Goal: Task Accomplishment & Management: Manage account settings

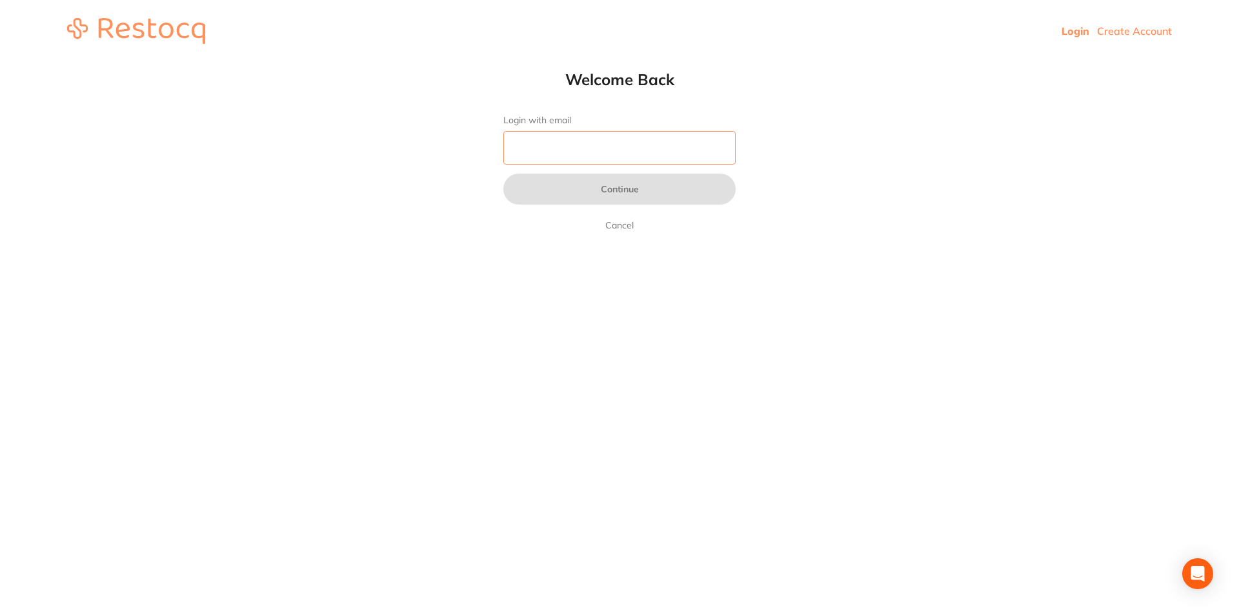
click at [671, 163] on input "Login with email" at bounding box center [620, 148] width 232 height 34
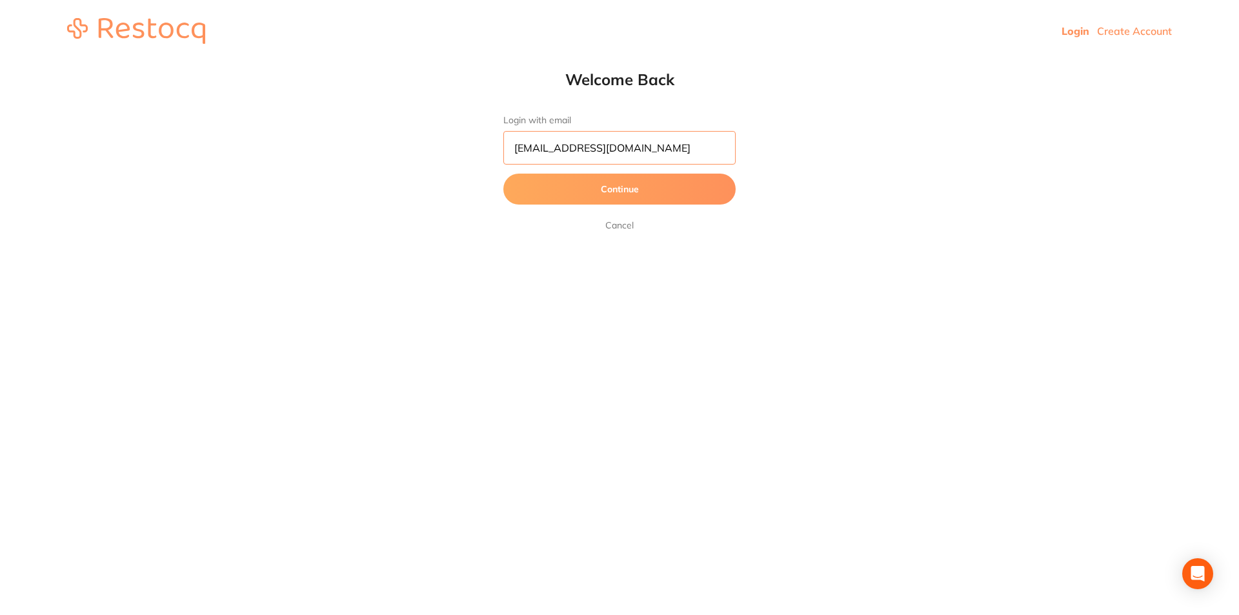
click at [504, 174] on button "Continue" at bounding box center [620, 189] width 232 height 31
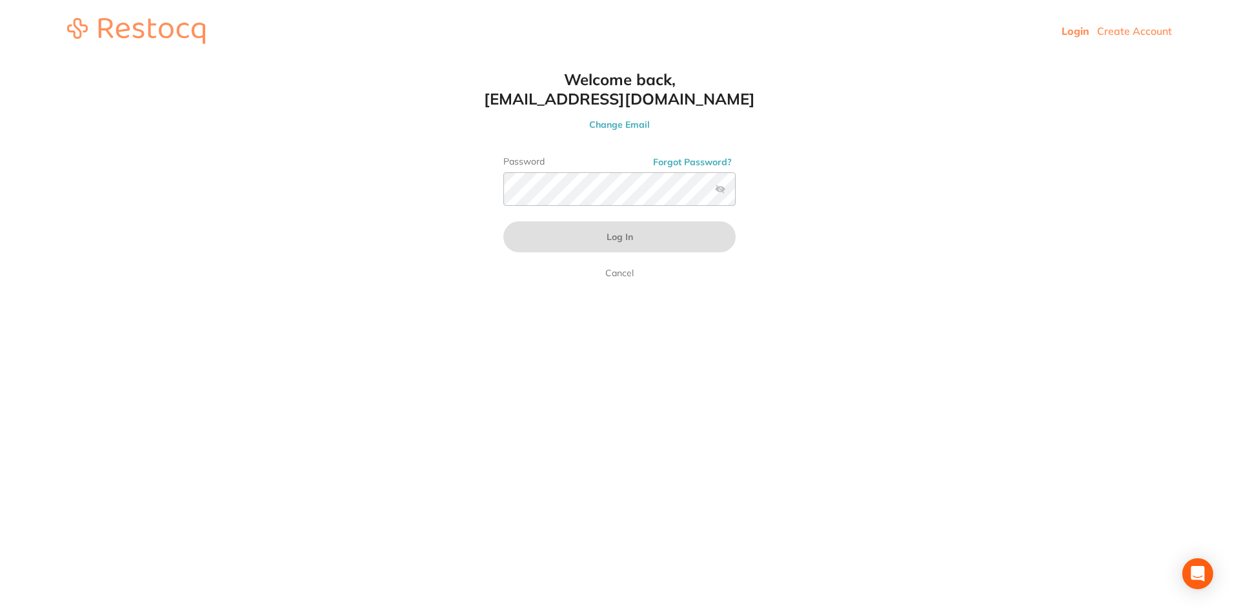
click at [628, 123] on button "Change Email" at bounding box center [620, 125] width 284 height 12
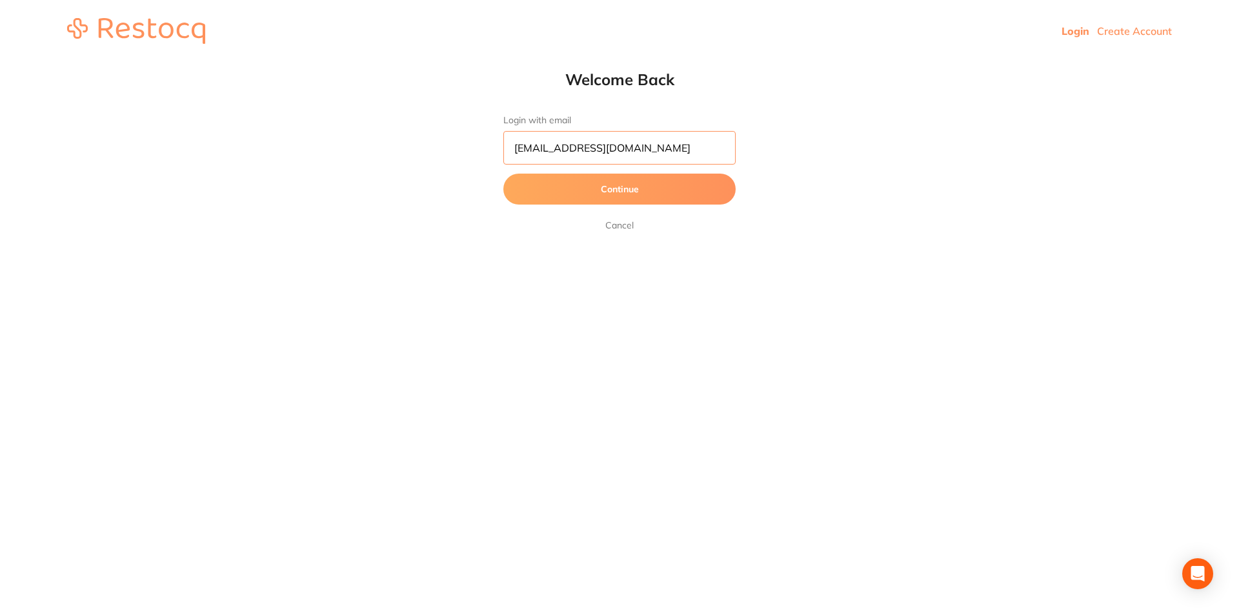
click at [531, 148] on input "[EMAIL_ADDRESS][DOMAIN_NAME]" at bounding box center [620, 148] width 232 height 34
drag, startPoint x: 600, startPoint y: 194, endPoint x: 578, endPoint y: 276, distance: 84.9
click at [600, 194] on button "Continue" at bounding box center [620, 189] width 232 height 31
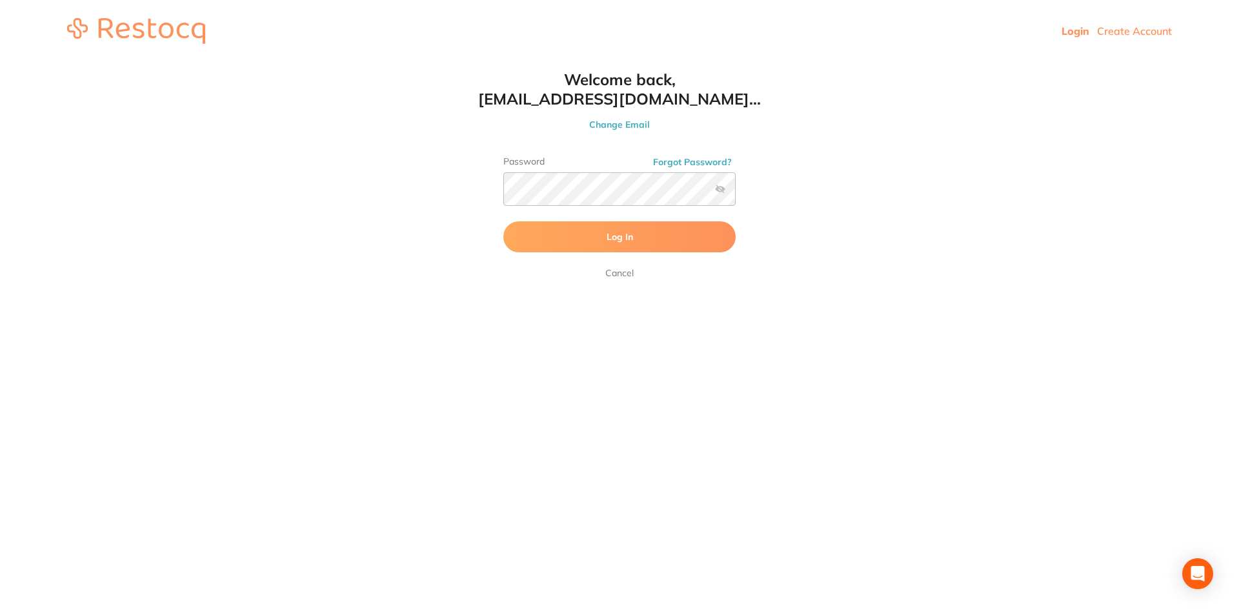
click at [721, 189] on label at bounding box center [720, 189] width 10 height 10
click at [736, 193] on input "checkbox" at bounding box center [736, 193] width 0 height 0
click at [655, 241] on button "Log In" at bounding box center [620, 236] width 232 height 31
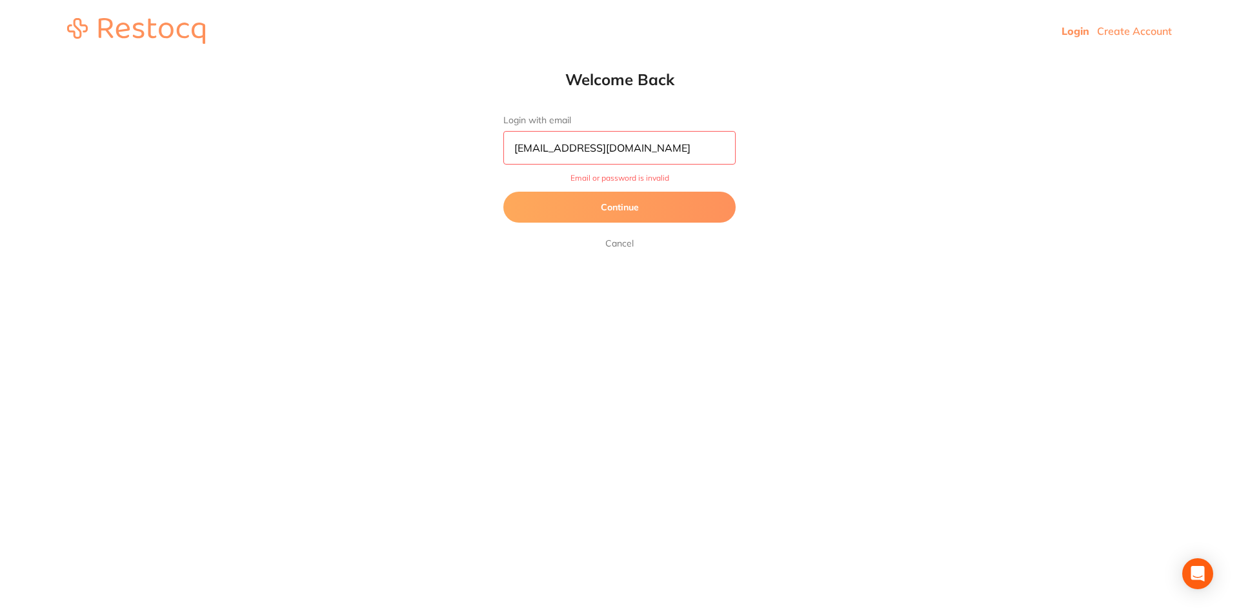
click at [537, 148] on input "reception@manukadentalcare.com.au" at bounding box center [620, 148] width 232 height 34
type input "[EMAIL_ADDRESS][DOMAIN_NAME]"
click at [598, 209] on button "Continue" at bounding box center [620, 207] width 232 height 31
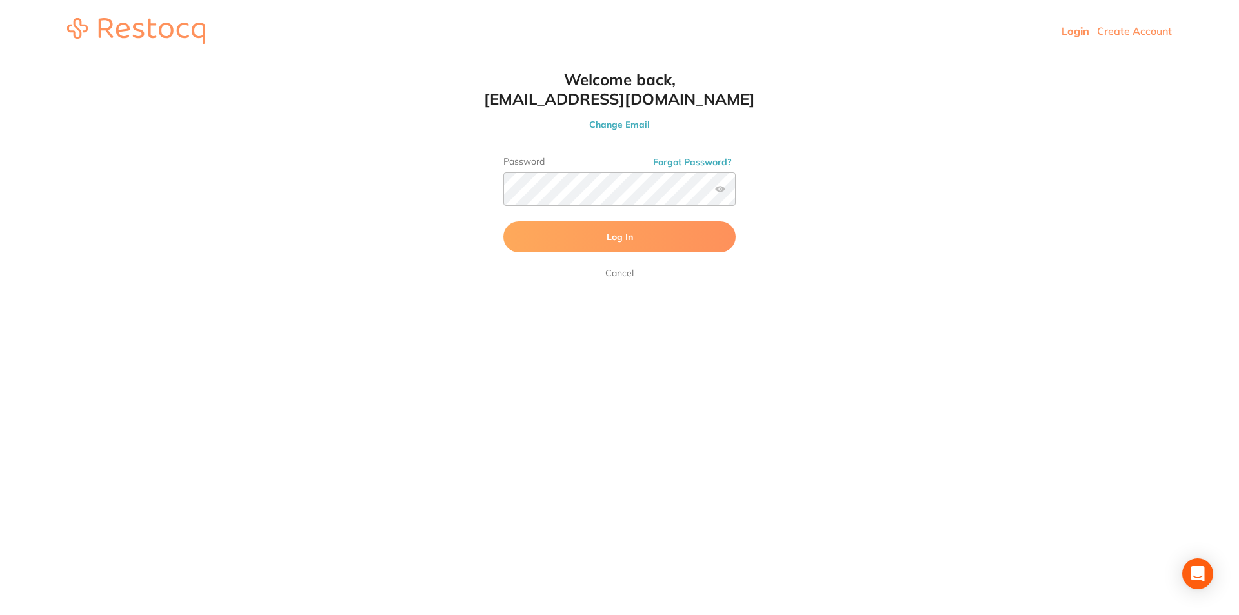
click at [629, 242] on span "Log In" at bounding box center [620, 237] width 26 height 12
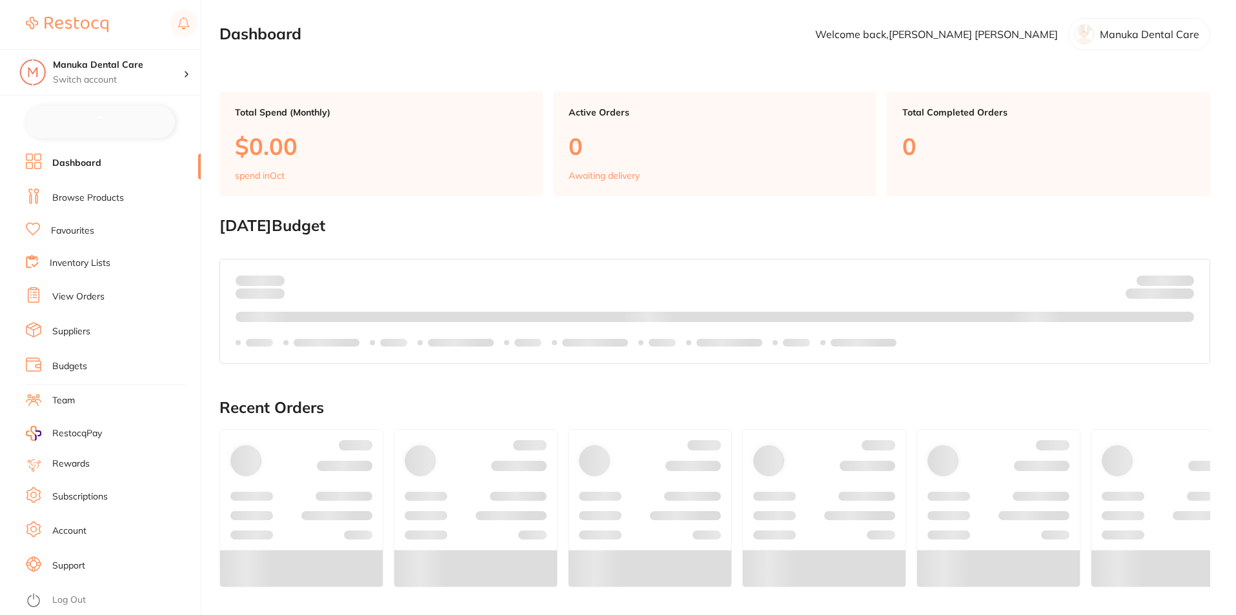
checkbox input "false"
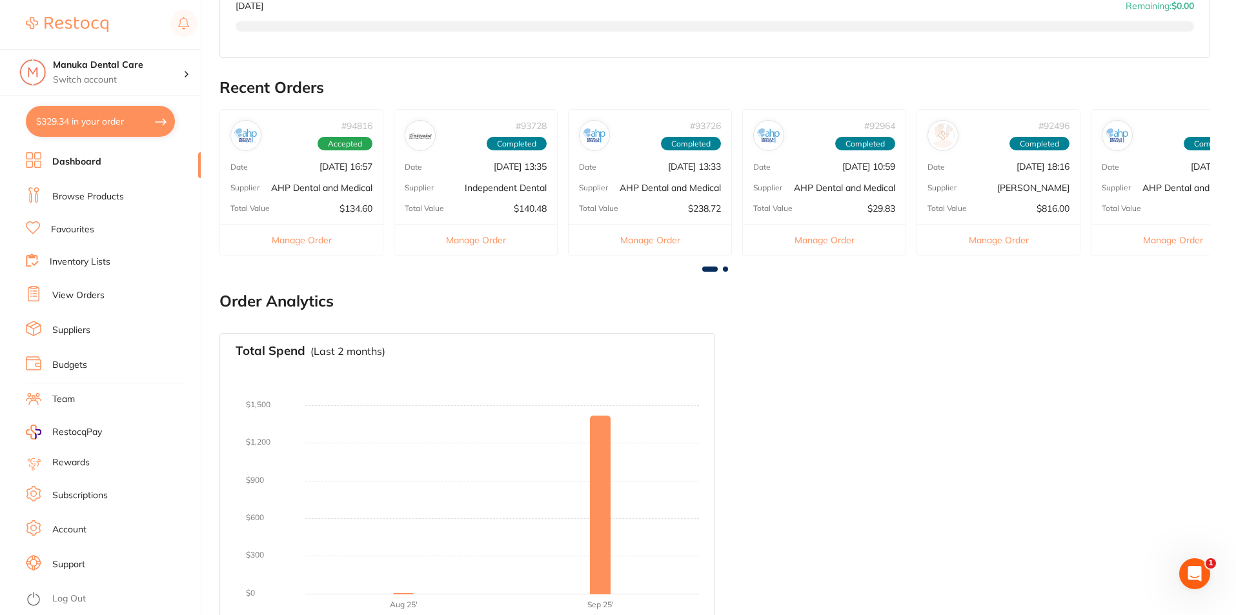
scroll to position [392, 0]
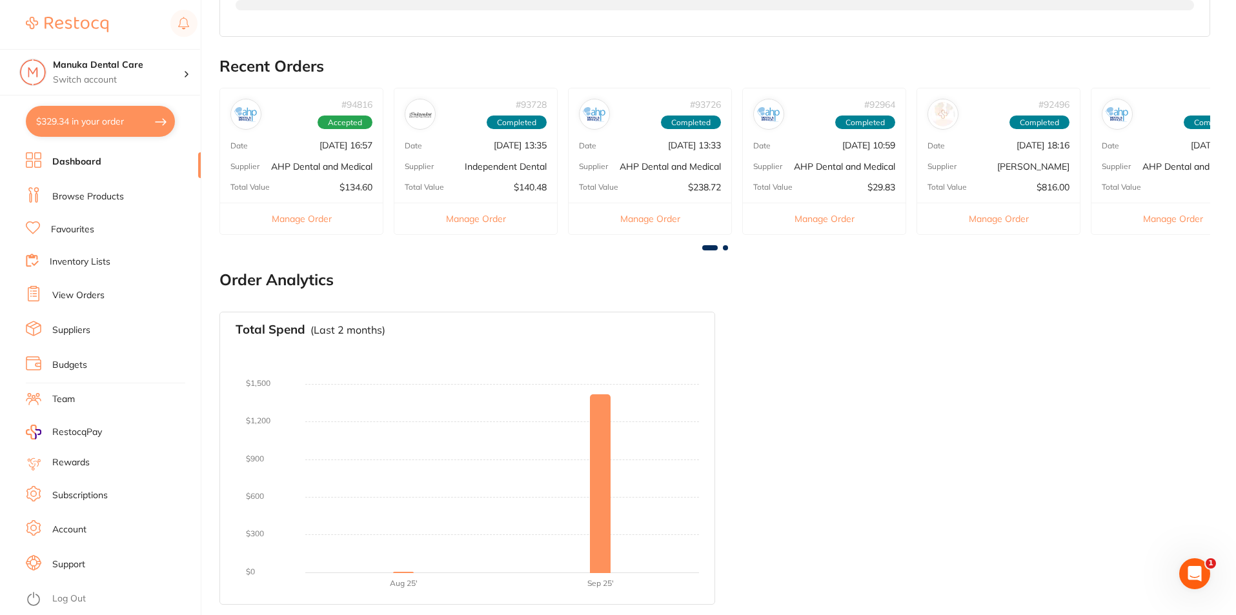
click at [112, 191] on link "Browse Products" at bounding box center [88, 196] width 72 height 13
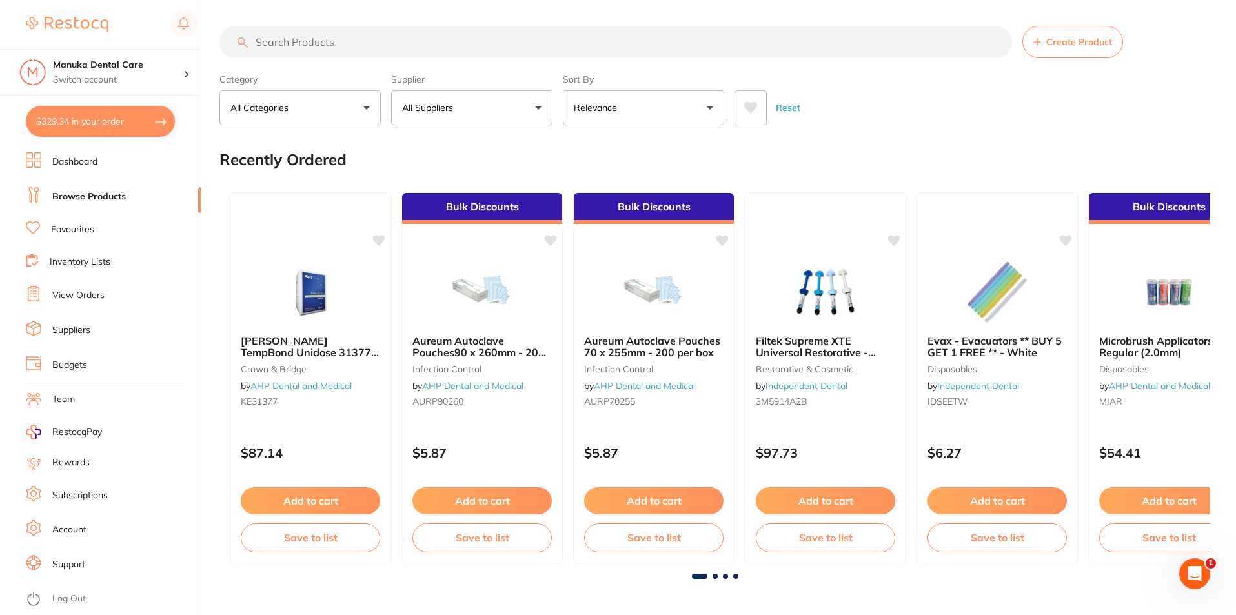
click at [447, 48] on input "search" at bounding box center [615, 42] width 793 height 32
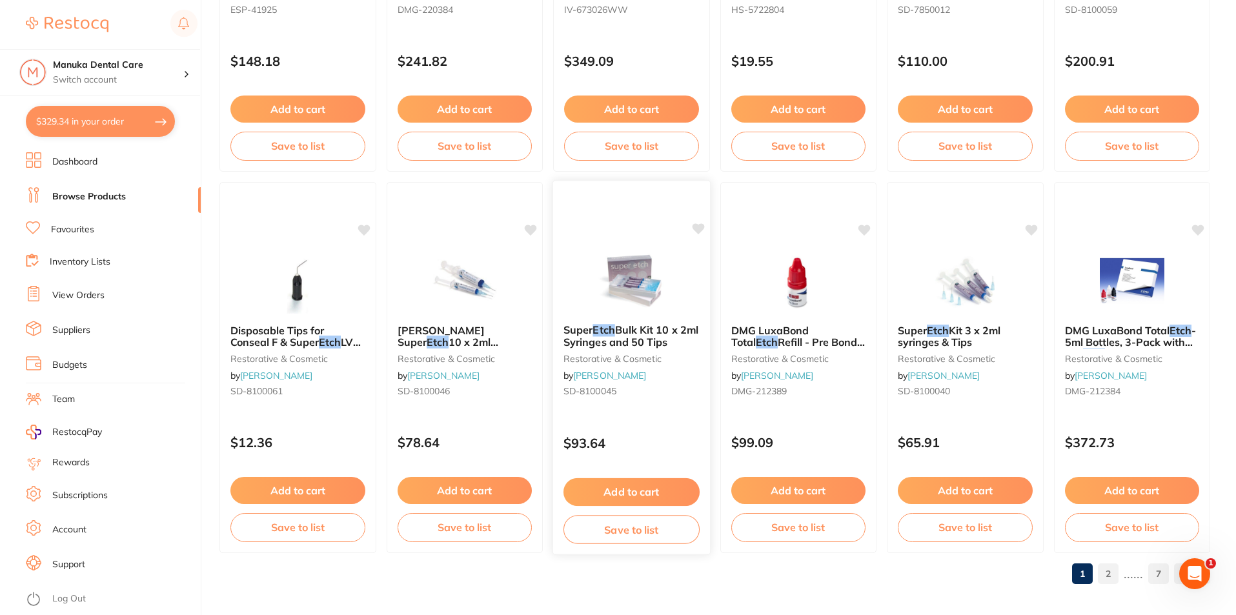
scroll to position [3057, 0]
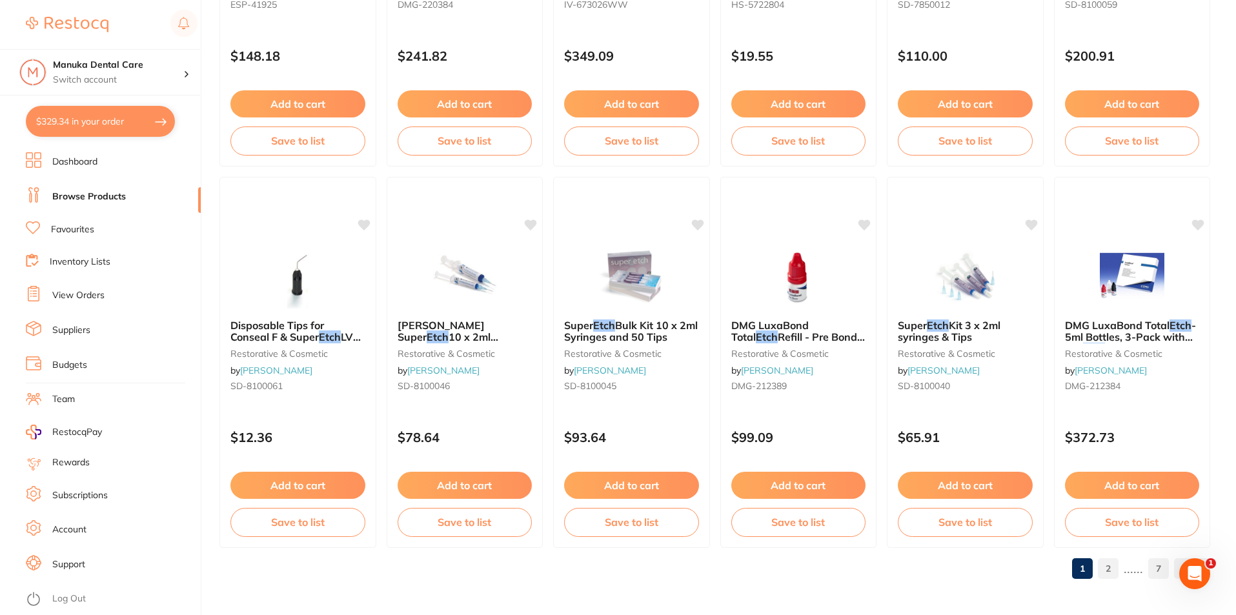
click at [469, 329] on span "HENRY SCHEIN Super" at bounding box center [441, 331] width 87 height 25
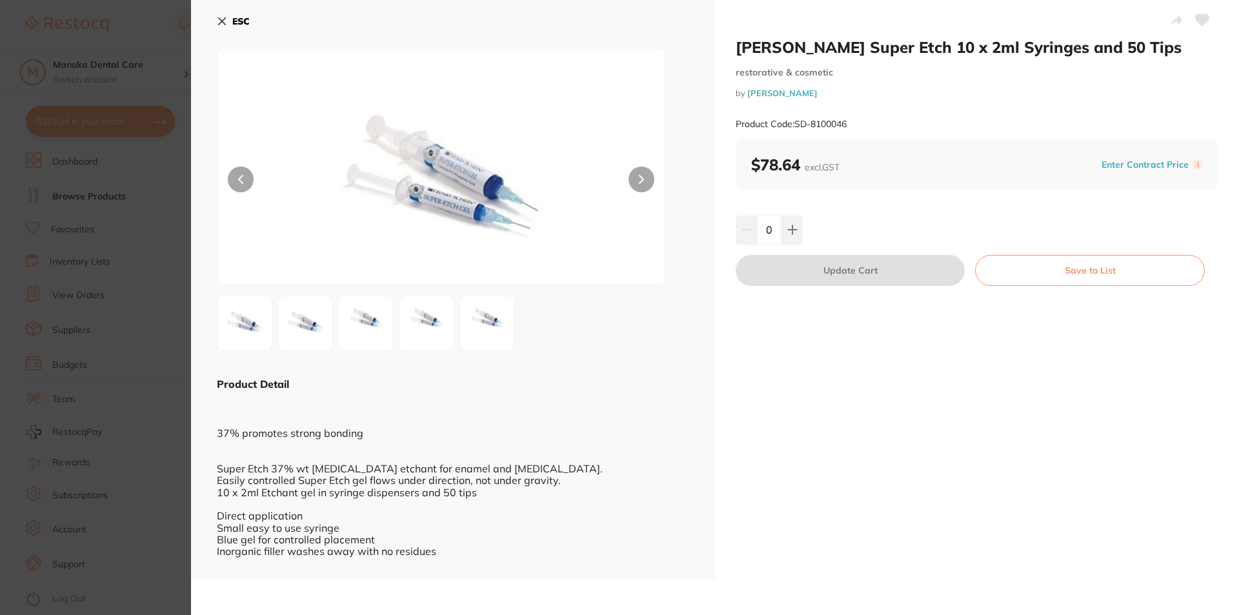
click at [316, 320] on img at bounding box center [305, 323] width 46 height 46
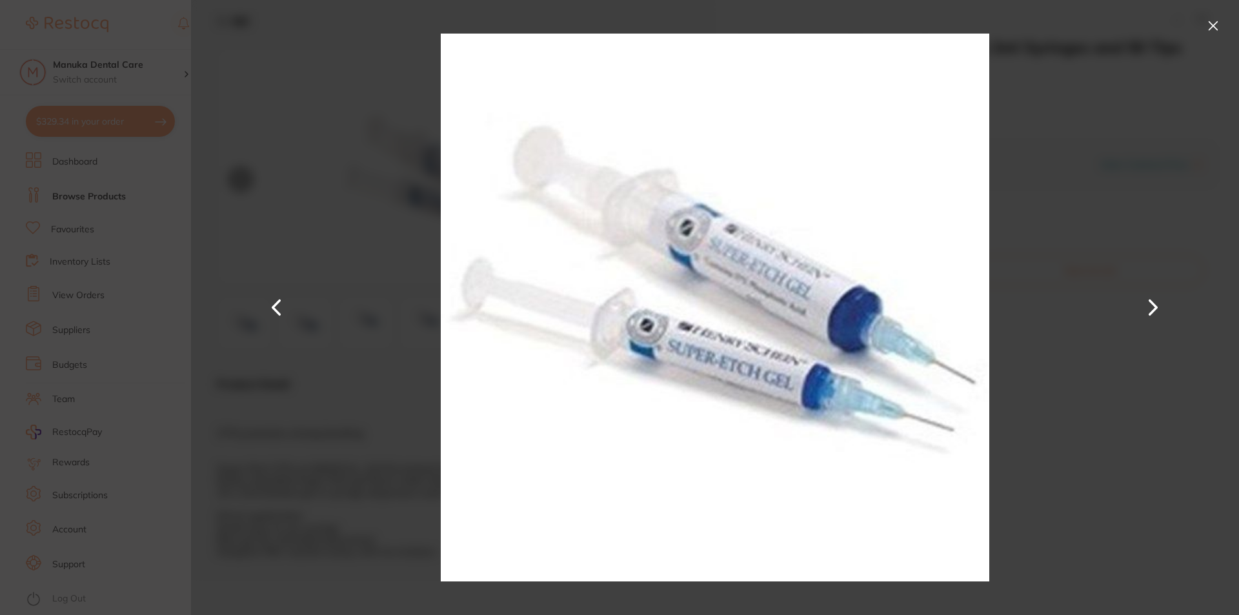
click at [1059, 57] on div at bounding box center [715, 307] width 1048 height 615
drag, startPoint x: 1209, startPoint y: 21, endPoint x: 1212, endPoint y: 52, distance: 31.1
click at [1209, 23] on button at bounding box center [1213, 25] width 21 height 21
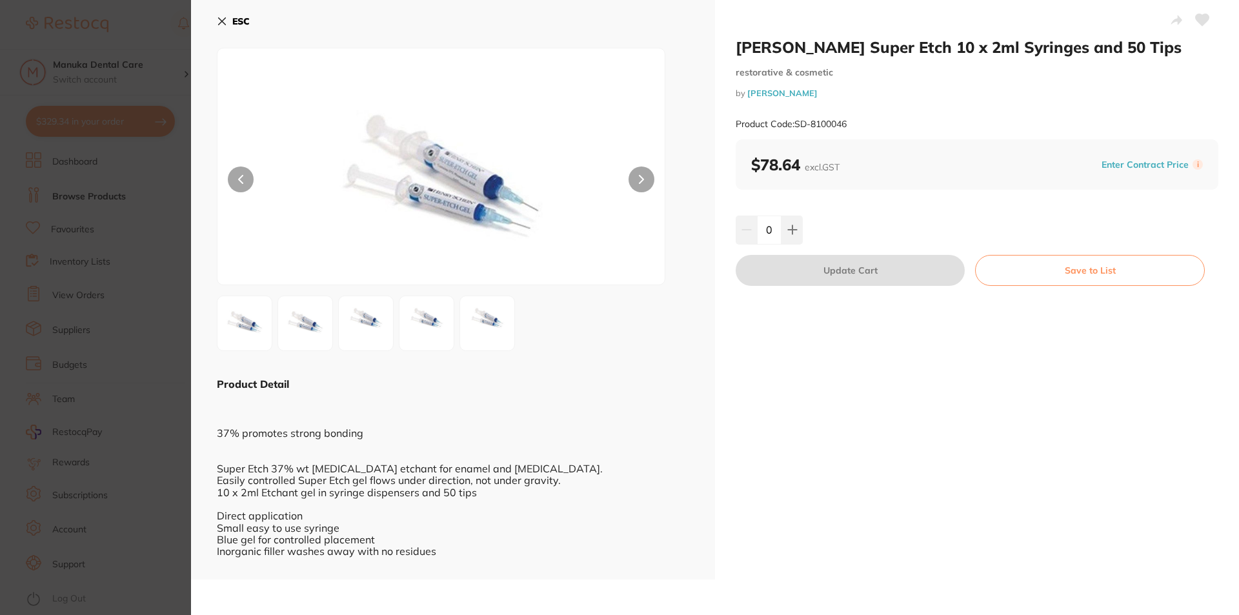
click at [237, 26] on b "ESC" at bounding box center [240, 21] width 17 height 12
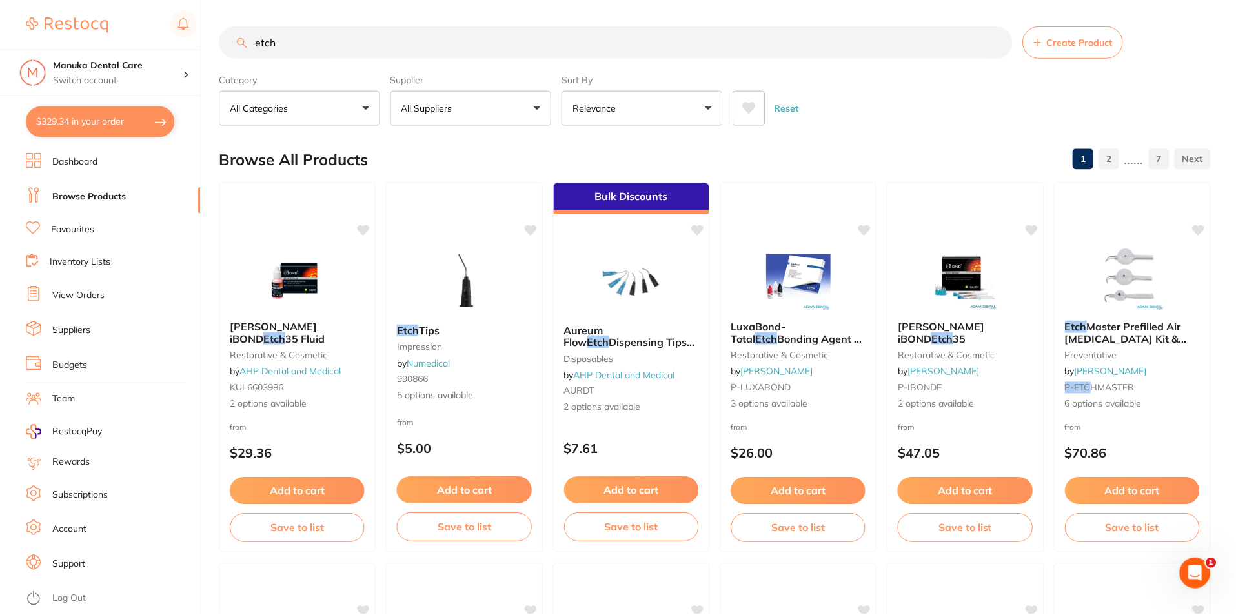
scroll to position [3057, 0]
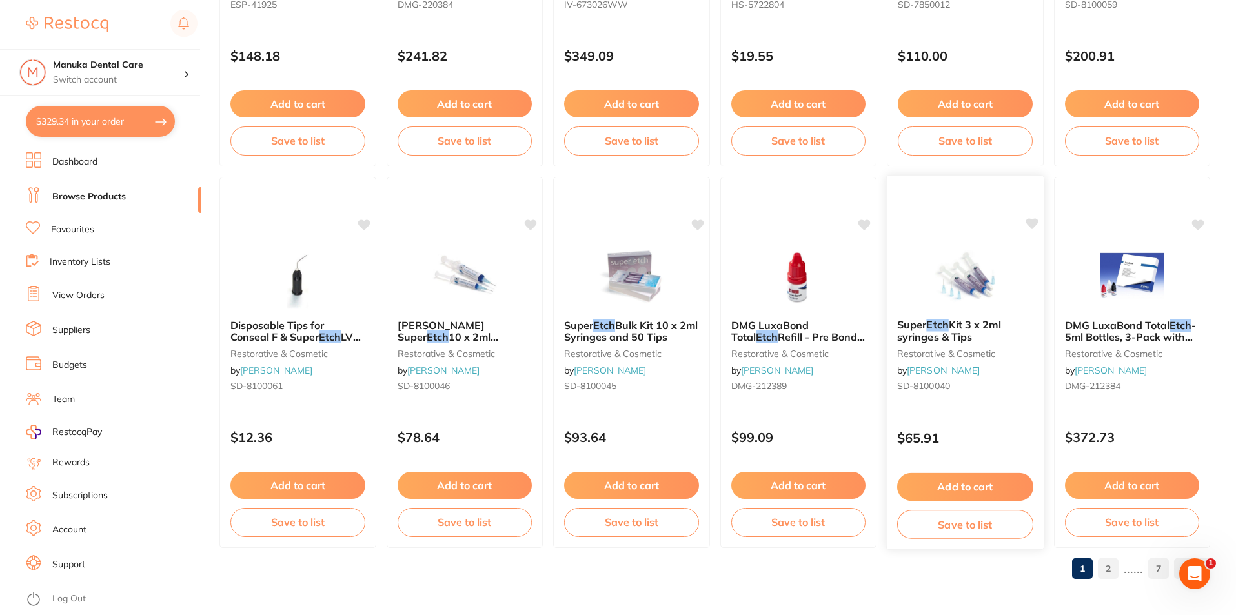
click at [966, 323] on span "Kit 3 x 2ml syringes & Tips" at bounding box center [949, 330] width 104 height 25
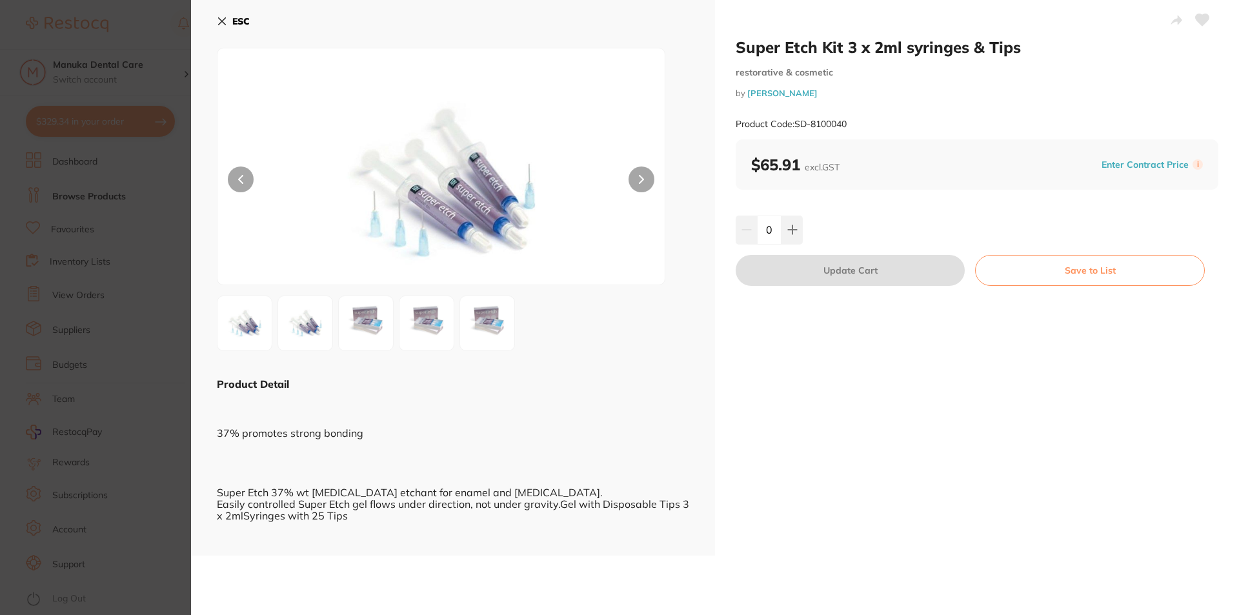
click at [637, 181] on button at bounding box center [642, 180] width 26 height 26
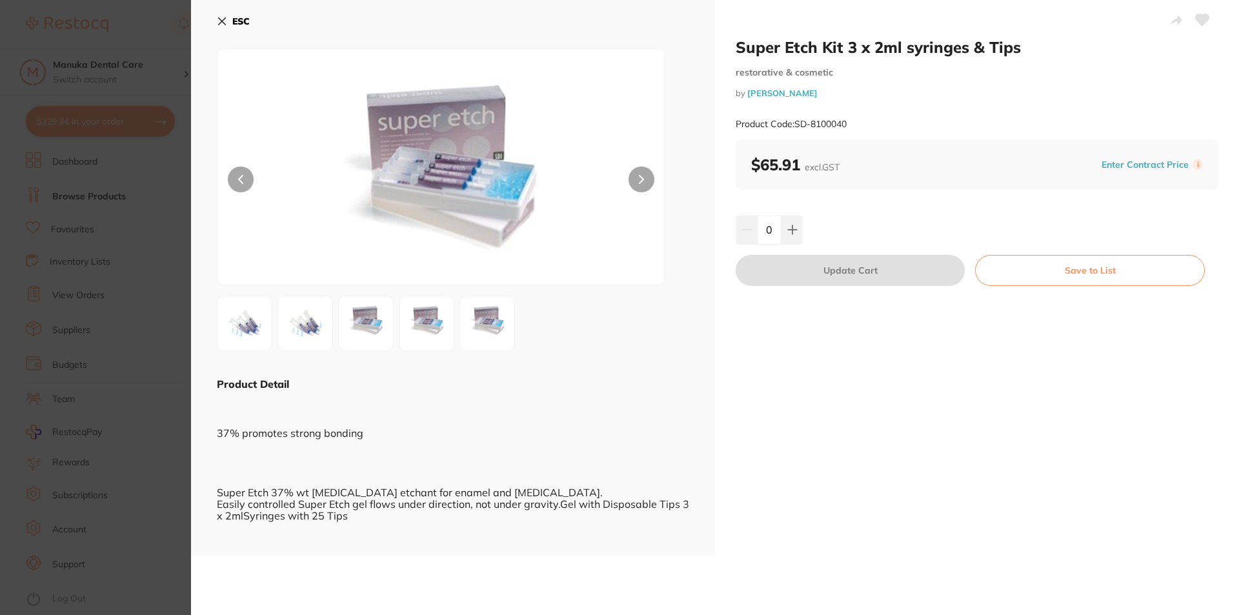
click at [251, 19] on div "ESC" at bounding box center [453, 28] width 473 height 37
click at [238, 17] on b "ESC" at bounding box center [240, 21] width 17 height 12
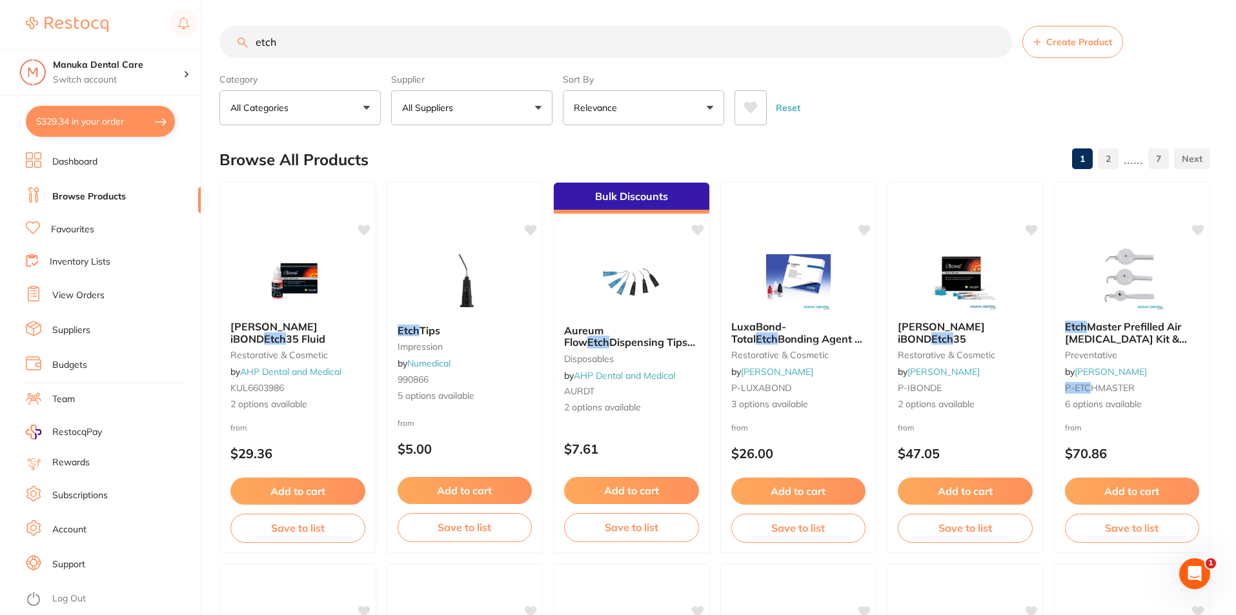
click at [434, 48] on input "etch" at bounding box center [615, 42] width 793 height 32
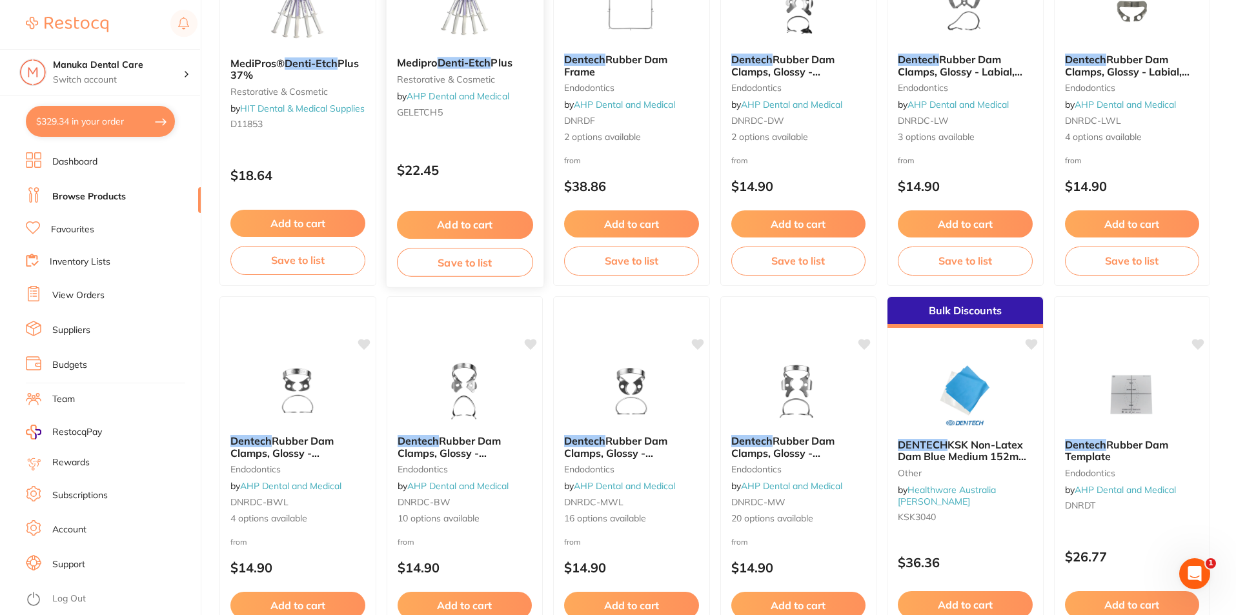
scroll to position [65, 0]
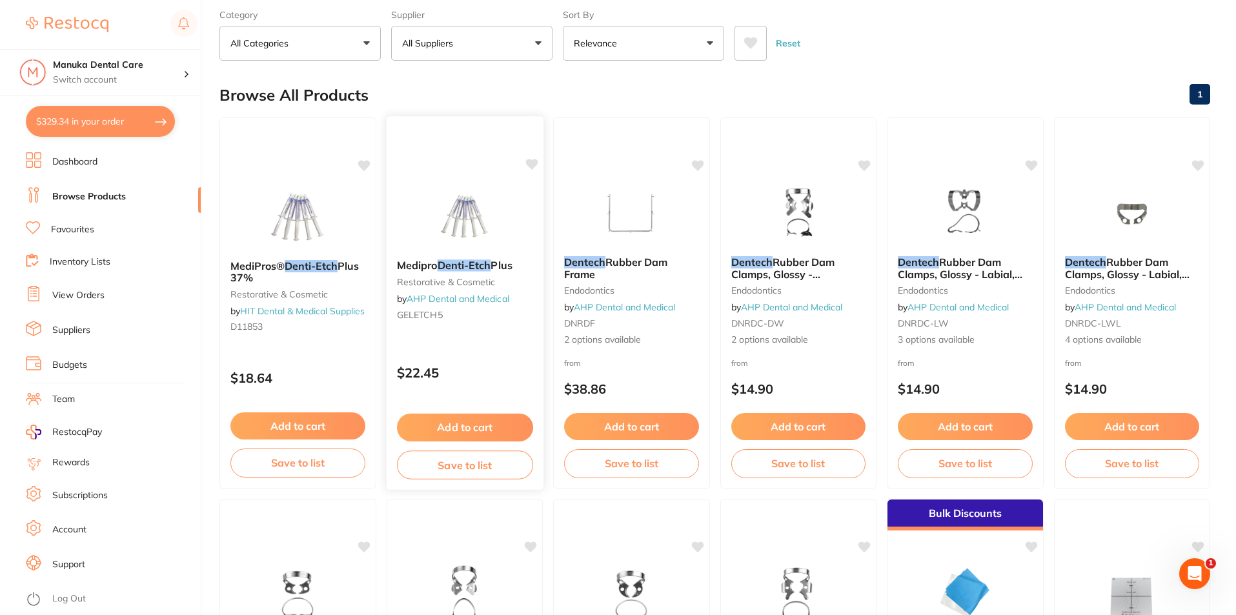
click at [458, 265] on em "Denti-Etch" at bounding box center [464, 265] width 54 height 13
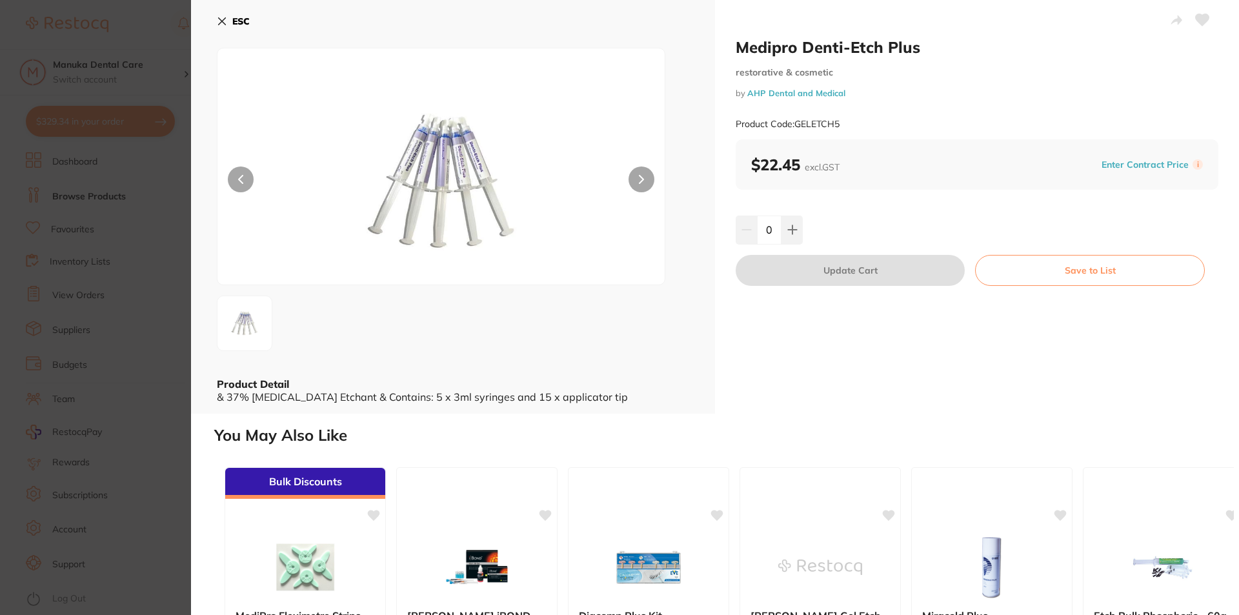
click at [121, 240] on section "Medipro Denti-Etch Plus restorative & cosmetic by AHP Dental and Medical Produc…" at bounding box center [619, 307] width 1239 height 615
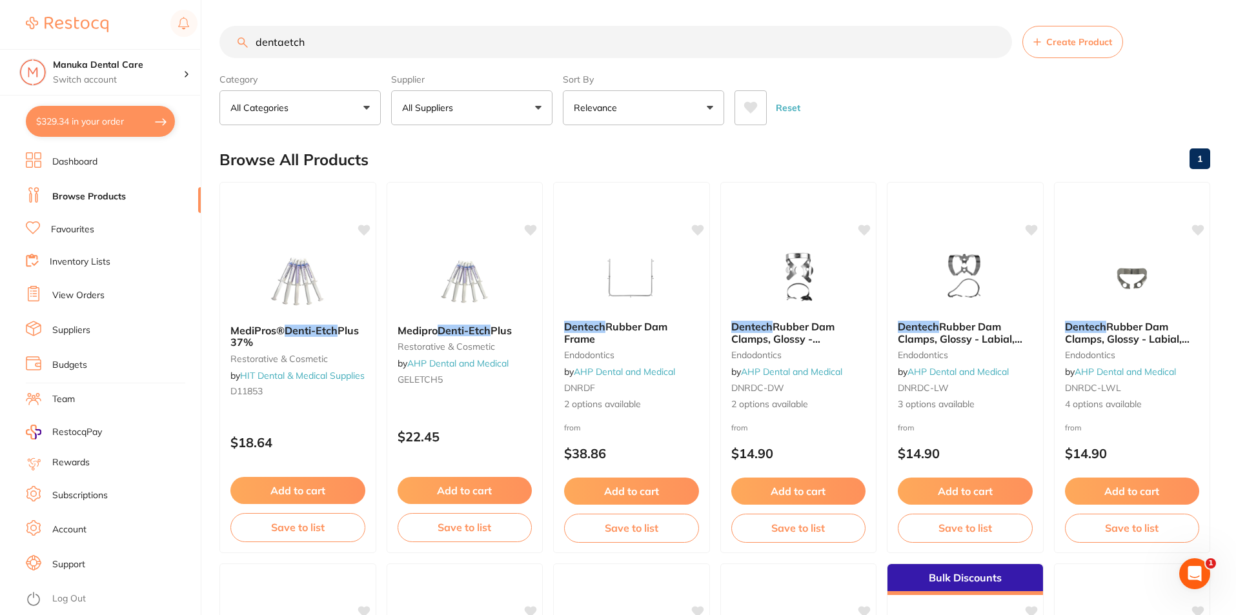
click at [308, 42] on input "dentaetch" at bounding box center [615, 42] width 793 height 32
type input "d"
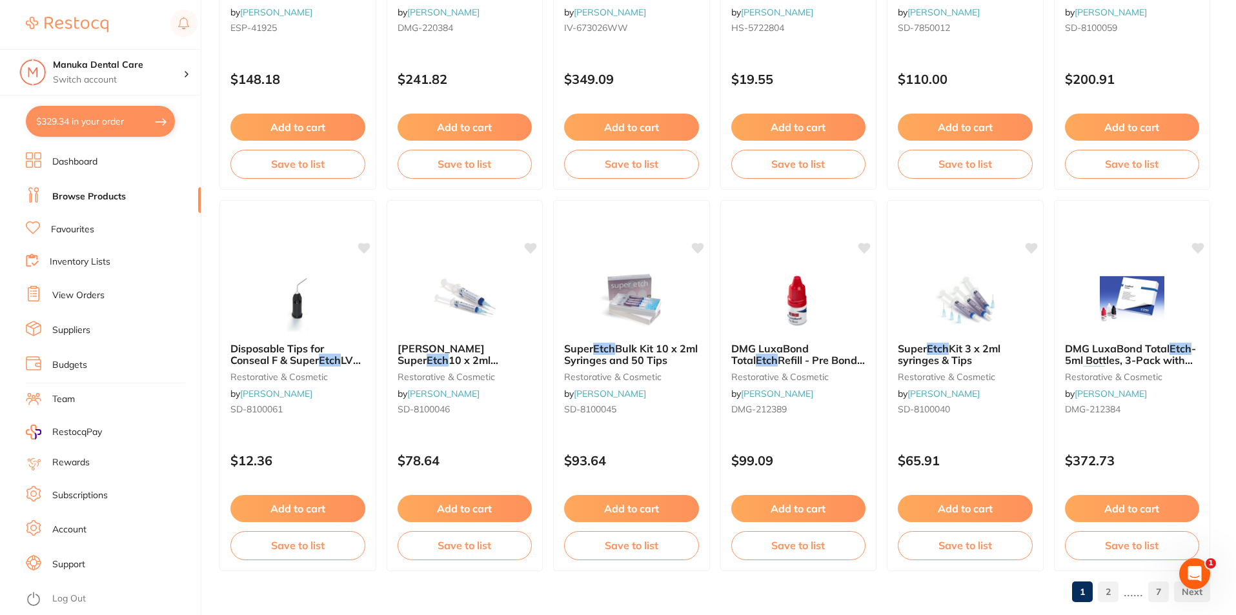
scroll to position [3057, 0]
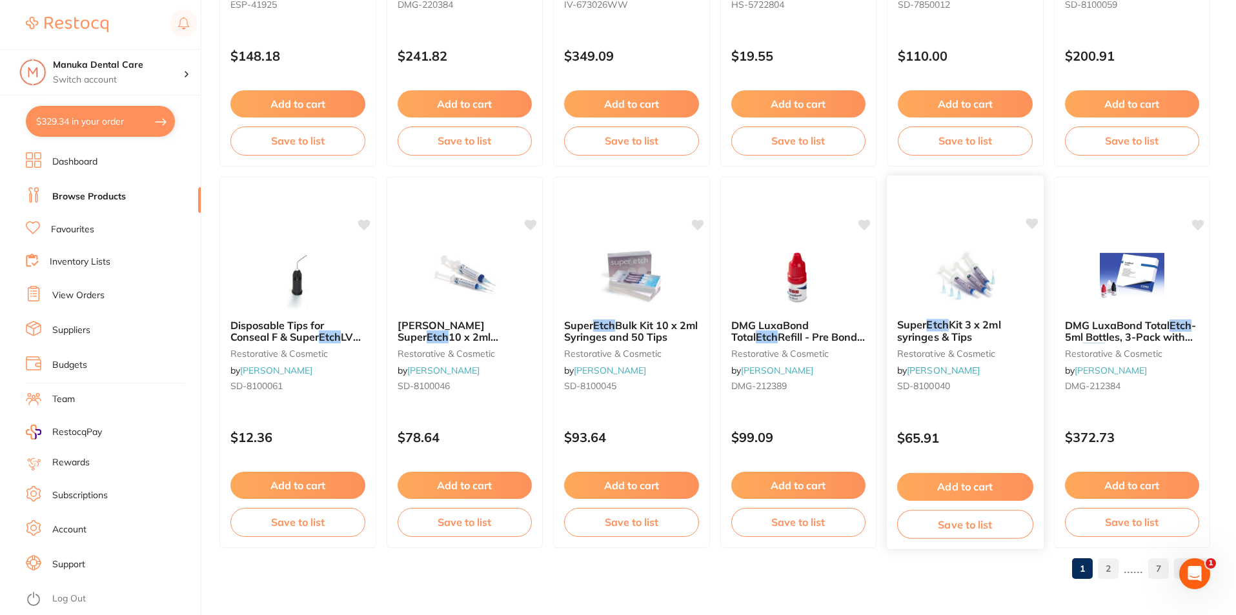
click at [964, 331] on span "Kit 3 x 2ml syringes & Tips" at bounding box center [949, 330] width 104 height 25
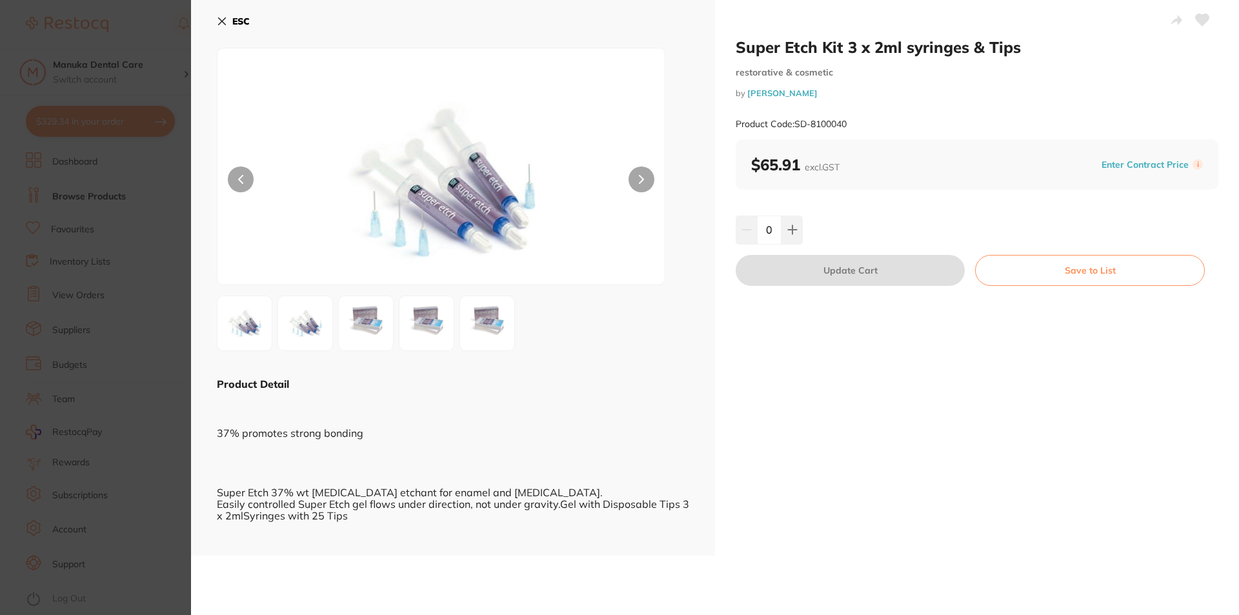
click at [385, 309] on img at bounding box center [366, 323] width 46 height 46
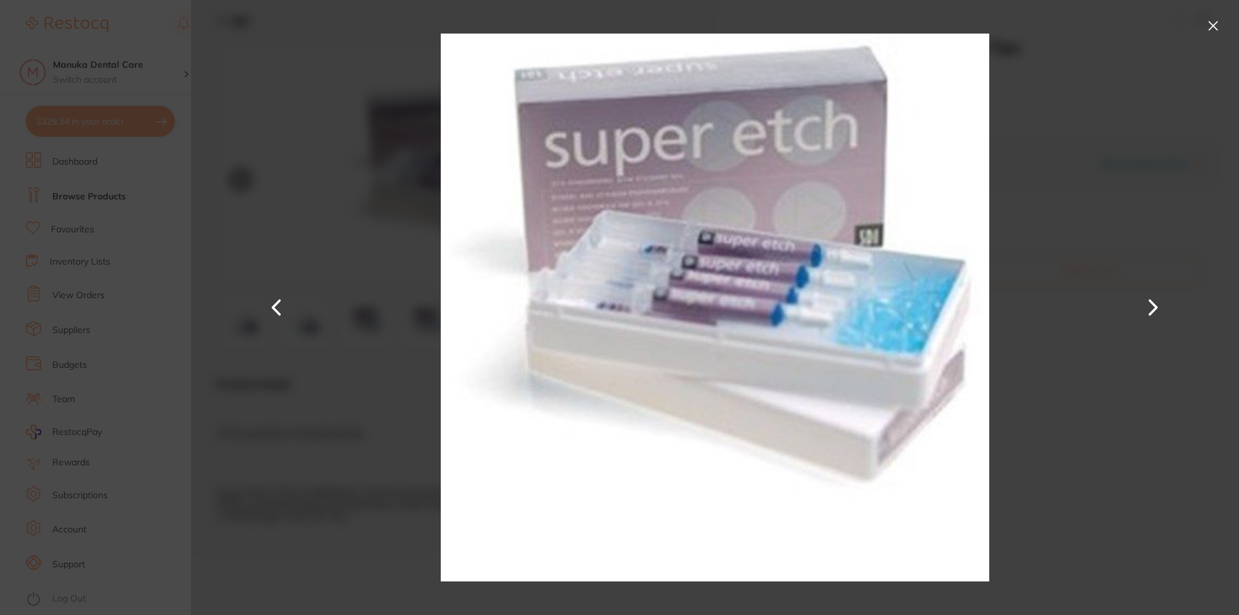
click at [1157, 308] on button at bounding box center [1153, 308] width 31 height 308
click at [1156, 308] on button at bounding box center [1153, 308] width 31 height 308
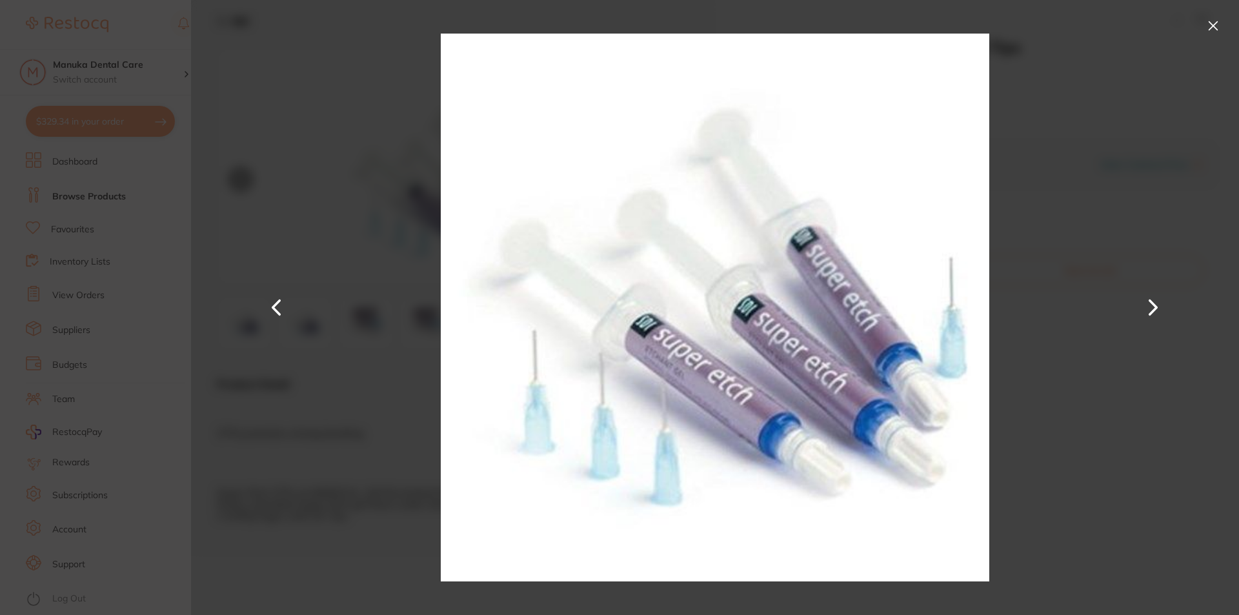
click at [1210, 23] on button at bounding box center [1213, 25] width 21 height 21
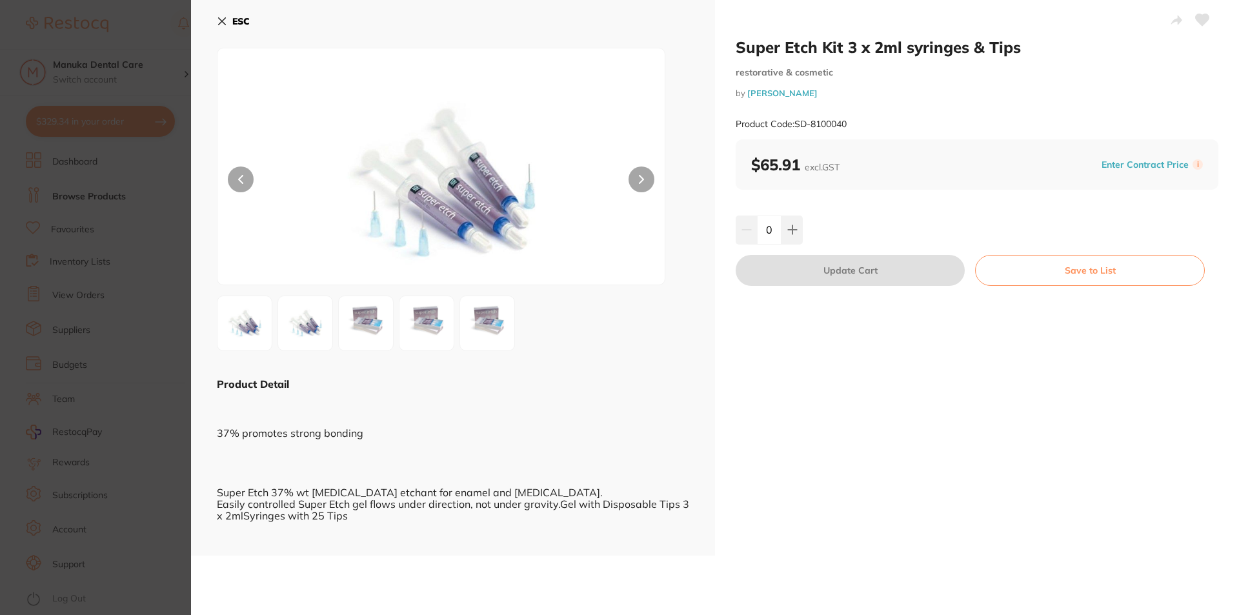
drag, startPoint x: 245, startPoint y: 21, endPoint x: 270, endPoint y: 28, distance: 26.2
click at [245, 21] on b "ESC" at bounding box center [240, 21] width 17 height 12
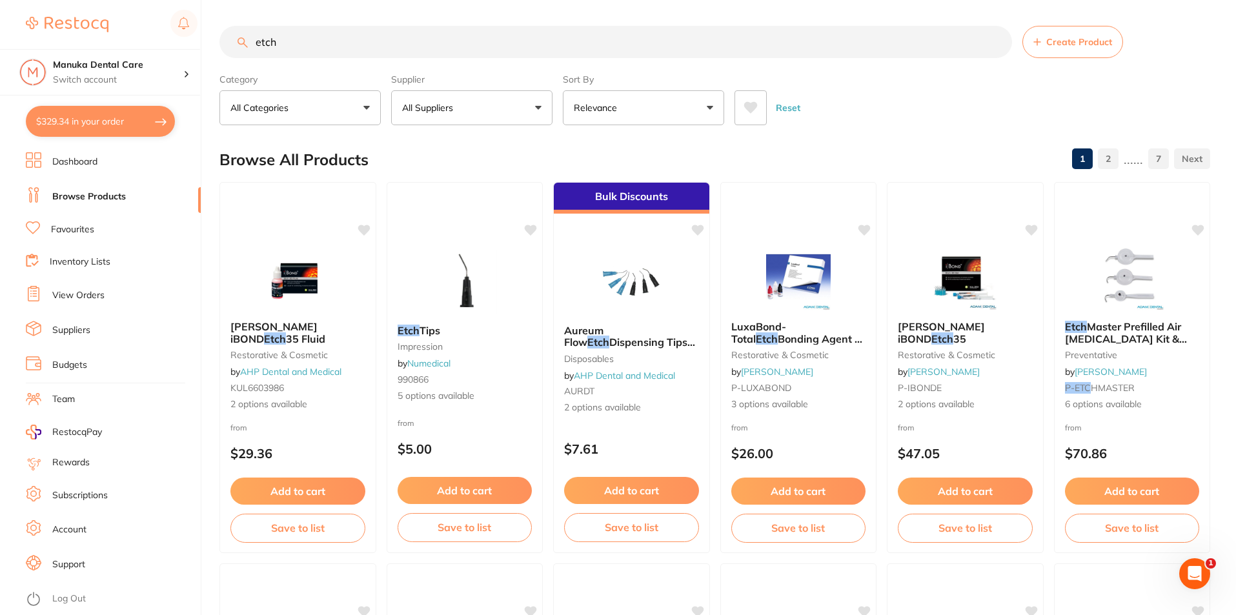
click at [405, 49] on input "etch" at bounding box center [615, 42] width 793 height 32
click at [269, 48] on input "etch" at bounding box center [615, 42] width 793 height 32
click at [301, 41] on input "dentavision etch" at bounding box center [615, 42] width 793 height 32
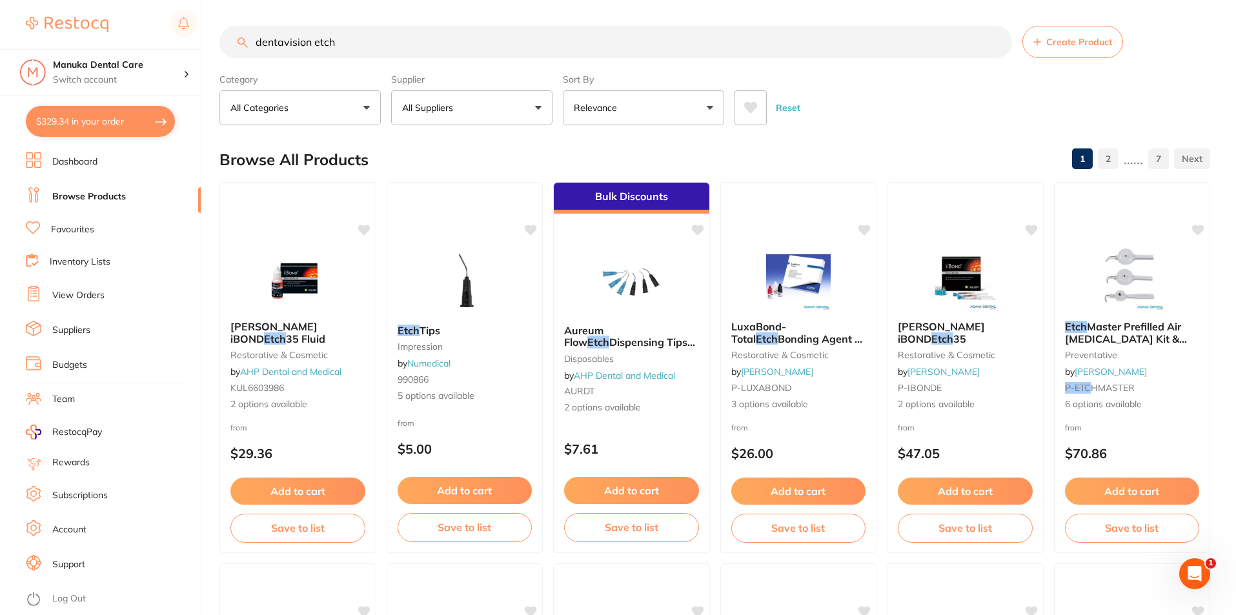
click at [301, 41] on input "dentavision etch" at bounding box center [615, 42] width 793 height 32
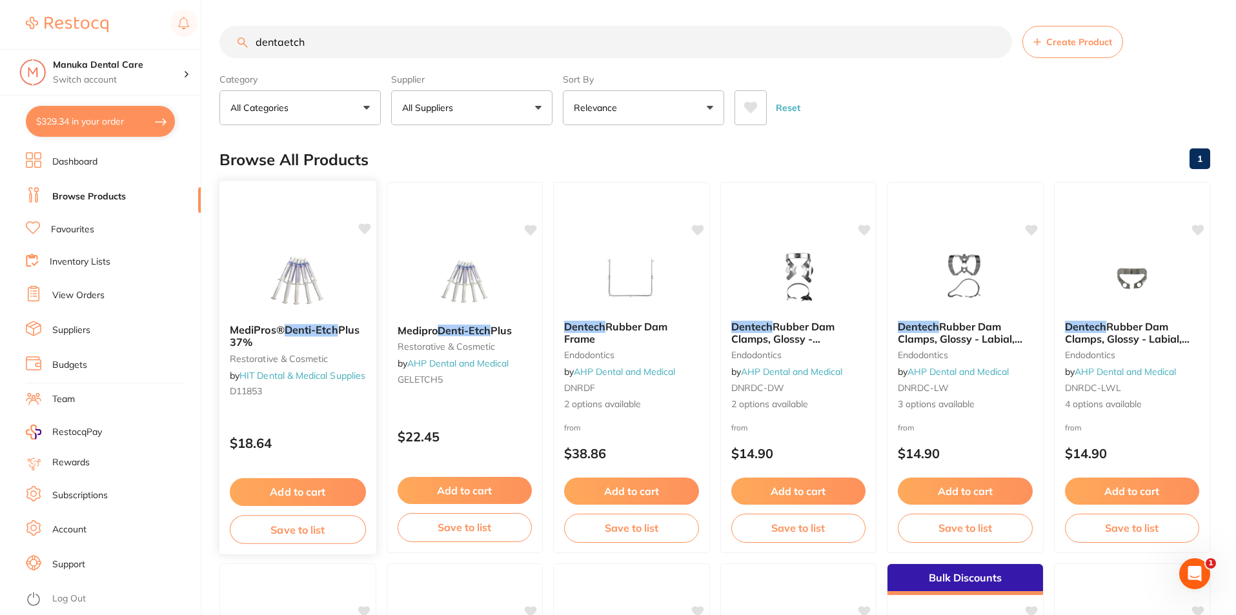
type input "dentaetch"
drag, startPoint x: 300, startPoint y: 336, endPoint x: 343, endPoint y: 369, distance: 54.4
click at [299, 336] on em "Denti-Etch" at bounding box center [311, 330] width 53 height 13
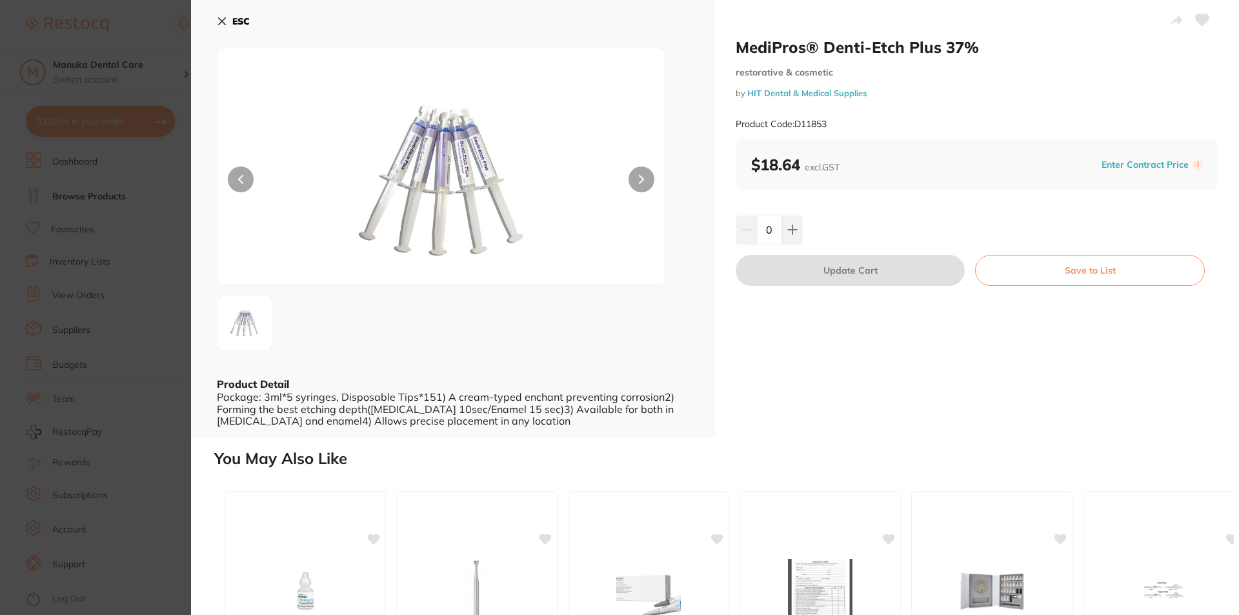
click at [227, 19] on icon at bounding box center [222, 21] width 10 height 10
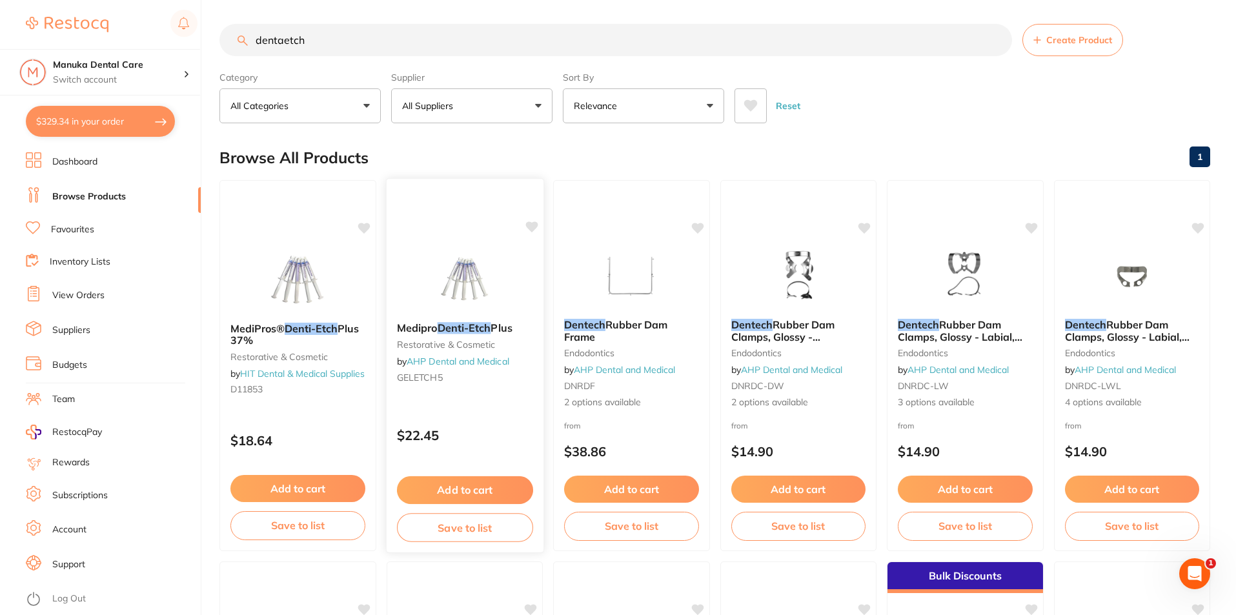
click at [454, 330] on em "Denti-Etch" at bounding box center [464, 327] width 54 height 13
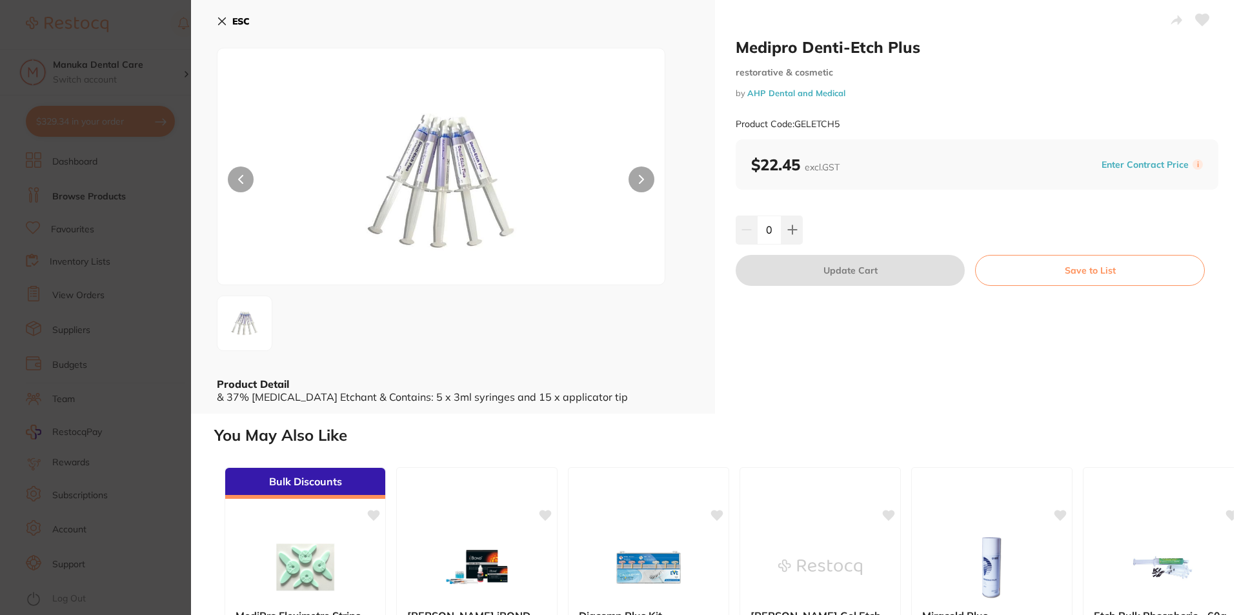
click at [628, 172] on div at bounding box center [441, 167] width 449 height 238
click at [637, 175] on button at bounding box center [642, 180] width 26 height 26
click at [640, 175] on icon at bounding box center [641, 179] width 5 height 9
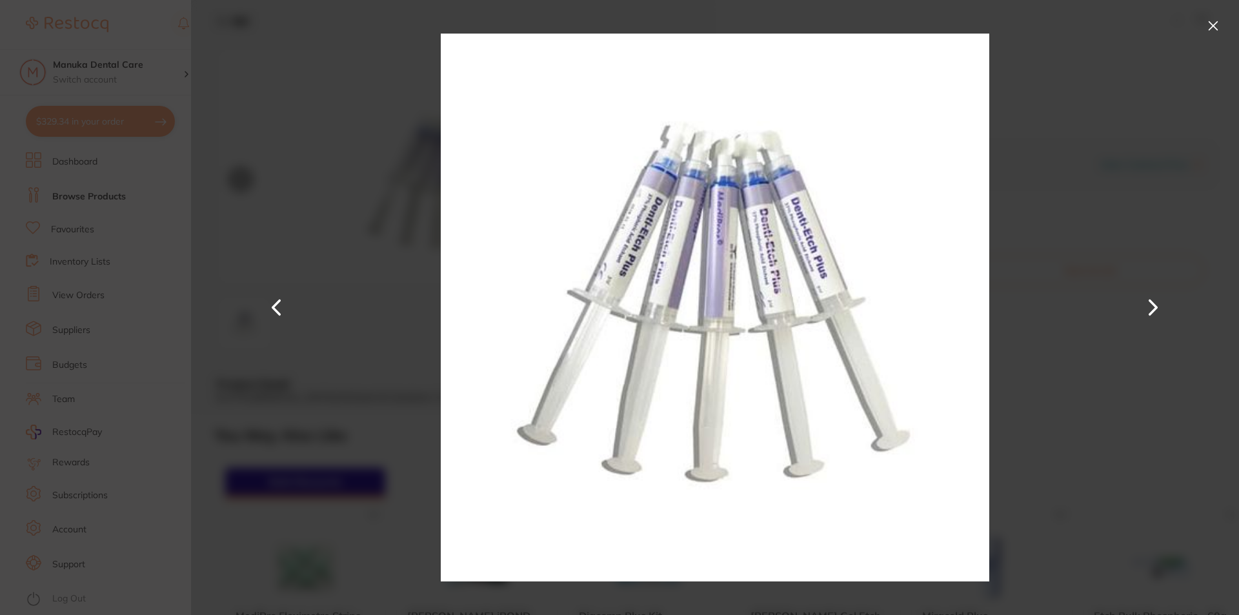
click at [1210, 25] on button at bounding box center [1213, 25] width 21 height 21
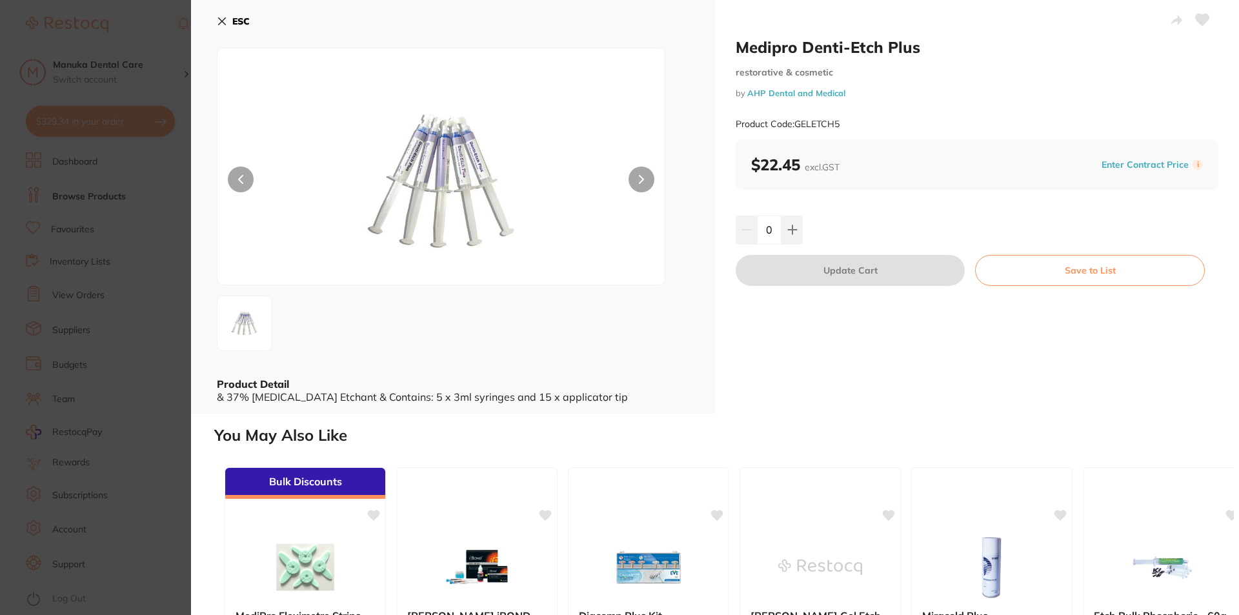
drag, startPoint x: 794, startPoint y: 227, endPoint x: 800, endPoint y: 289, distance: 62.9
click at [794, 227] on icon at bounding box center [793, 230] width 10 height 10
type input "1"
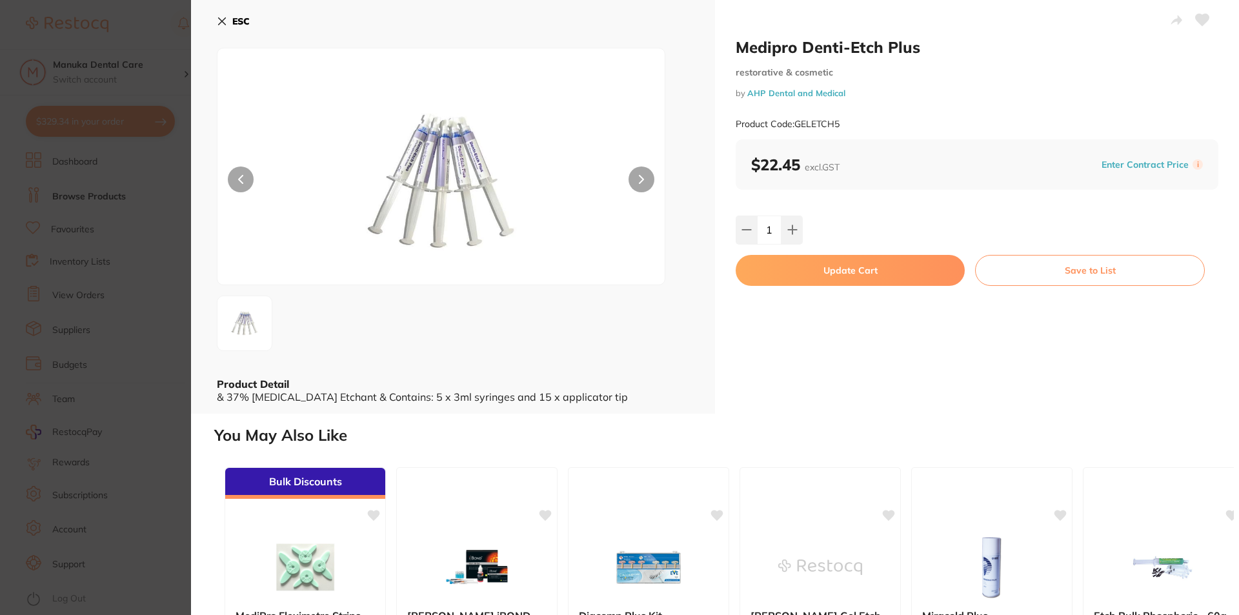
drag, startPoint x: 888, startPoint y: 269, endPoint x: 673, endPoint y: 323, distance: 221.7
click at [888, 270] on button "Update Cart" at bounding box center [850, 270] width 229 height 31
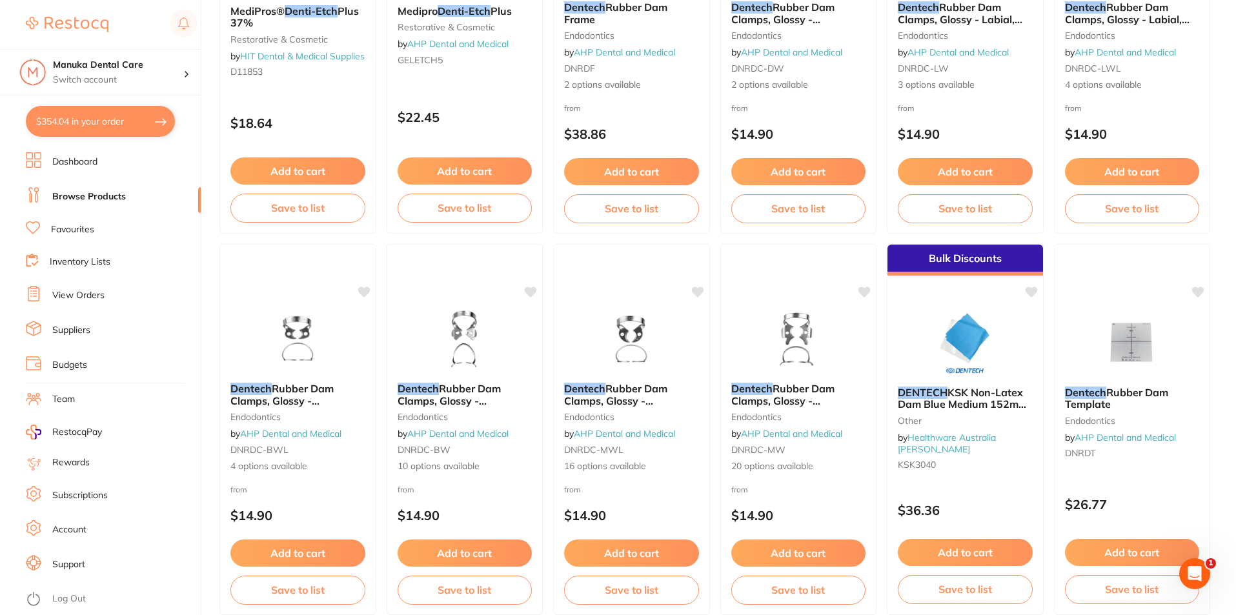
scroll to position [325, 0]
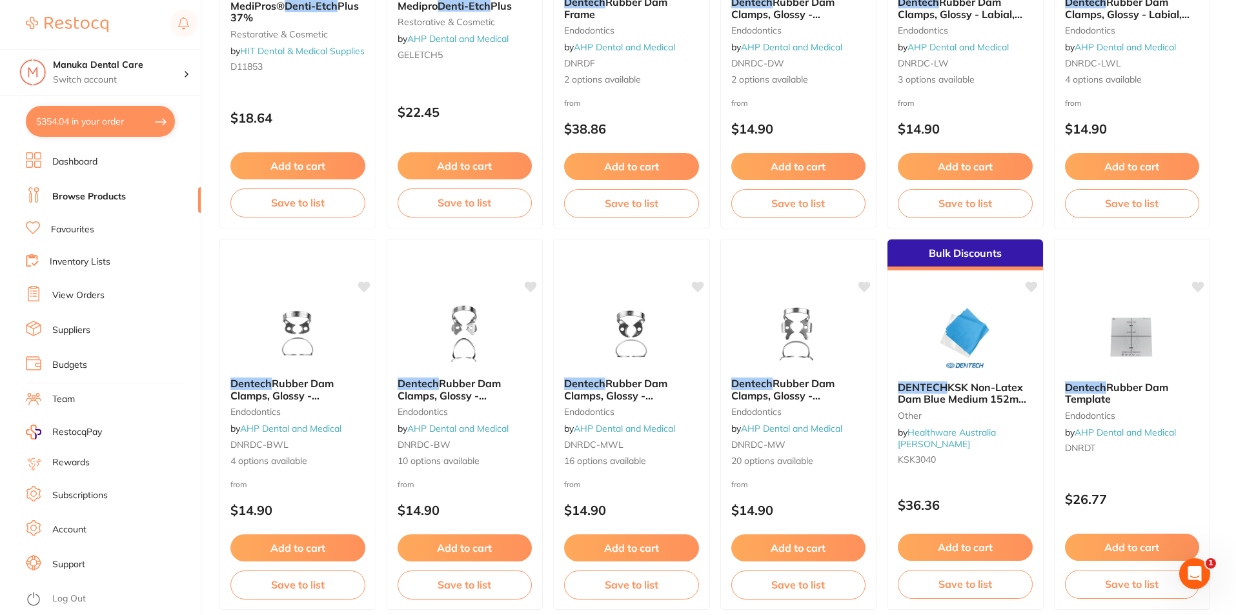
drag, startPoint x: 72, startPoint y: 334, endPoint x: 133, endPoint y: 352, distance: 64.1
click at [72, 331] on link "Suppliers" at bounding box center [71, 330] width 38 height 13
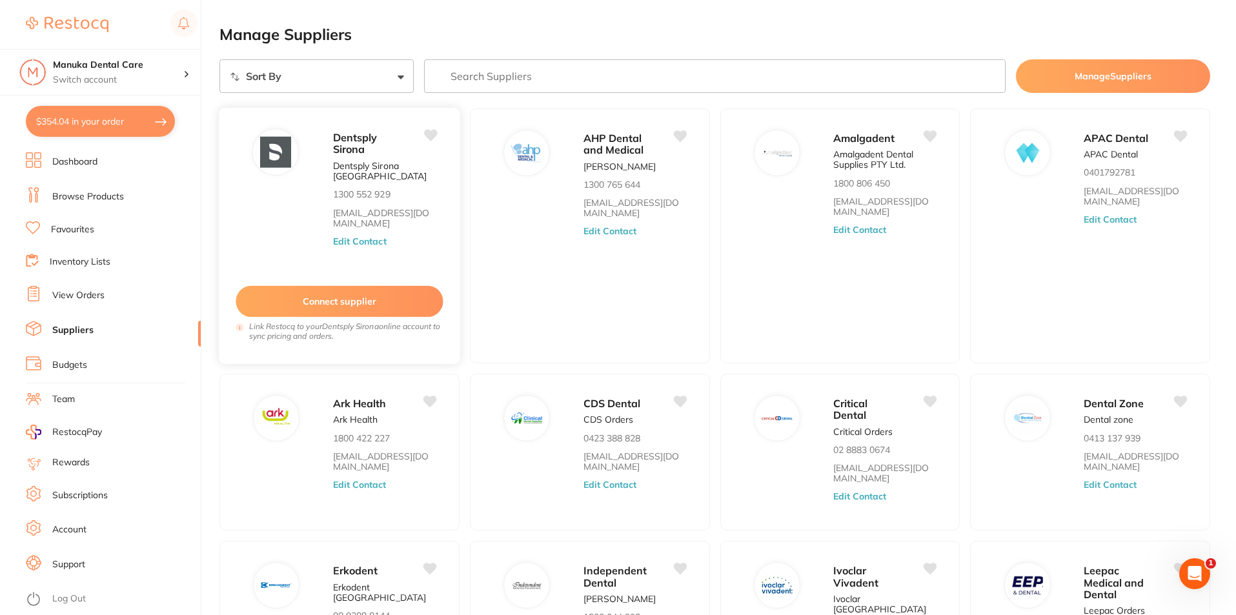
click at [401, 309] on button "Connect supplier" at bounding box center [339, 302] width 207 height 32
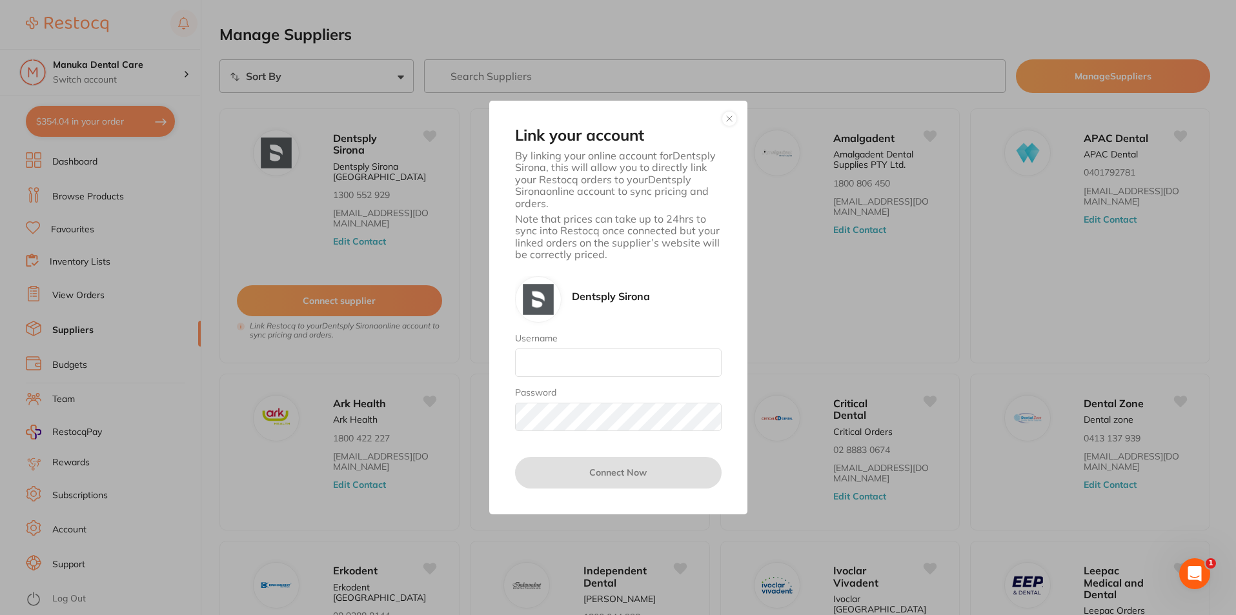
click at [570, 291] on div "Dentsply Sirona" at bounding box center [618, 299] width 207 height 46
click at [725, 117] on button "button" at bounding box center [729, 118] width 15 height 15
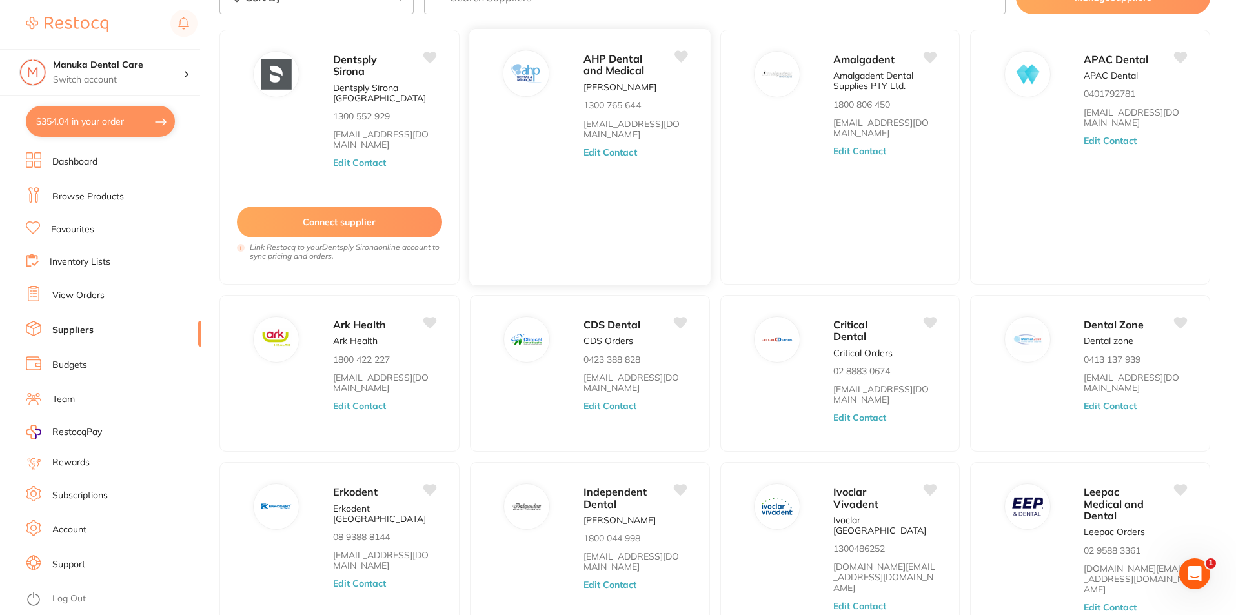
scroll to position [172, 0]
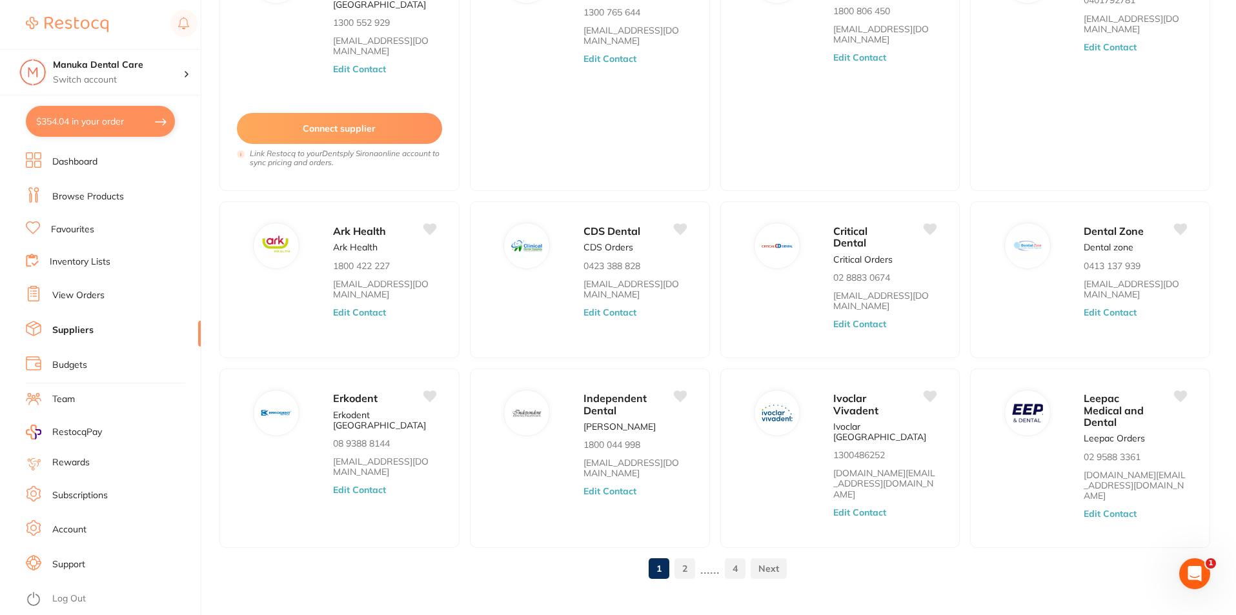
click at [681, 556] on link "2" at bounding box center [685, 569] width 21 height 26
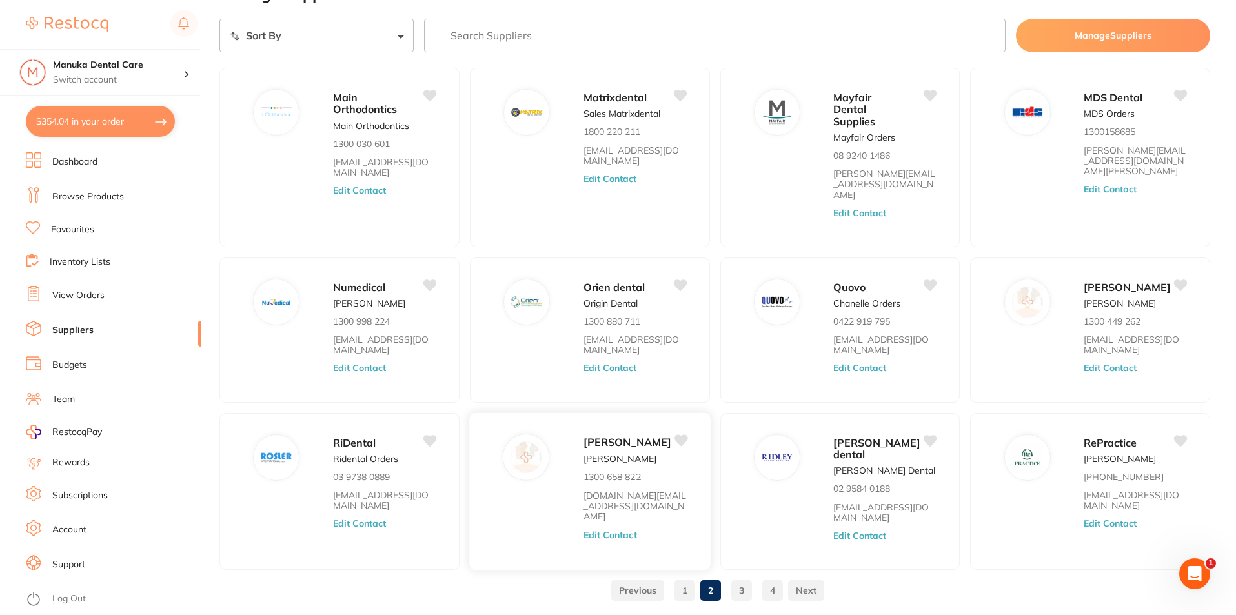
scroll to position [63, 0]
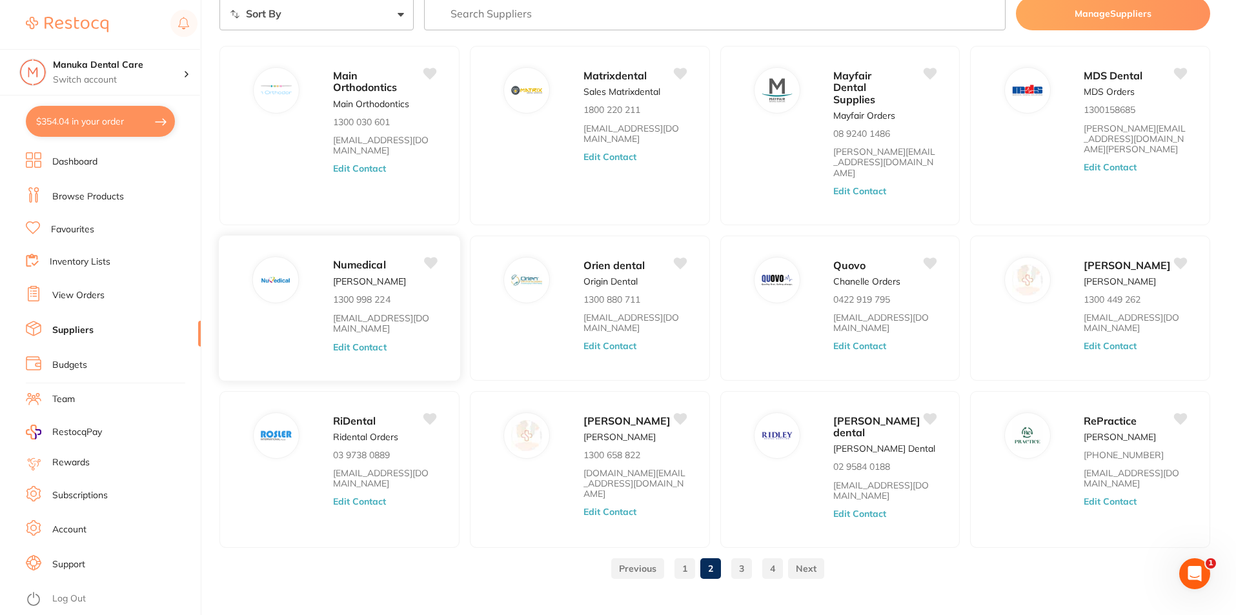
click at [354, 258] on span "Numedical" at bounding box center [359, 264] width 53 height 13
click at [357, 341] on button "Edit Contact" at bounding box center [360, 346] width 54 height 10
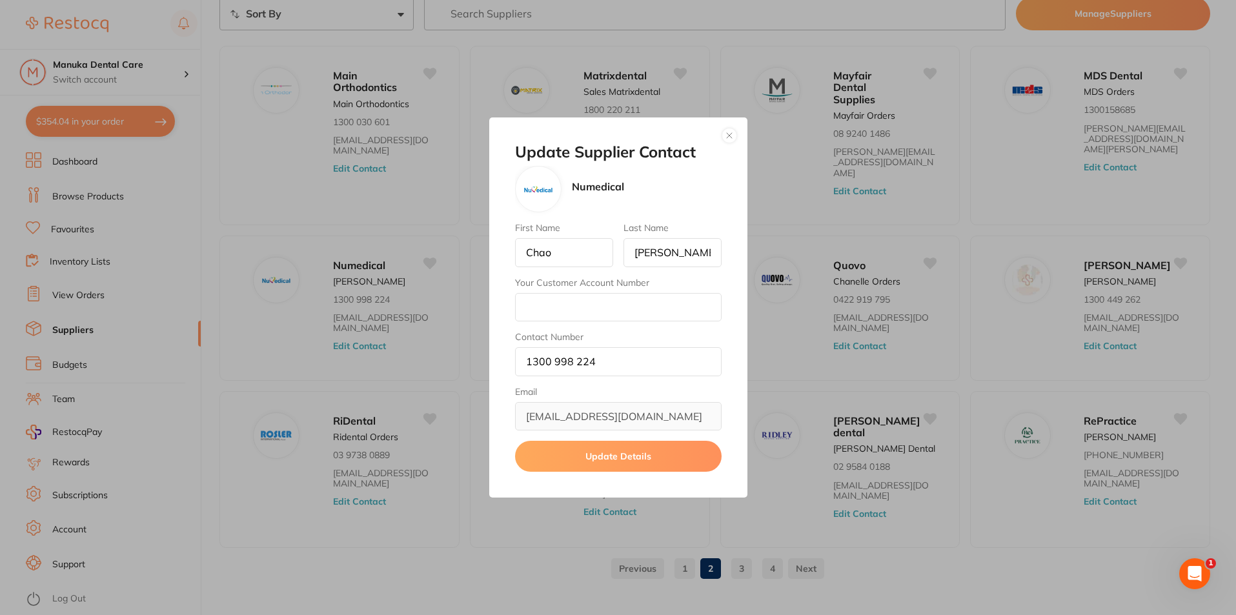
click at [733, 137] on button "button" at bounding box center [729, 135] width 15 height 15
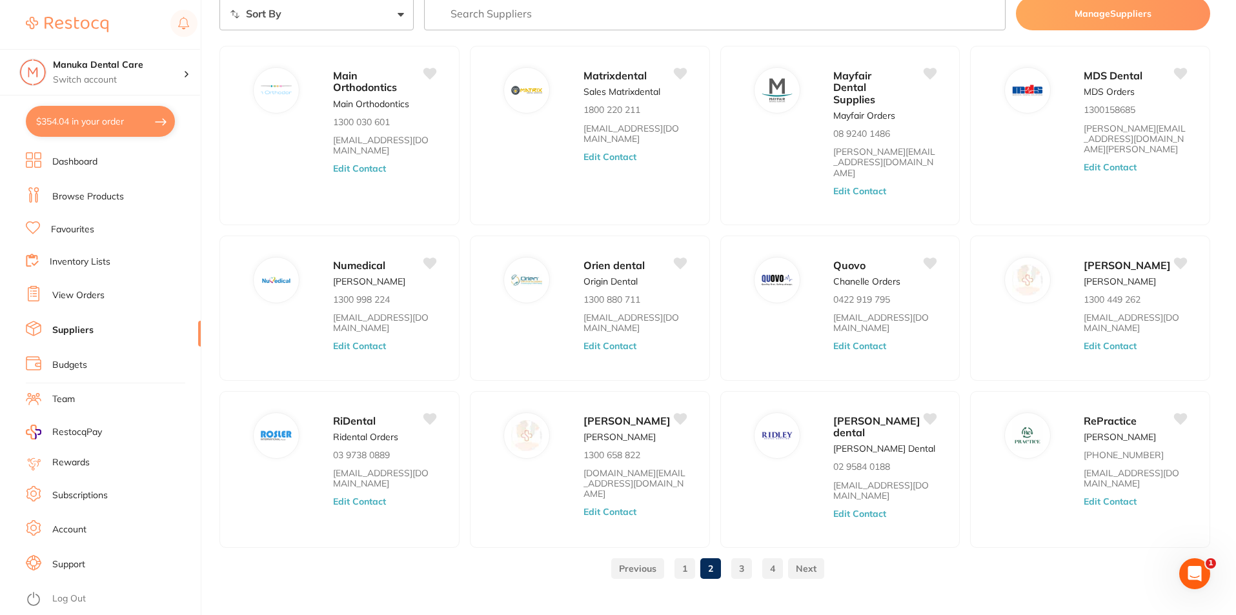
click at [736, 556] on link "3" at bounding box center [741, 569] width 21 height 26
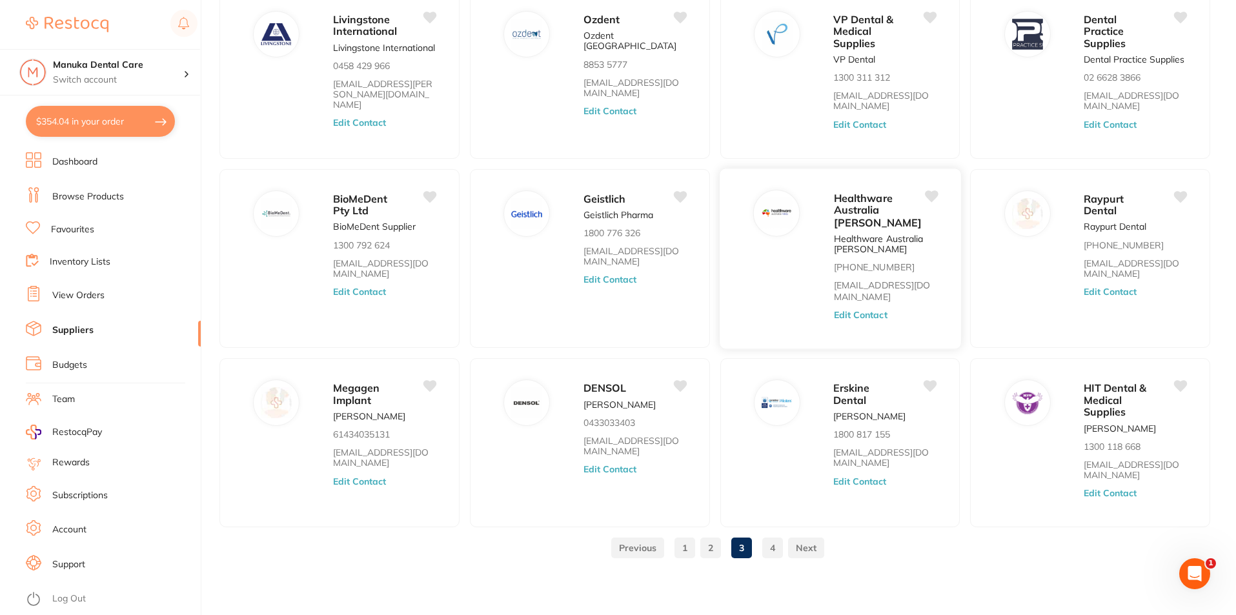
scroll to position [0, 0]
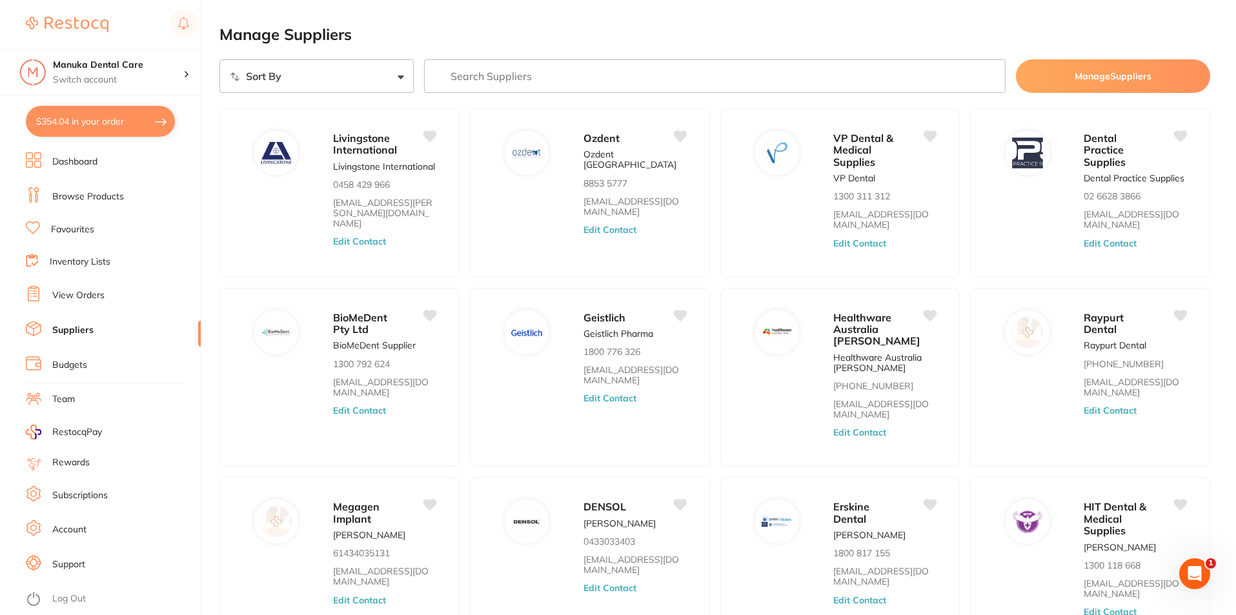
click at [378, 74] on select "Sort By A-Z Z-A" at bounding box center [316, 76] width 194 height 34
click at [479, 58] on main "Manage Suppliers Sort By A-Z Z-A Manage Suppliers Livingstone International Liv…" at bounding box center [727, 367] width 1017 height 734
click at [480, 66] on input "search" at bounding box center [715, 76] width 582 height 34
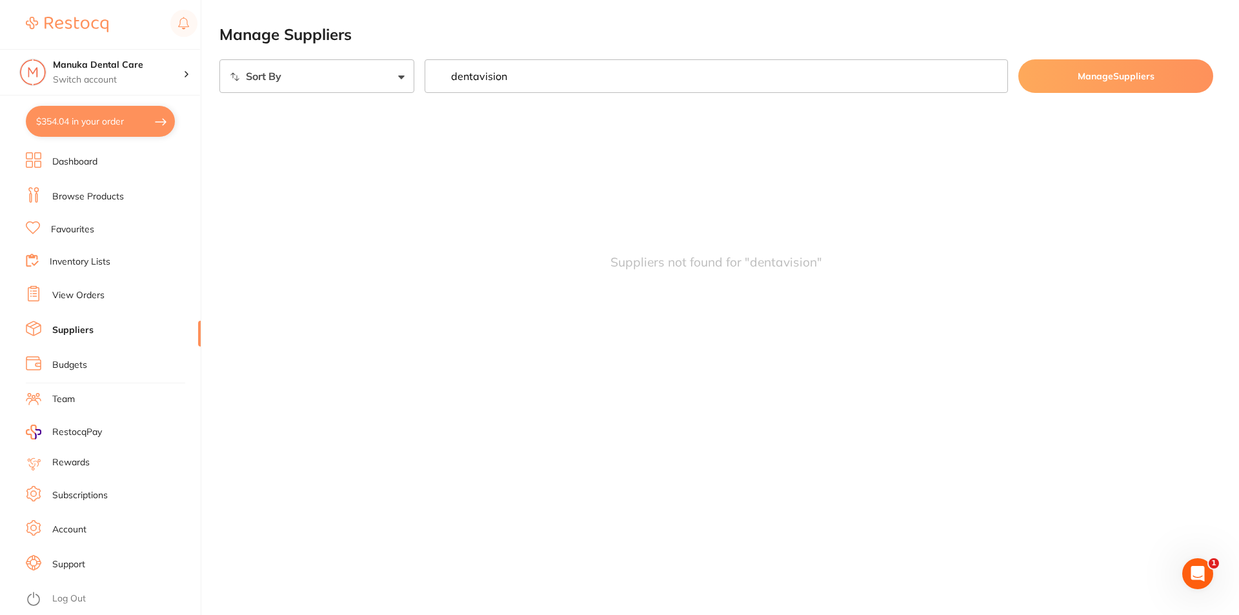
type input "dentavision"
click at [995, 72] on input "dentavision" at bounding box center [717, 76] width 584 height 34
click at [992, 72] on input "dentavision" at bounding box center [717, 76] width 584 height 34
click at [990, 74] on input "dentavision" at bounding box center [717, 76] width 584 height 34
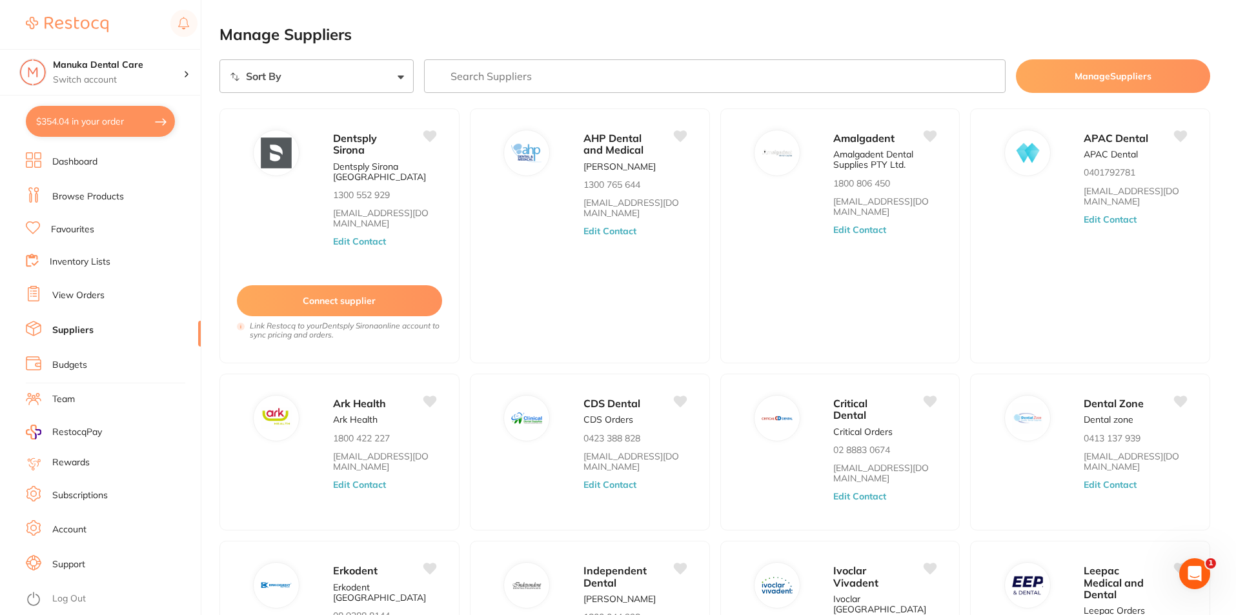
click at [1024, 82] on button "Manage Suppliers" at bounding box center [1113, 76] width 194 height 34
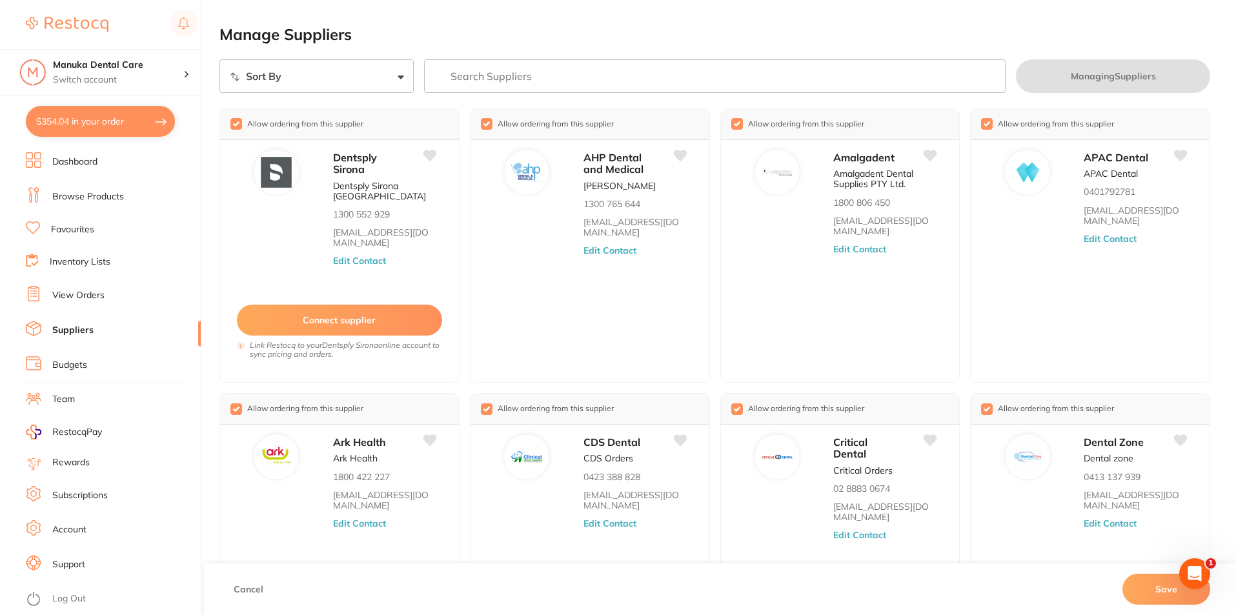
click at [367, 72] on select "Sort By A-Z Z-A" at bounding box center [316, 76] width 194 height 34
click at [85, 326] on link "Suppliers" at bounding box center [72, 330] width 41 height 13
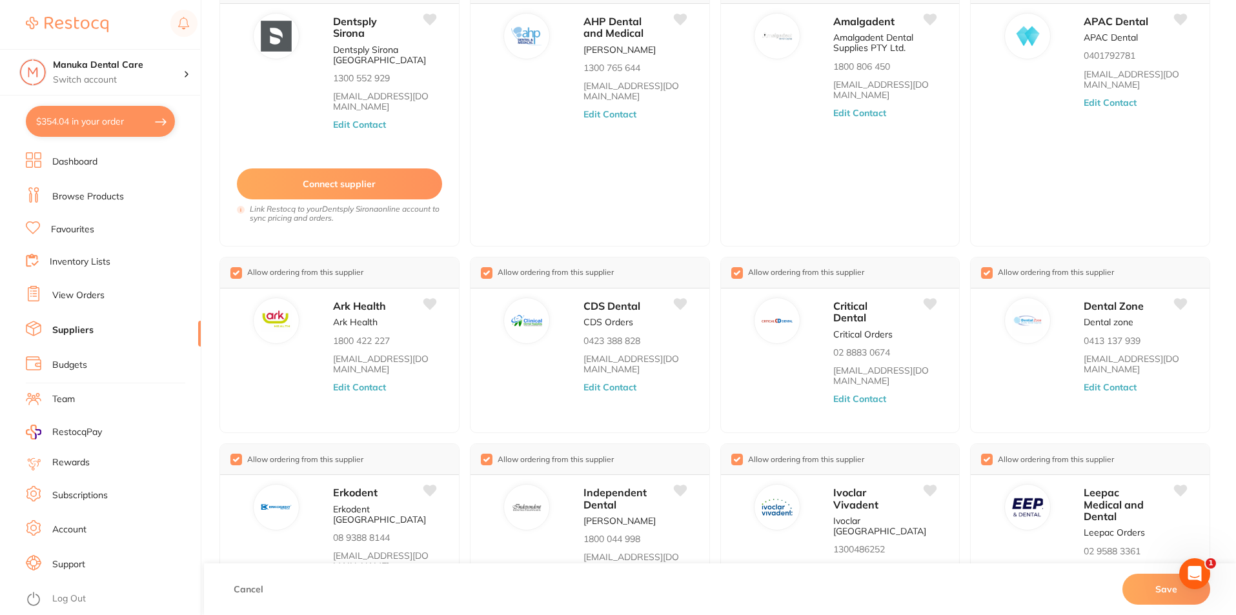
scroll to position [230, 0]
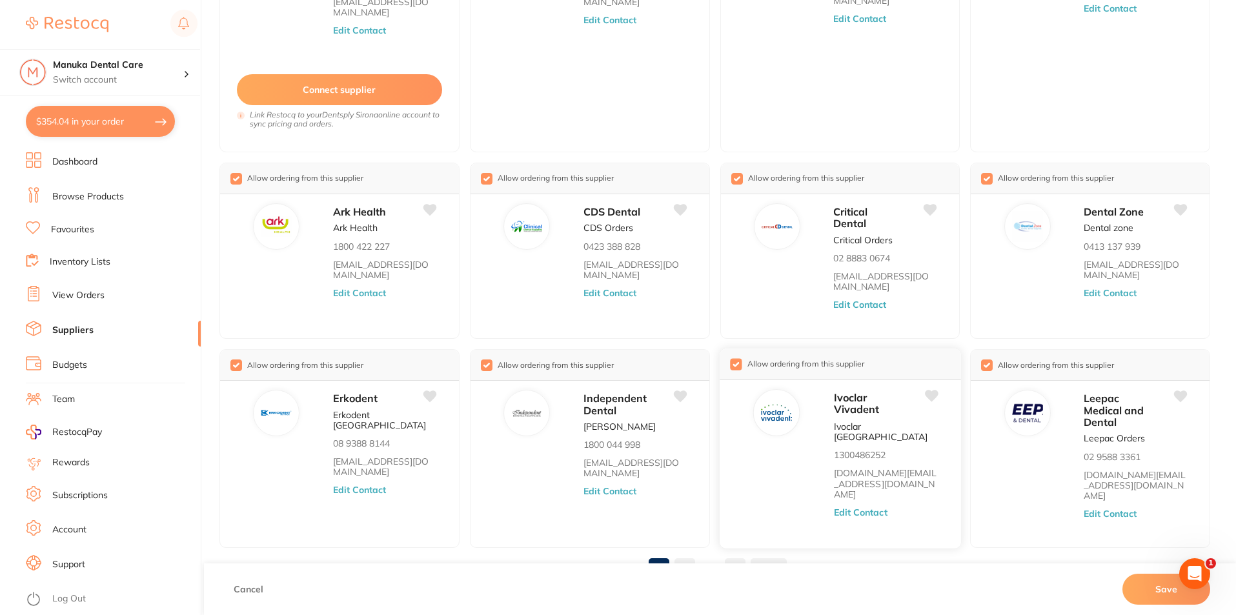
drag, startPoint x: 1153, startPoint y: 589, endPoint x: 944, endPoint y: 467, distance: 241.9
click at [1152, 589] on button "Save" at bounding box center [1167, 589] width 88 height 31
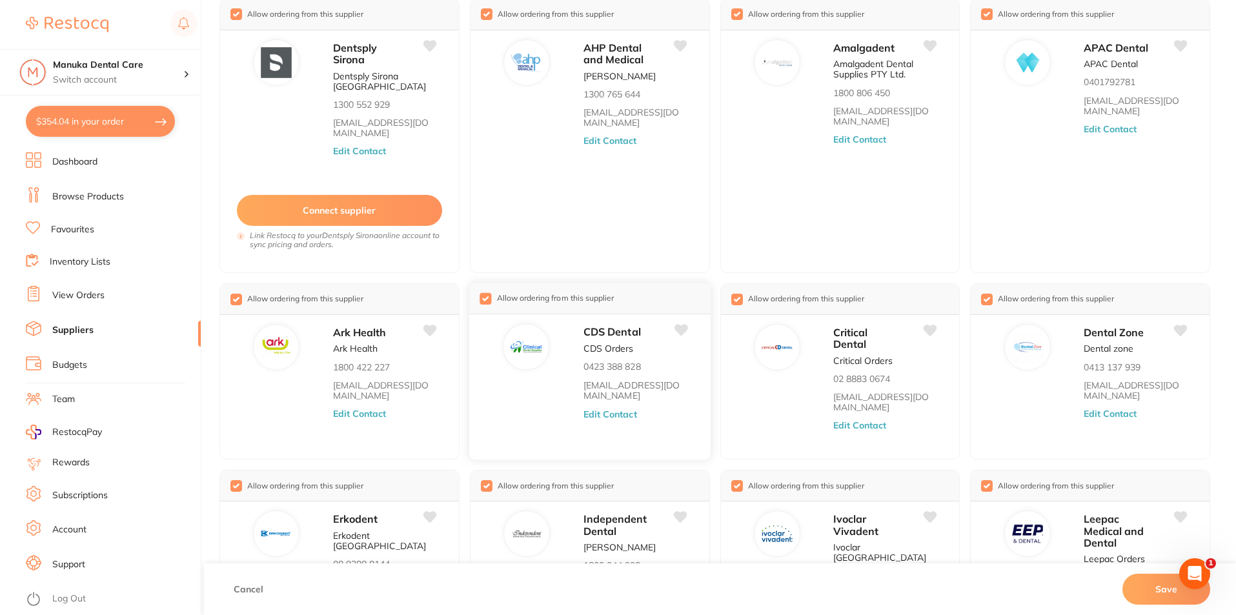
scroll to position [0, 0]
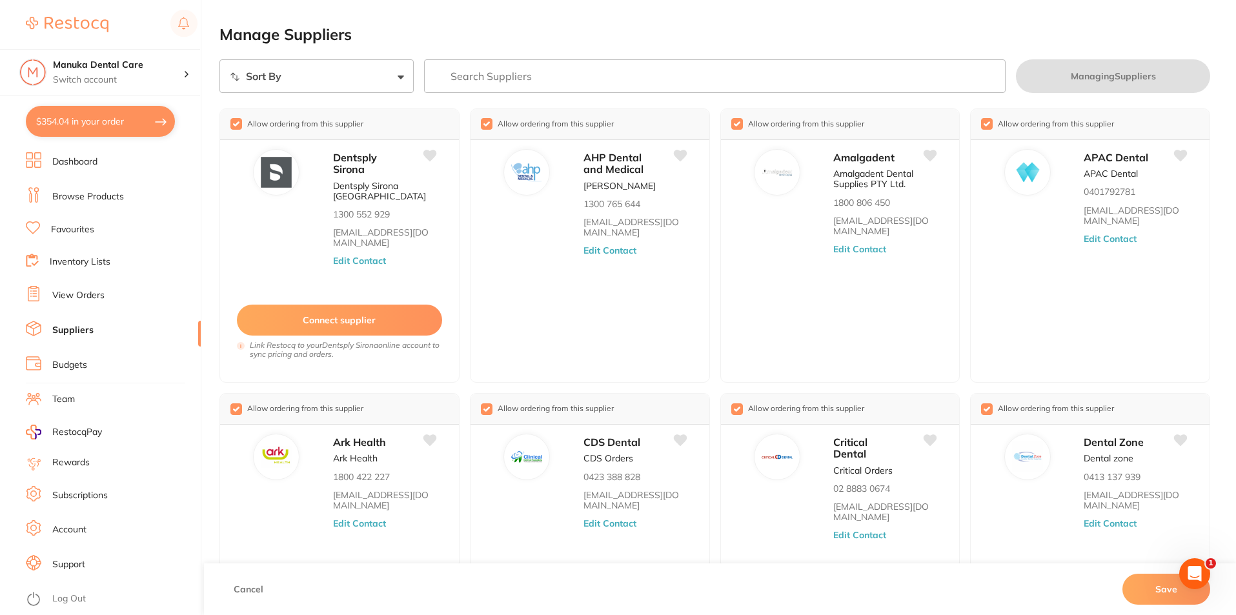
click at [1137, 595] on button "Save" at bounding box center [1167, 589] width 88 height 31
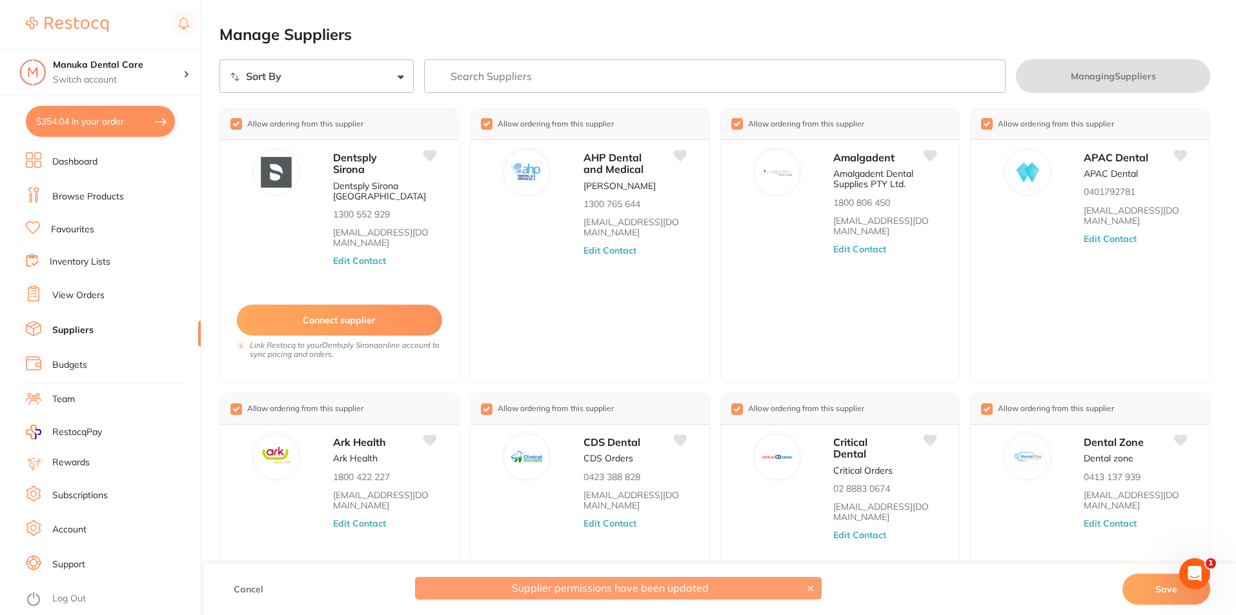
click at [549, 70] on input "search" at bounding box center [715, 76] width 582 height 34
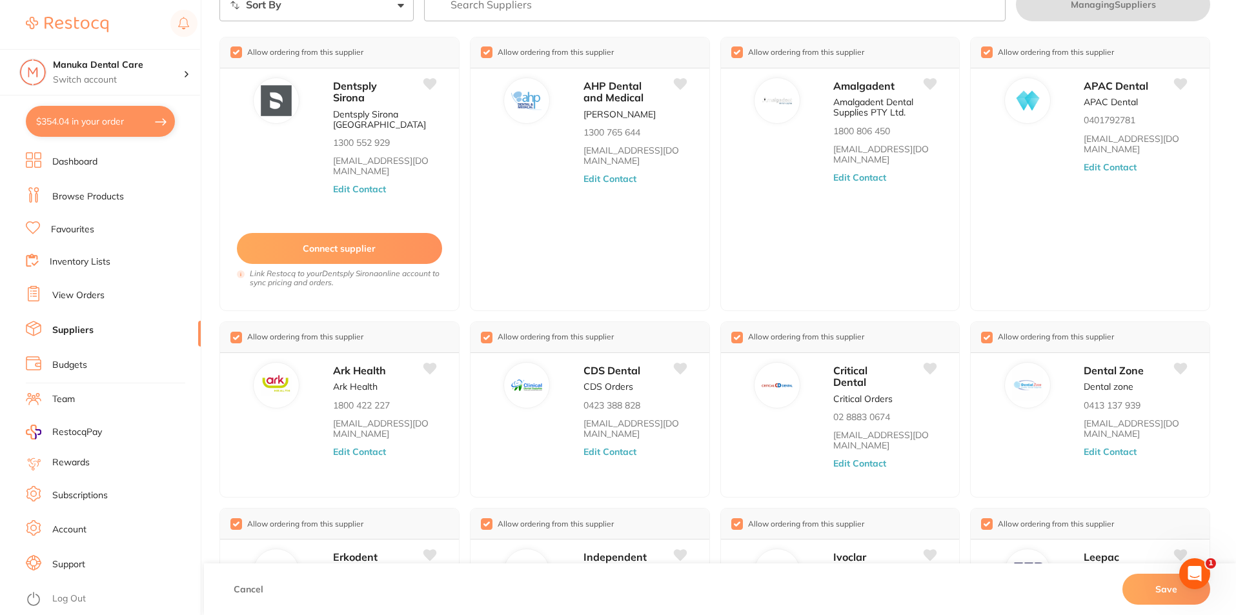
scroll to position [194, 0]
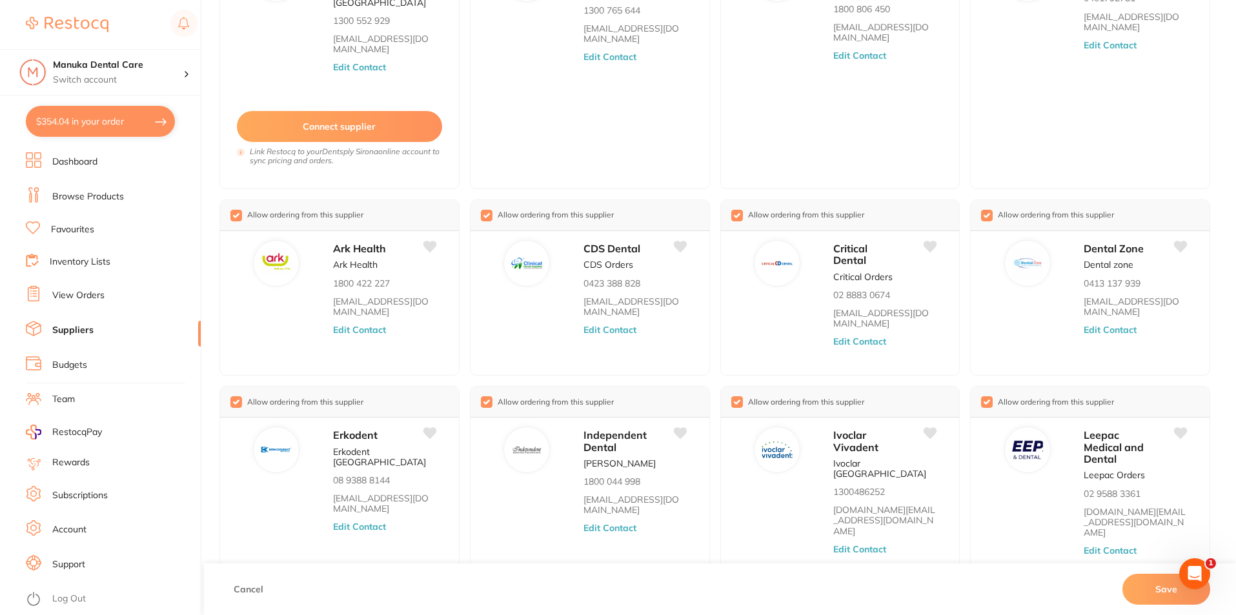
click at [108, 365] on li "Budgets" at bounding box center [113, 365] width 175 height 19
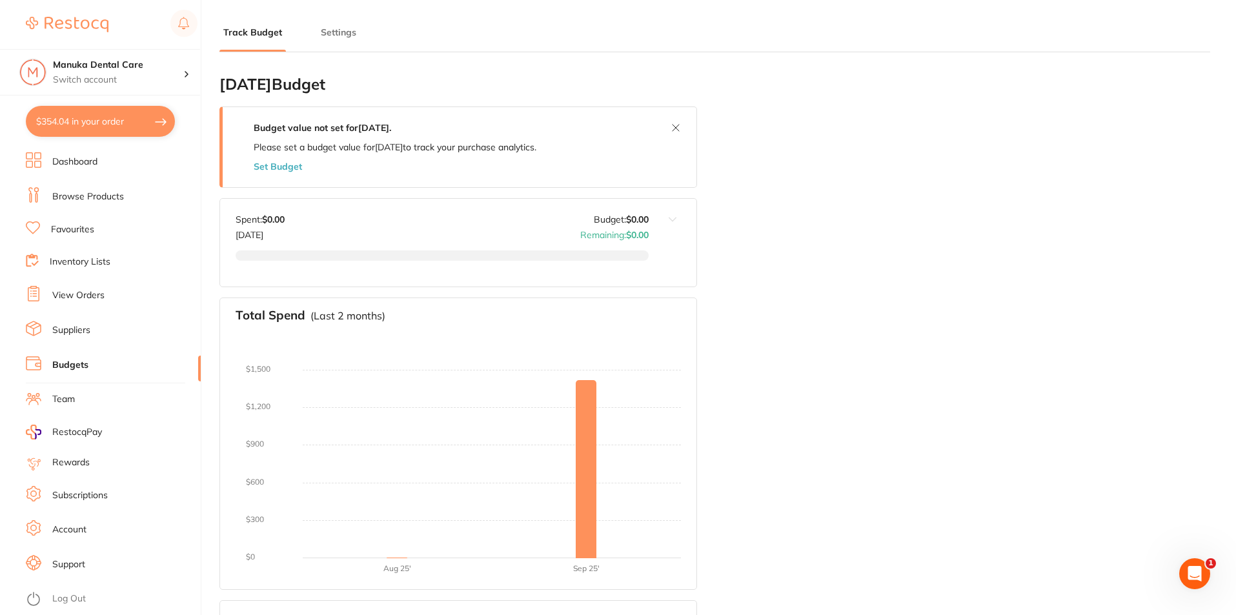
click at [72, 163] on link "Dashboard" at bounding box center [74, 162] width 45 height 13
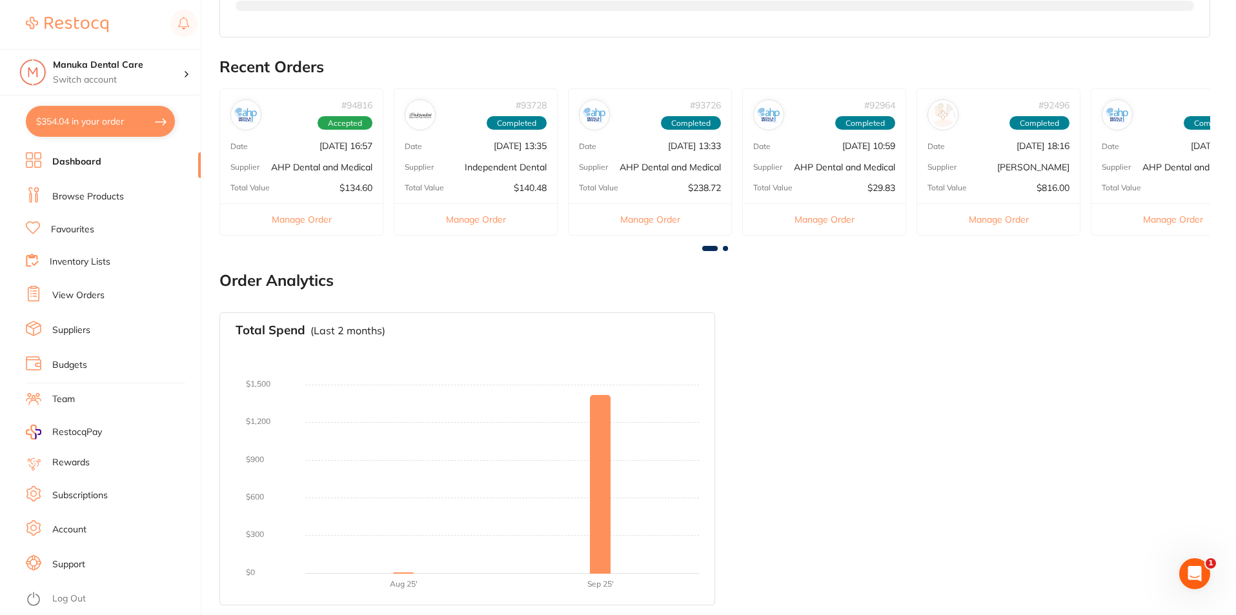
scroll to position [392, 0]
click at [92, 192] on link "Browse Products" at bounding box center [88, 196] width 72 height 13
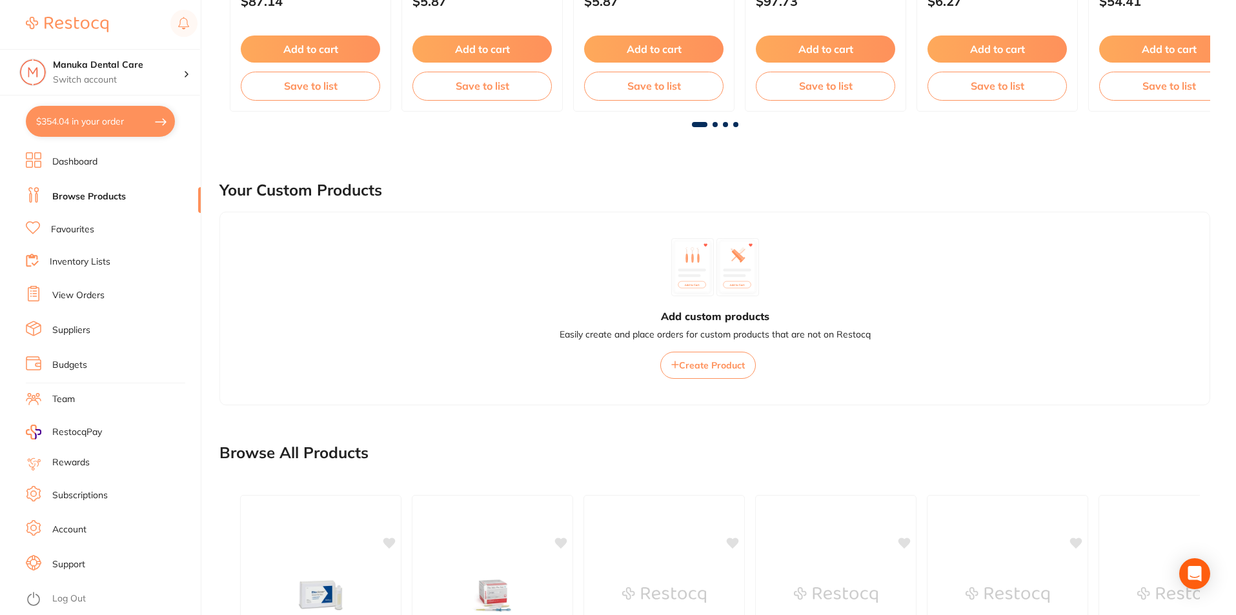
click at [68, 228] on link "Favourites" at bounding box center [72, 229] width 43 height 13
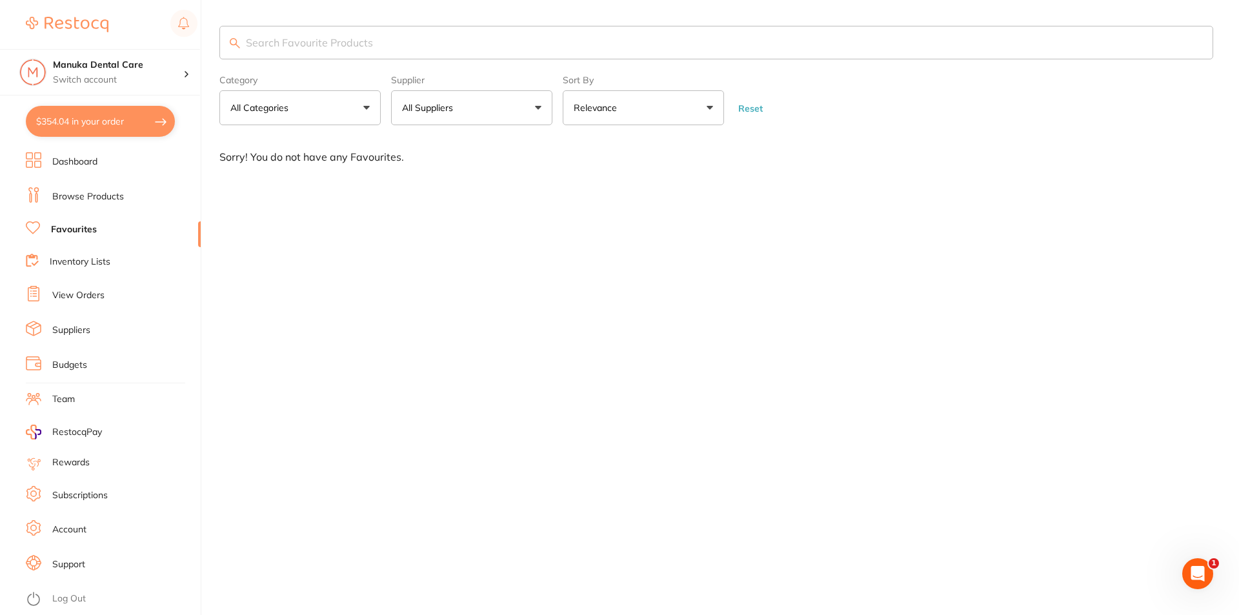
click at [83, 261] on link "Inventory Lists" at bounding box center [80, 262] width 61 height 13
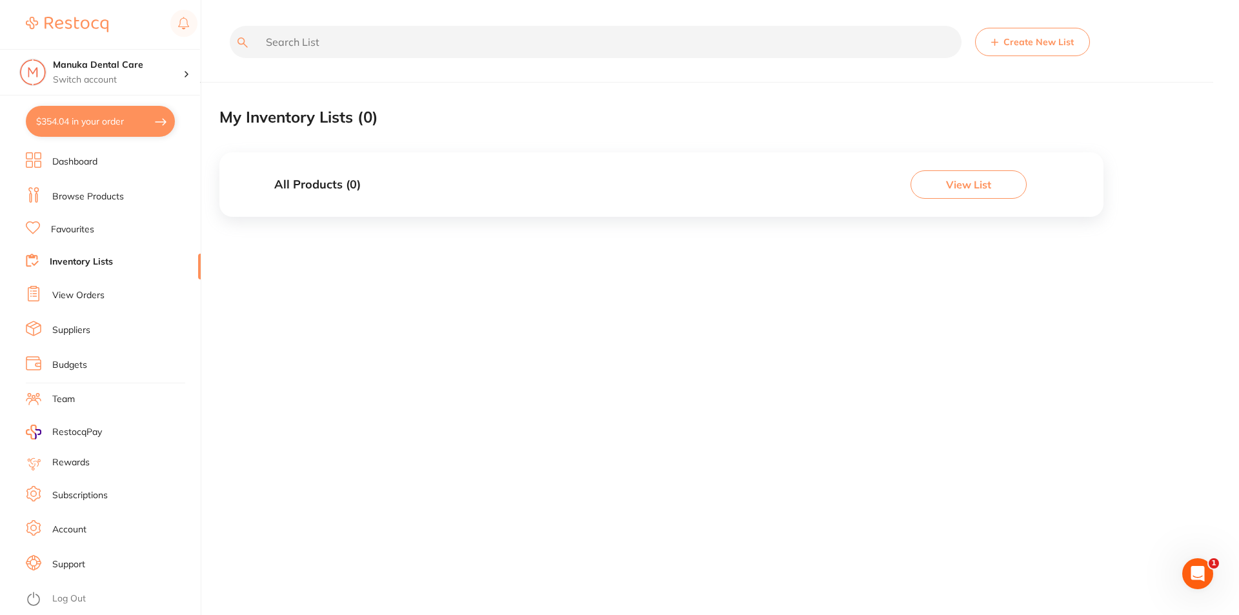
click at [87, 300] on link "View Orders" at bounding box center [78, 295] width 52 height 13
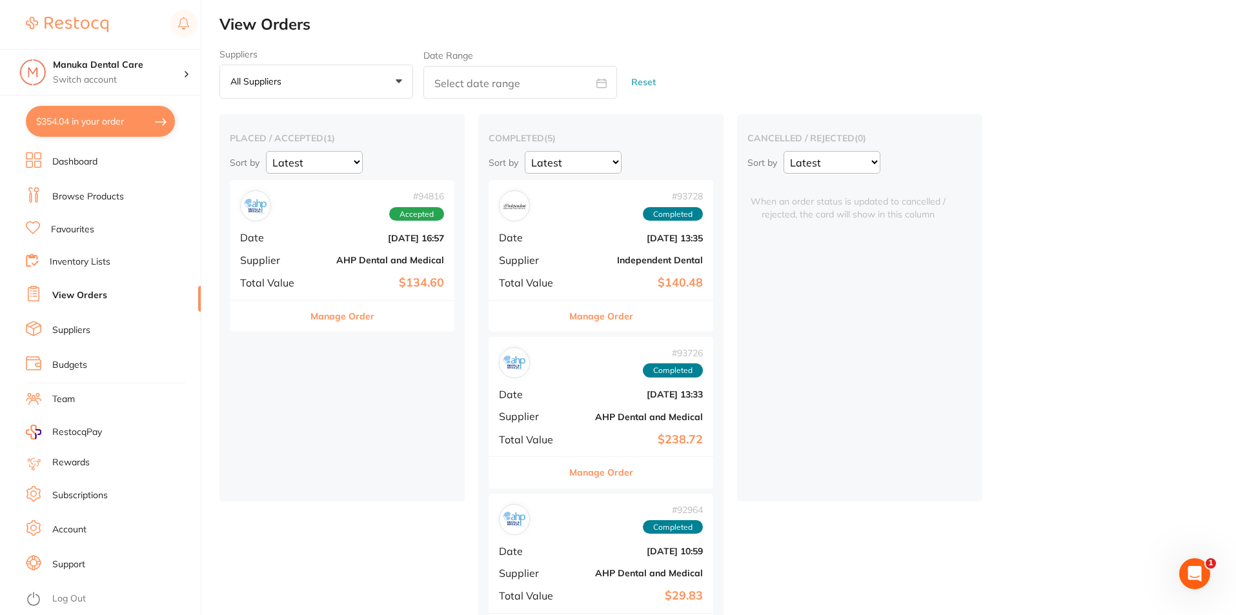
click at [389, 86] on button "All suppliers +0" at bounding box center [316, 82] width 194 height 35
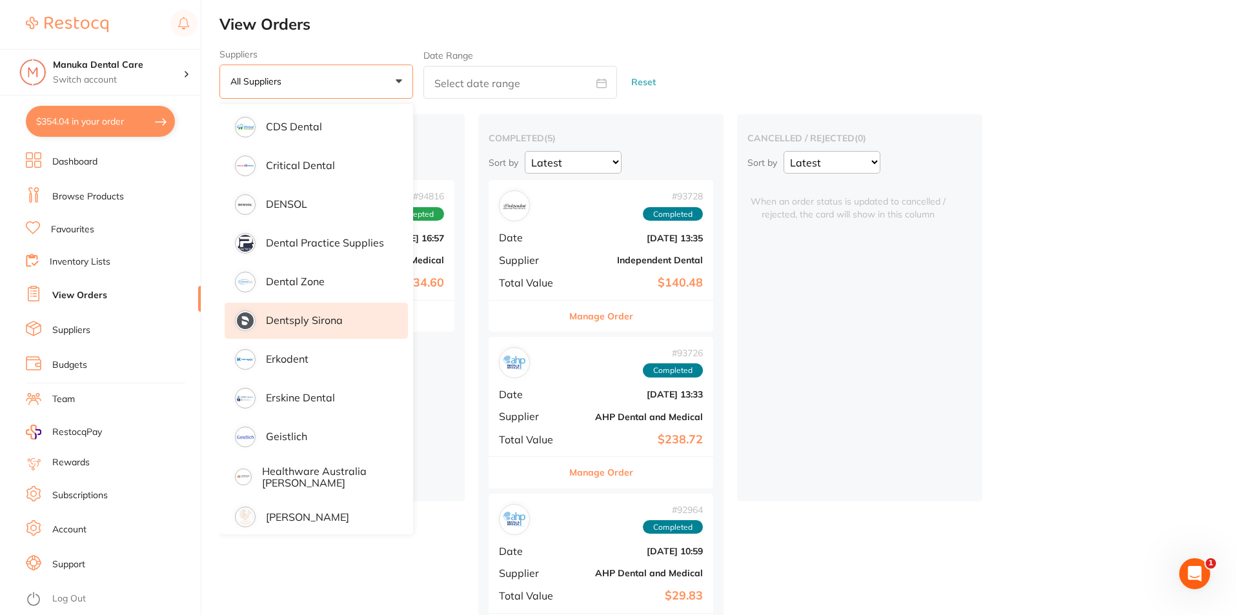
scroll to position [323, 0]
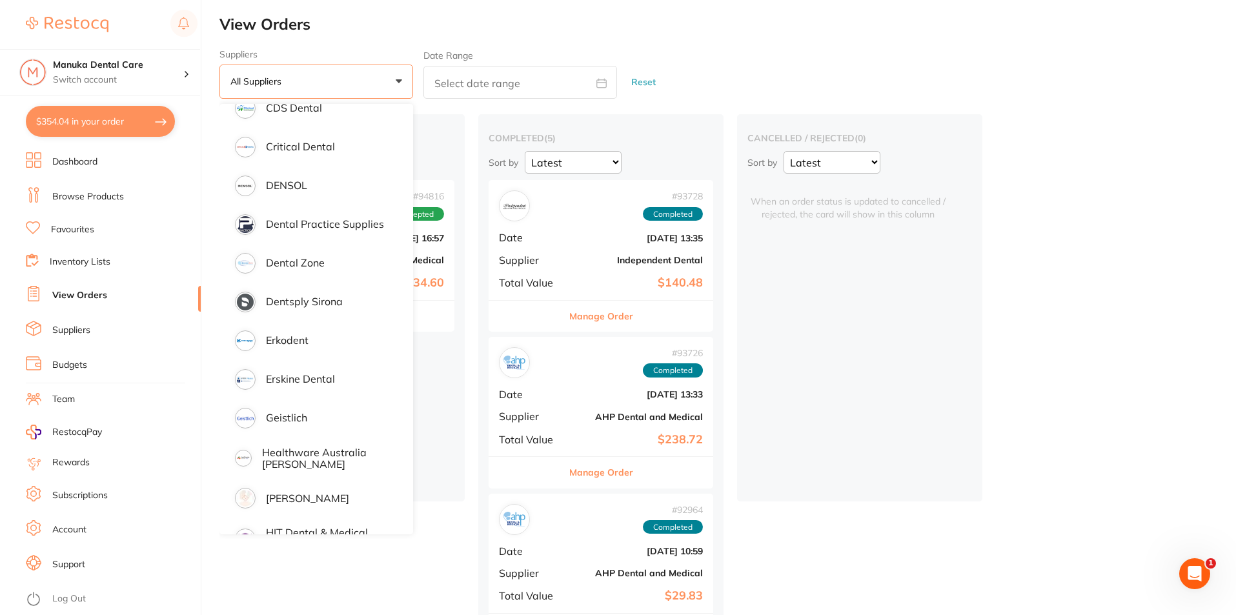
click at [454, 473] on div "placed / accepted ( 1 ) Sort by Latest Notification # 94816 Accepted Date Sept …" at bounding box center [341, 307] width 245 height 387
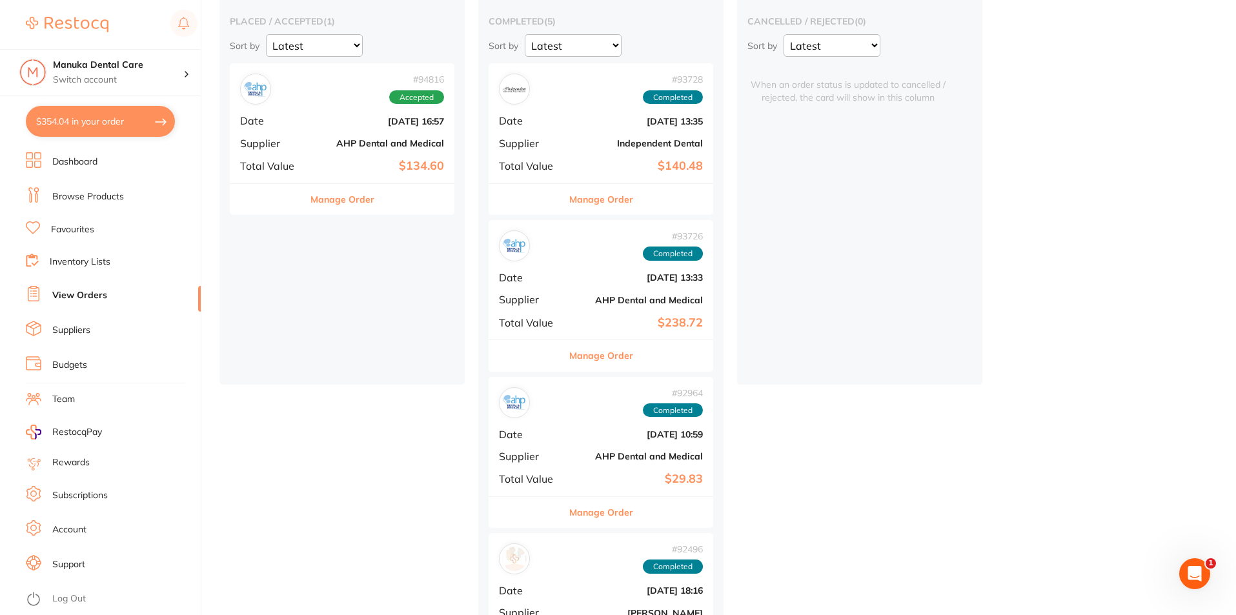
scroll to position [129, 0]
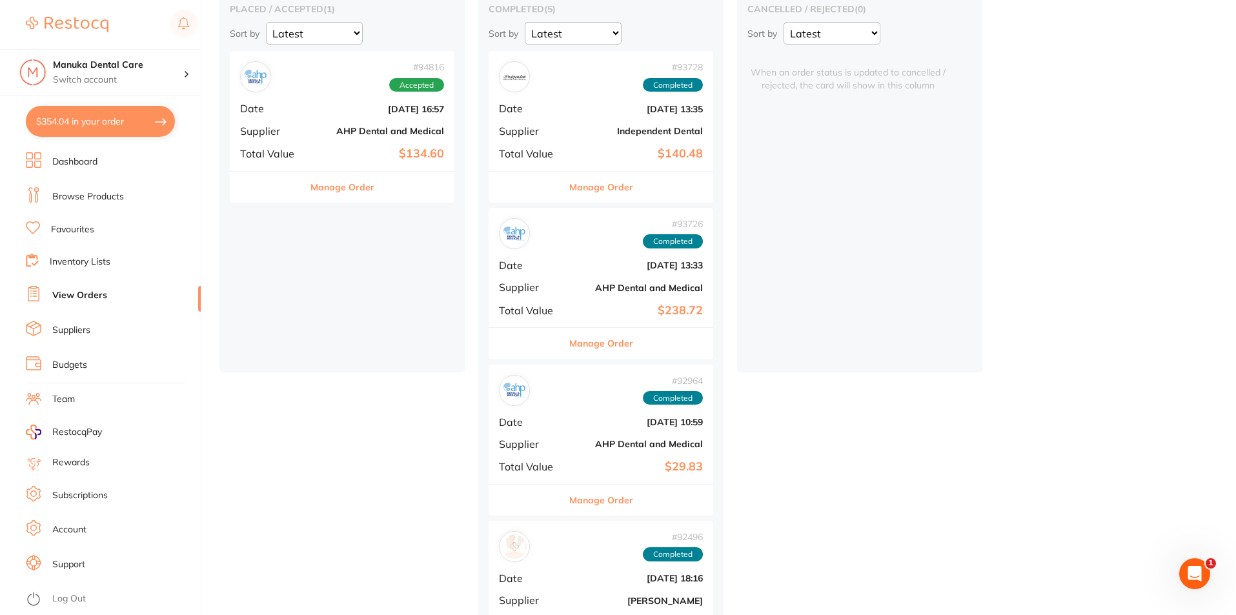
click at [116, 329] on li "Suppliers" at bounding box center [113, 330] width 175 height 19
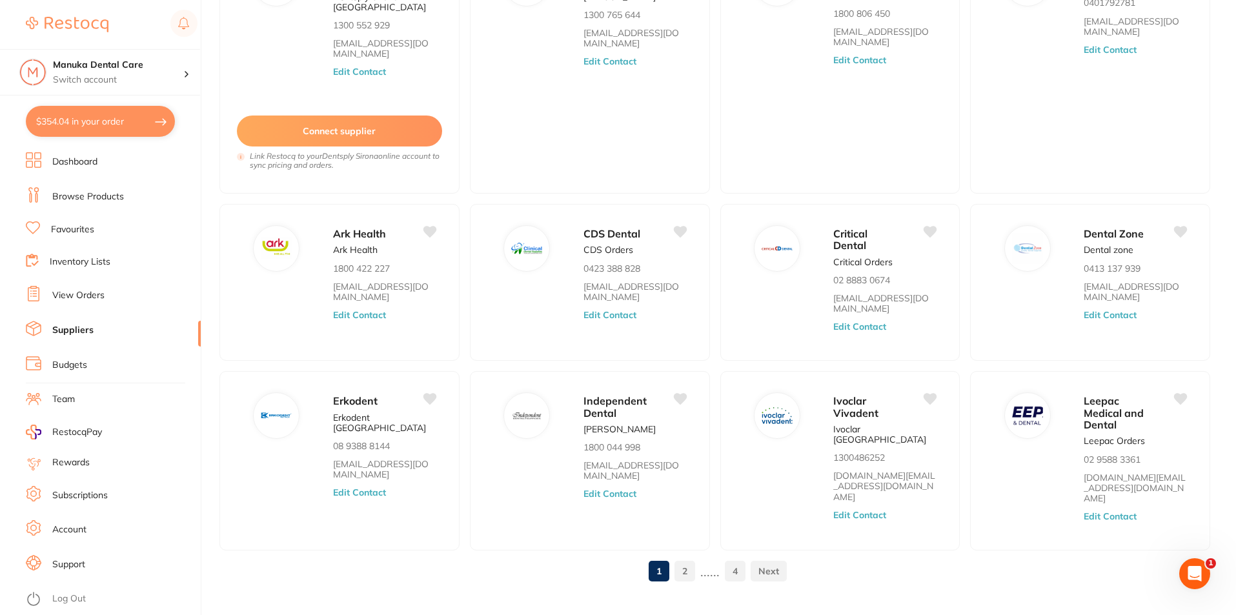
scroll to position [172, 0]
click at [65, 400] on link "Team" at bounding box center [63, 399] width 23 height 13
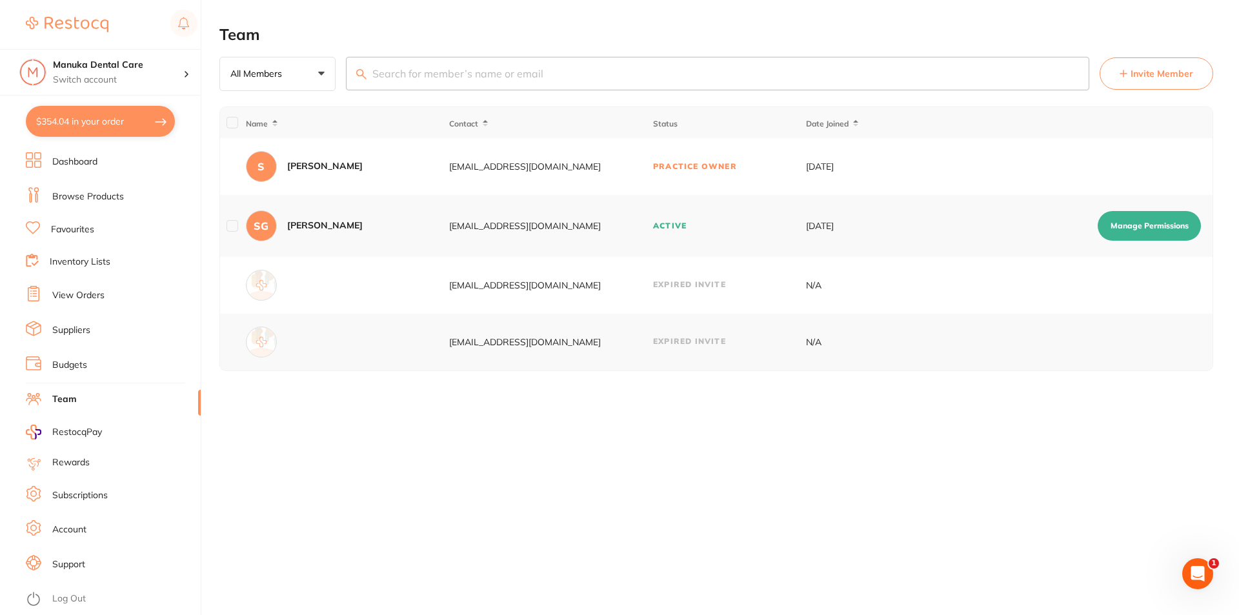
click at [385, 343] on div at bounding box center [347, 342] width 203 height 31
click at [362, 349] on div at bounding box center [347, 342] width 203 height 31
click at [272, 341] on div at bounding box center [261, 342] width 31 height 31
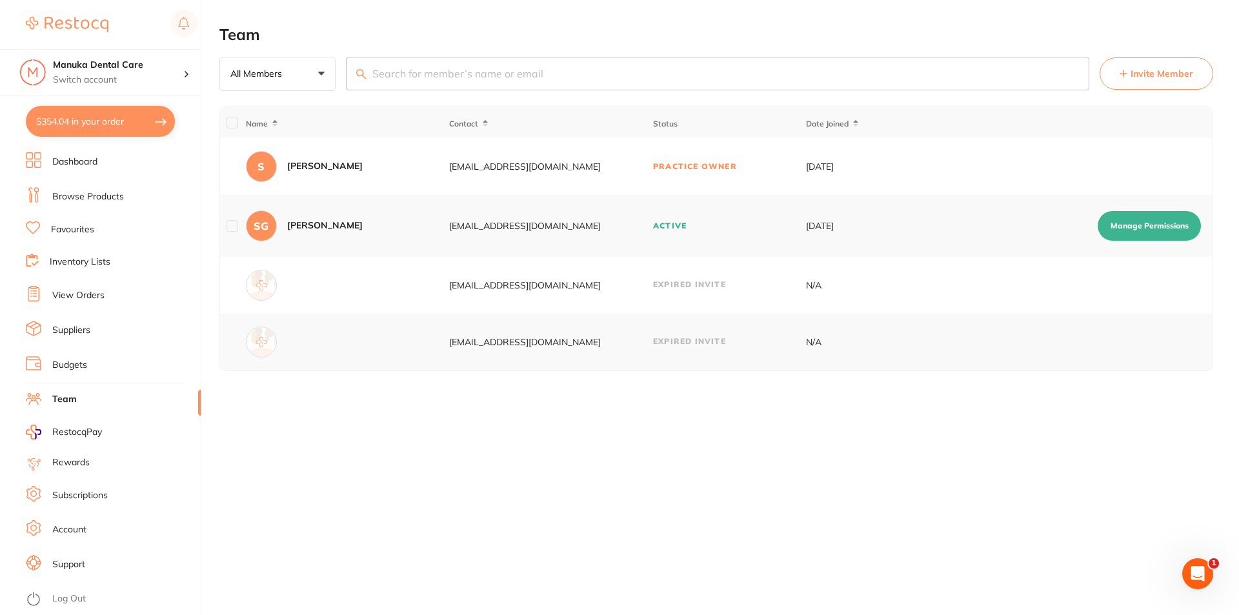
click at [1169, 72] on span "Invite Member" at bounding box center [1162, 73] width 63 height 13
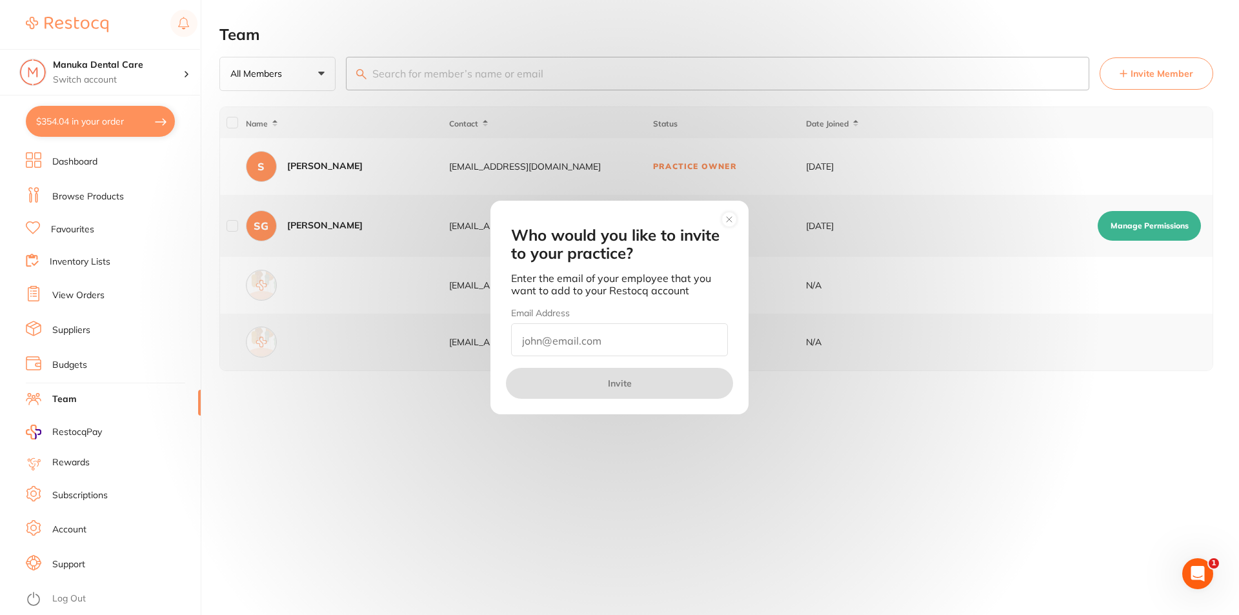
click at [658, 345] on input "email" at bounding box center [619, 339] width 217 height 33
click at [624, 293] on p "Enter the email of your employee that you want to add to your Restocq account" at bounding box center [619, 284] width 217 height 24
click at [625, 341] on input "email" at bounding box center [619, 339] width 217 height 33
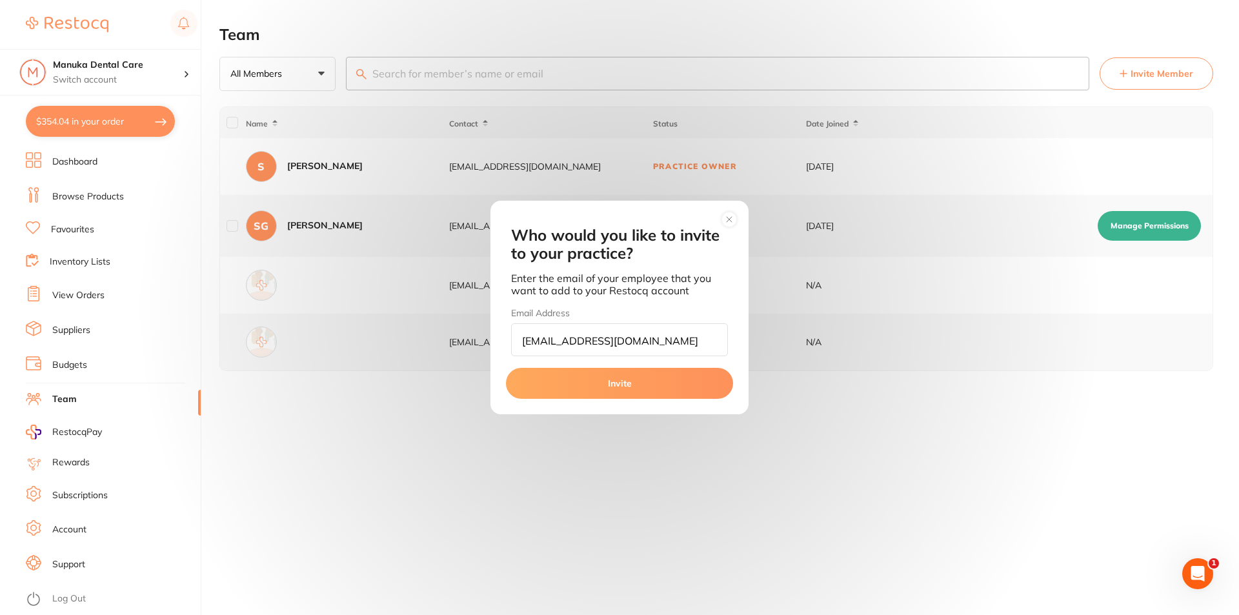
type input "vibhabalaje@gmail.com"
click at [673, 380] on button "Invite" at bounding box center [619, 383] width 227 height 31
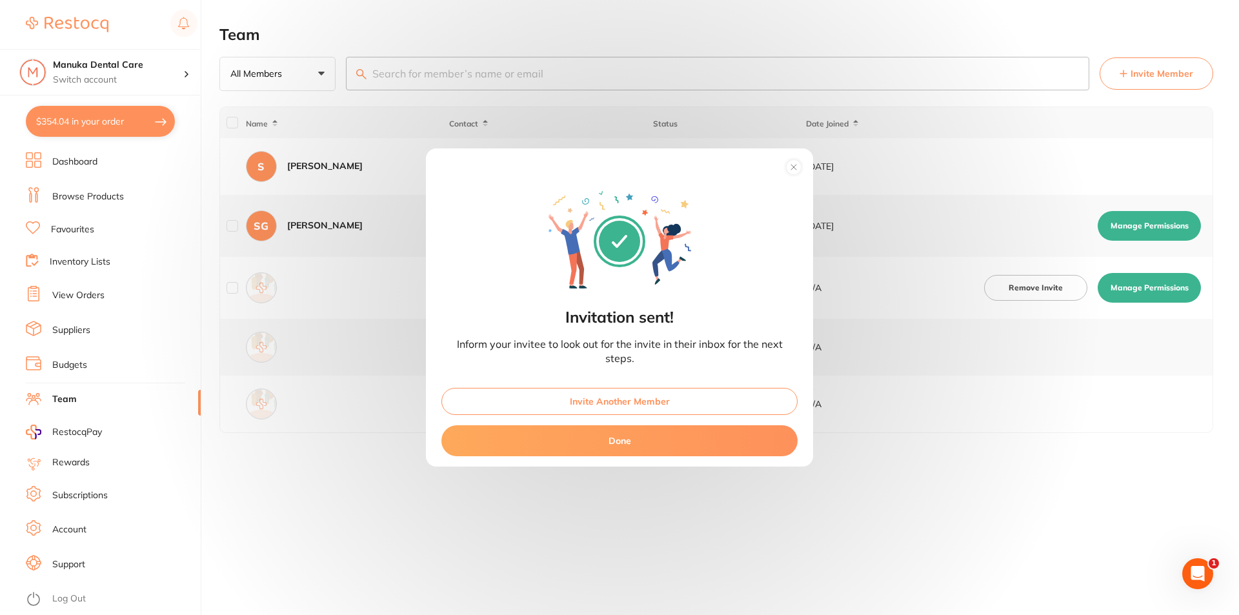
click at [717, 433] on button "Done" at bounding box center [620, 440] width 356 height 31
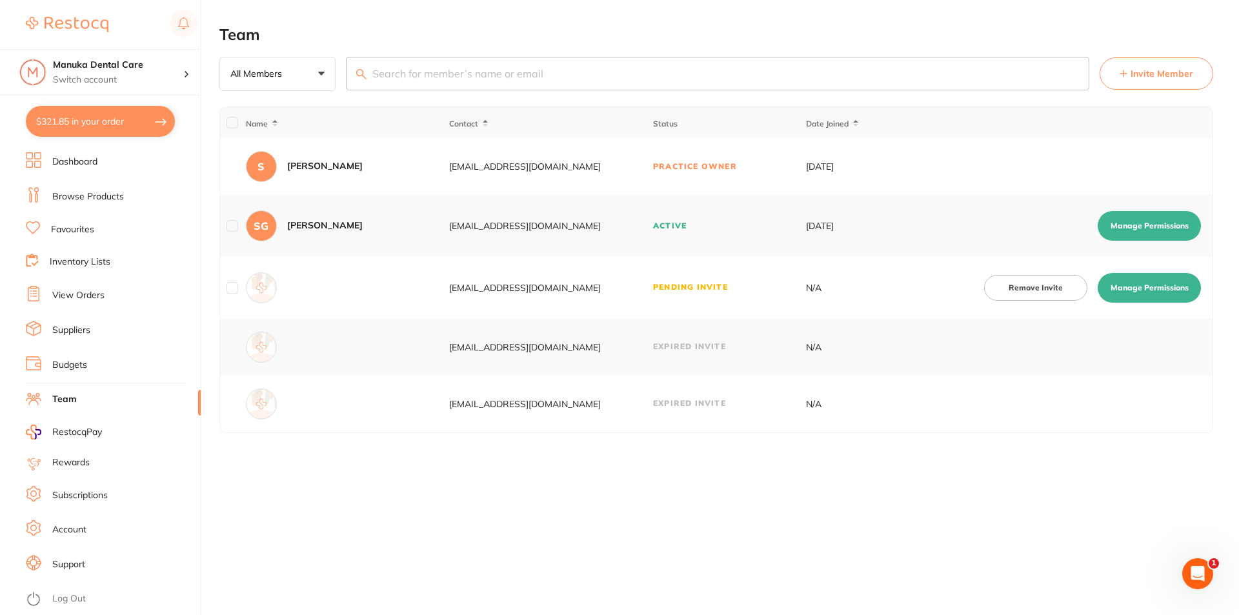
click at [68, 294] on link "View Orders" at bounding box center [78, 295] width 52 height 13
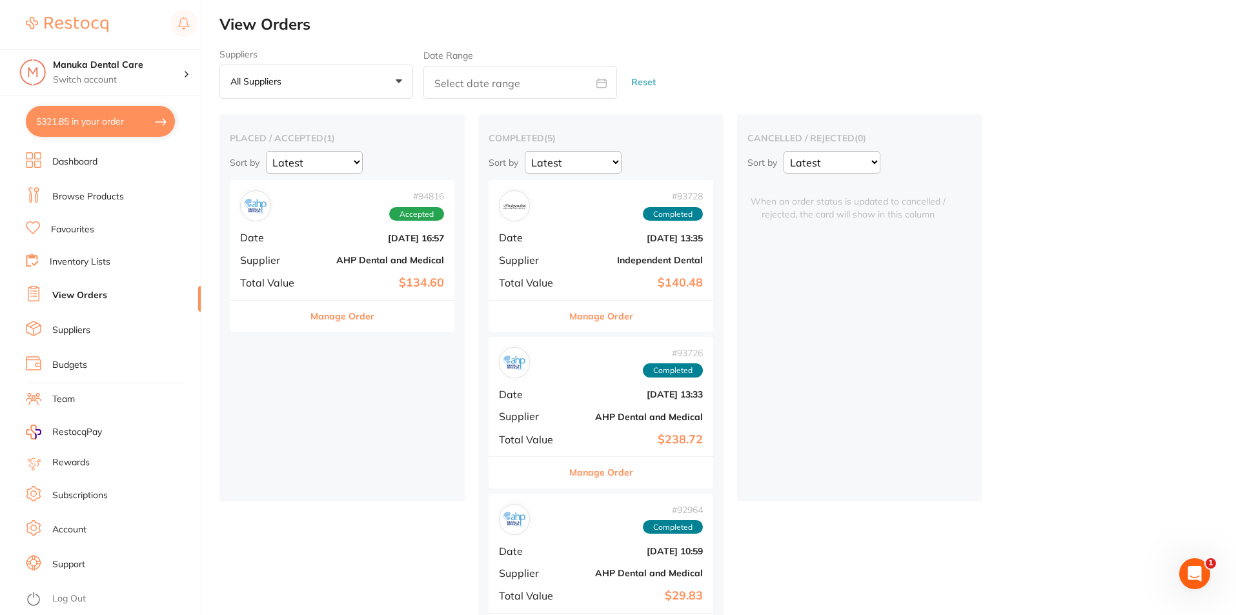
click at [493, 79] on input "text" at bounding box center [520, 82] width 194 height 33
select select "9"
select select "2025"
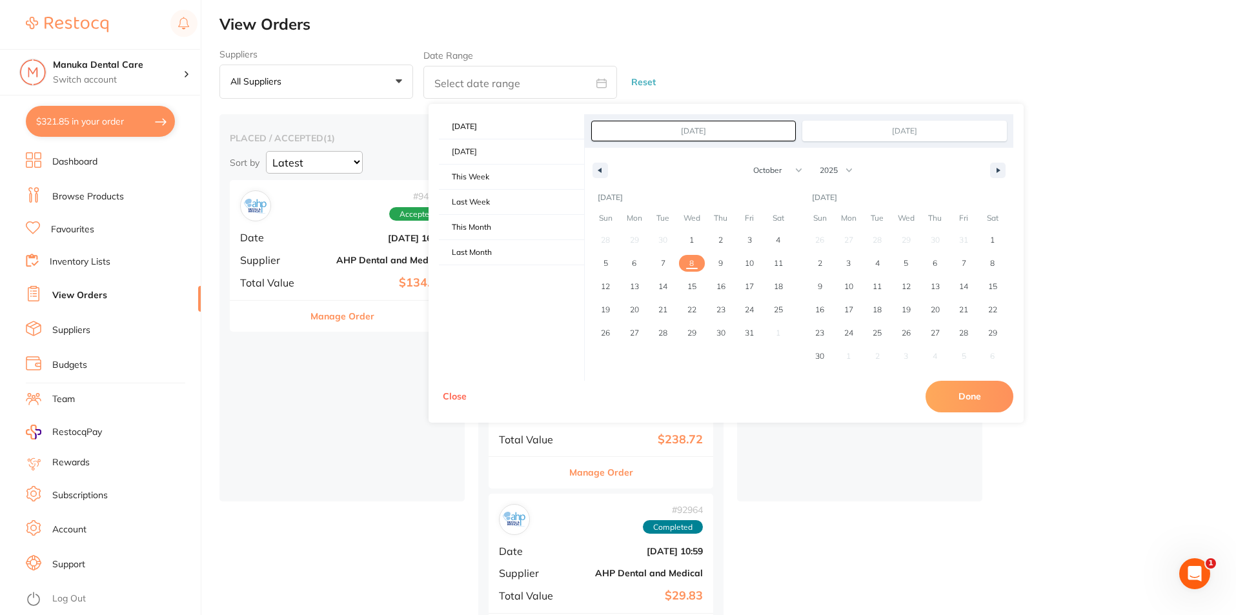
click at [383, 77] on button "All suppliers +0" at bounding box center [316, 82] width 194 height 35
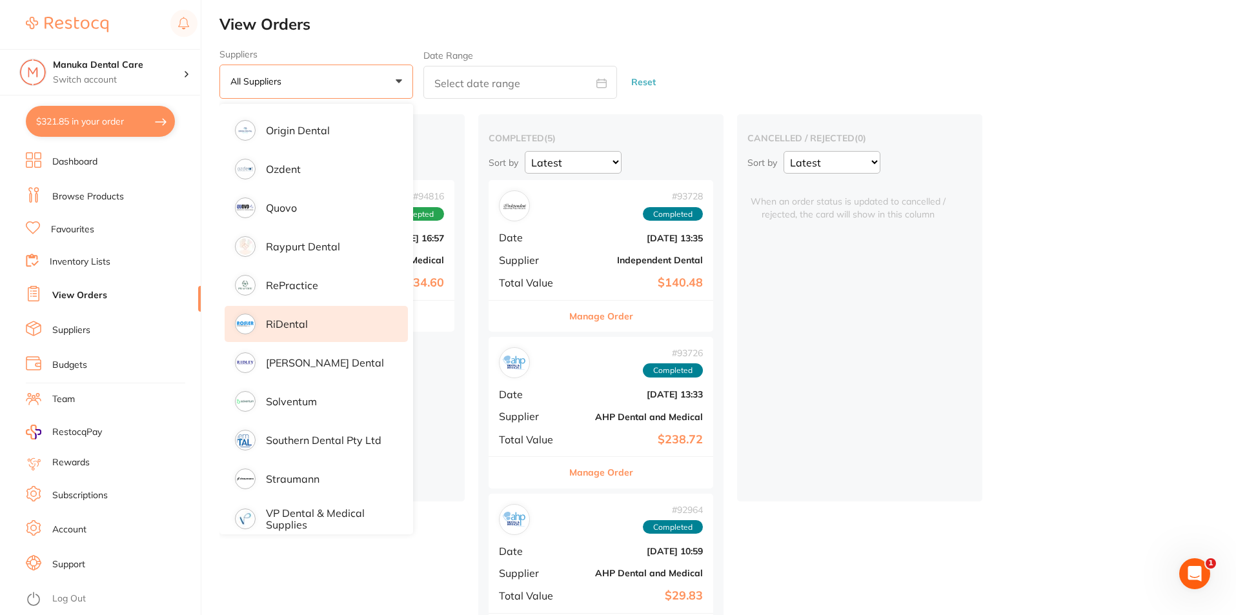
scroll to position [1255, 0]
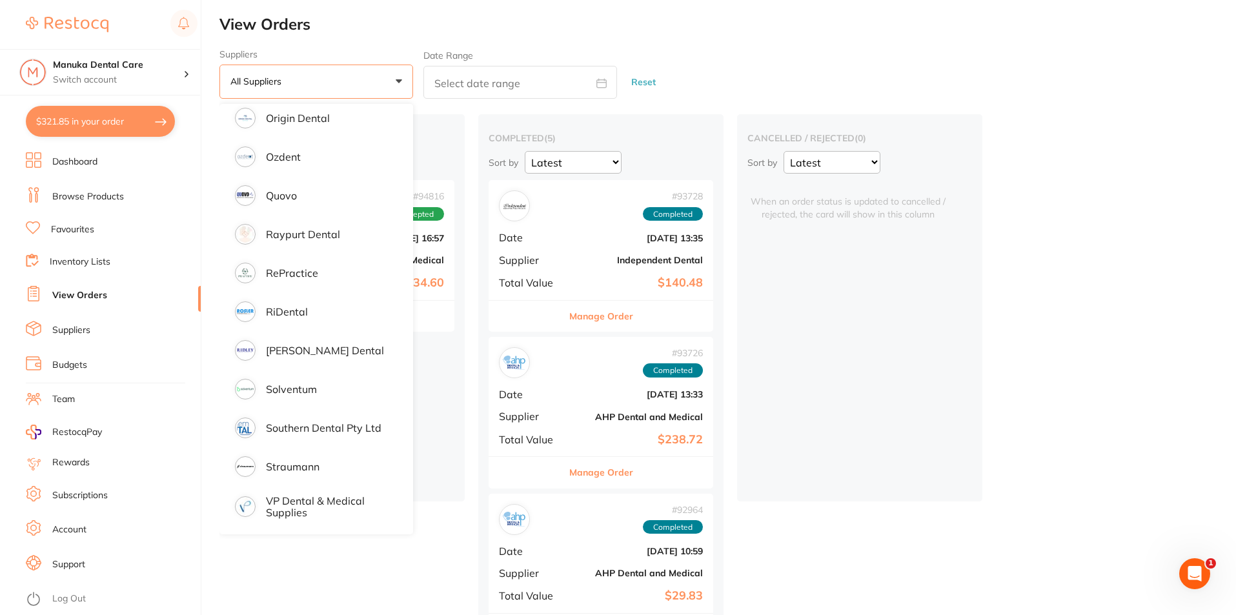
click at [586, 23] on h2 "View Orders" at bounding box center [727, 24] width 1017 height 18
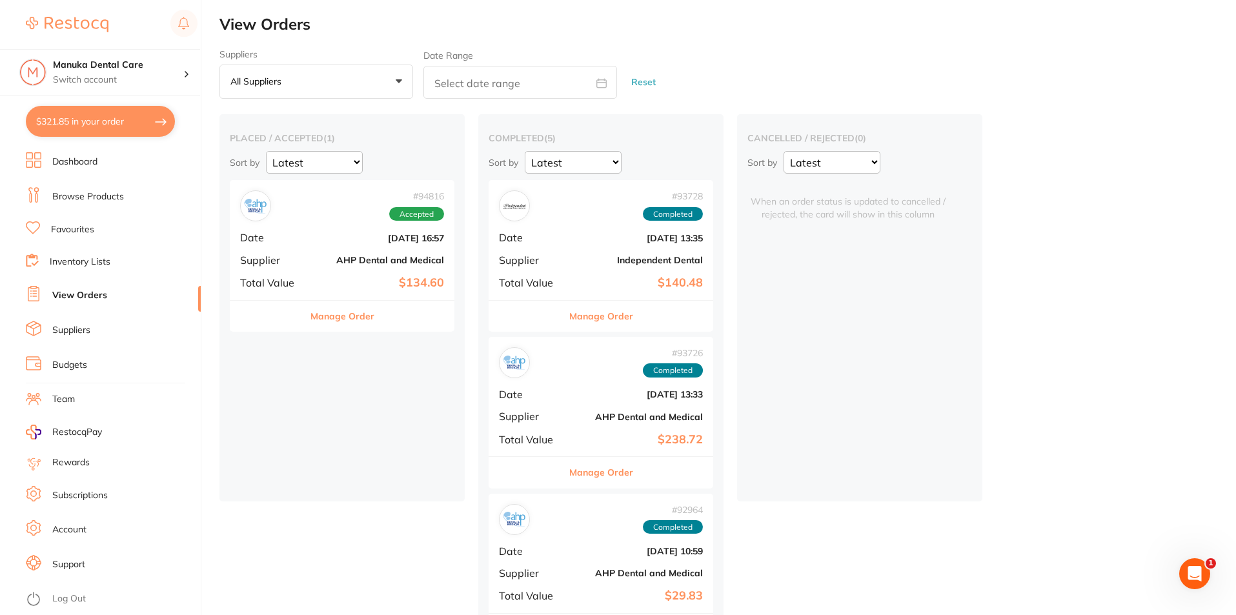
click at [154, 170] on li "Dashboard" at bounding box center [113, 161] width 175 height 19
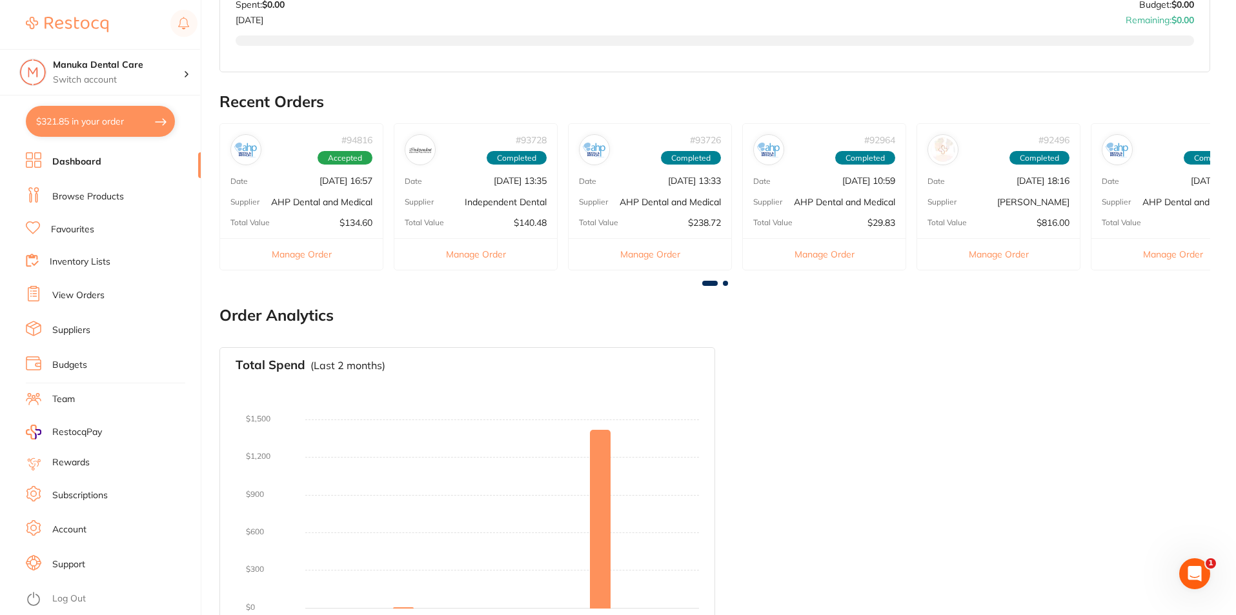
scroll to position [392, 0]
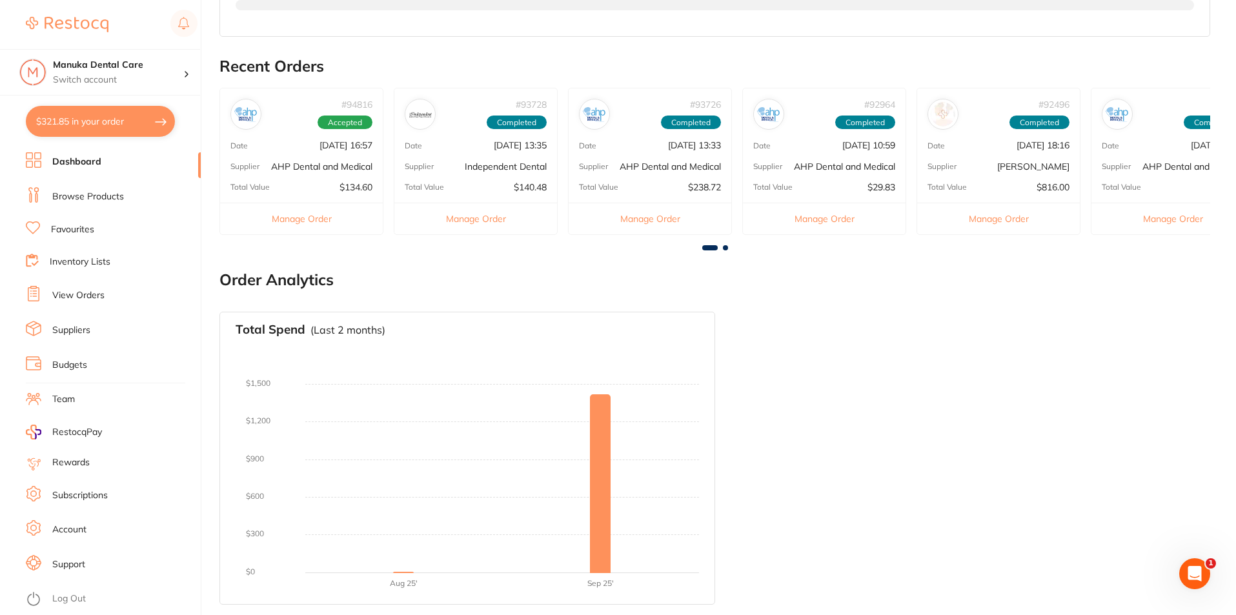
click at [74, 531] on link "Account" at bounding box center [69, 530] width 34 height 13
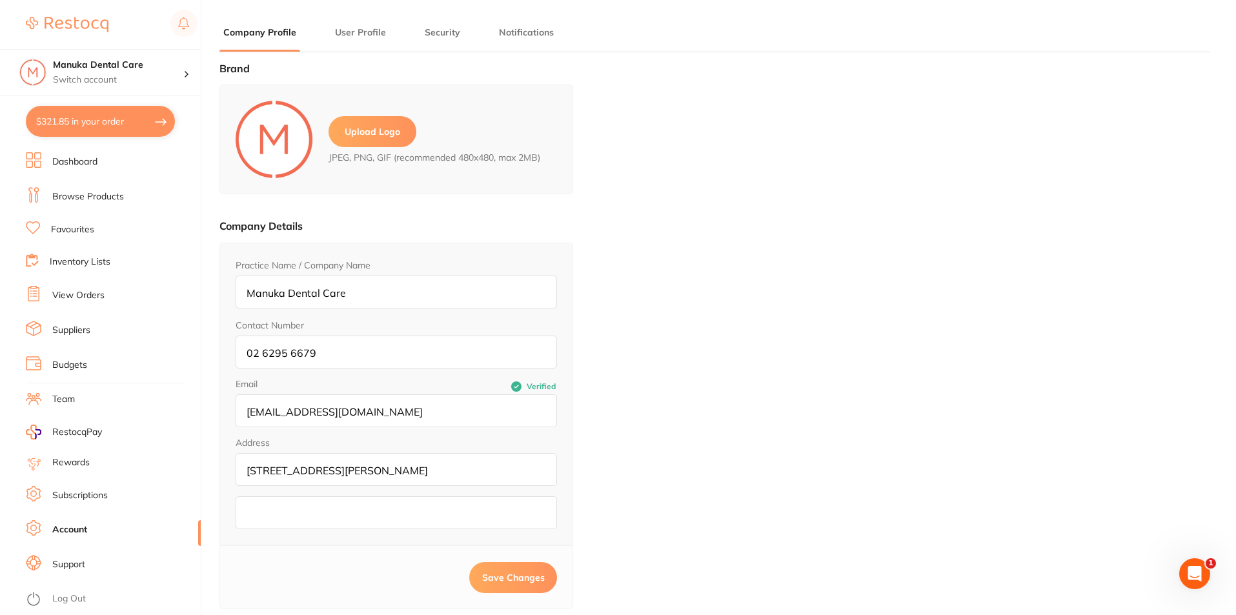
type input "Sireesha"
type input "Nimmagadda"
type input "[EMAIL_ADDRESS][DOMAIN_NAME]"
click at [504, 32] on button "Notifications" at bounding box center [526, 32] width 63 height 12
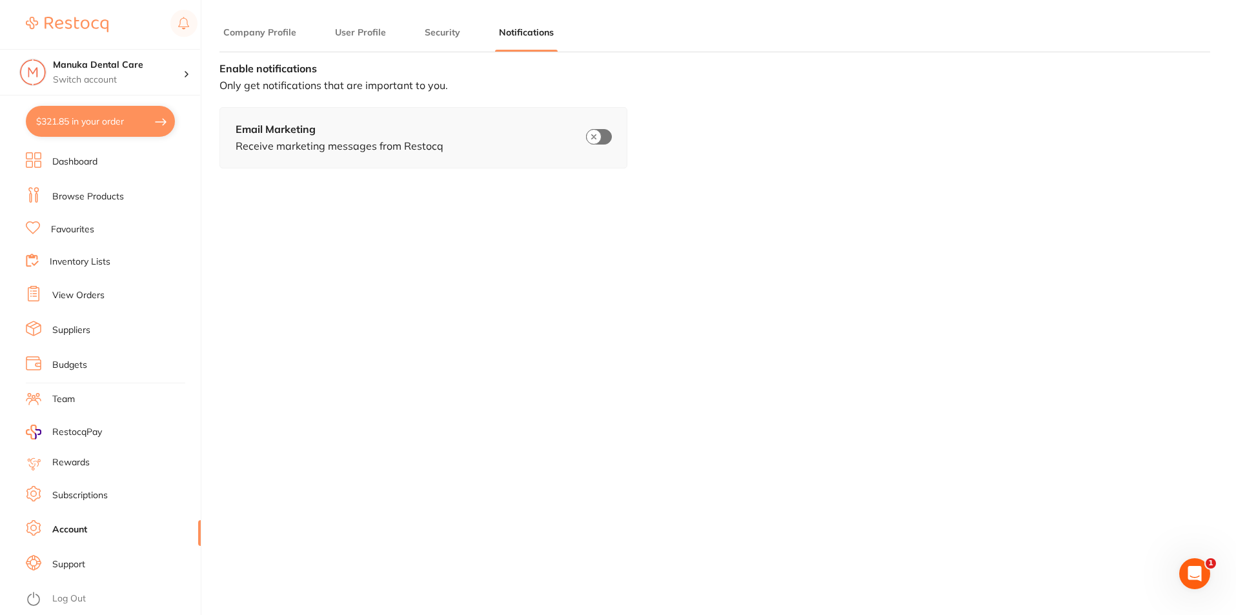
click at [419, 23] on main "Company Profile User Profile Security Notifications Brand Upload Logo JPEG, PNG…" at bounding box center [727, 394] width 1017 height 789
click at [421, 34] on button "Security" at bounding box center [442, 32] width 43 height 12
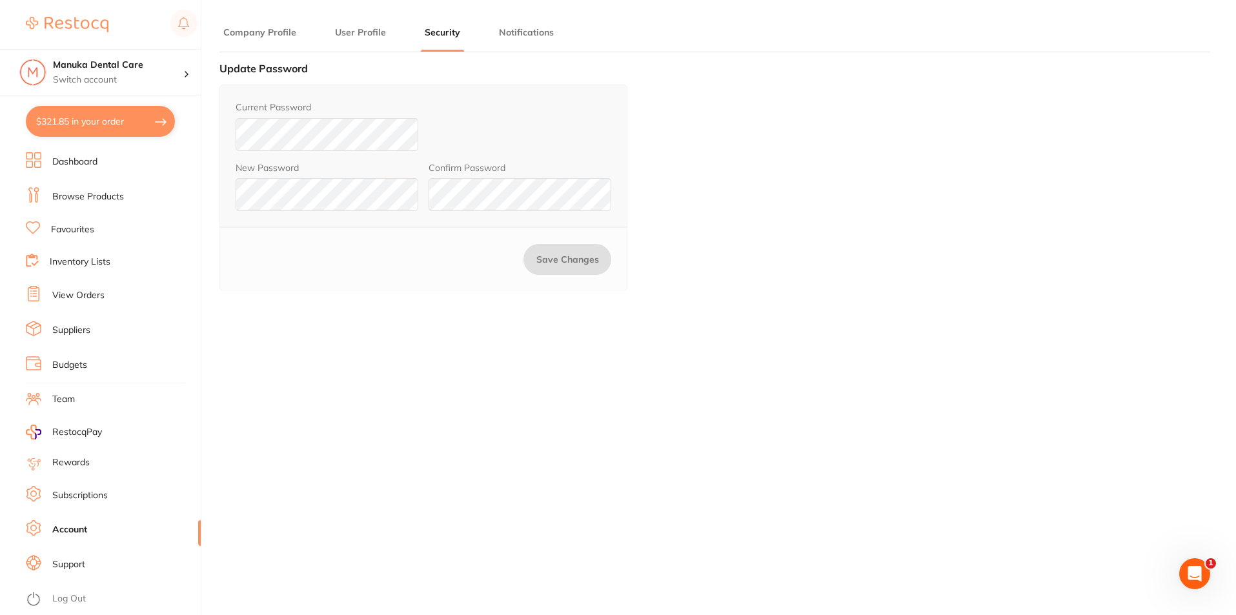
click at [360, 35] on button "User Profile" at bounding box center [360, 32] width 59 height 12
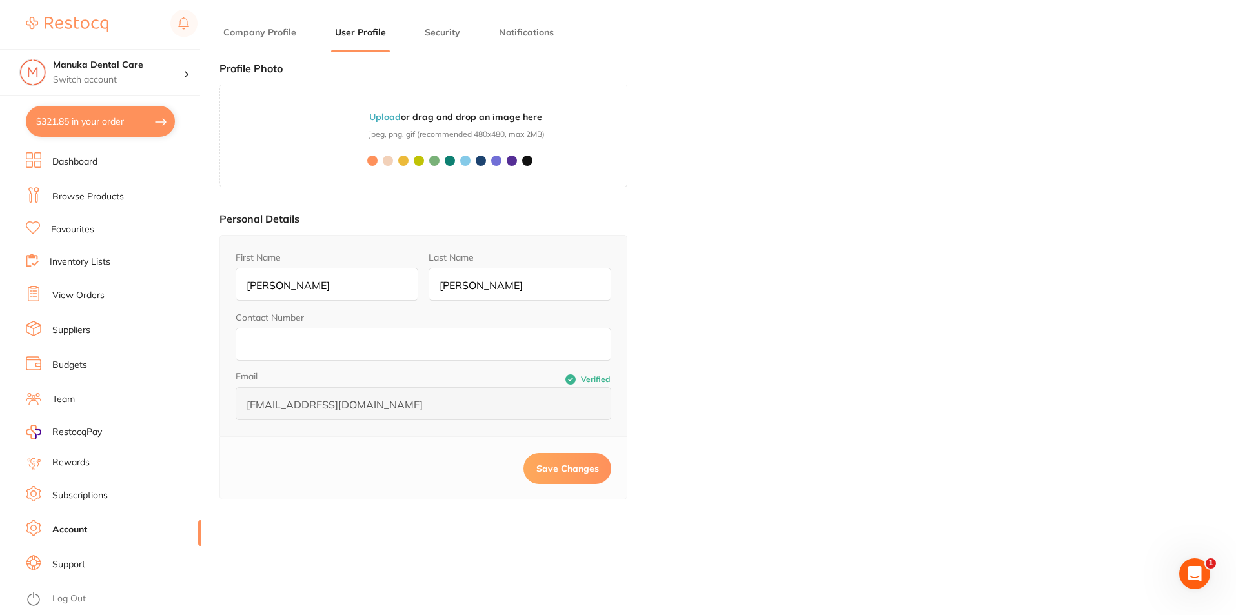
click at [270, 28] on button "Company Profile" at bounding box center [259, 32] width 81 height 12
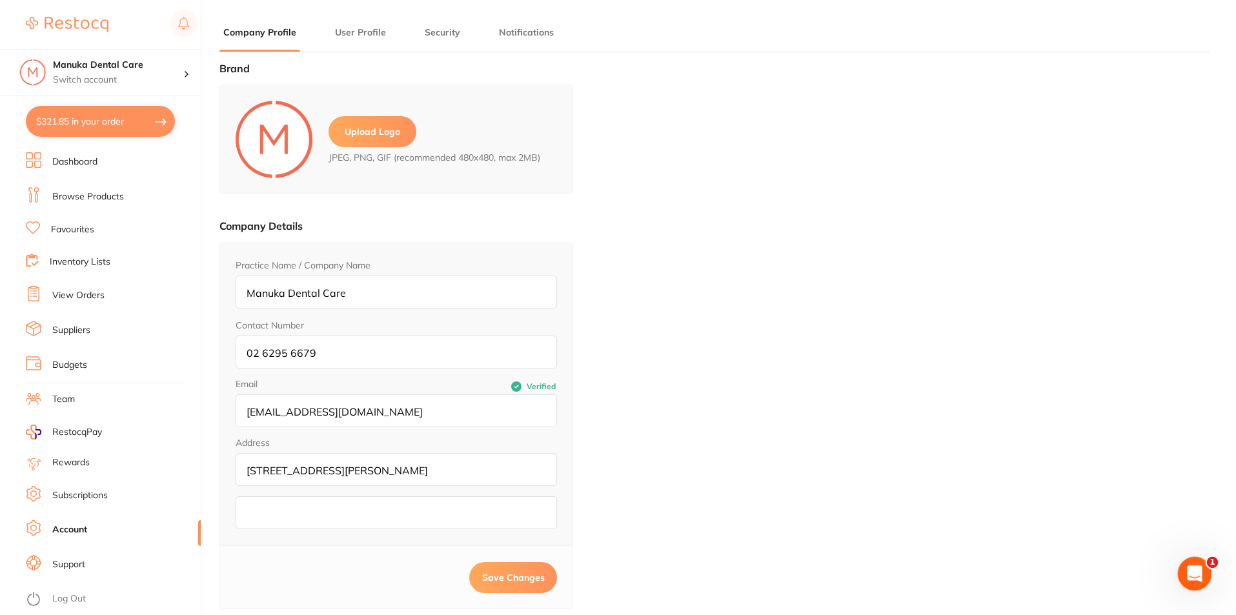
click at [1188, 566] on icon "Open Intercom Messenger" at bounding box center [1193, 572] width 21 height 21
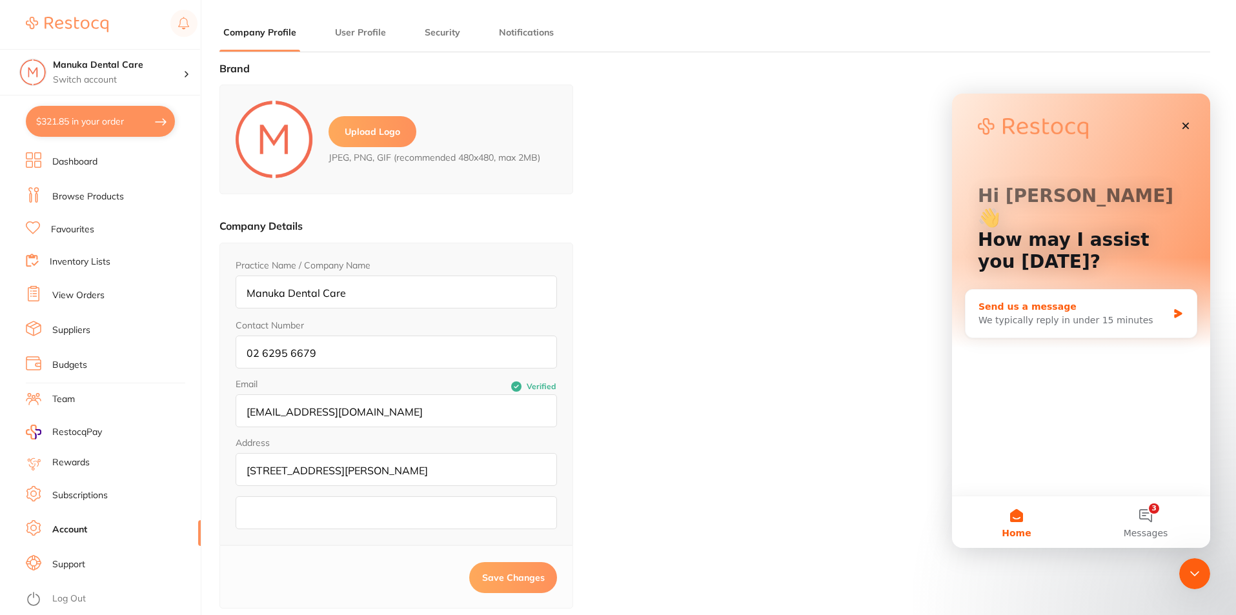
click at [1056, 314] on div "We typically reply in under 15 minutes" at bounding box center [1073, 321] width 189 height 14
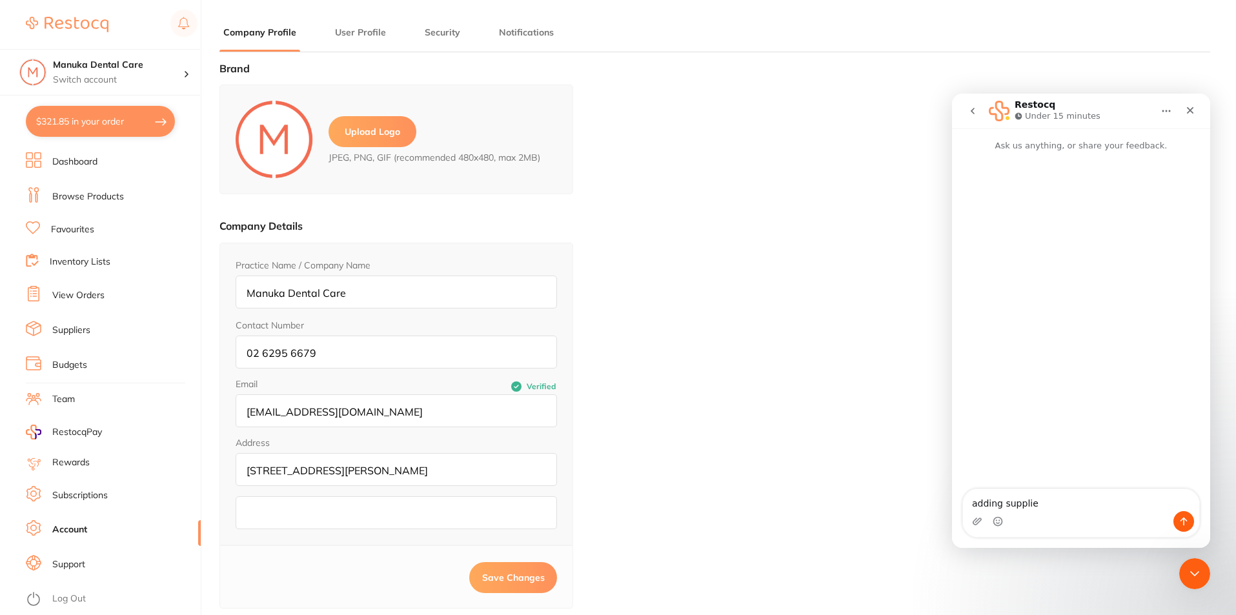
type textarea "adding supplier"
click at [968, 109] on icon "go back" at bounding box center [973, 111] width 10 height 10
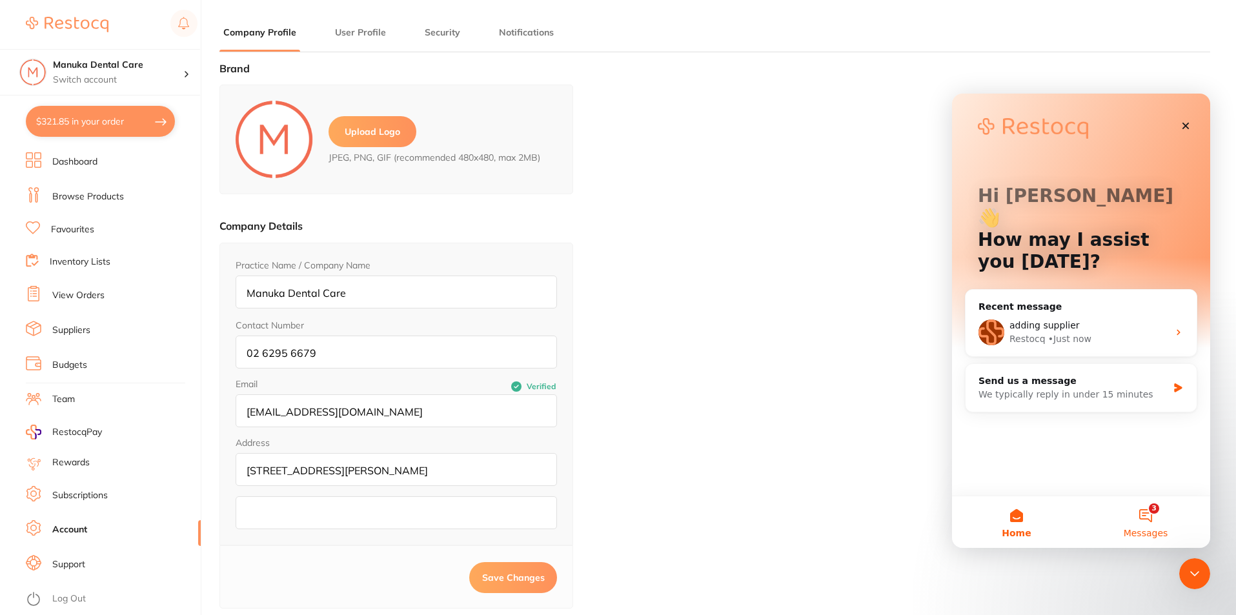
click at [1145, 514] on button "3 Messages" at bounding box center [1145, 522] width 129 height 52
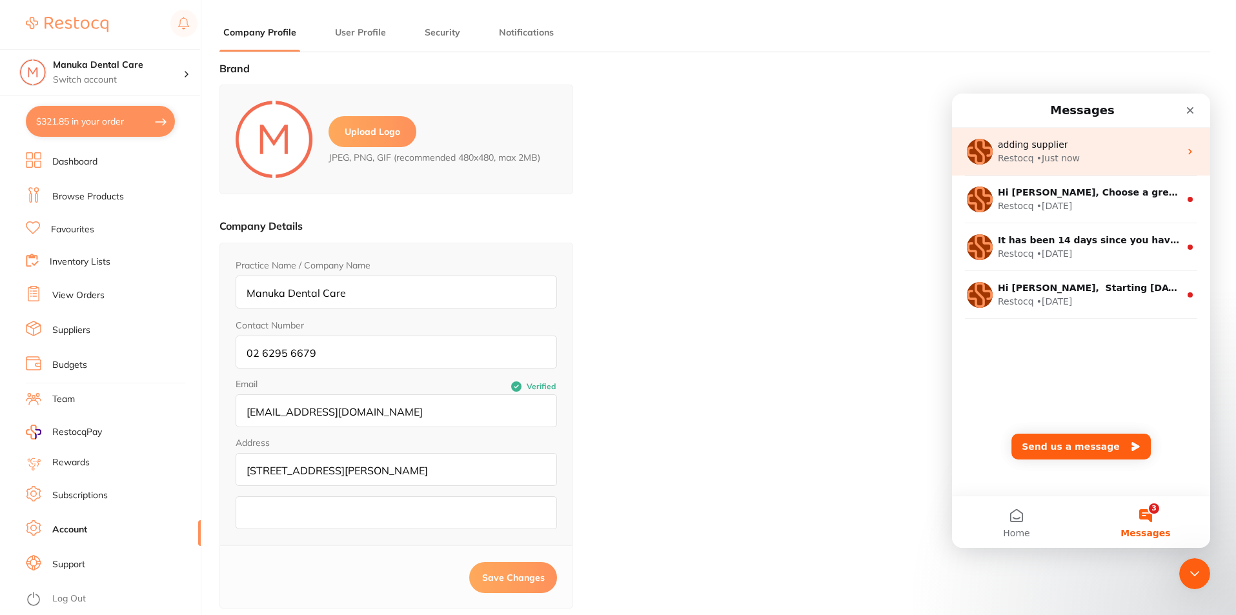
click at [1057, 159] on div "• Just now" at bounding box center [1058, 159] width 43 height 14
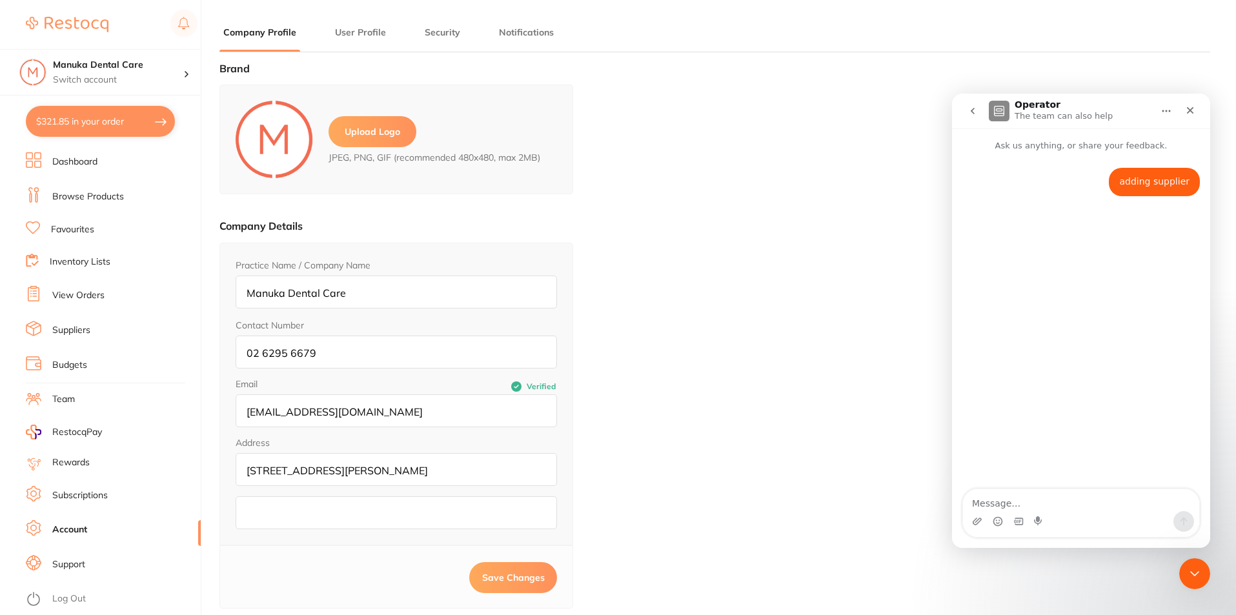
drag, startPoint x: 1134, startPoint y: 192, endPoint x: 1170, endPoint y: 369, distance: 181.0
click at [1170, 369] on div "adding supplier Sireesha • Just now" at bounding box center [1081, 321] width 258 height 338
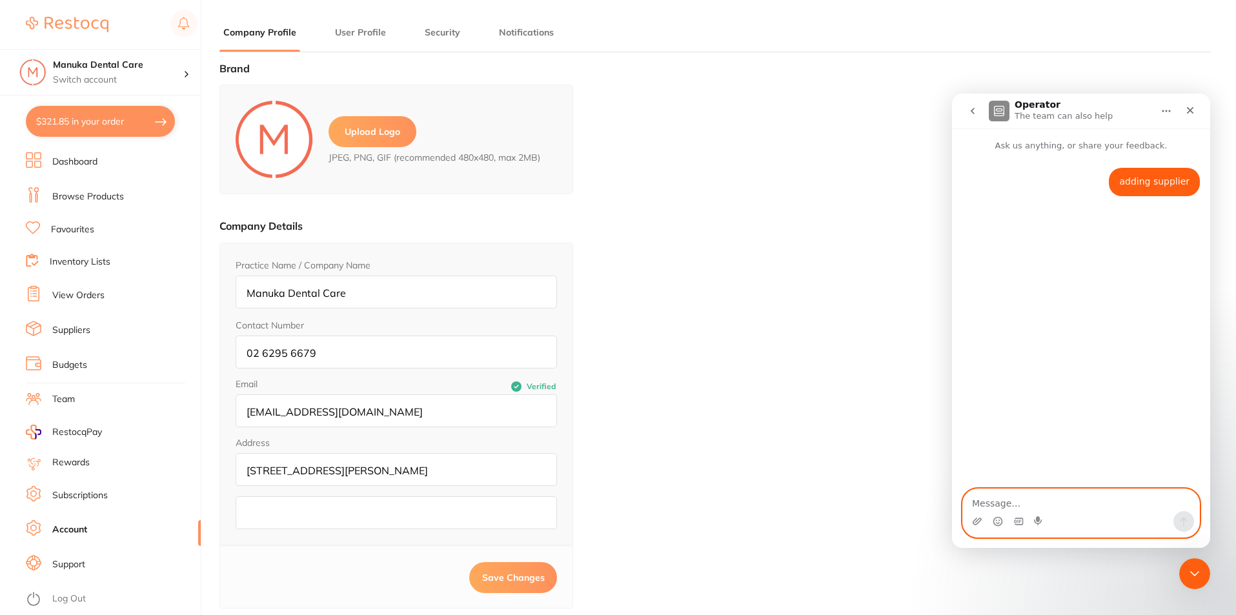
drag, startPoint x: 1055, startPoint y: 502, endPoint x: 1066, endPoint y: 513, distance: 15.1
click at [1055, 503] on textarea "Message…" at bounding box center [1081, 500] width 236 height 22
type textarea "I would like to add dentavision as a supplier on the portal and would like to k…"
click at [1185, 514] on button "Send a message…" at bounding box center [1184, 521] width 21 height 21
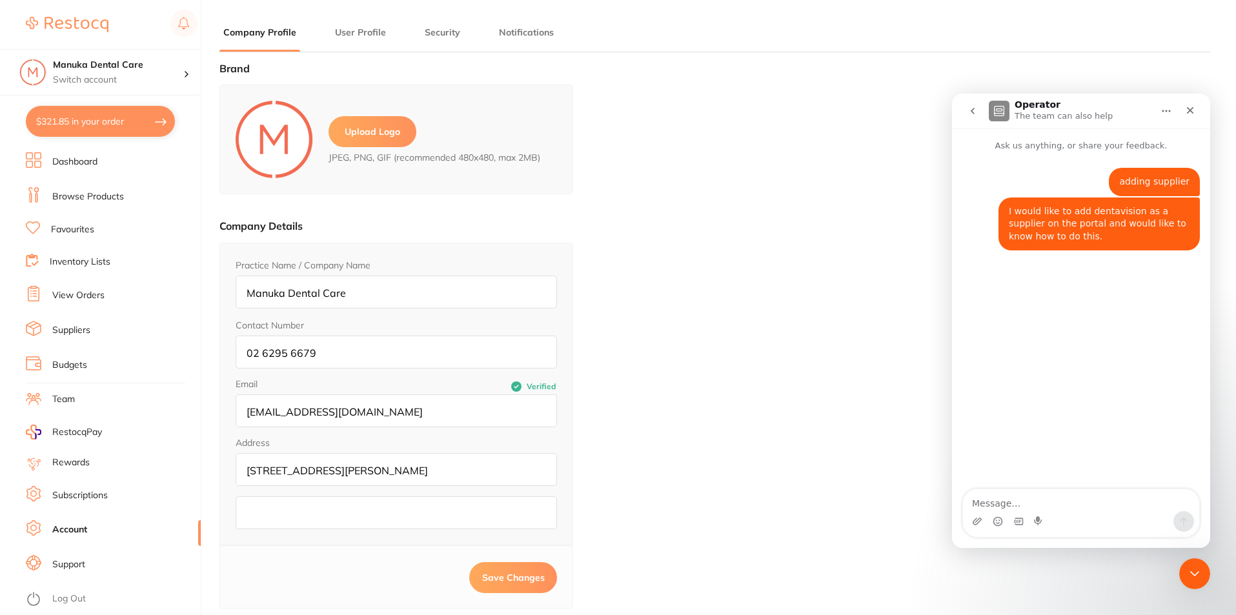
click at [1162, 116] on icon "Home" at bounding box center [1166, 111] width 10 height 10
click at [1163, 116] on icon "Home" at bounding box center [1166, 111] width 10 height 10
click at [1195, 112] on icon "Close" at bounding box center [1190, 110] width 10 height 10
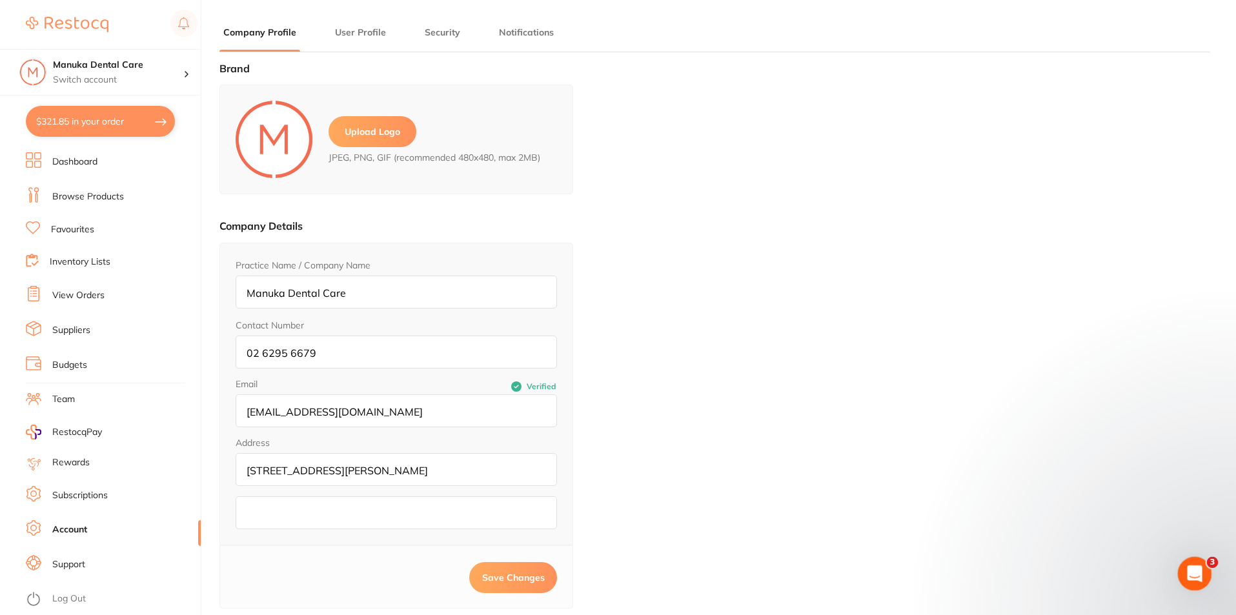
click at [1195, 560] on div "Open Intercom Messenger" at bounding box center [1193, 572] width 43 height 43
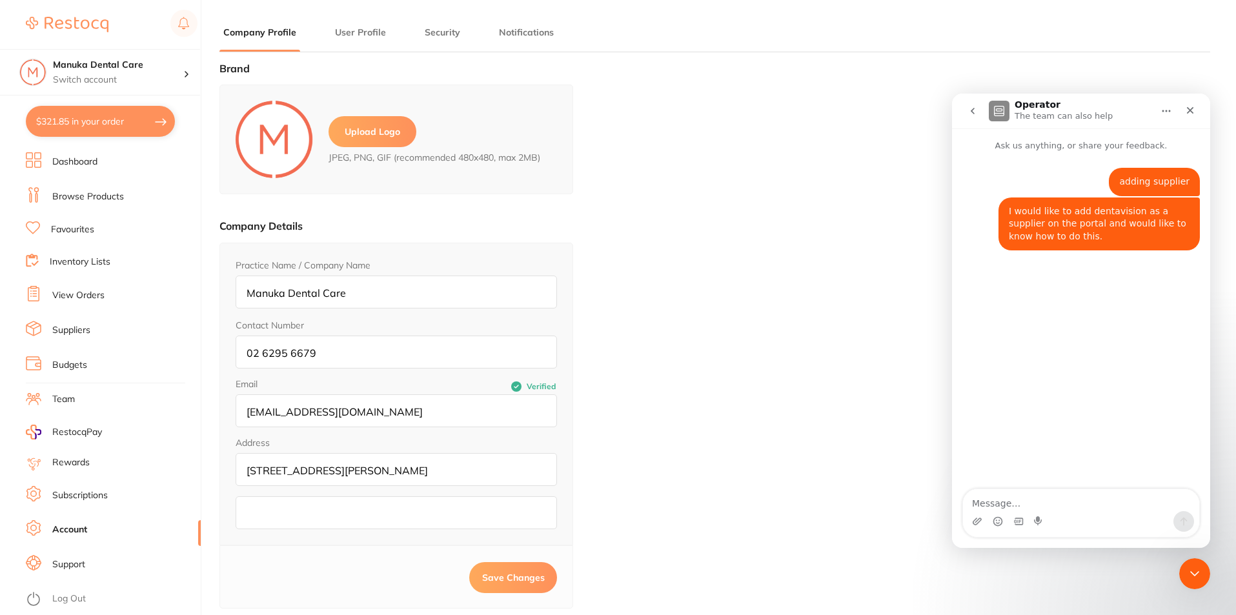
click at [979, 105] on button "go back" at bounding box center [973, 111] width 25 height 25
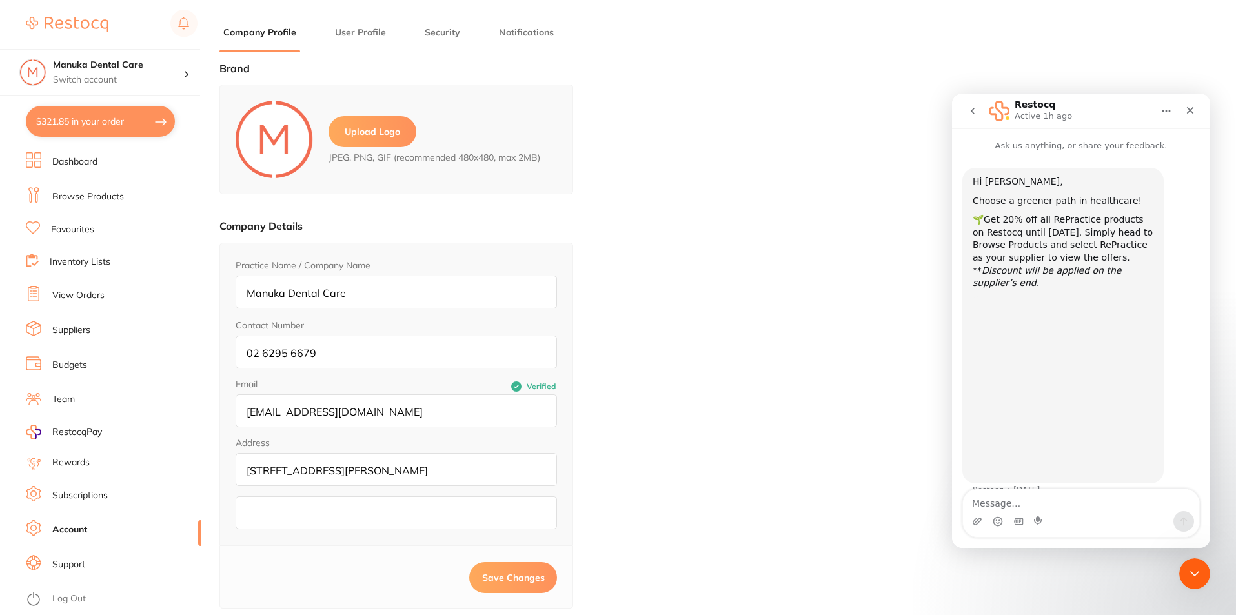
scroll to position [8, 0]
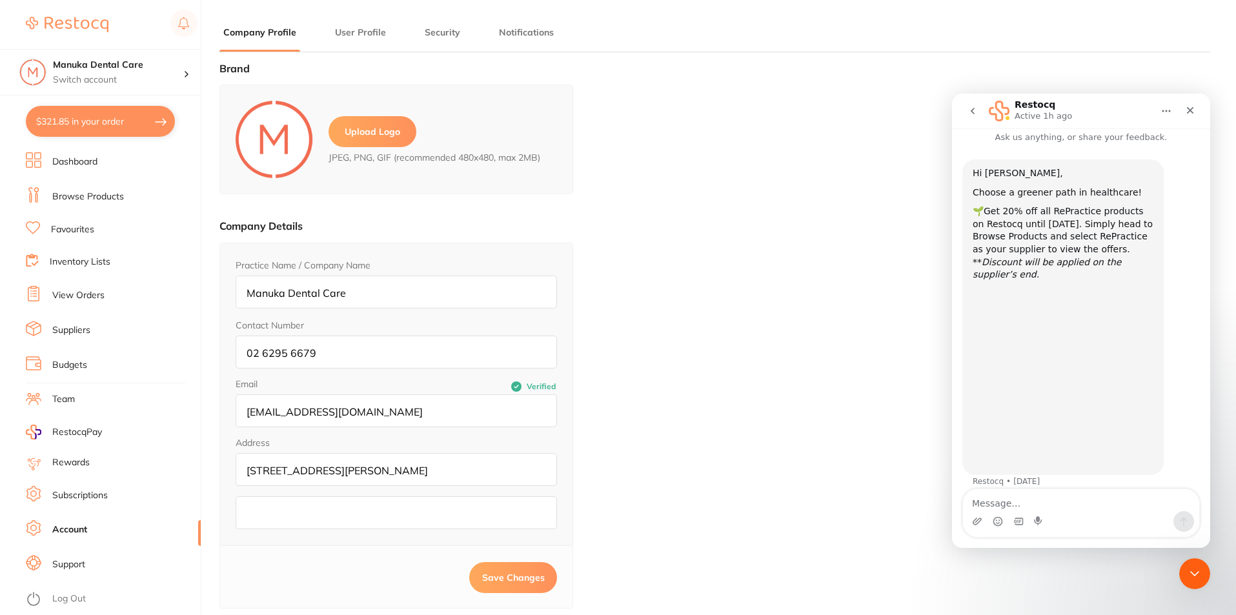
click at [975, 114] on icon "go back" at bounding box center [973, 111] width 10 height 10
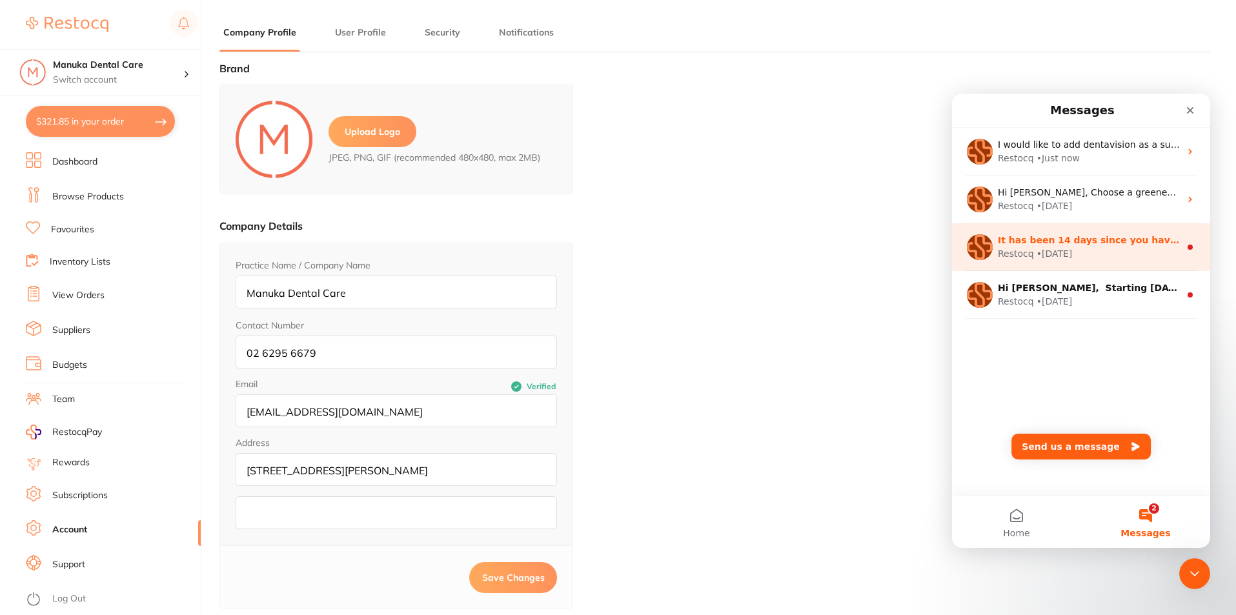
scroll to position [0, 0]
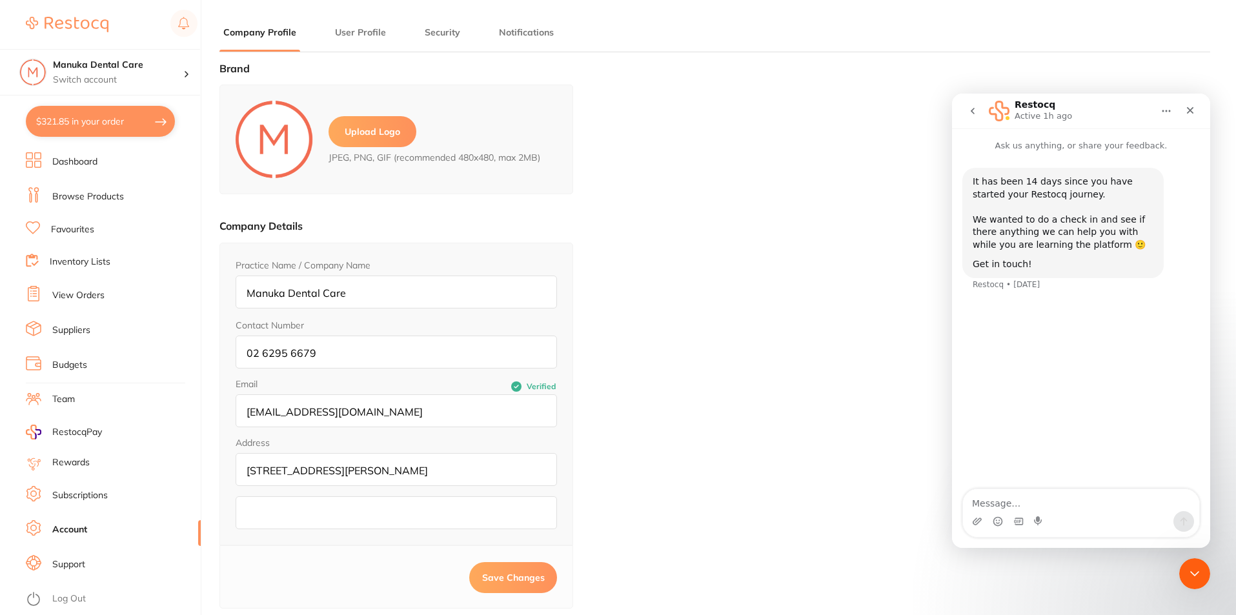
click at [975, 114] on icon "go back" at bounding box center [973, 111] width 10 height 10
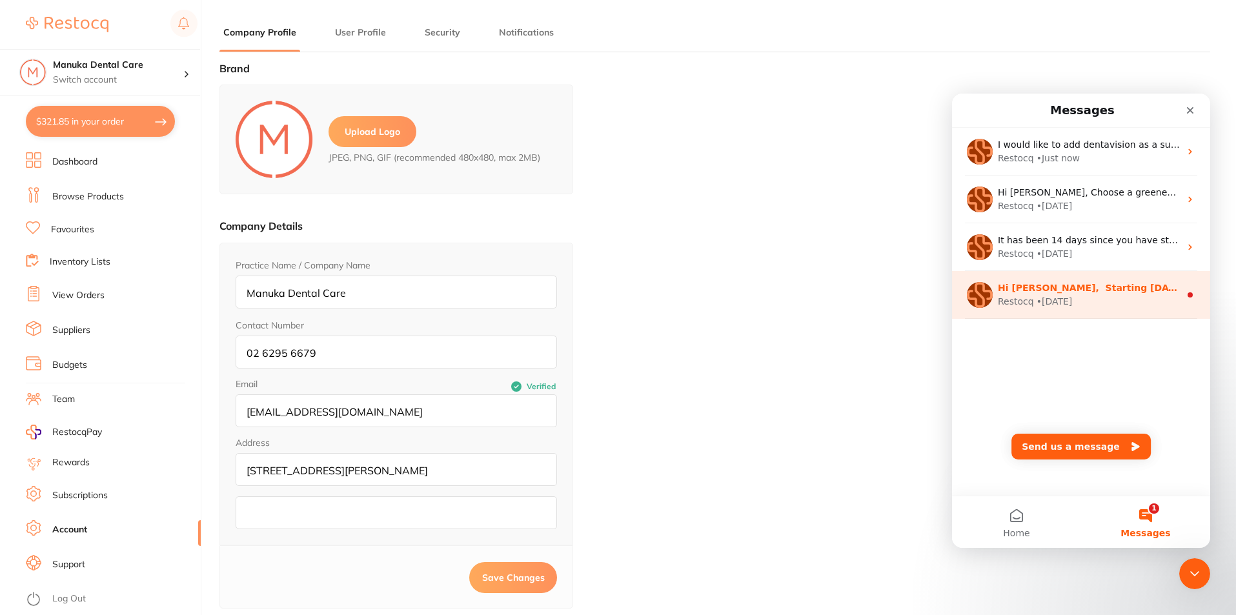
click at [1128, 278] on div "Hi Sireesha, ​ Starting 11 August, we’re making some updates to our product off…" at bounding box center [1081, 295] width 258 height 48
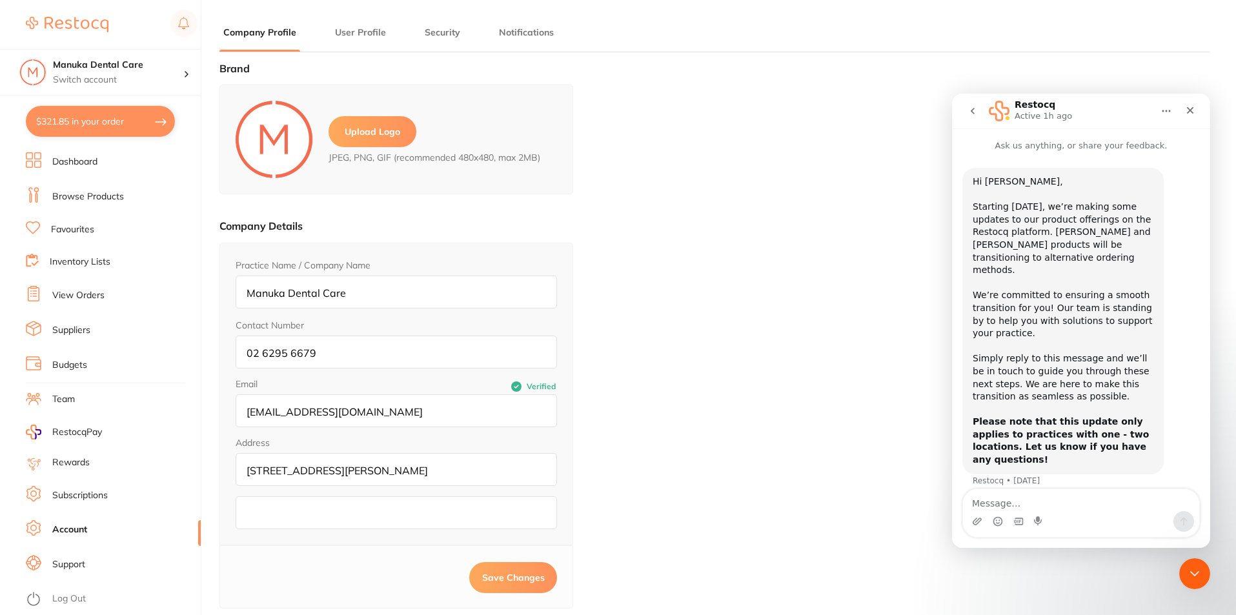
click at [973, 117] on button "go back" at bounding box center [973, 111] width 25 height 25
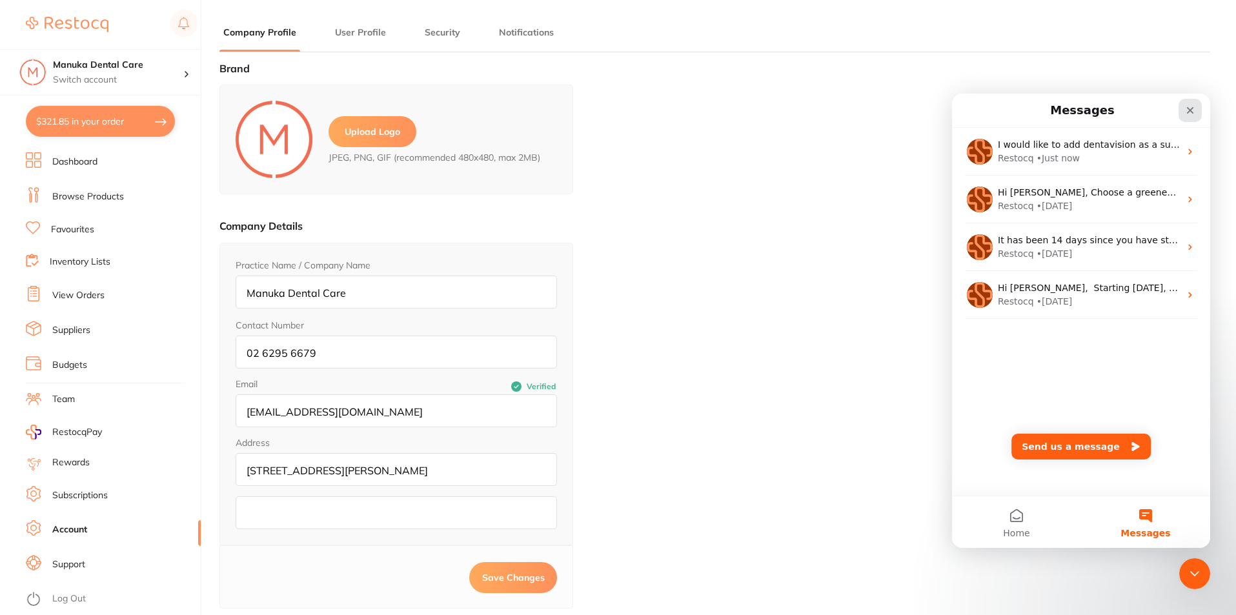
drag, startPoint x: 1187, startPoint y: 112, endPoint x: 2137, endPoint y: 208, distance: 955.0
click at [1187, 112] on icon "Close" at bounding box center [1190, 110] width 10 height 10
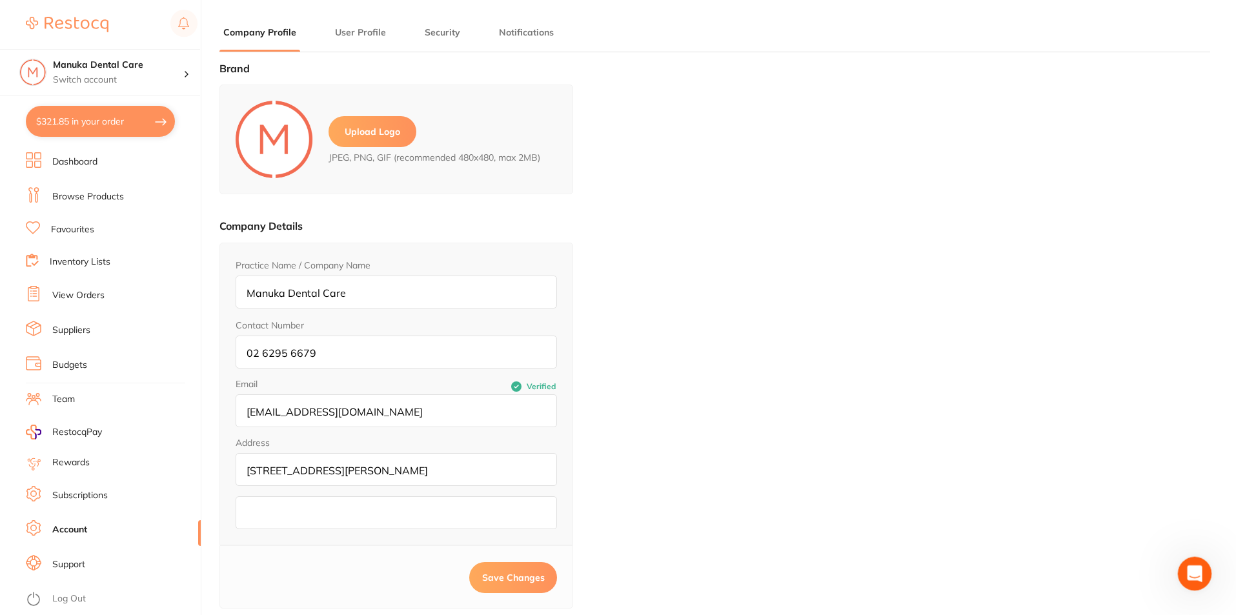
click at [1196, 562] on div "Open Intercom Messenger" at bounding box center [1193, 572] width 43 height 43
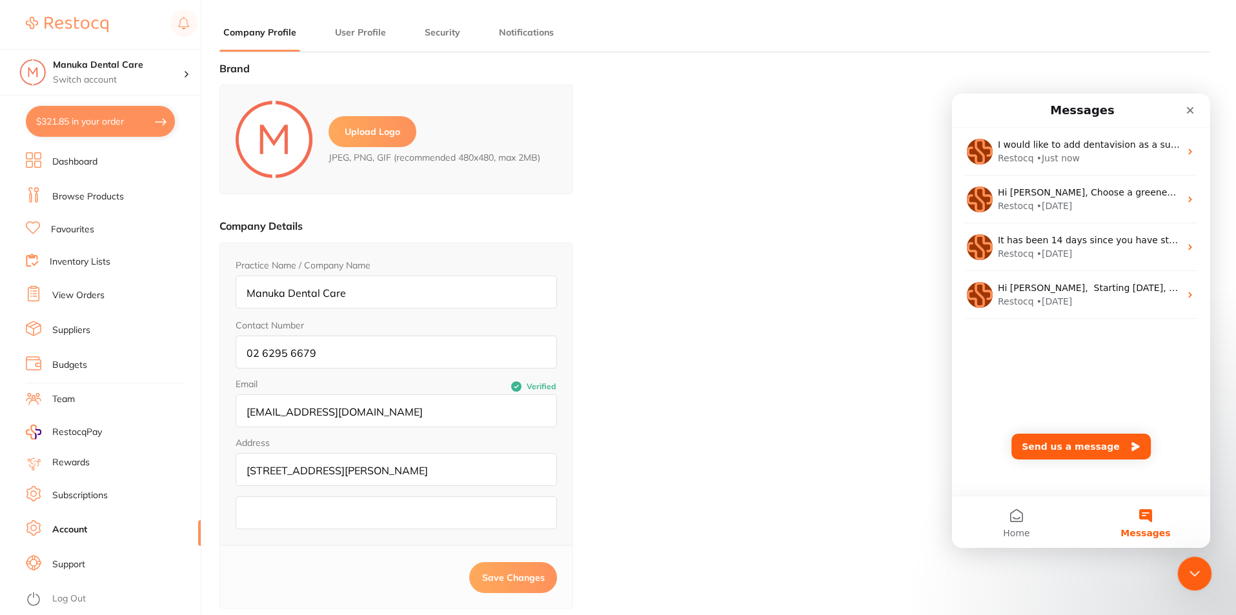
click at [1203, 572] on div "Close Intercom Messenger" at bounding box center [1192, 571] width 31 height 31
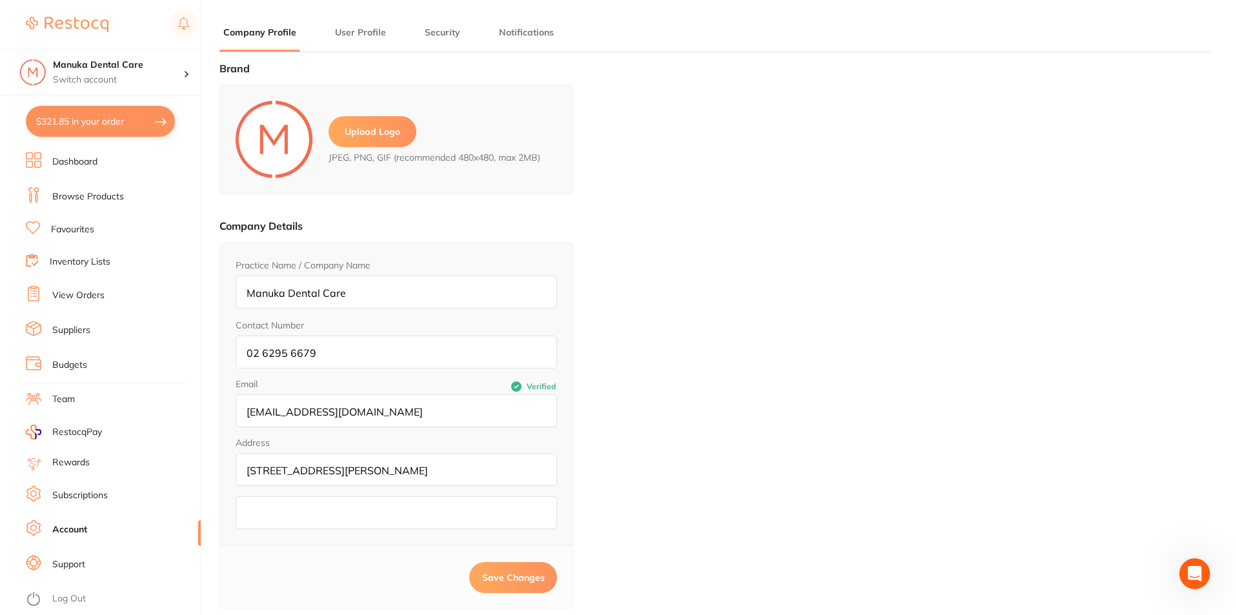
click at [101, 163] on li "Dashboard" at bounding box center [113, 161] width 175 height 19
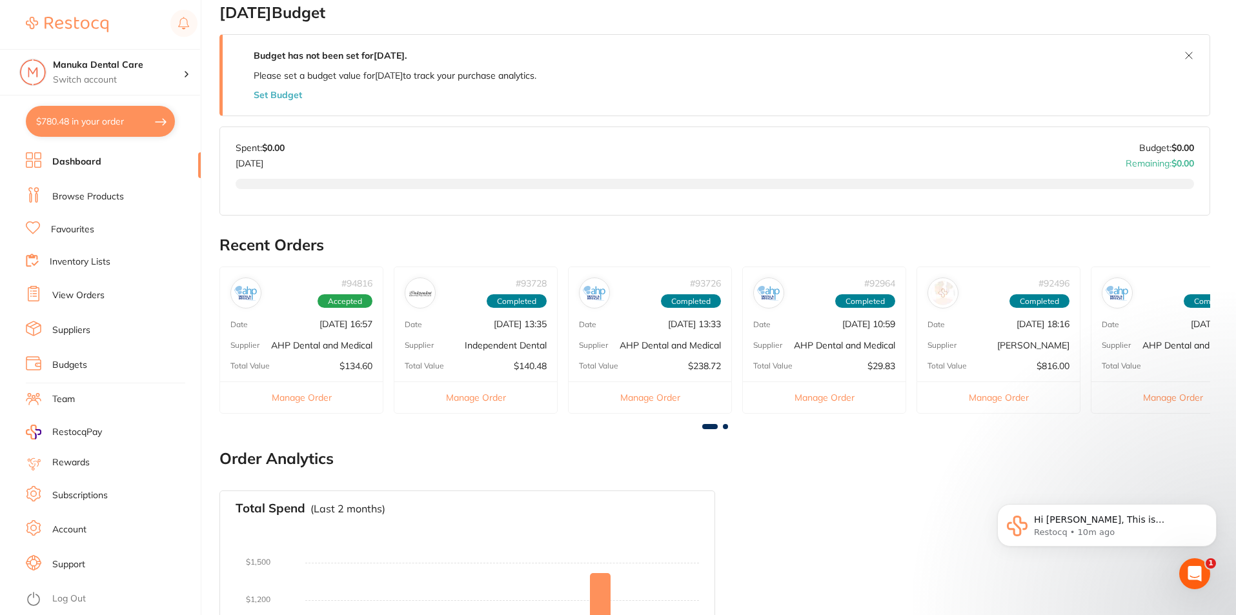
scroll to position [258, 0]
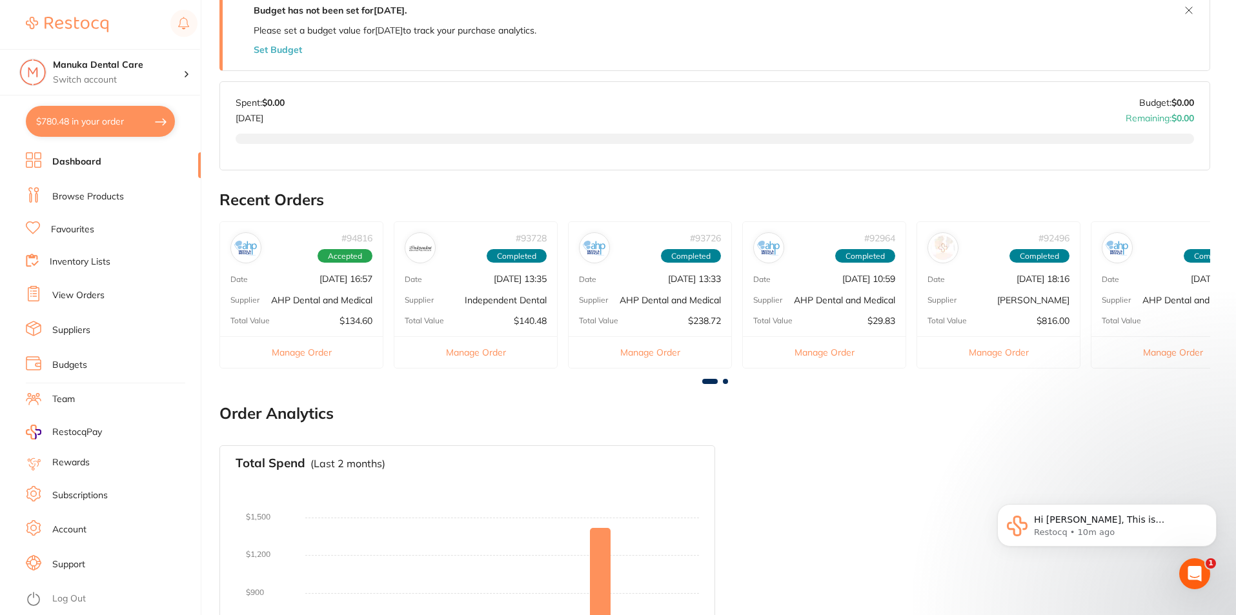
click at [89, 297] on link "View Orders" at bounding box center [78, 295] width 52 height 13
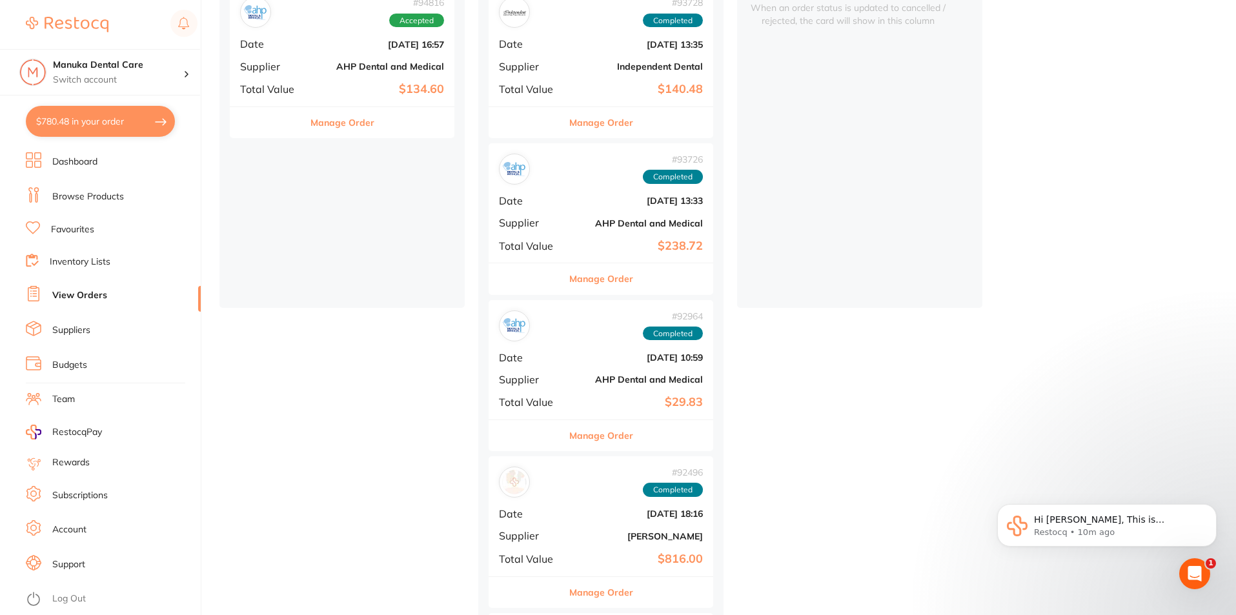
click at [65, 403] on link "Team" at bounding box center [63, 399] width 23 height 13
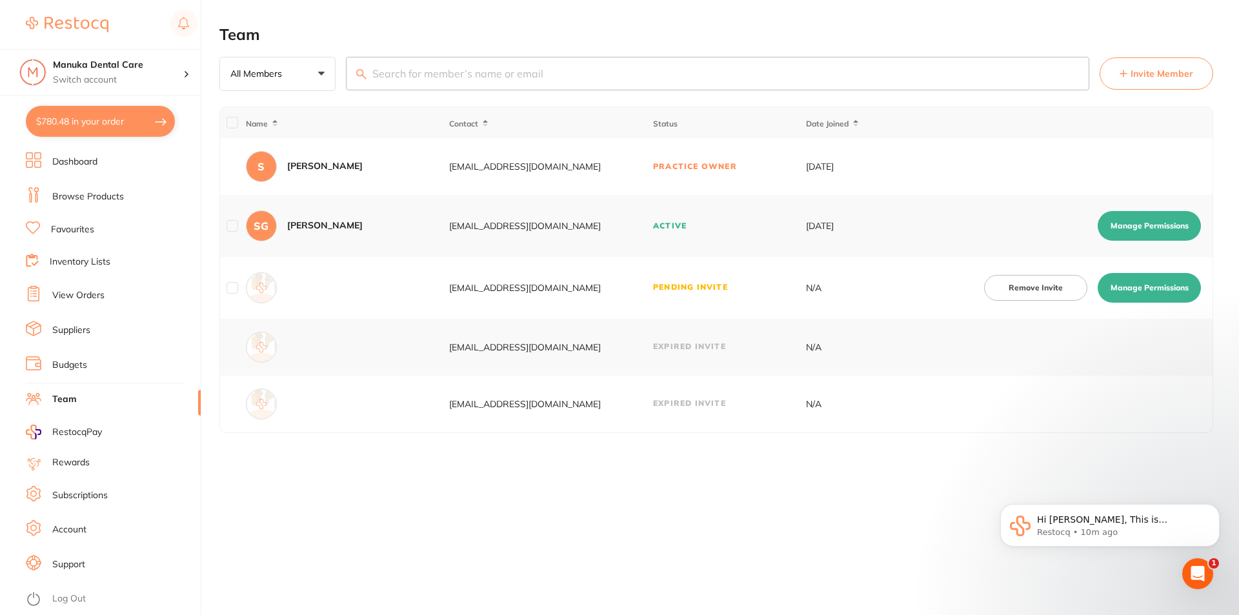
click at [1150, 281] on button "Manage Permissions" at bounding box center [1149, 288] width 103 height 30
checkbox input "true"
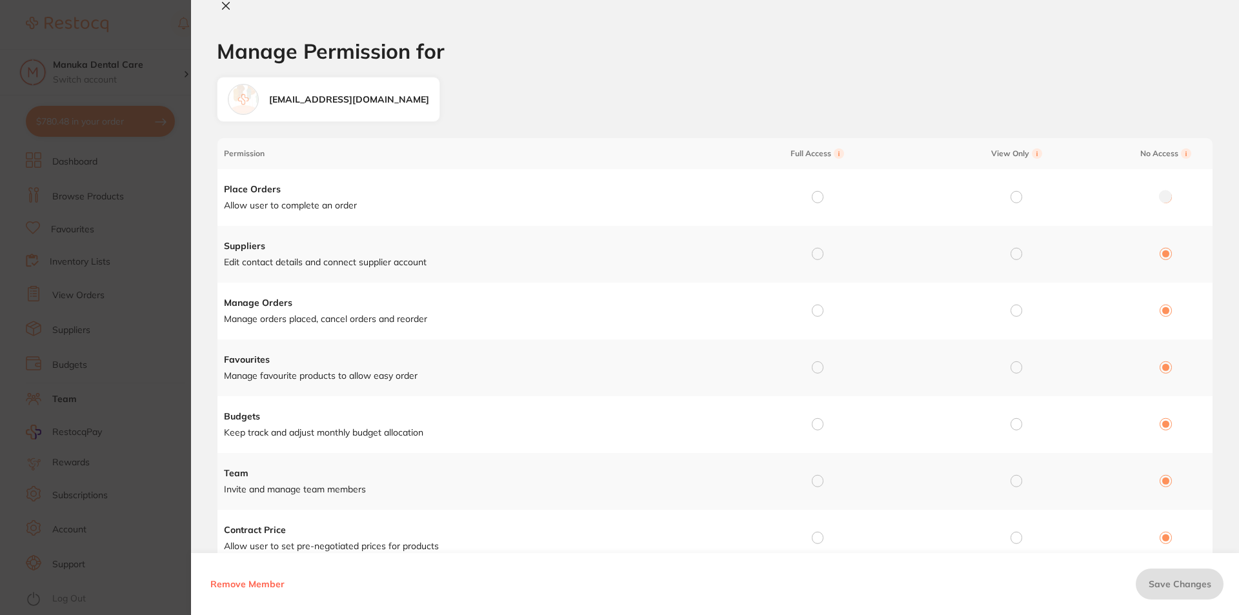
click at [812, 192] on input "radio" at bounding box center [818, 197] width 12 height 12
radio input "true"
radio input "false"
click at [817, 252] on input "radio" at bounding box center [818, 254] width 12 height 12
radio input "true"
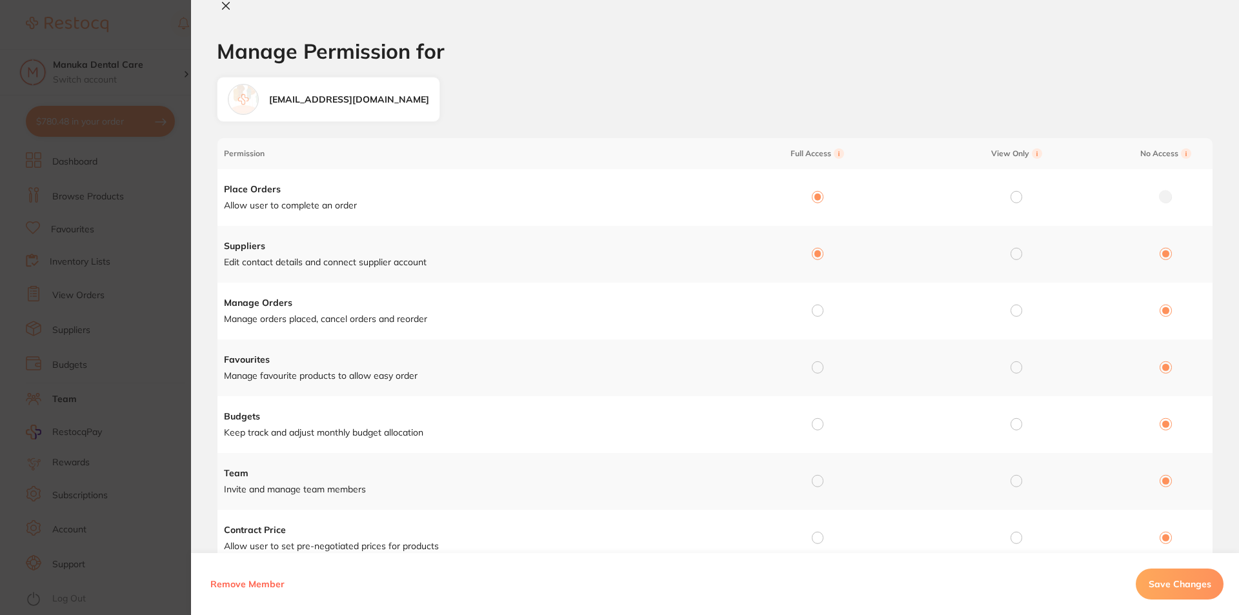
radio input "false"
click at [1158, 582] on span "Save Changes" at bounding box center [1180, 584] width 63 height 12
click at [229, 7] on icon at bounding box center [226, 6] width 10 height 10
checkbox input "false"
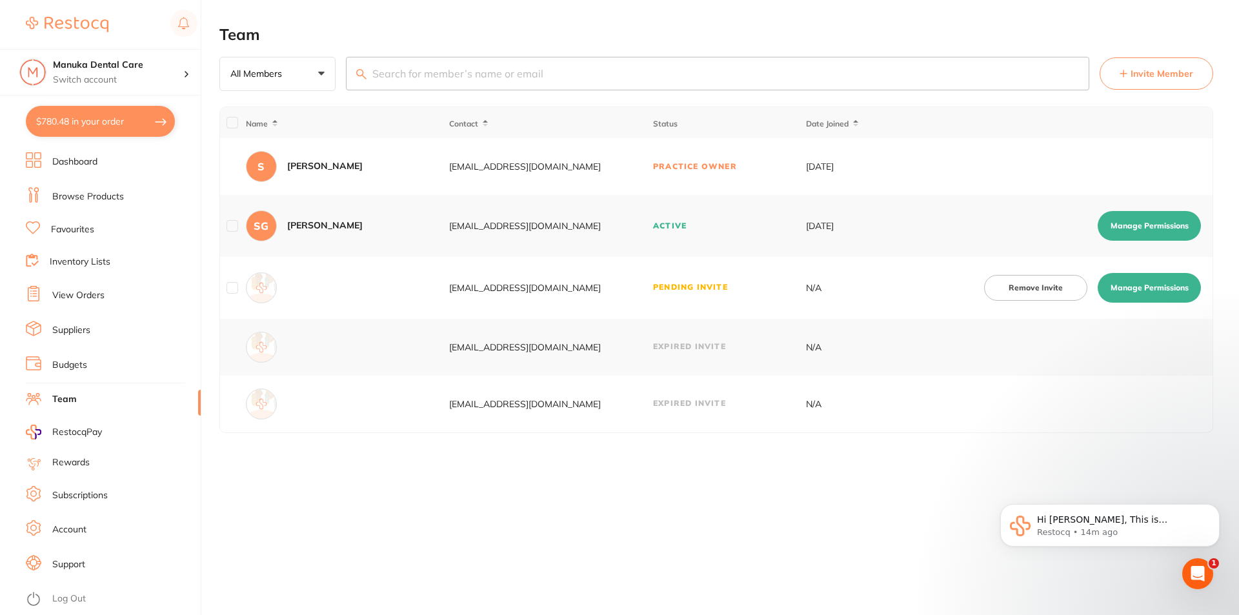
click at [77, 301] on link "View Orders" at bounding box center [78, 295] width 52 height 13
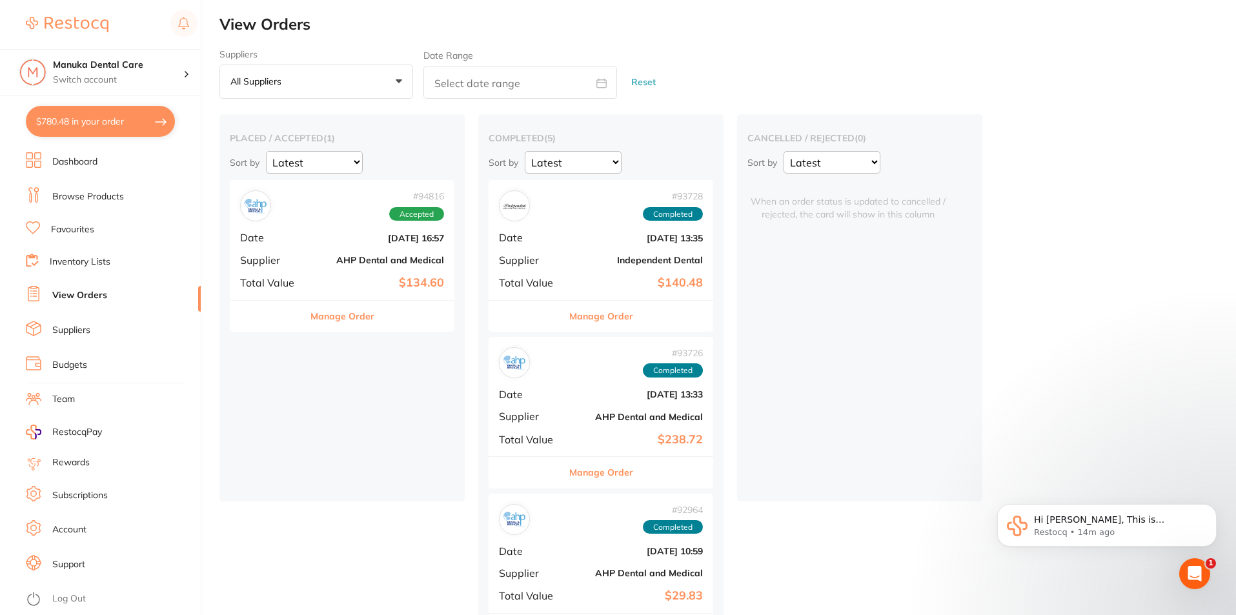
click at [104, 336] on li "Suppliers" at bounding box center [113, 330] width 175 height 19
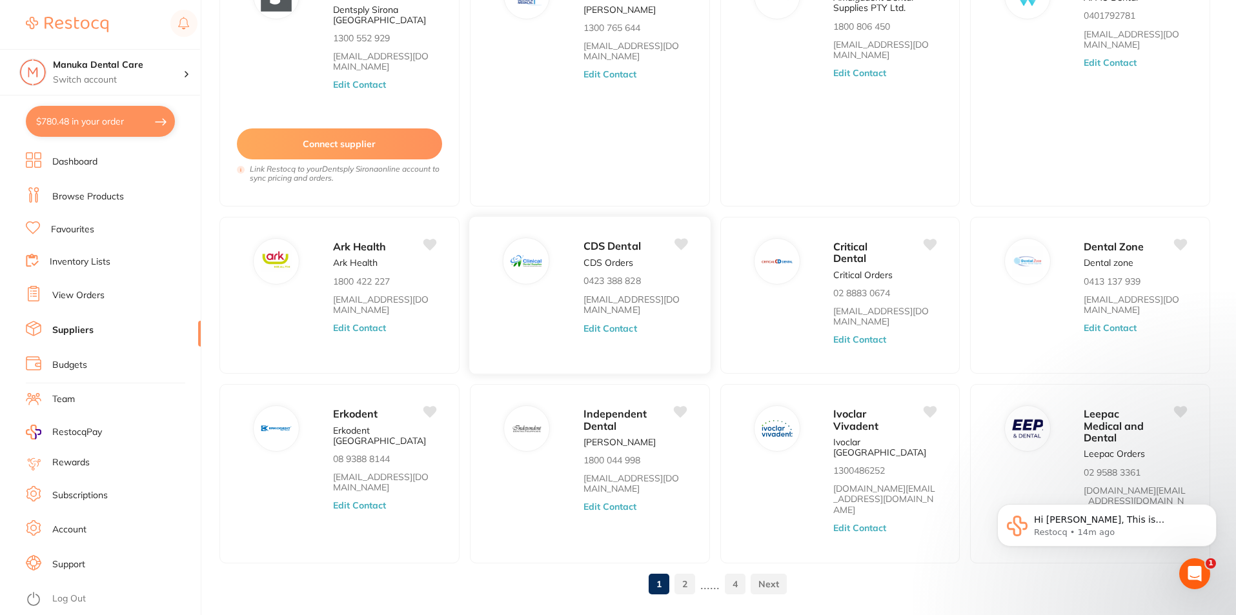
scroll to position [172, 0]
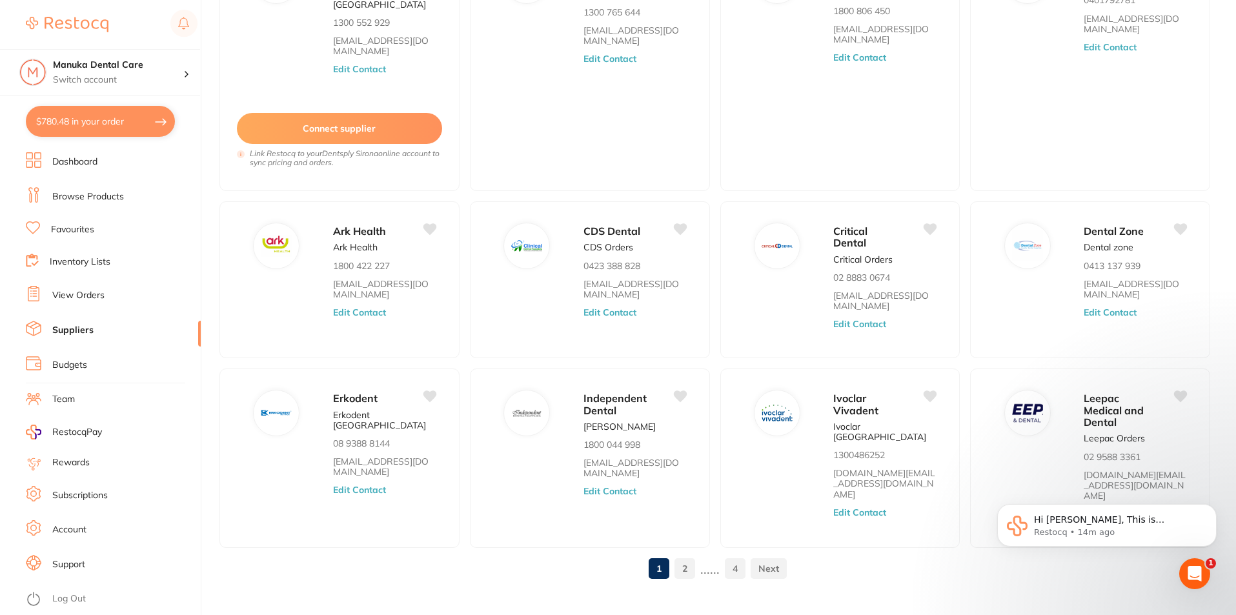
click at [683, 556] on link "2" at bounding box center [685, 569] width 21 height 26
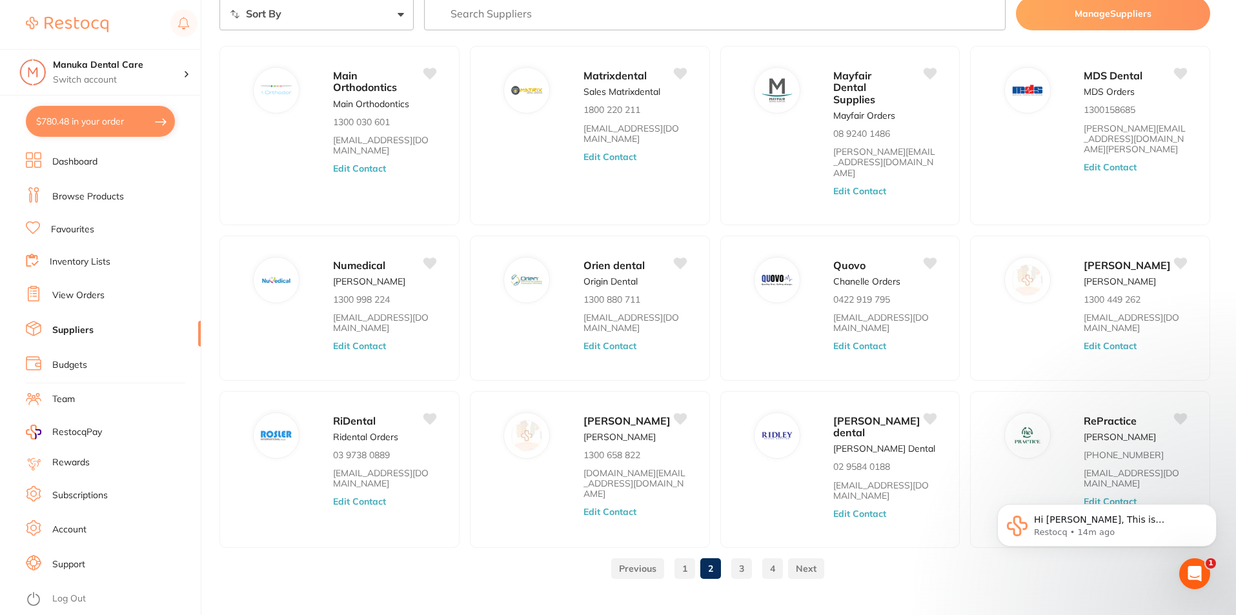
click at [737, 556] on link "3" at bounding box center [741, 569] width 21 height 26
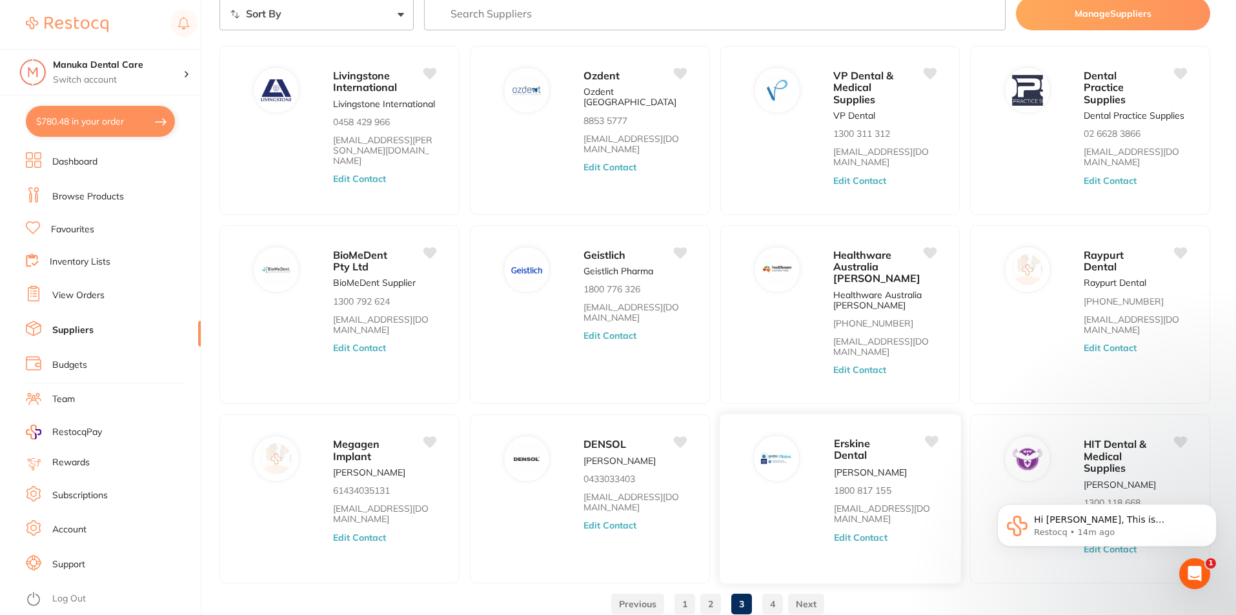
scroll to position [119, 0]
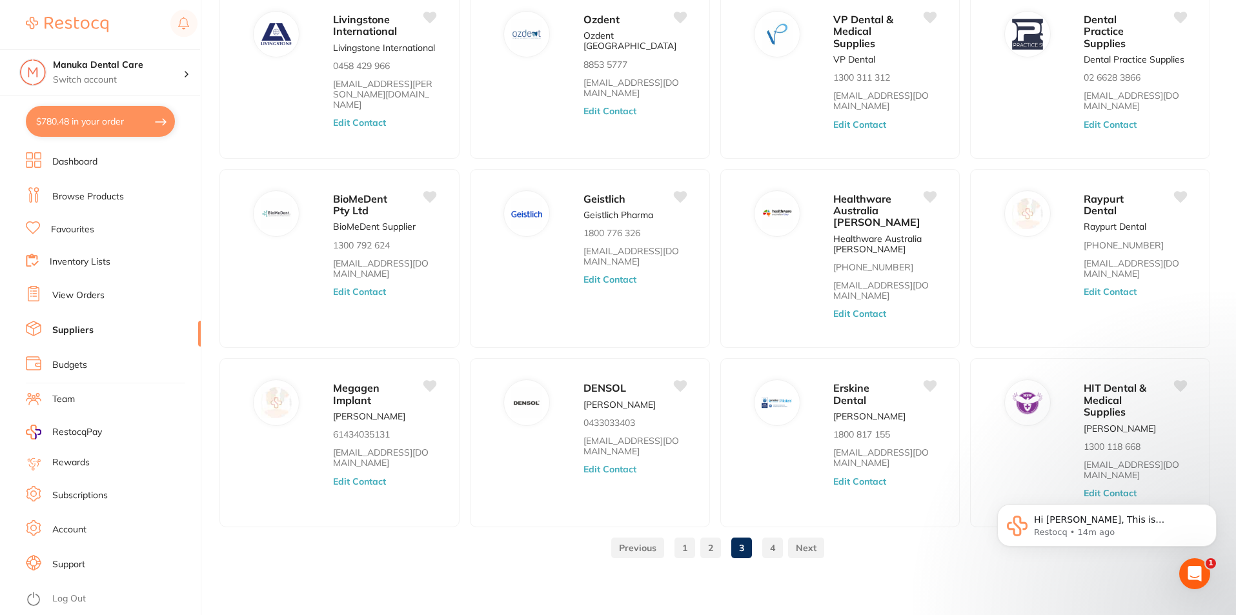
click at [771, 551] on link "4" at bounding box center [772, 548] width 21 height 26
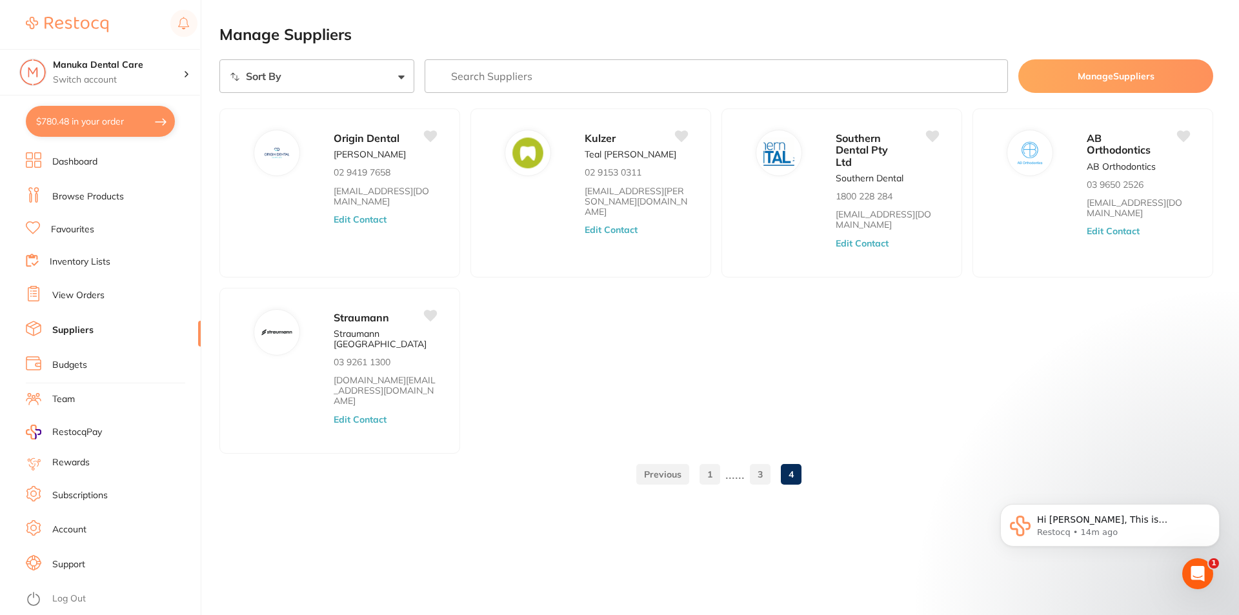
click at [684, 91] on input "search" at bounding box center [717, 76] width 584 height 34
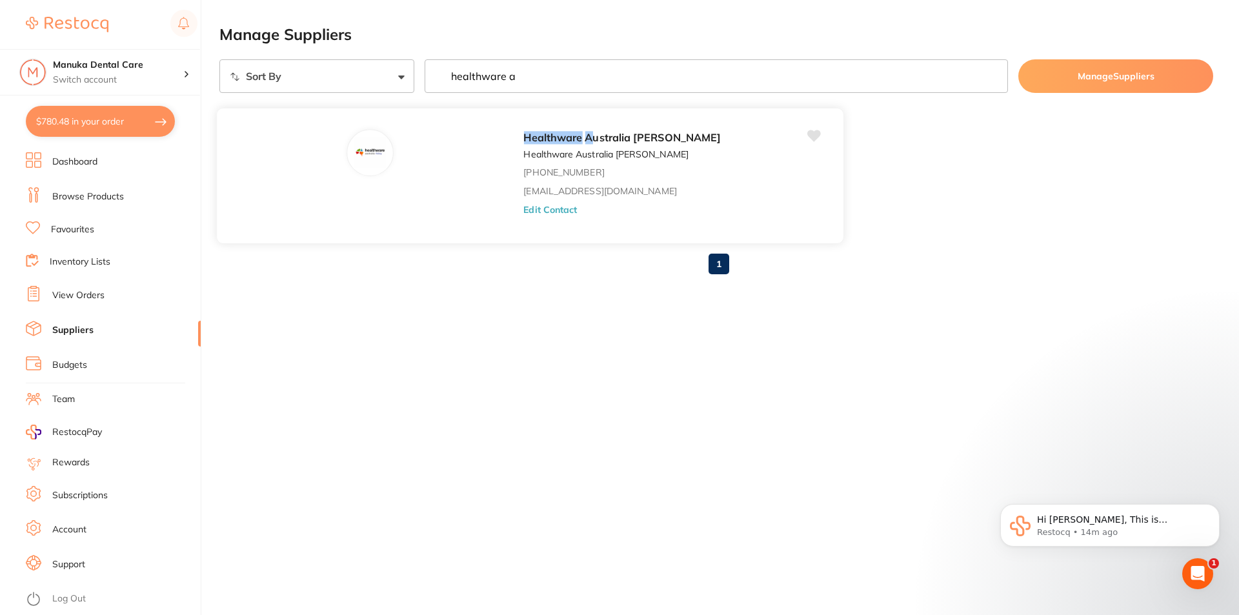
type input "healthware a"
click at [593, 140] on span "ustralia Ridley" at bounding box center [657, 137] width 128 height 13
click at [524, 214] on button "Edit Contact" at bounding box center [551, 209] width 54 height 10
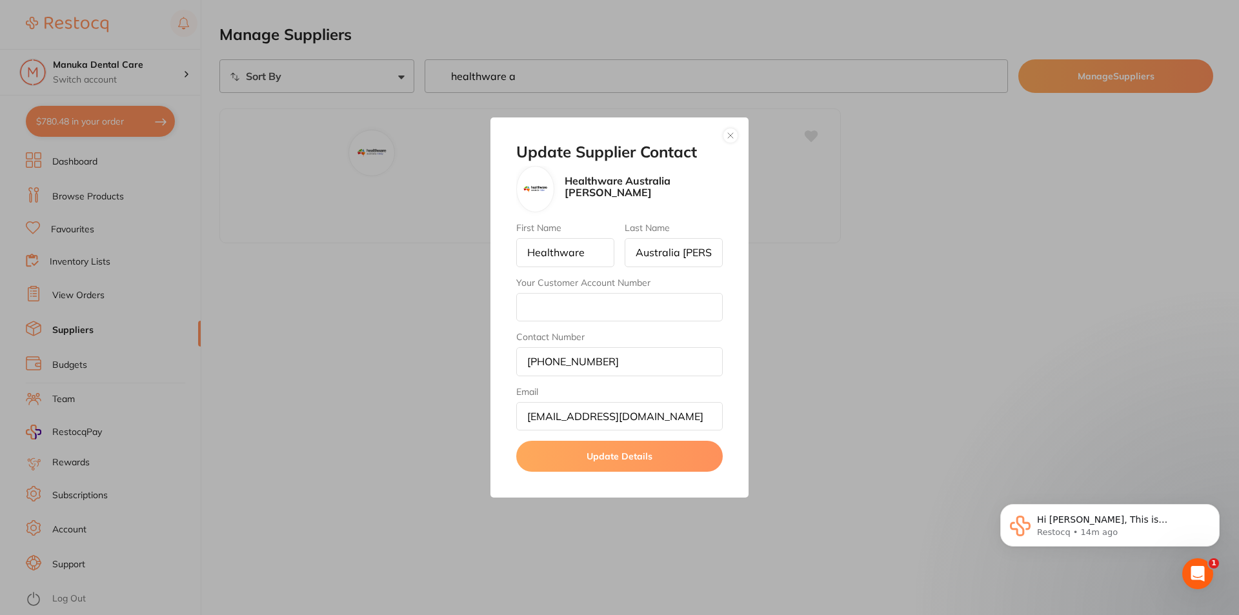
click at [726, 136] on button "button" at bounding box center [730, 135] width 15 height 15
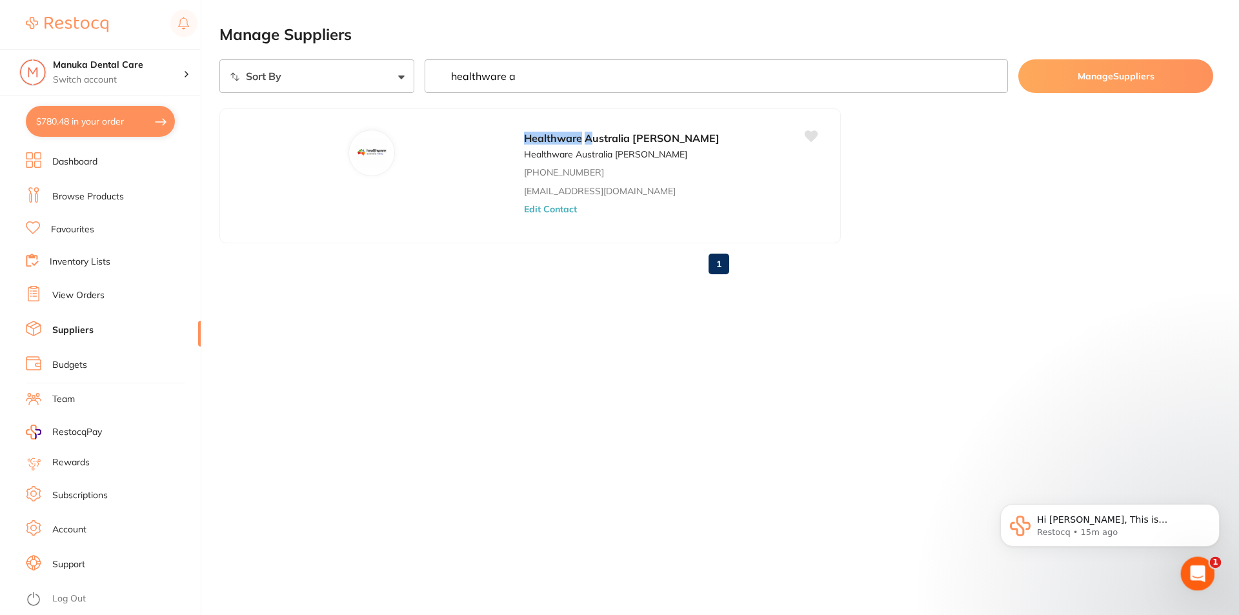
drag, startPoint x: 1188, startPoint y: 571, endPoint x: 2334, endPoint y: 1109, distance: 1266.6
click at [1187, 570] on div "Open Intercom Messenger" at bounding box center [1196, 572] width 43 height 43
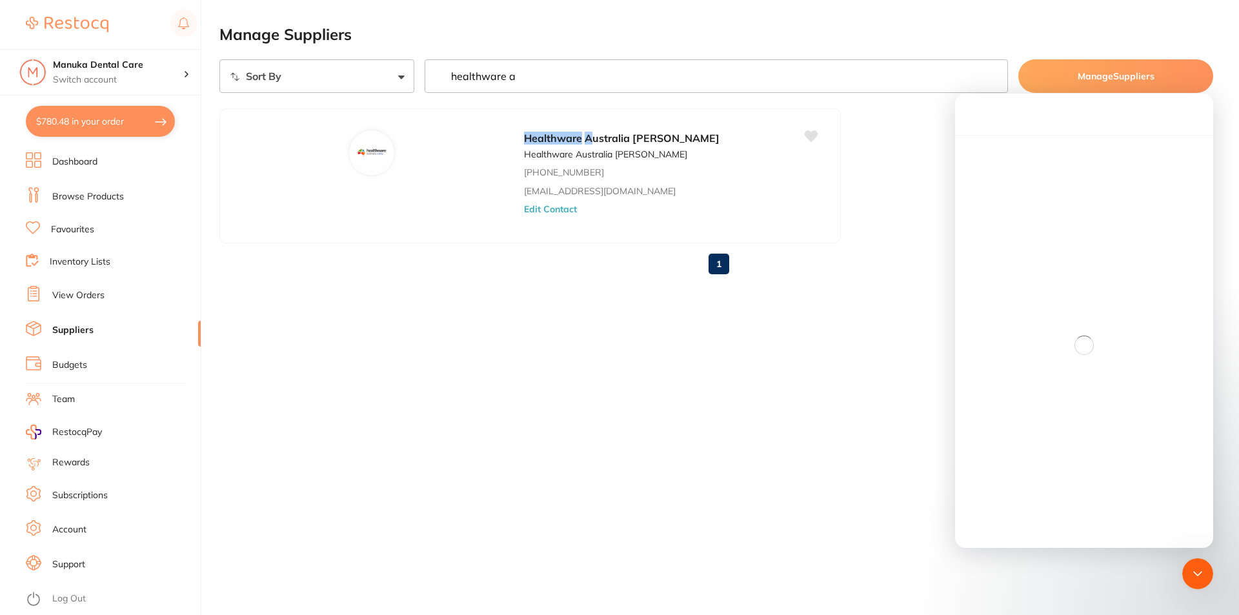
scroll to position [2, 0]
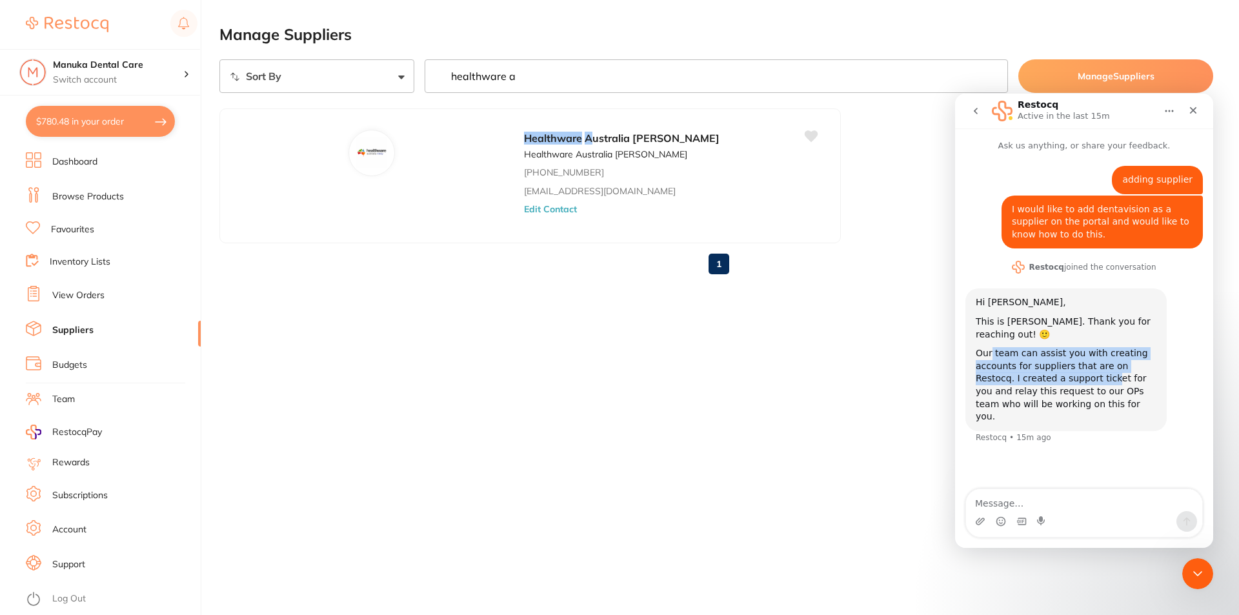
drag, startPoint x: 990, startPoint y: 353, endPoint x: 1053, endPoint y: 390, distance: 73.2
click at [1062, 387] on div "Our team can assist you with creating accounts for suppliers that are on Restoc…" at bounding box center [1066, 385] width 181 height 76
click at [1051, 390] on div "Our team can assist you with creating accounts for suppliers that are on Restoc…" at bounding box center [1066, 385] width 181 height 76
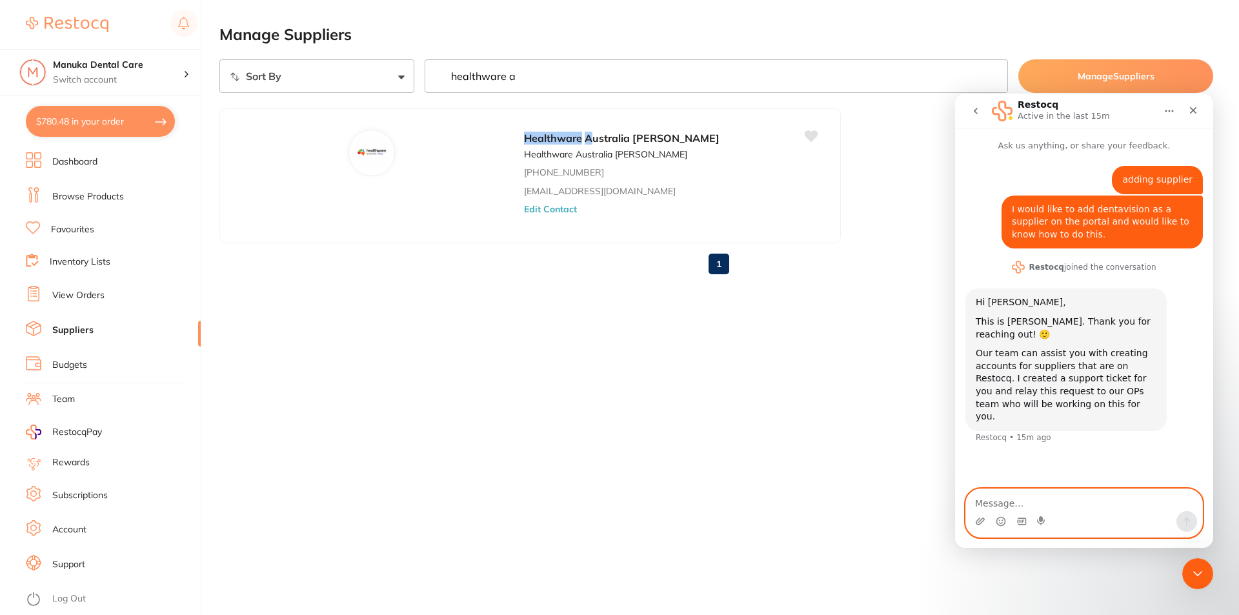
click at [1055, 507] on textarea "Message…" at bounding box center [1084, 500] width 236 height 22
type textarea "Thank you, Bobbie!"
click at [1190, 523] on icon "Send a message…" at bounding box center [1187, 521] width 10 height 10
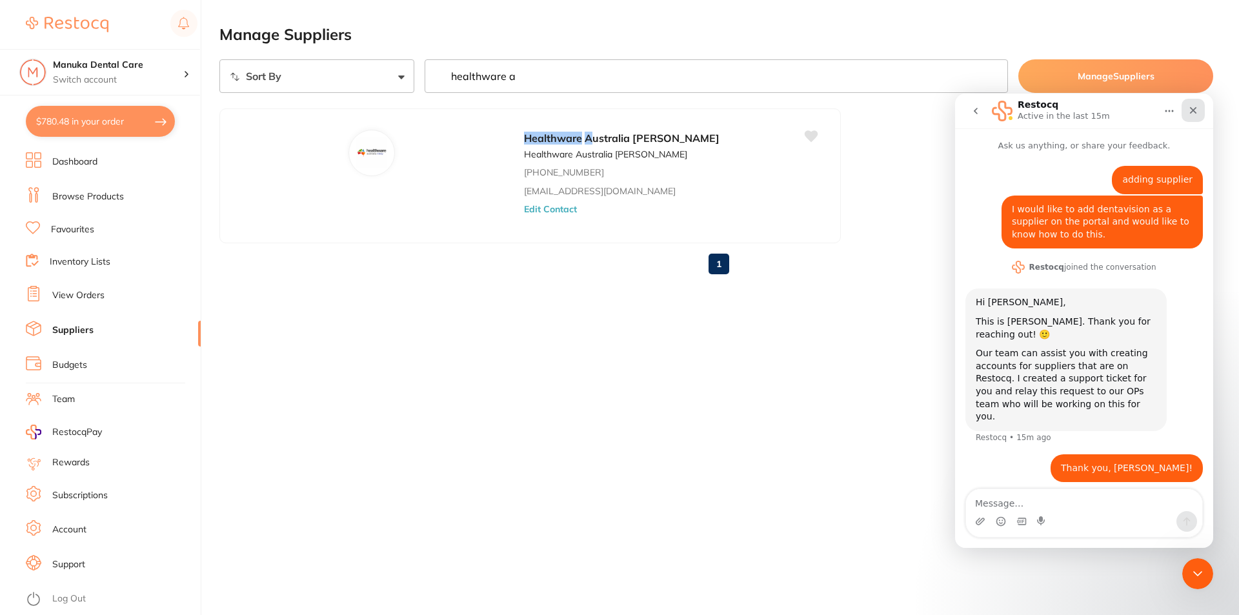
click at [1197, 102] on div "Close" at bounding box center [1193, 110] width 23 height 23
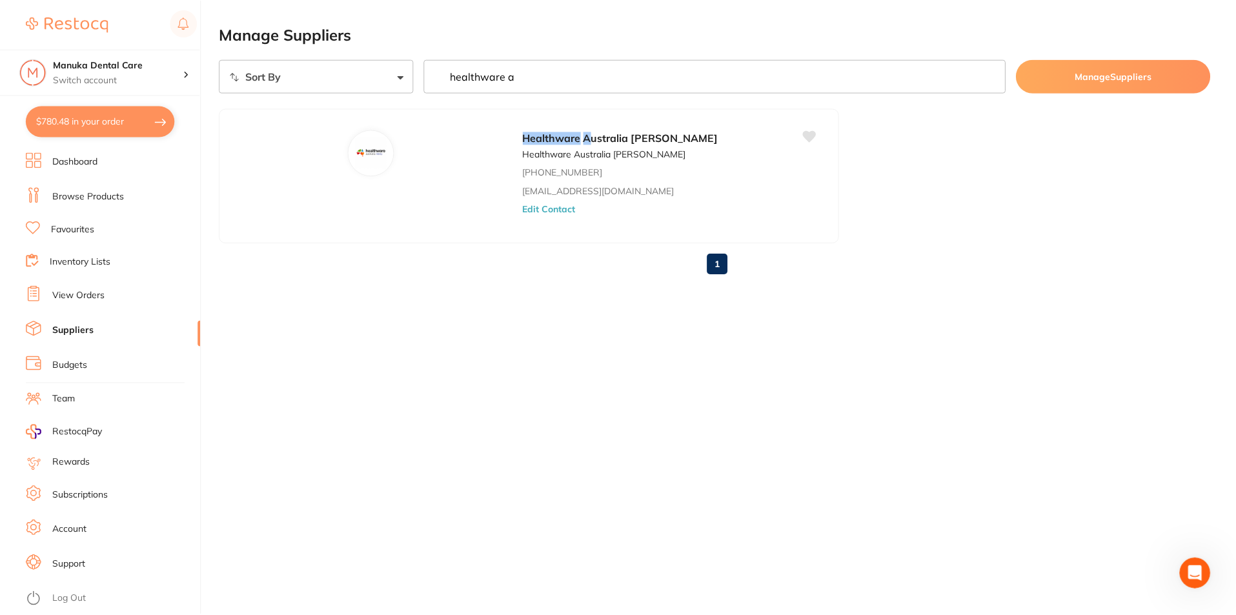
scroll to position [0, 0]
click at [524, 139] on em "Healthware" at bounding box center [553, 137] width 59 height 13
drag, startPoint x: 768, startPoint y: 84, endPoint x: 408, endPoint y: 60, distance: 361.0
click at [408, 60] on div "Sort By A-Z Z-A healthware a Manage Suppliers" at bounding box center [716, 76] width 994 height 34
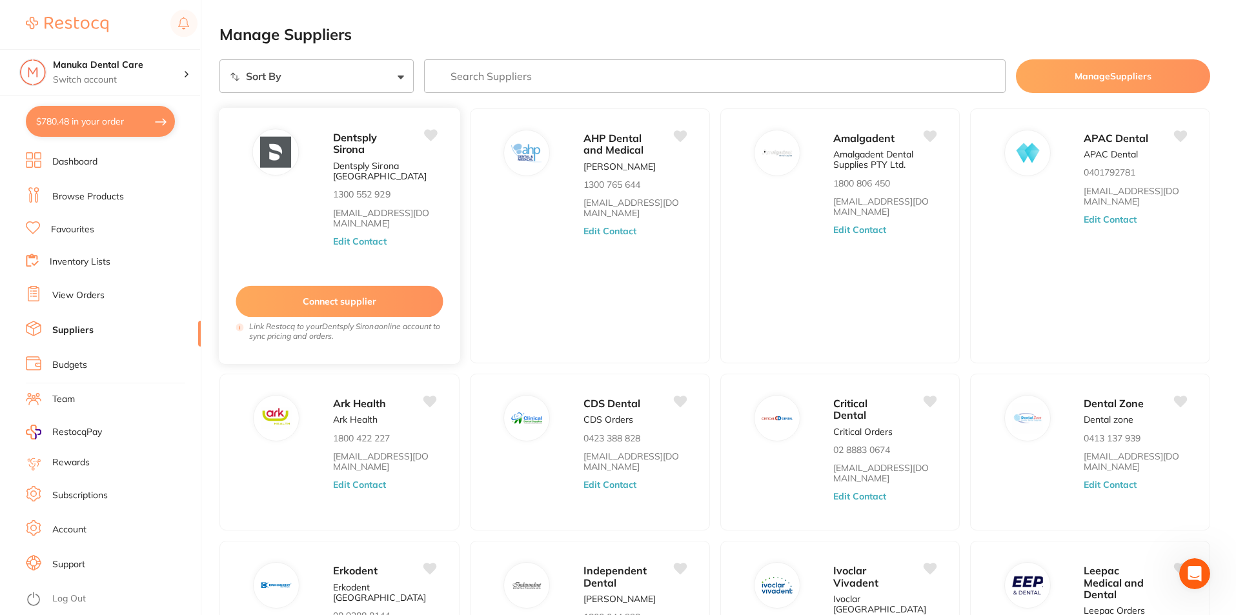
drag, startPoint x: 544, startPoint y: 303, endPoint x: 424, endPoint y: 259, distance: 127.8
click at [528, 303] on div "AHP Dental and Medical Sireesha Nimmagadda 1300 765 644 orders@ahpdentalmedical…" at bounding box center [590, 235] width 240 height 255
click at [102, 163] on li "Dashboard" at bounding box center [113, 161] width 175 height 19
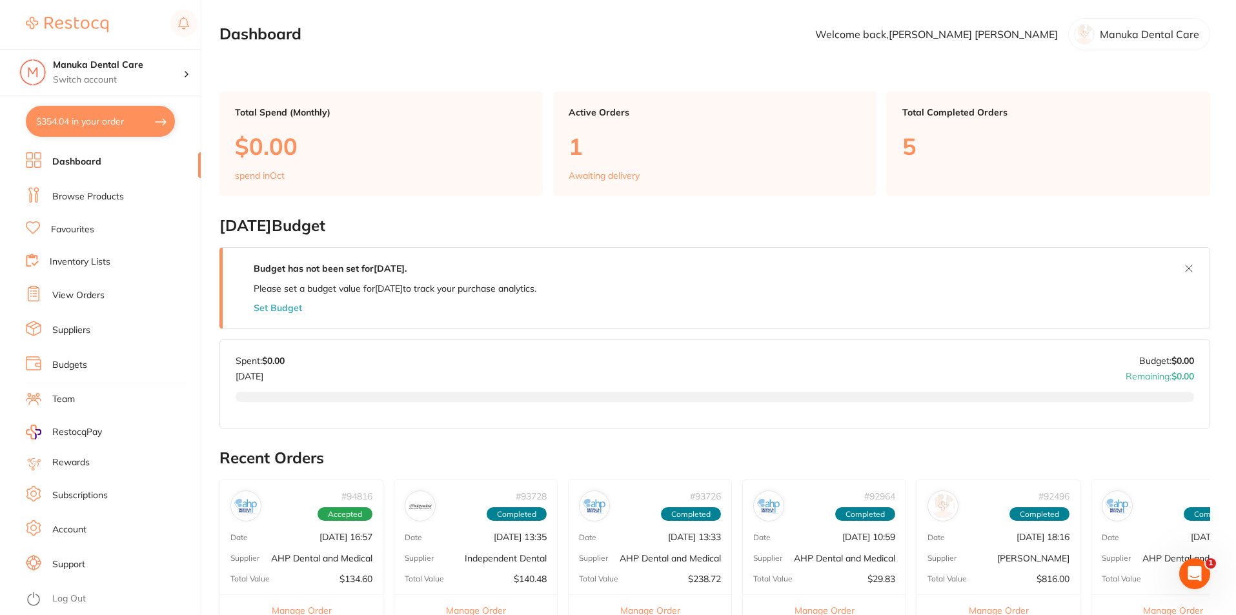
click at [1123, 37] on p "Manuka Dental Care" at bounding box center [1149, 34] width 99 height 12
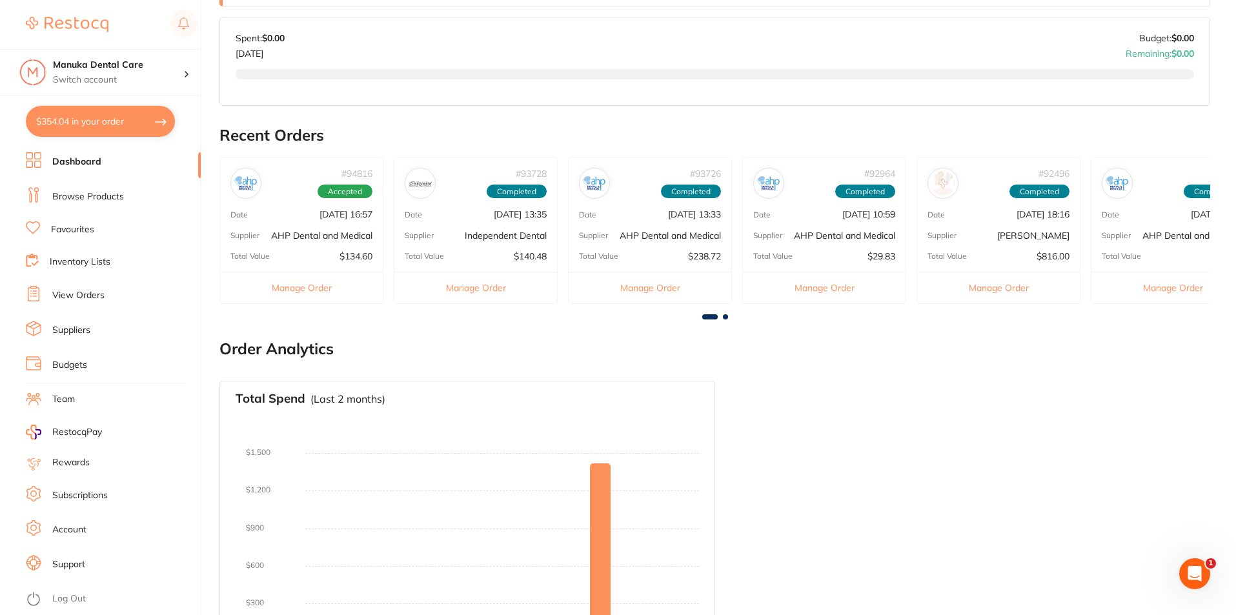
click at [64, 533] on link "Account" at bounding box center [69, 530] width 34 height 13
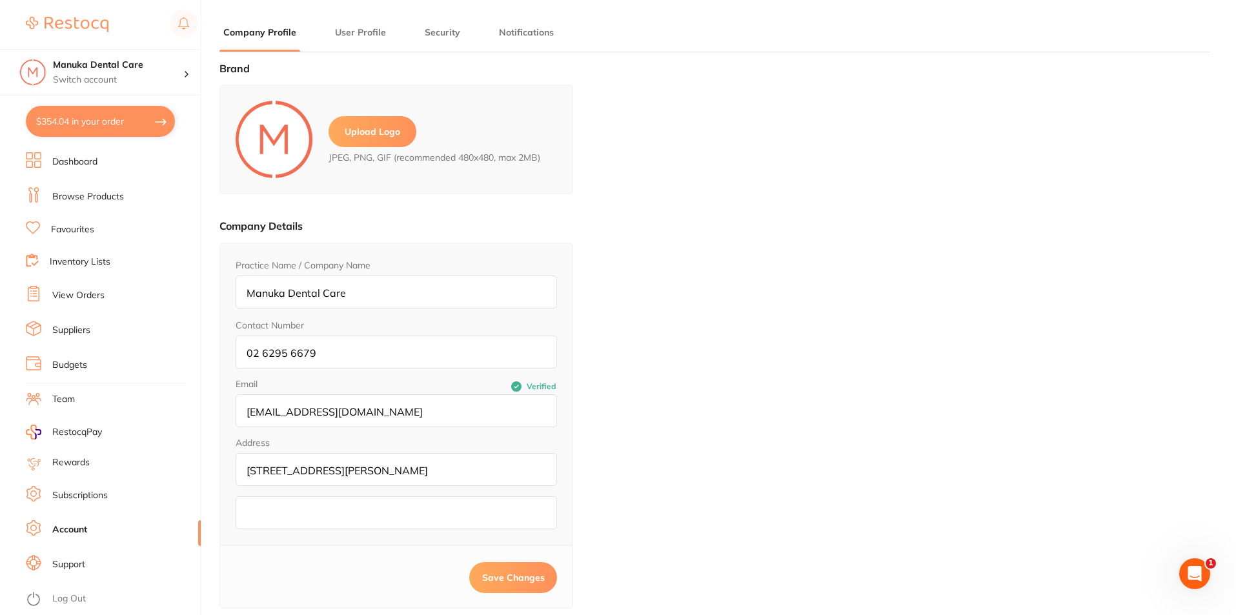
type input "[PERSON_NAME]"
type input "[EMAIL_ADDRESS][DOMAIN_NAME]"
click at [81, 158] on link "Dashboard" at bounding box center [74, 162] width 45 height 13
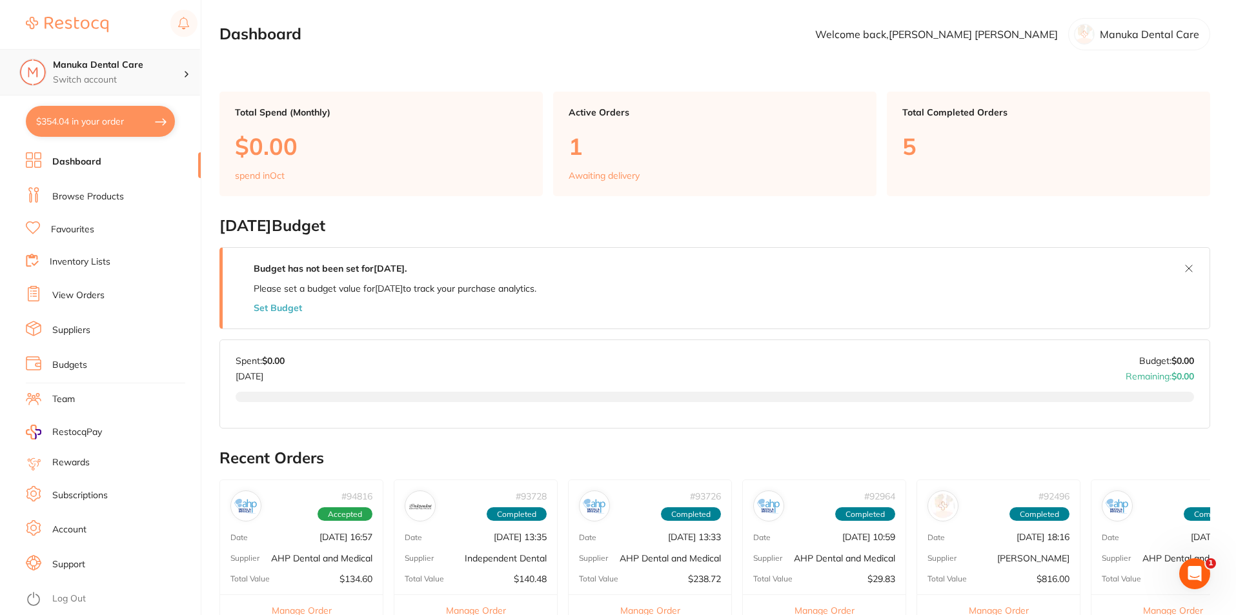
click at [112, 82] on p "Switch account" at bounding box center [118, 80] width 130 height 13
click at [181, 68] on h4 "Manuka Dental Care" at bounding box center [118, 65] width 130 height 13
click at [172, 71] on h4 "Manuka Dental Care" at bounding box center [118, 65] width 130 height 13
click at [135, 111] on h4 "Manuka Dental Care" at bounding box center [114, 111] width 116 height 13
click at [167, 82] on p "Switch account" at bounding box center [118, 80] width 130 height 13
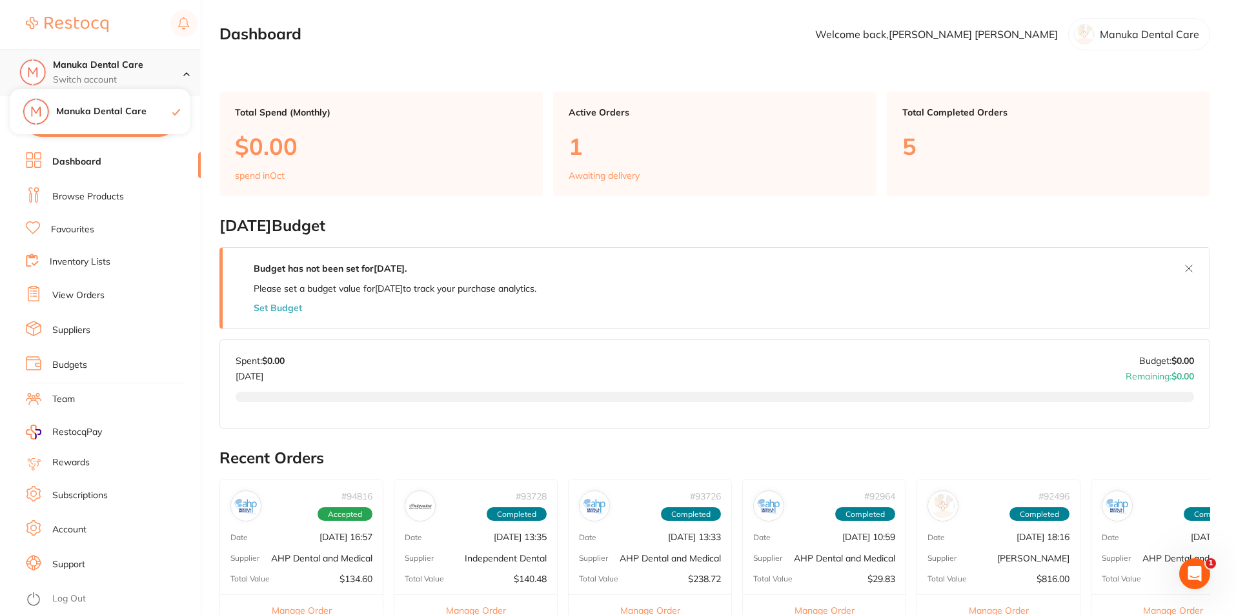
click at [156, 80] on p "Switch account" at bounding box center [118, 80] width 130 height 13
click at [127, 77] on p "Switch account" at bounding box center [118, 80] width 130 height 13
click at [123, 122] on div "Manuka Dental Care" at bounding box center [100, 111] width 181 height 45
click at [73, 400] on link "Team" at bounding box center [63, 399] width 23 height 13
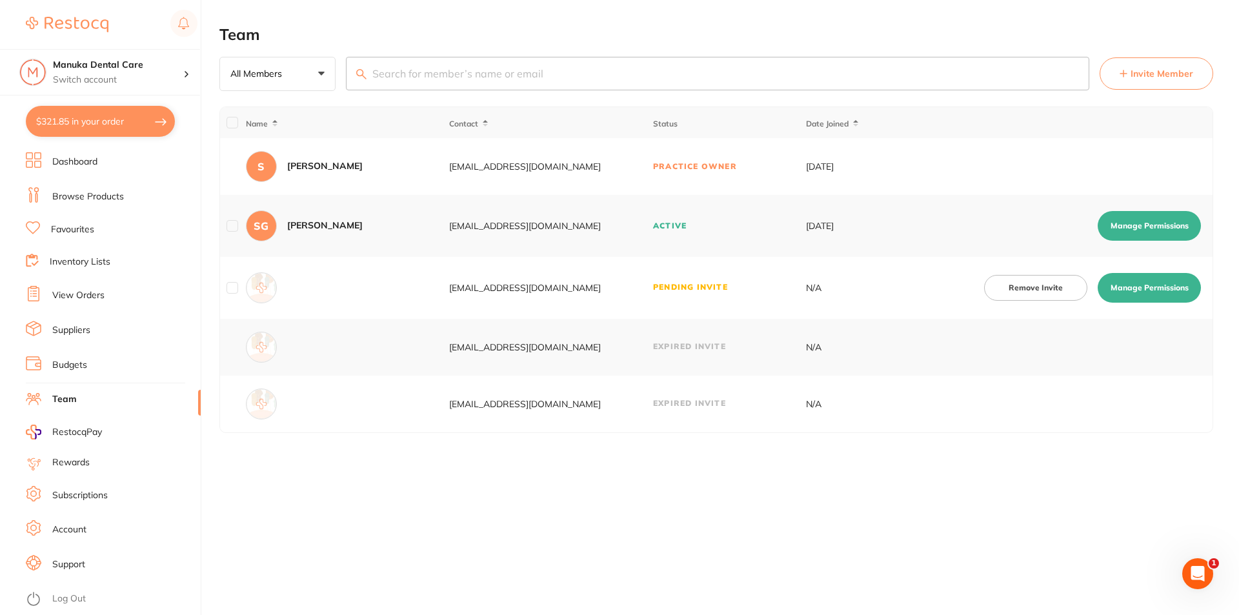
click at [1125, 280] on button "Manage Permissions" at bounding box center [1149, 288] width 103 height 30
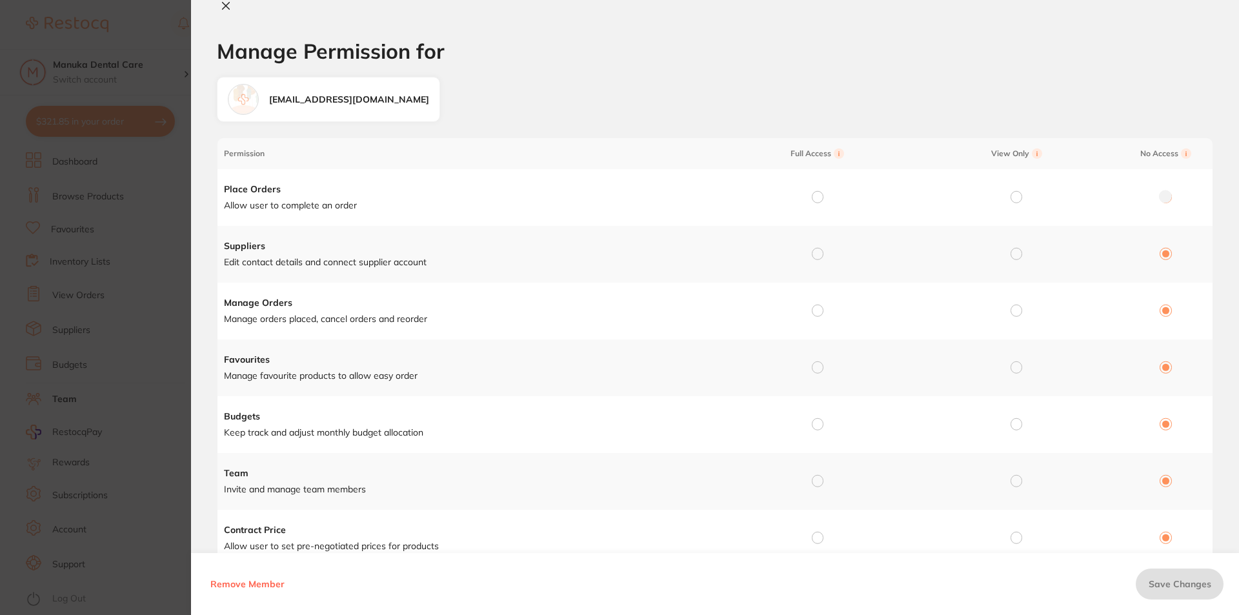
click at [1044, 201] on td at bounding box center [1013, 197] width 199 height 57
click at [222, 10] on icon at bounding box center [226, 6] width 10 height 10
checkbox input "false"
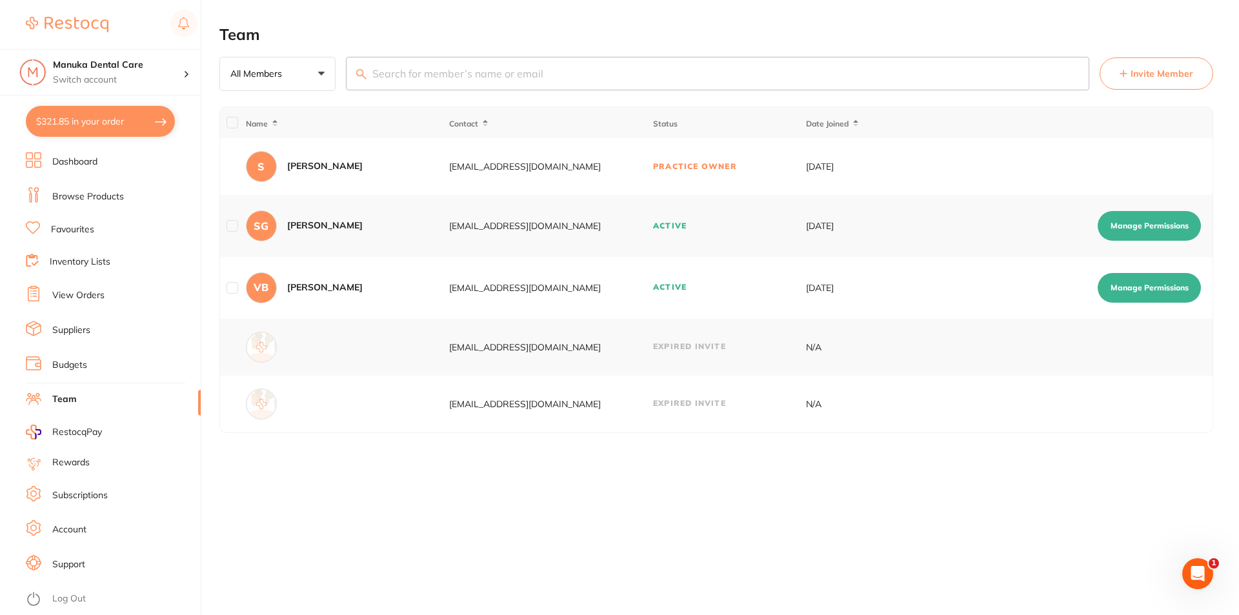
click at [81, 358] on li "Budgets" at bounding box center [113, 365] width 175 height 19
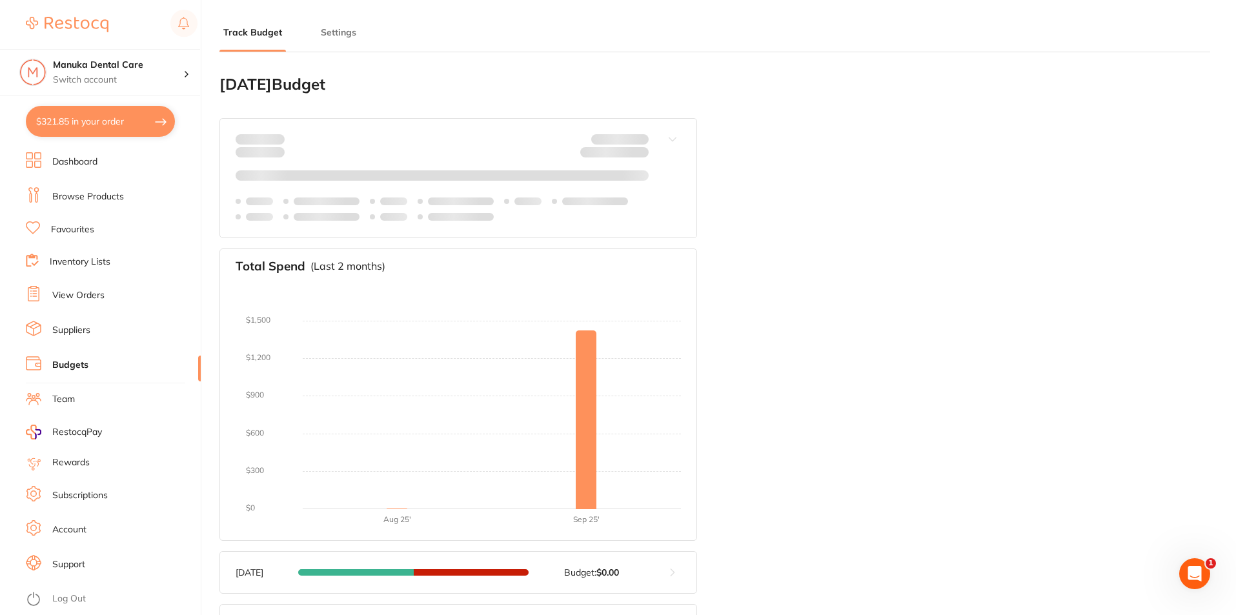
type input "0.0"
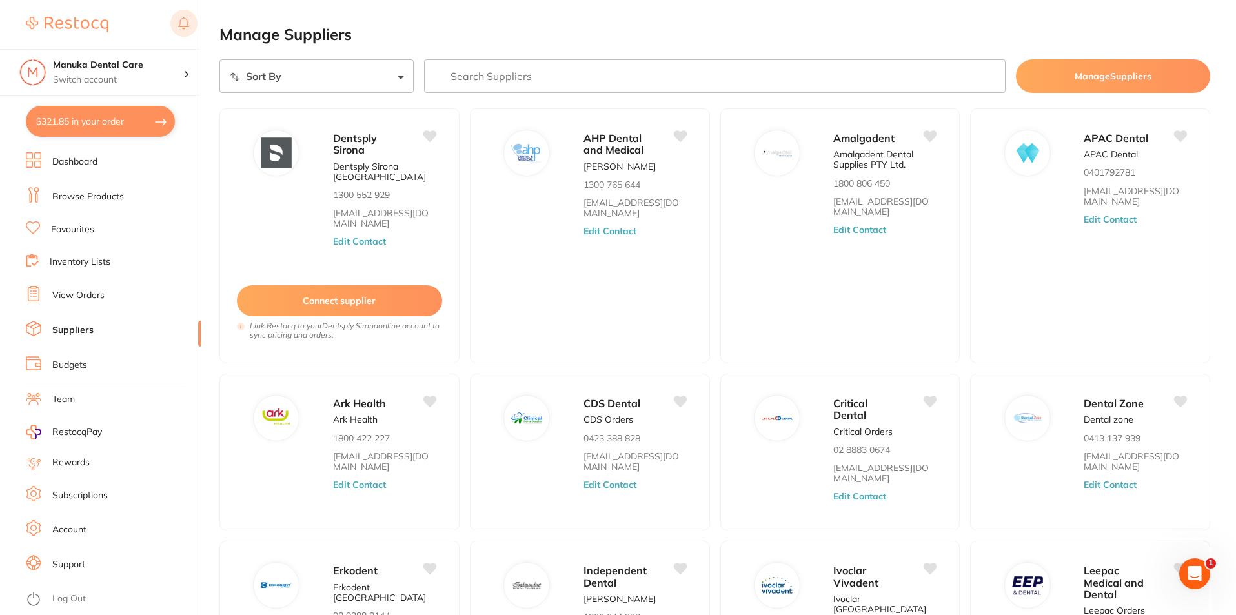
click at [185, 21] on rect at bounding box center [183, 23] width 27 height 27
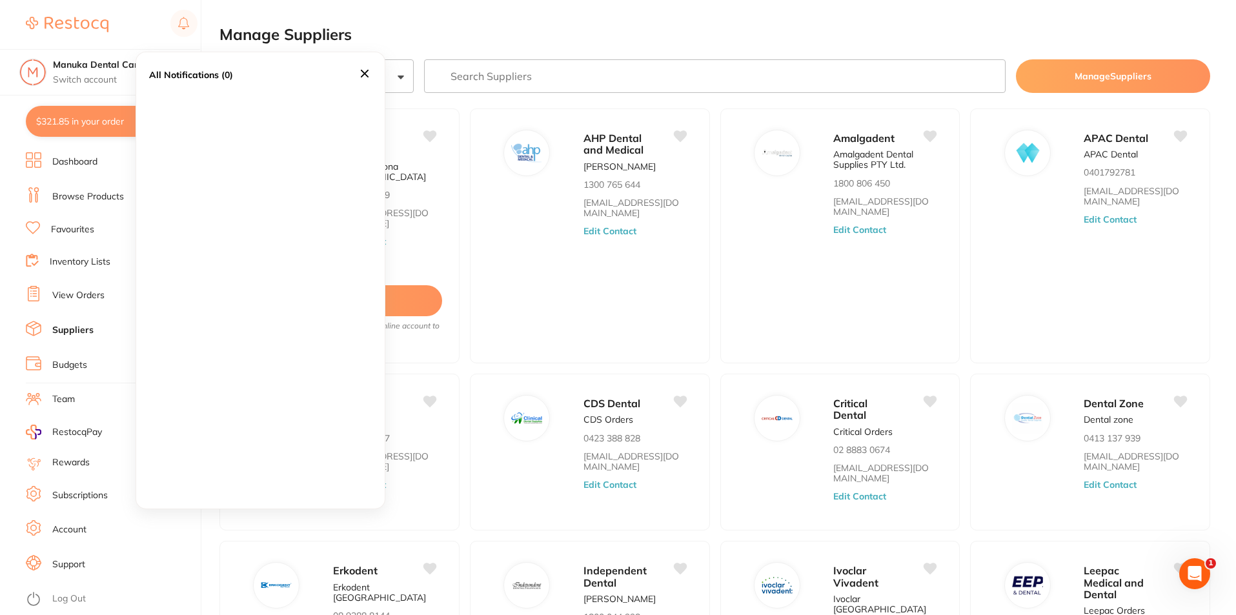
click at [358, 66] on icon at bounding box center [365, 73] width 14 height 14
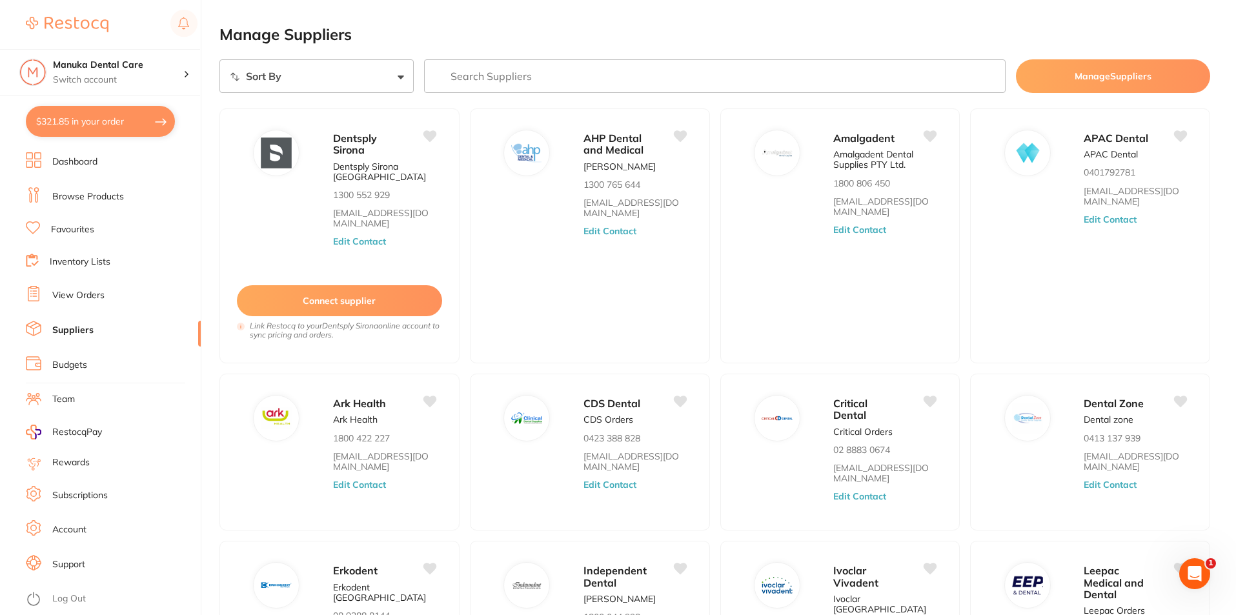
click at [1039, 67] on button "Manage Suppliers" at bounding box center [1113, 76] width 194 height 34
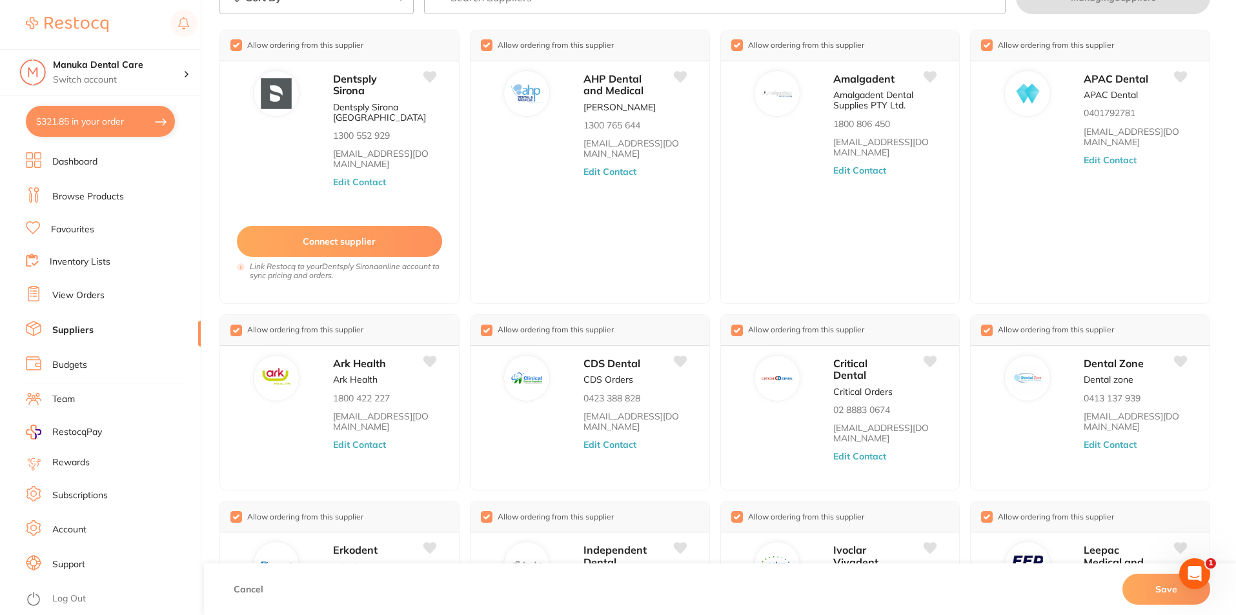
scroll to position [230, 0]
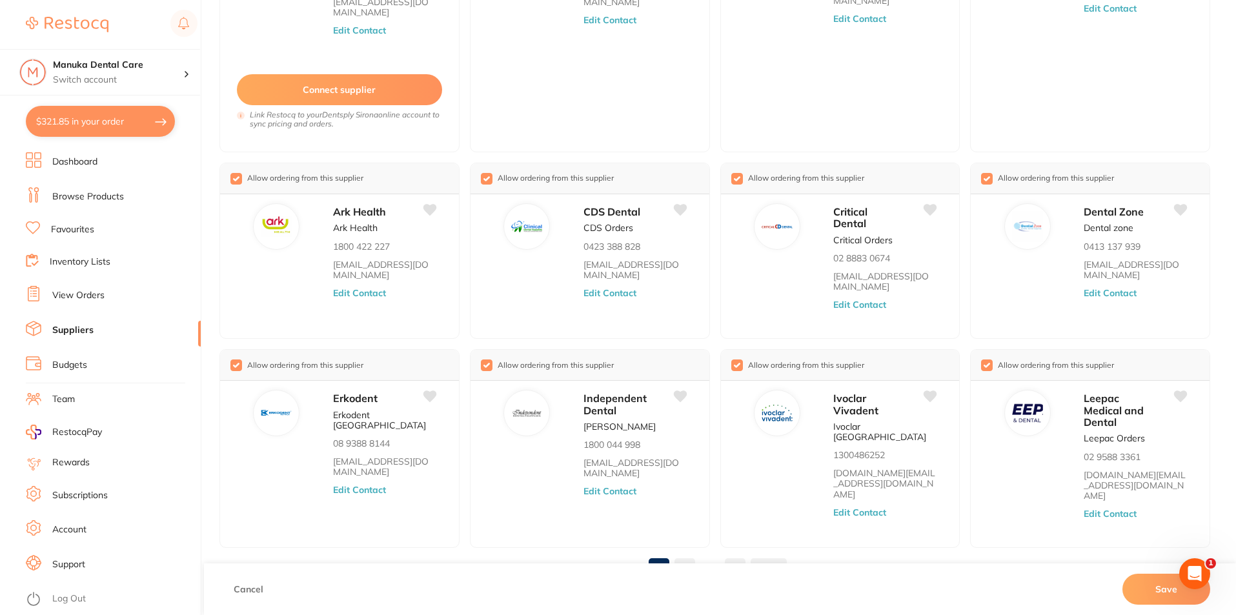
click at [82, 496] on link "Subscriptions" at bounding box center [80, 495] width 56 height 13
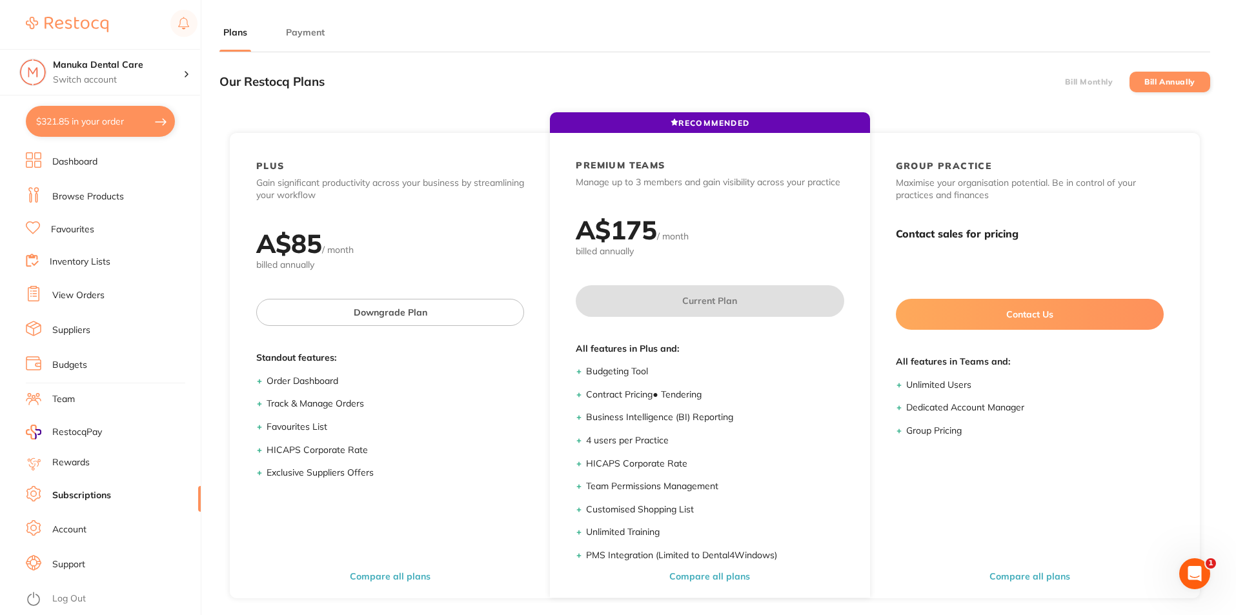
click at [59, 161] on link "Dashboard" at bounding box center [74, 162] width 45 height 13
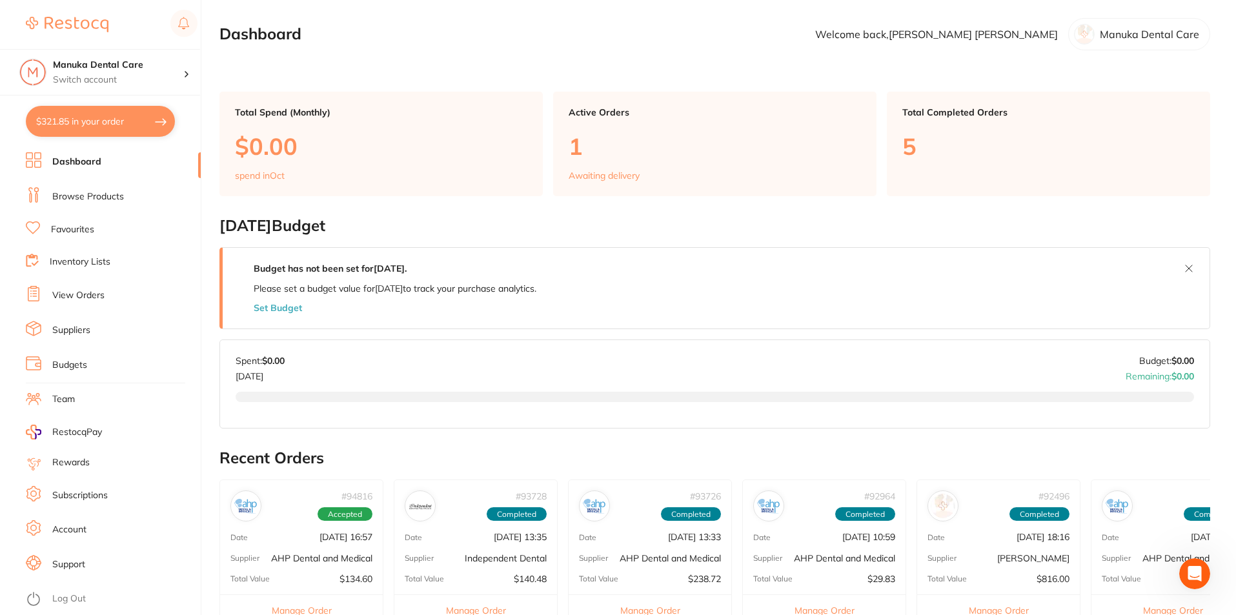
click at [71, 261] on link "Inventory Lists" at bounding box center [80, 262] width 61 height 13
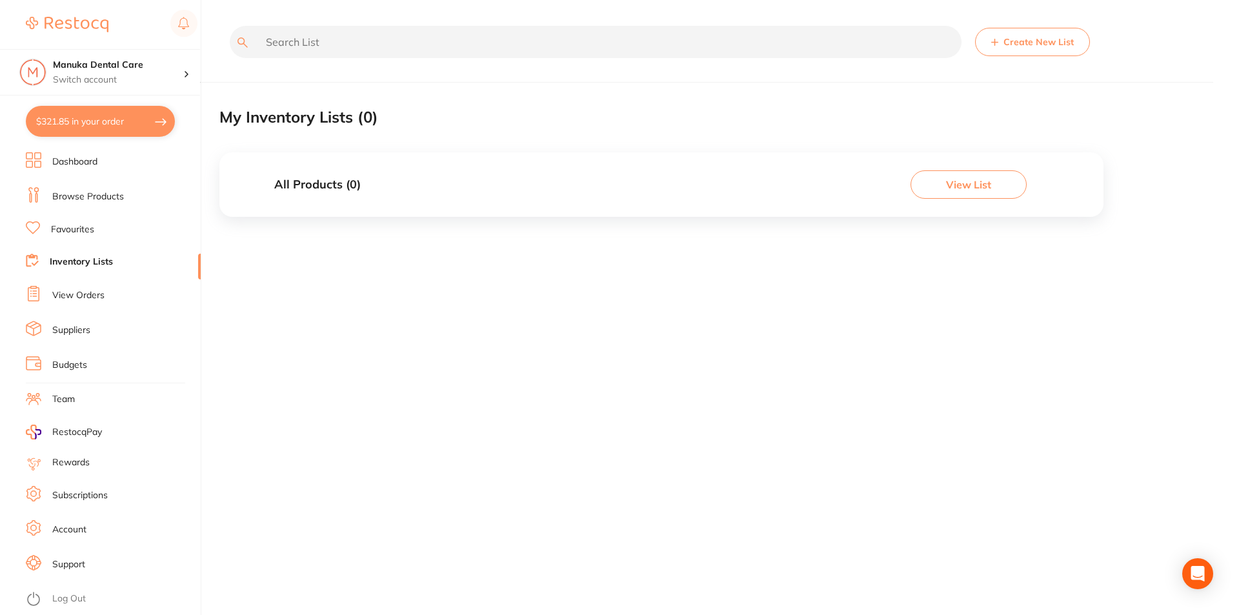
click at [325, 41] on input "text" at bounding box center [596, 42] width 732 height 32
type input "s"
click at [69, 330] on link "Suppliers" at bounding box center [71, 330] width 38 height 13
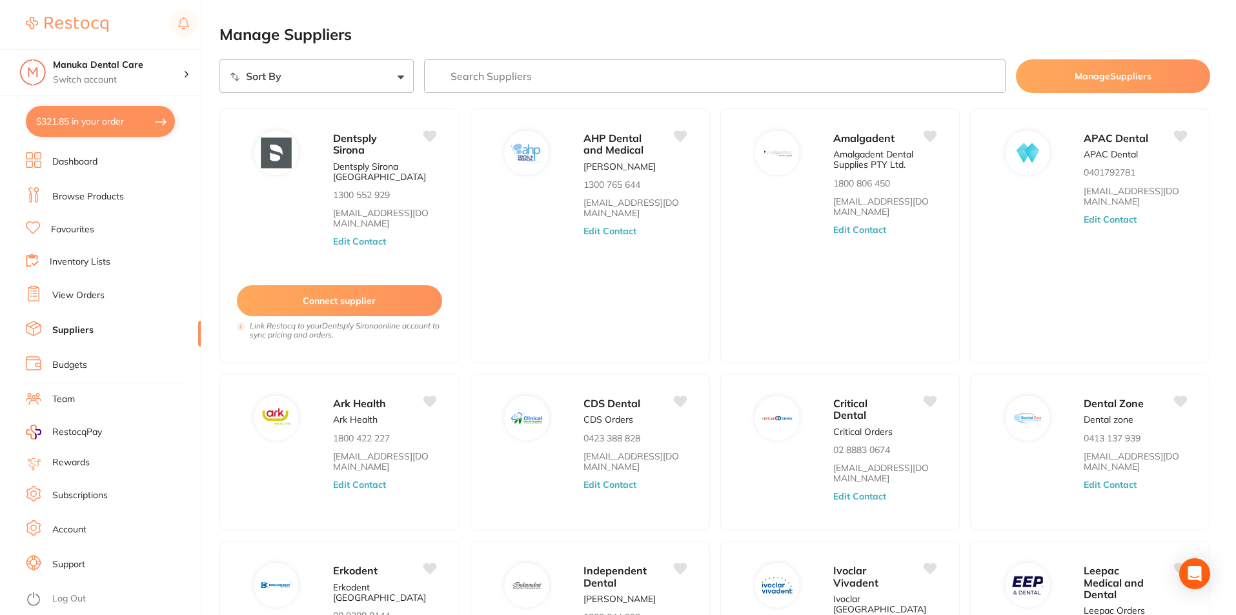
scroll to position [65, 0]
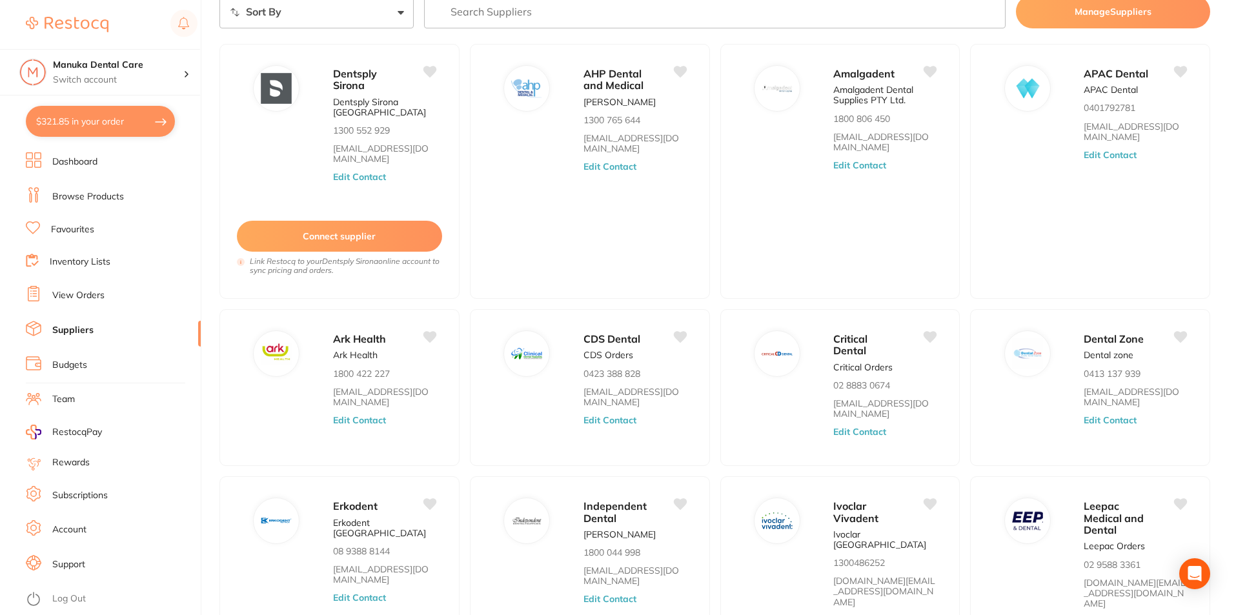
click at [96, 196] on link "Browse Products" at bounding box center [88, 196] width 72 height 13
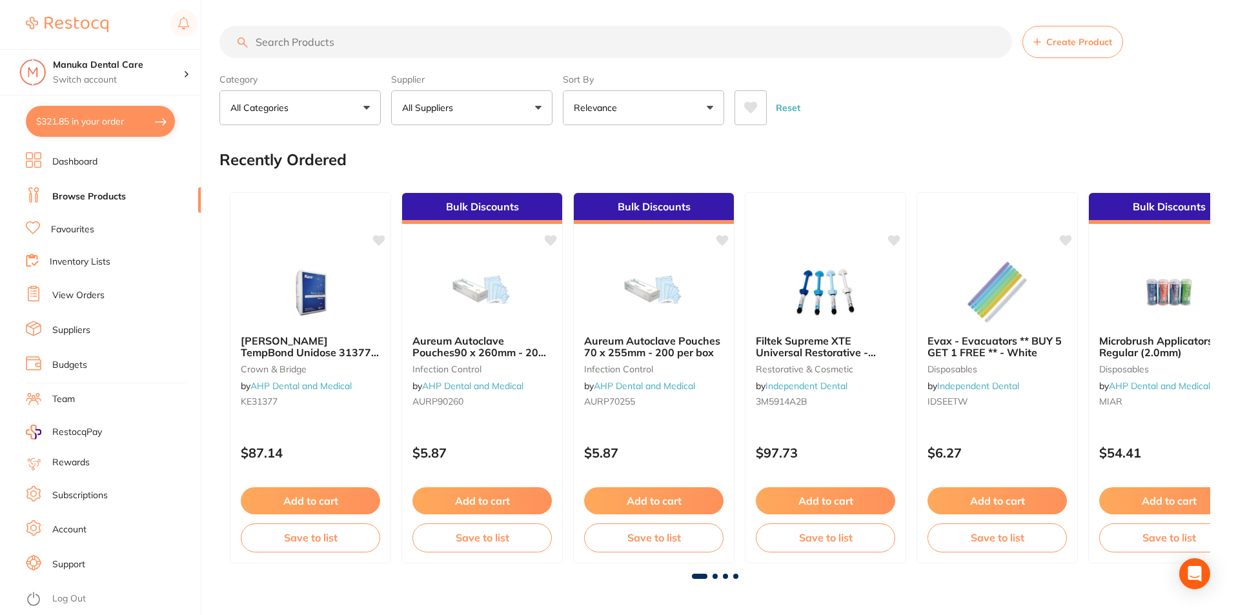
click at [367, 45] on input "search" at bounding box center [615, 42] width 793 height 32
type input "short wand sta handpieces"
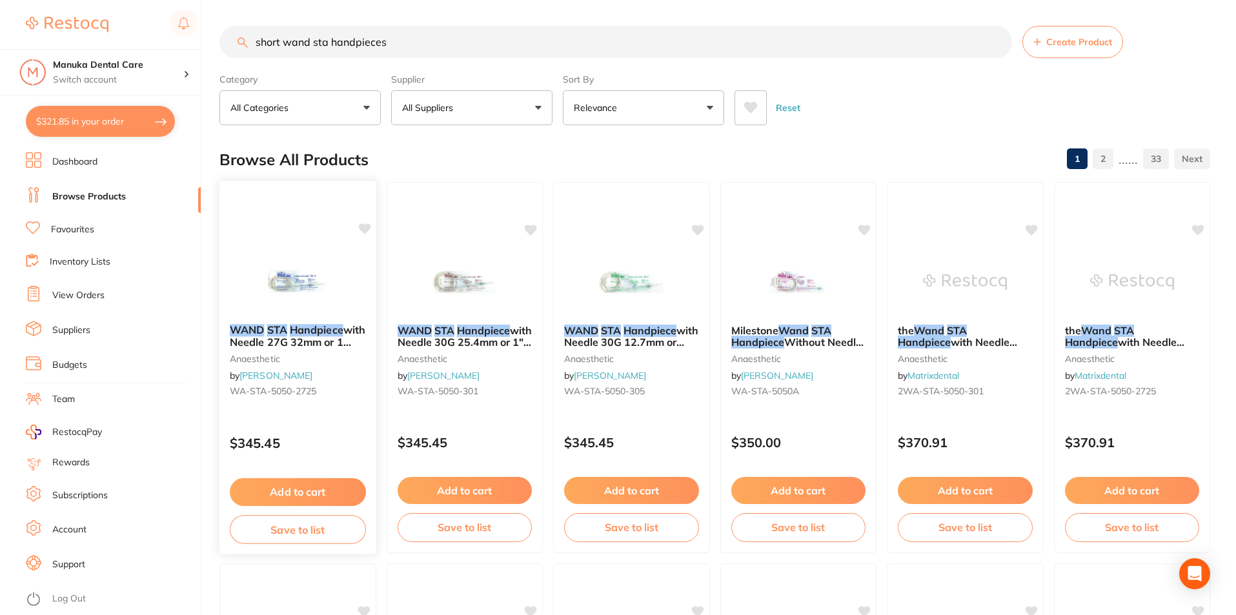
click at [283, 335] on span "with Needle 27G 32mm or 1 1/4" Box of 50" at bounding box center [298, 341] width 136 height 37
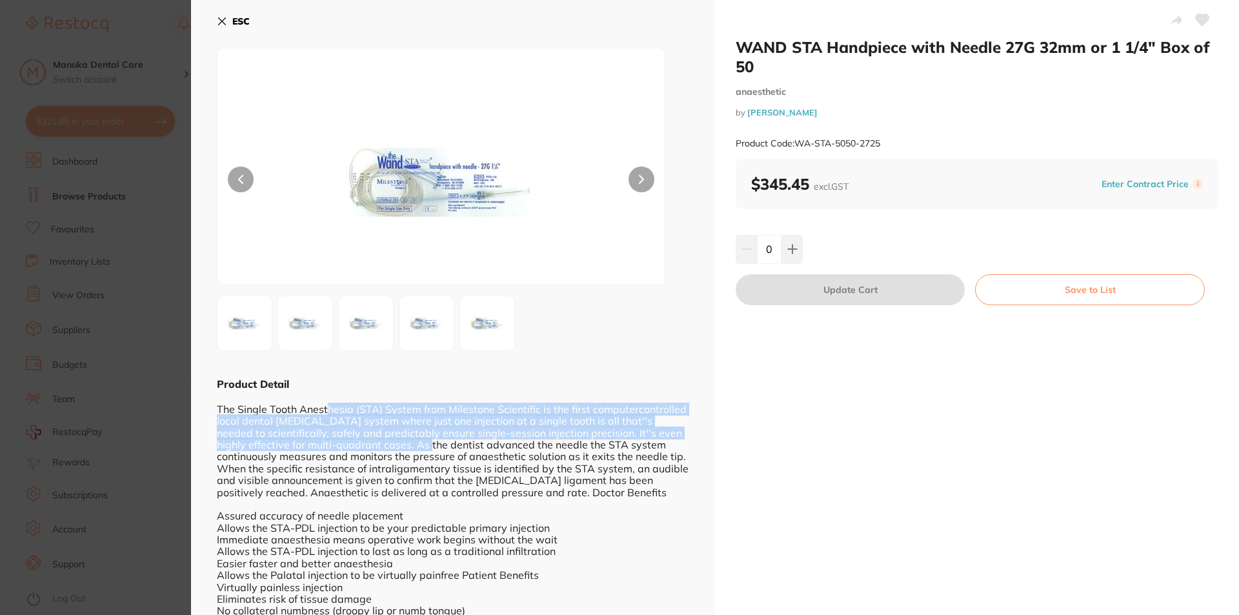
drag, startPoint x: 327, startPoint y: 409, endPoint x: 415, endPoint y: 453, distance: 97.9
click at [415, 452] on div "The Single Tooth Anesthesia (STA) System from Milestone Scientific is the first…" at bounding box center [453, 510] width 473 height 238
click at [415, 454] on div "The Single Tooth Anesthesia (STA) System from Milestone Scientific is the first…" at bounding box center [453, 510] width 473 height 238
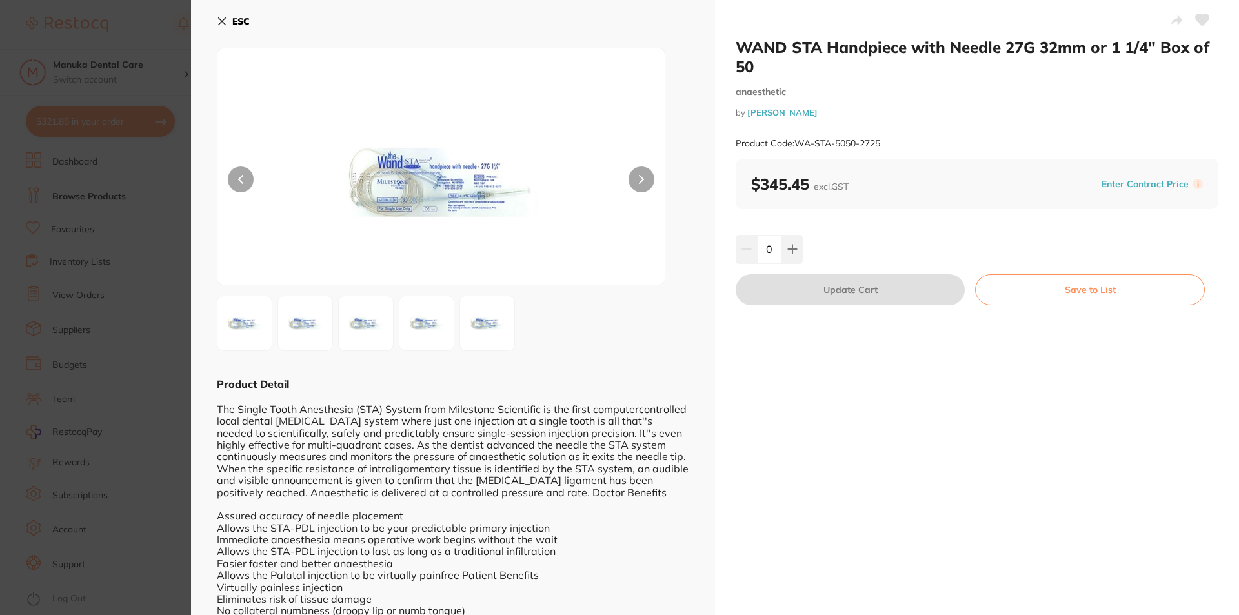
click at [635, 176] on button at bounding box center [642, 180] width 26 height 26
click at [222, 19] on icon at bounding box center [222, 21] width 10 height 10
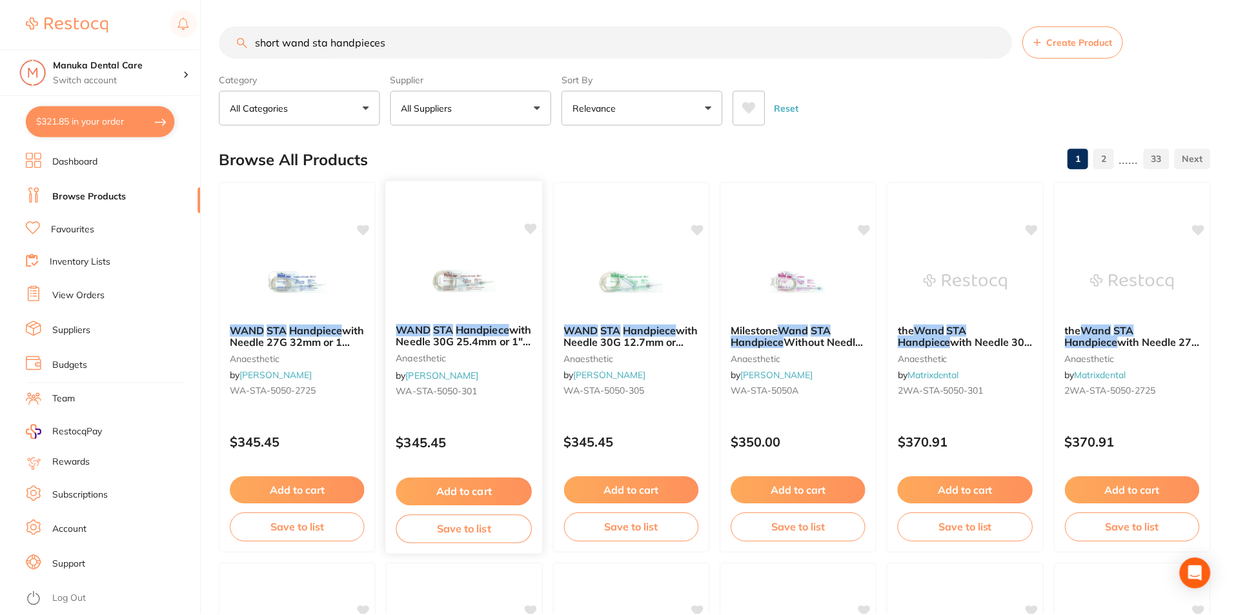
scroll to position [1, 0]
drag, startPoint x: 457, startPoint y: 334, endPoint x: 571, endPoint y: 396, distance: 129.4
click at [457, 334] on span "with Needle 30G 25.4mm or 1" Box of 50" at bounding box center [465, 341] width 134 height 37
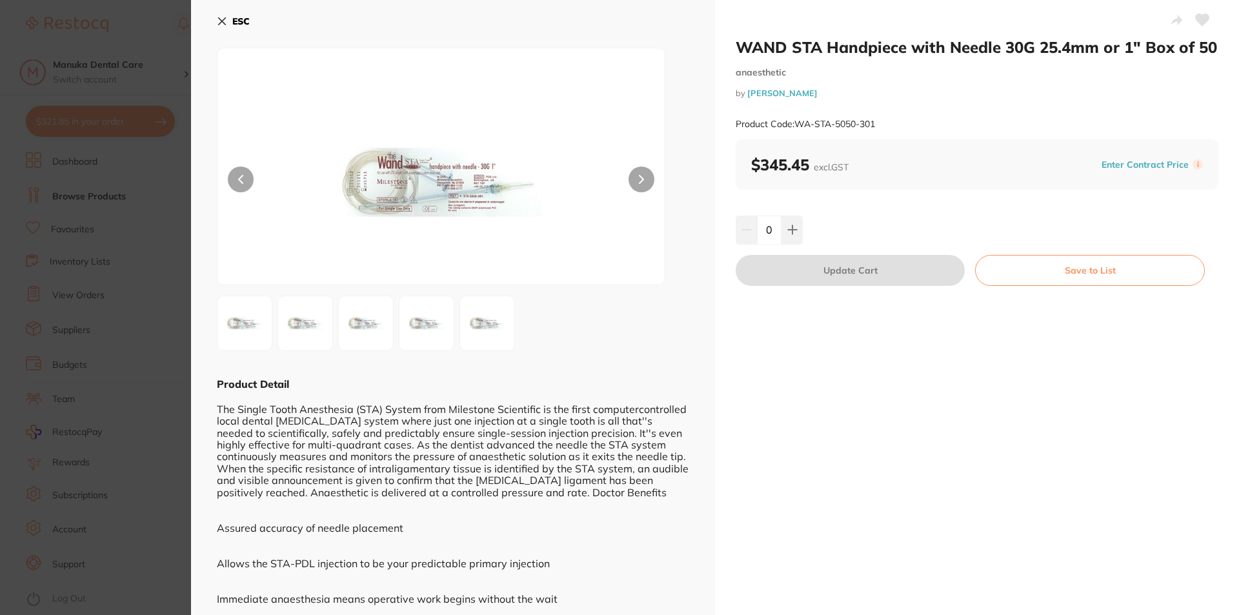
click at [223, 21] on icon at bounding box center [222, 21] width 7 height 7
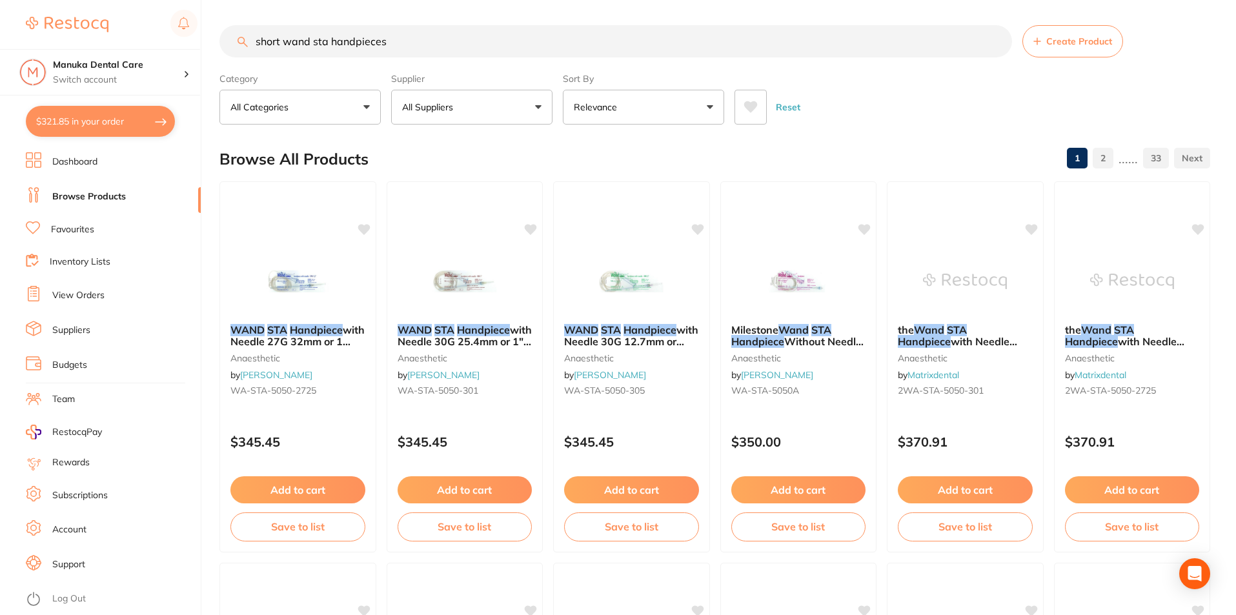
click at [648, 343] on span "with Needle 30G 12.7mm or 1/2" Box of 50" at bounding box center [631, 341] width 134 height 37
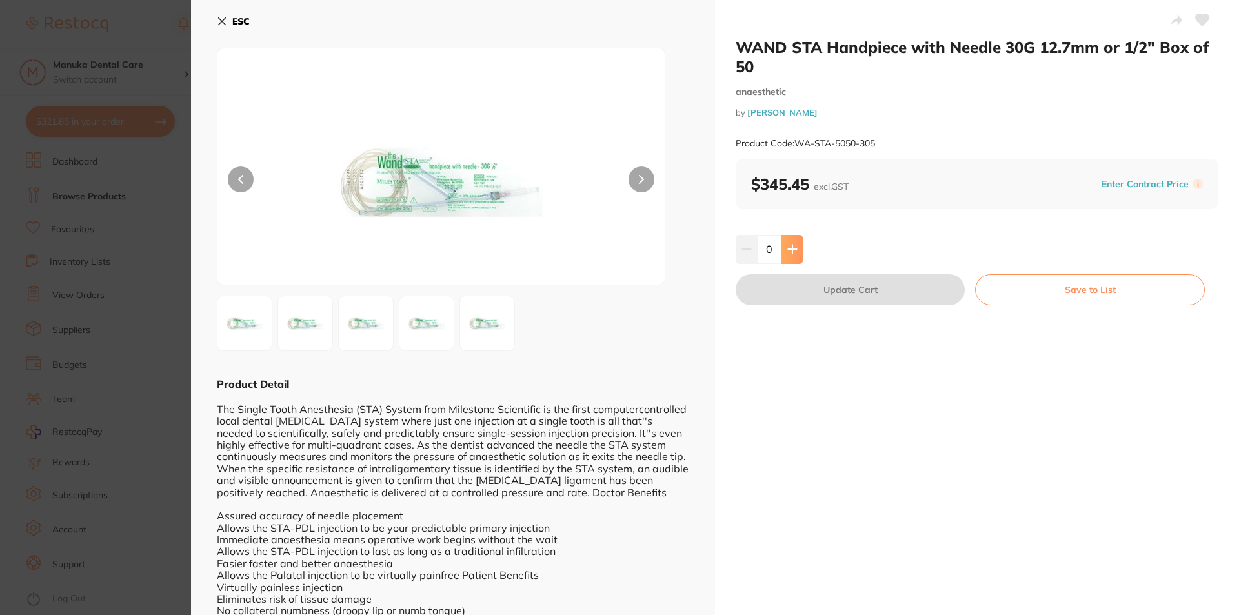
click at [792, 248] on icon at bounding box center [793, 249] width 10 height 10
type input "1"
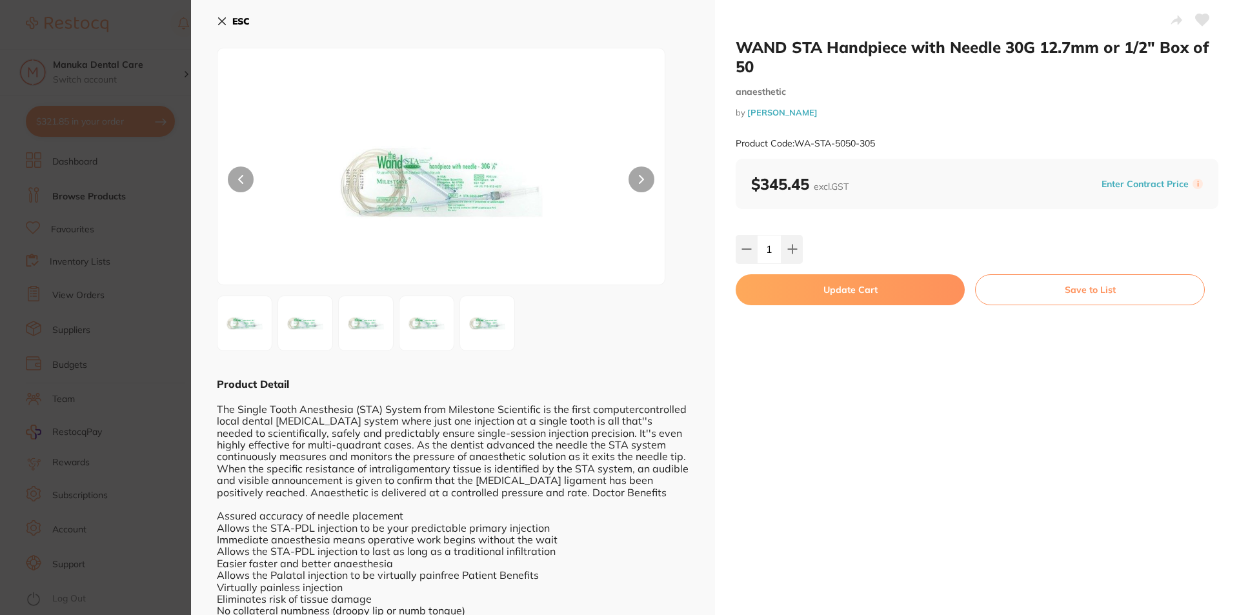
drag, startPoint x: 913, startPoint y: 283, endPoint x: 795, endPoint y: 363, distance: 141.8
click at [910, 283] on button "Update Cart" at bounding box center [850, 289] width 229 height 31
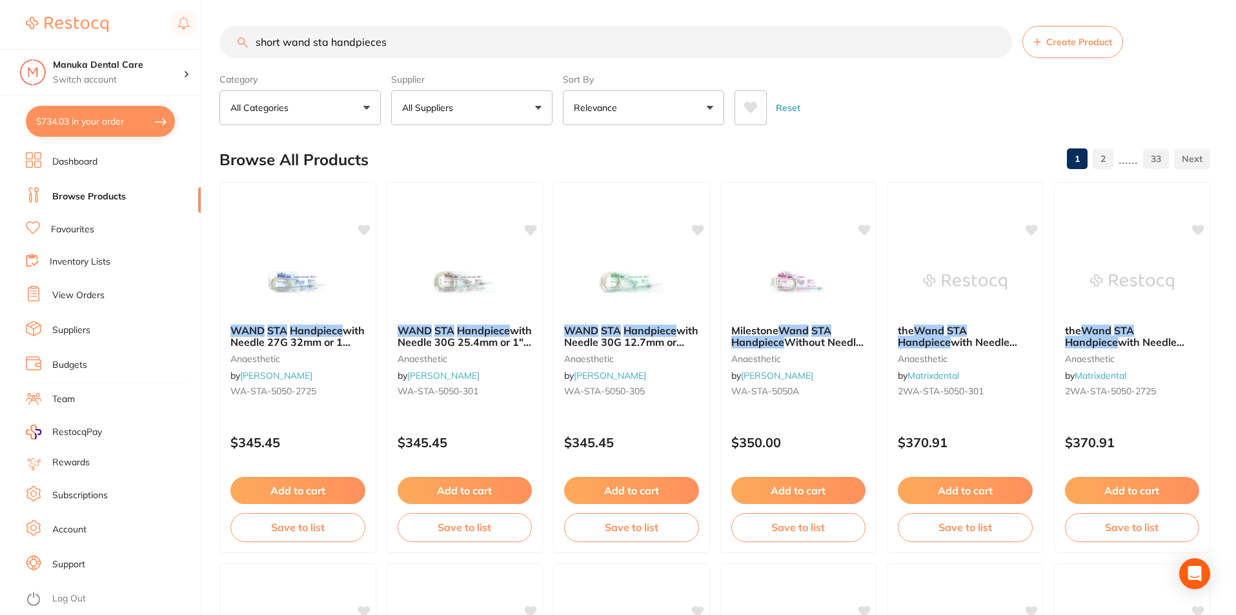
drag, startPoint x: 997, startPoint y: 42, endPoint x: 1000, endPoint y: 76, distance: 33.7
click at [995, 41] on input "short wand sta handpieces" at bounding box center [615, 42] width 793 height 32
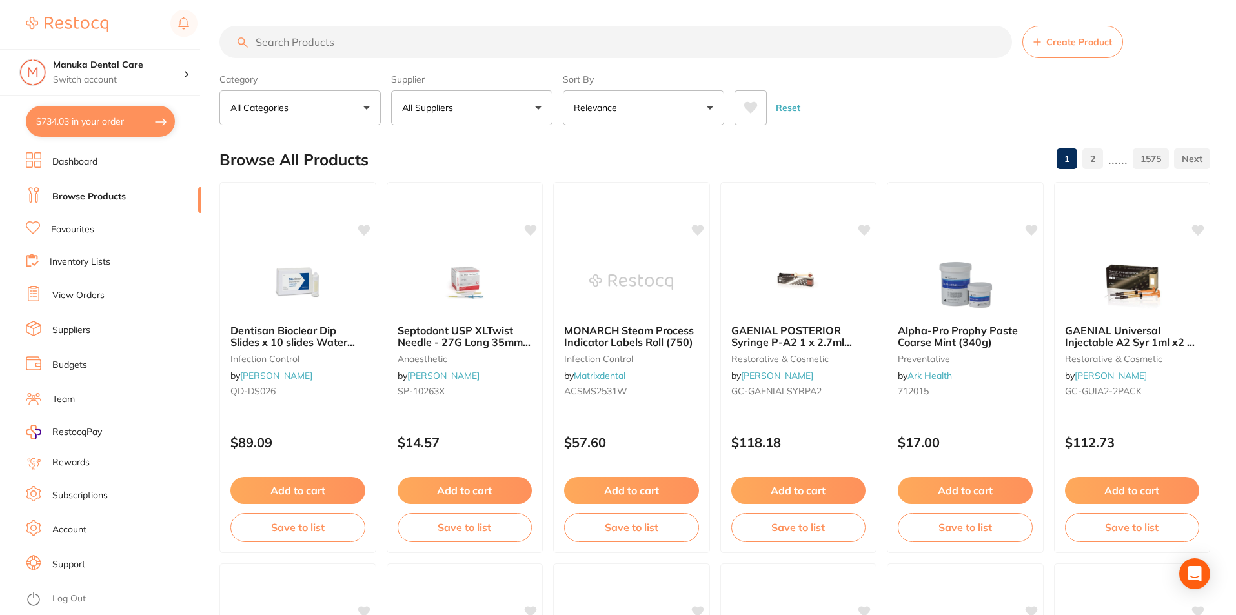
click at [367, 50] on input "search" at bounding box center [615, 42] width 793 height 32
type input "fluoride foam"
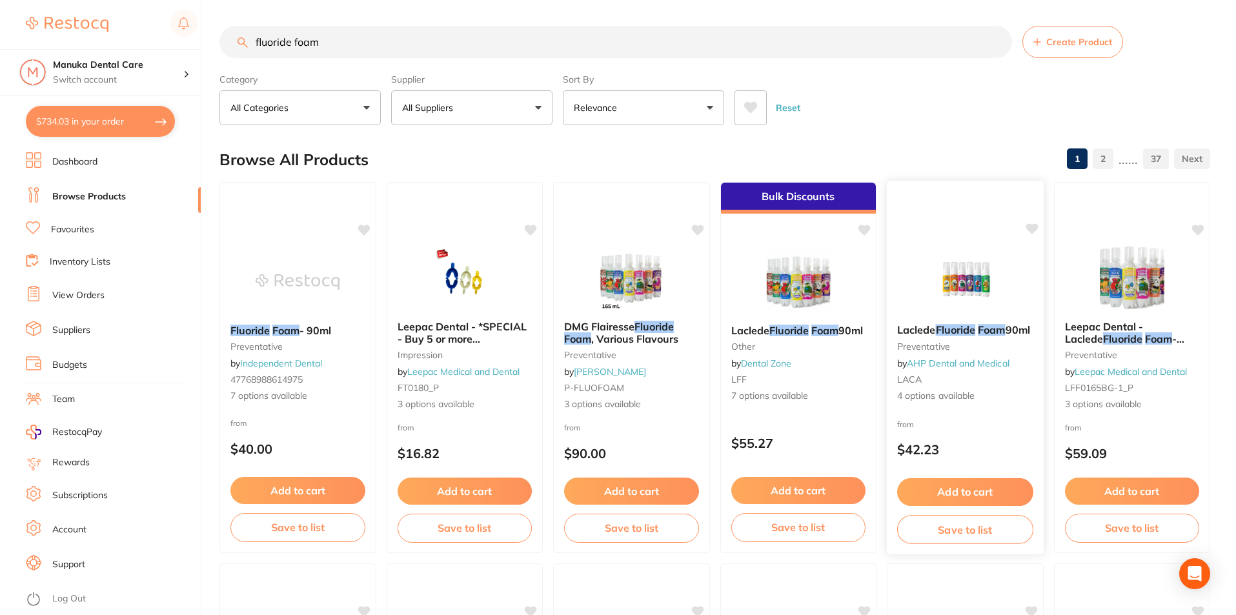
click at [935, 493] on button "Add to cart" at bounding box center [965, 492] width 136 height 28
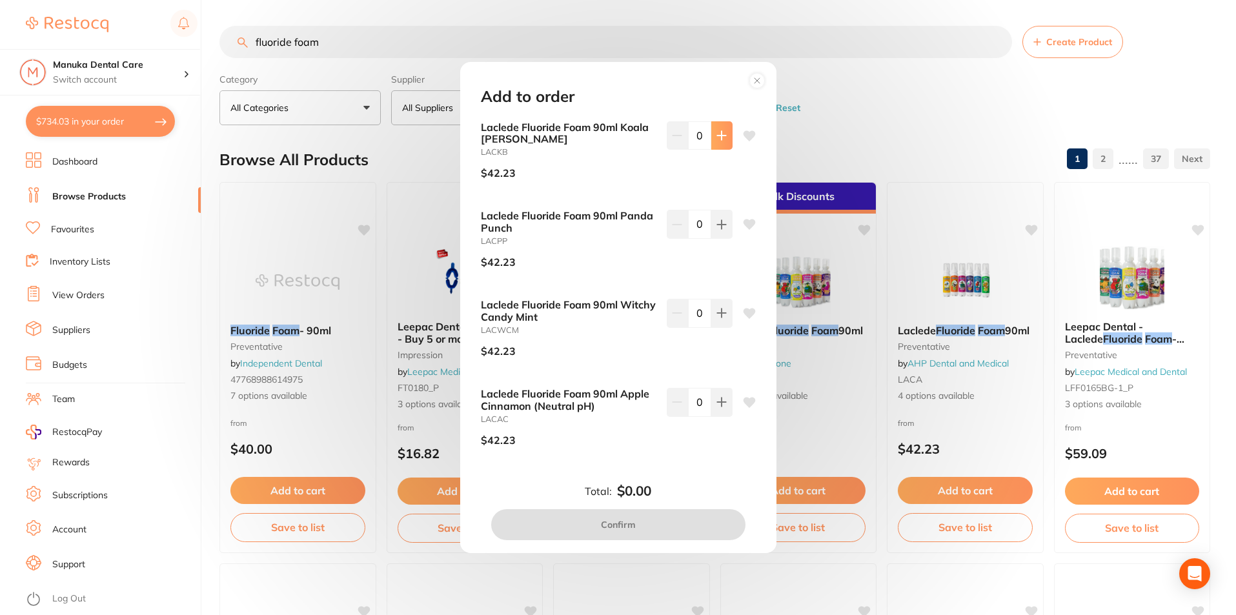
click at [718, 139] on icon at bounding box center [721, 135] width 8 height 8
type input "1"
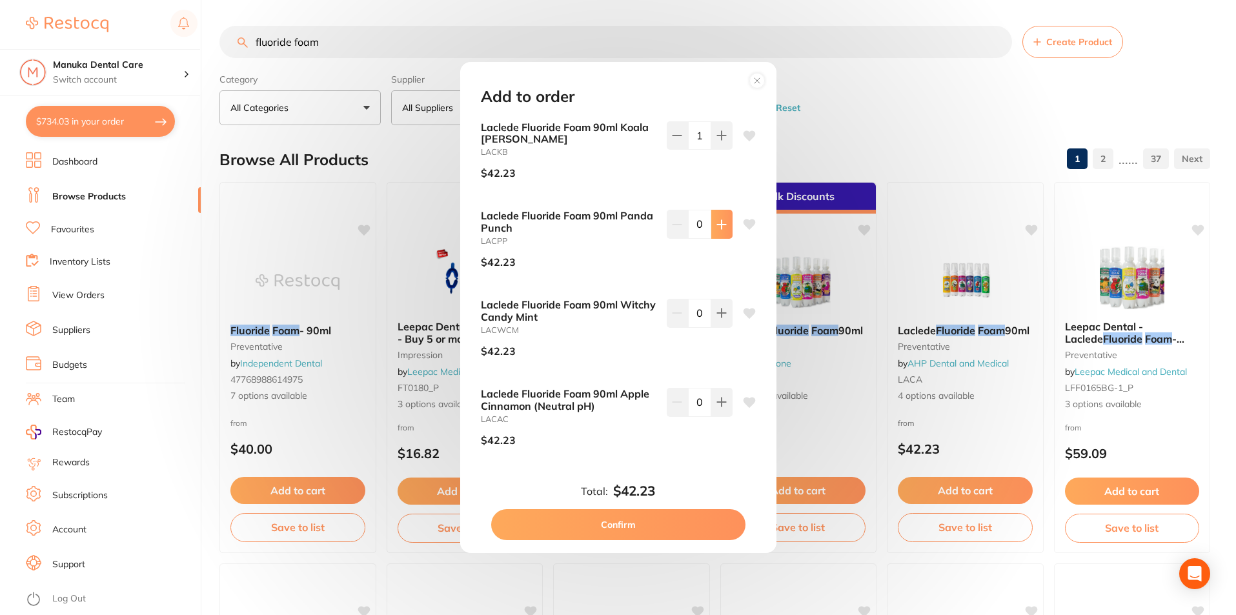
click at [717, 223] on icon at bounding box center [722, 224] width 10 height 10
type input "1"
click at [718, 318] on icon at bounding box center [721, 313] width 8 height 8
type input "1"
click at [720, 409] on button at bounding box center [721, 402] width 21 height 28
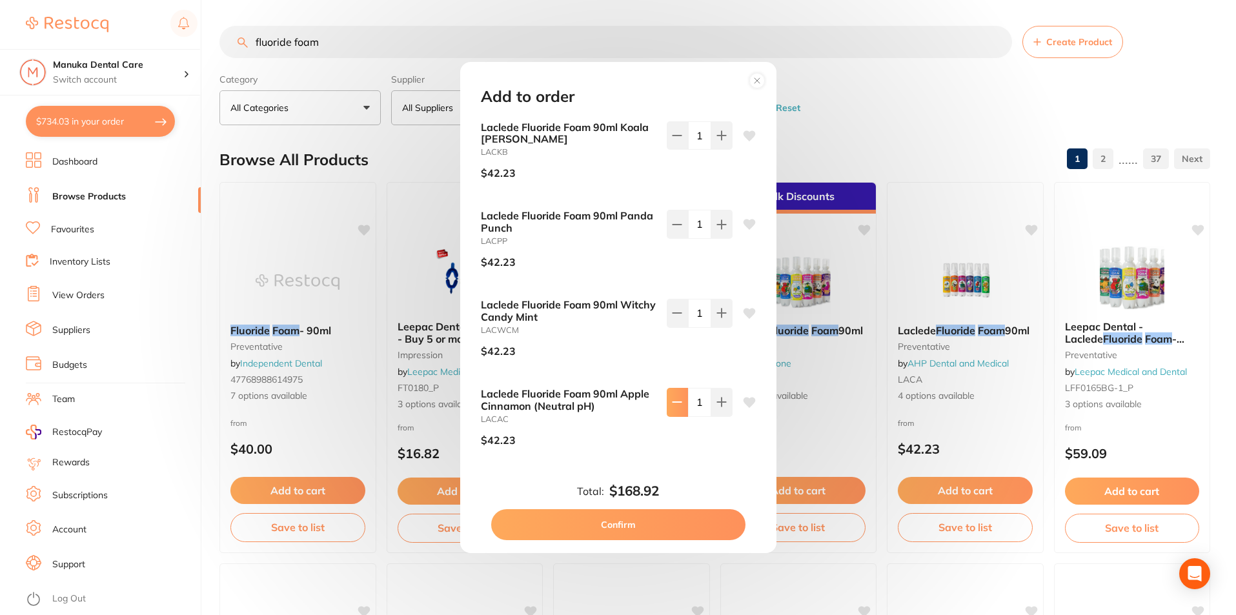
click at [672, 405] on icon at bounding box center [677, 402] width 10 height 10
type input "0"
drag, startPoint x: 675, startPoint y: 316, endPoint x: 671, endPoint y: 308, distance: 9.0
click at [675, 314] on icon at bounding box center [677, 313] width 10 height 10
type input "0"
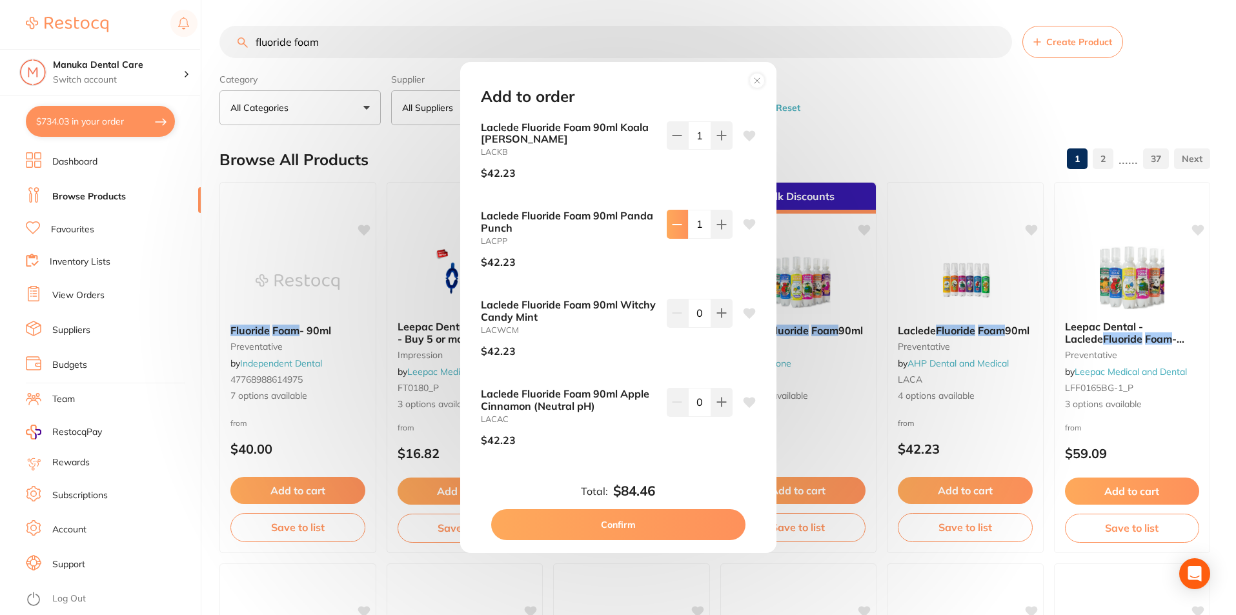
click at [668, 221] on button at bounding box center [677, 224] width 21 height 28
type input "0"
click at [678, 527] on button "Confirm" at bounding box center [618, 524] width 254 height 31
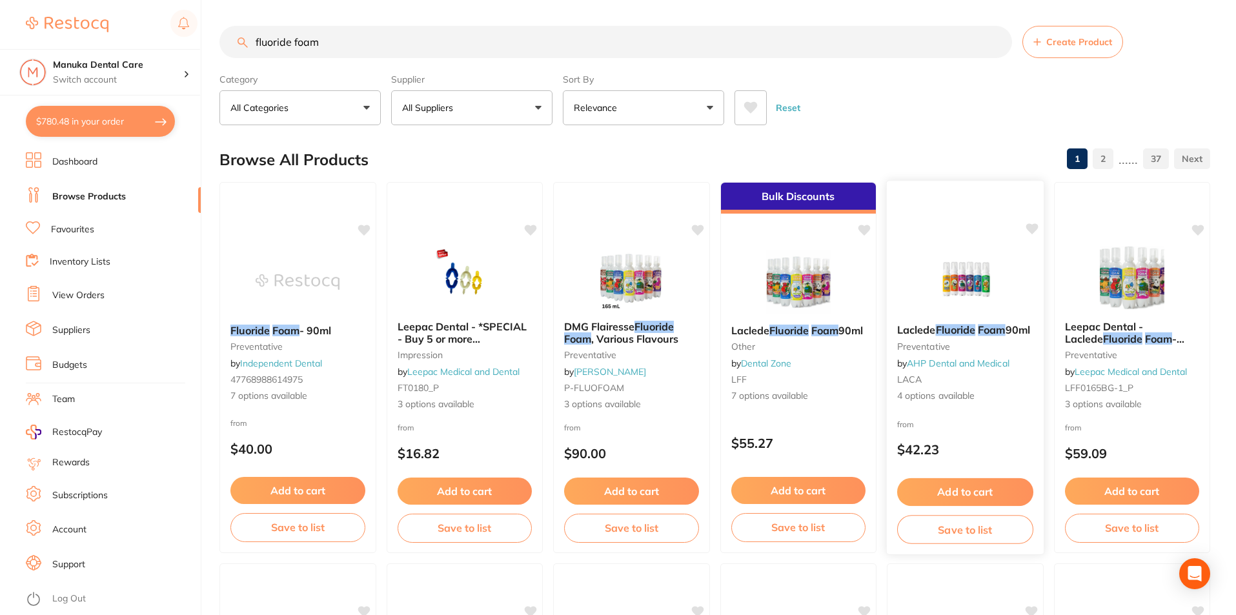
click at [928, 335] on b "Laclede Fluoride Foam 90ml" at bounding box center [965, 330] width 136 height 12
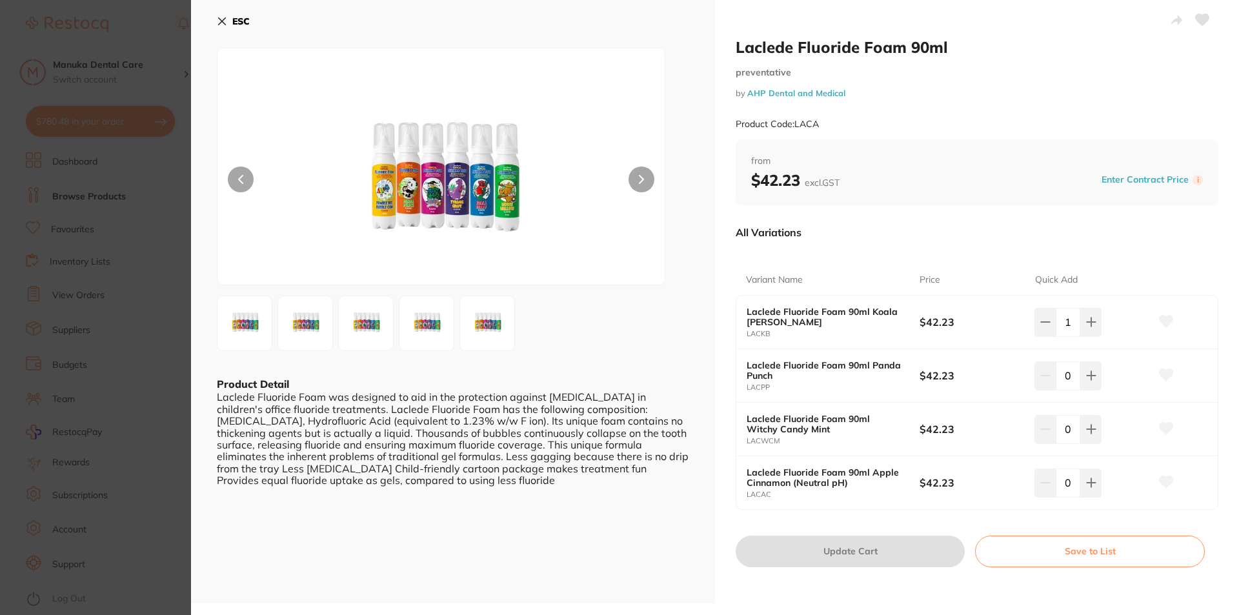
click at [231, 23] on button "ESC" at bounding box center [233, 21] width 33 height 22
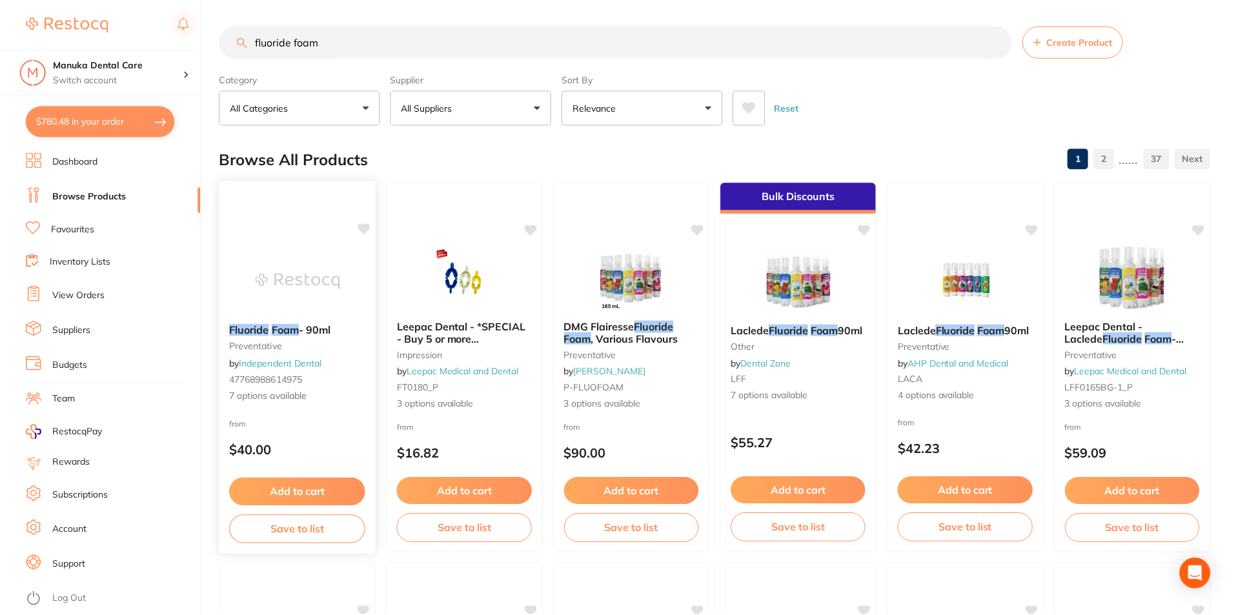
scroll to position [1, 0]
click at [90, 114] on button "$780.48 in your order" at bounding box center [100, 121] width 149 height 31
checkbox input "true"
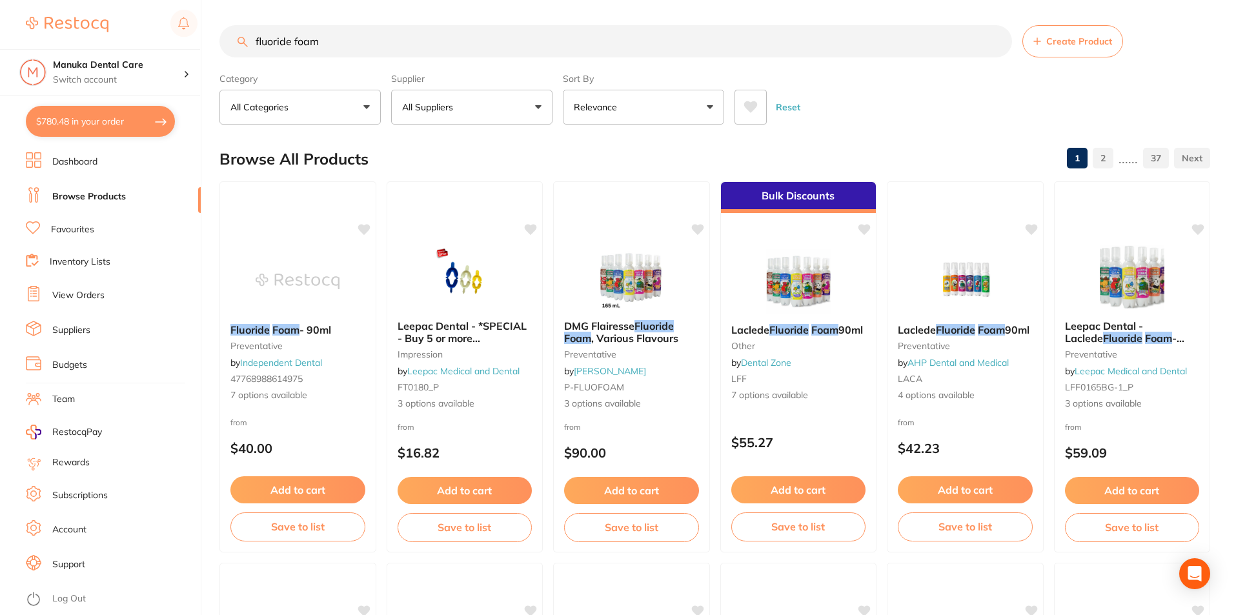
checkbox input "true"
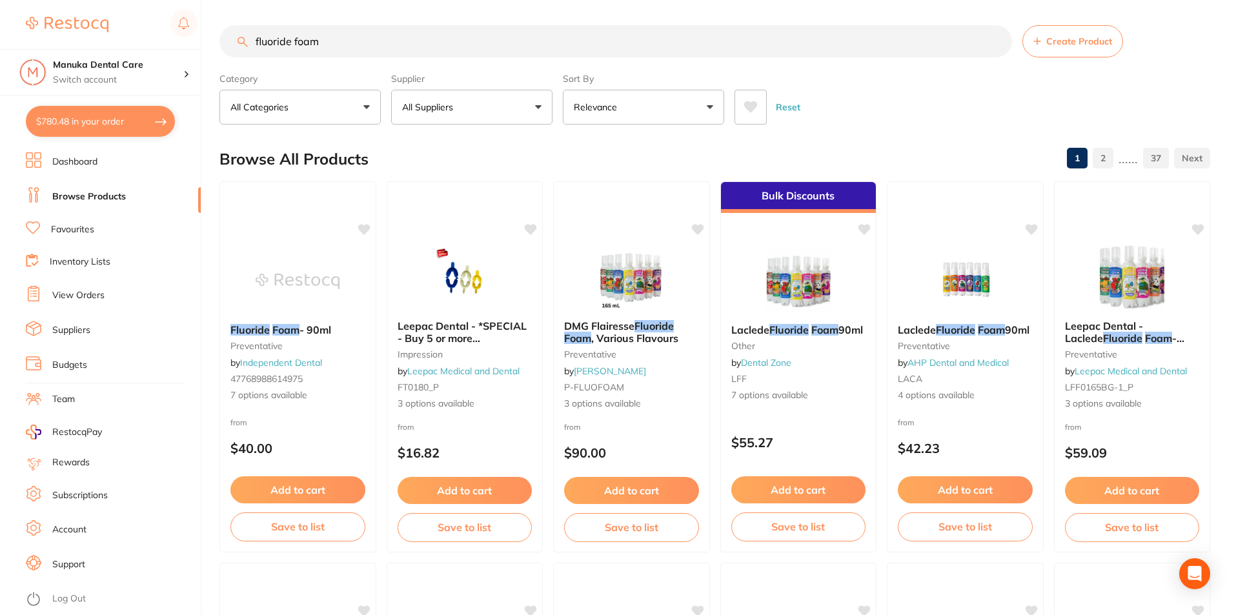
checkbox input "true"
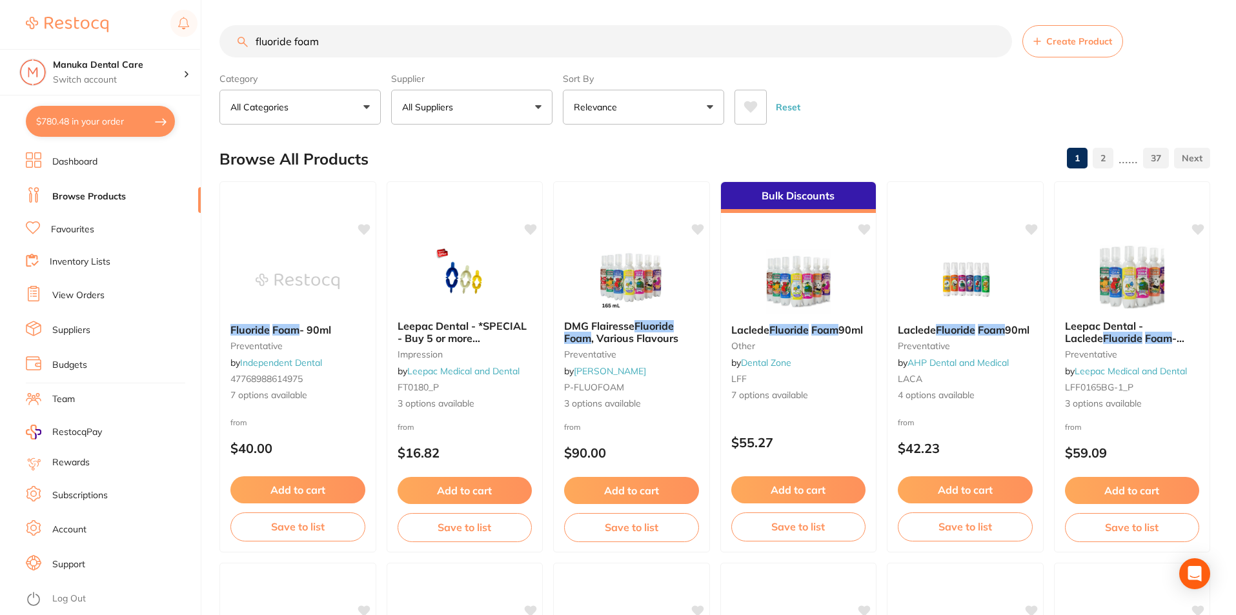
checkbox input "true"
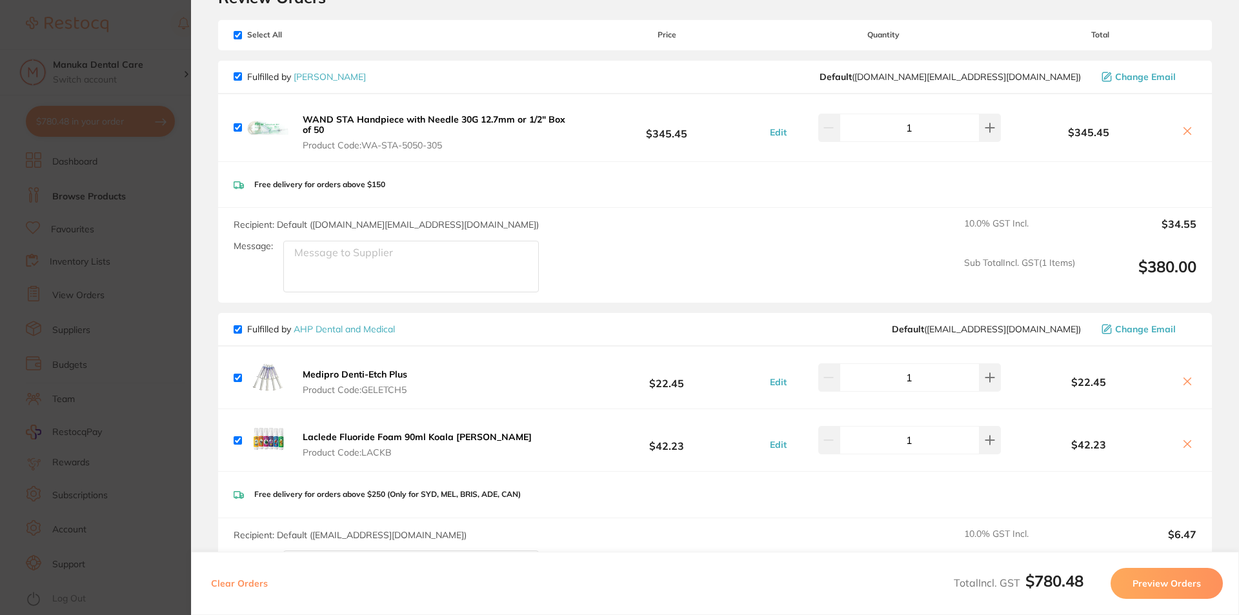
scroll to position [0, 0]
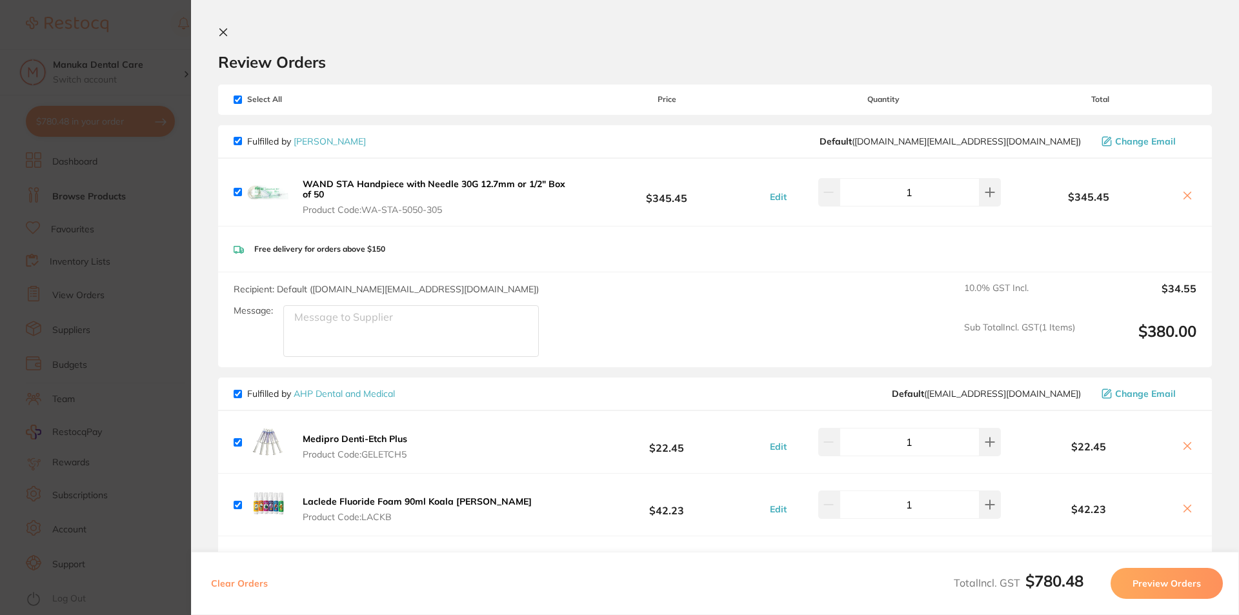
click at [220, 31] on icon at bounding box center [223, 32] width 10 height 10
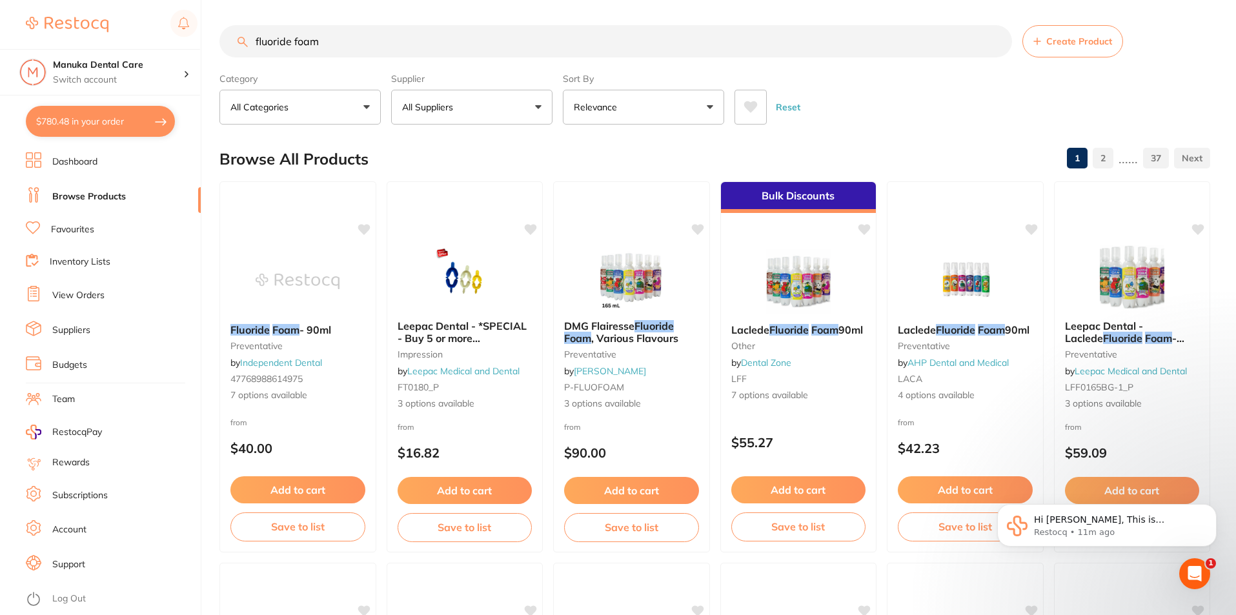
click at [309, 37] on input "fluoride foam" at bounding box center [615, 41] width 793 height 32
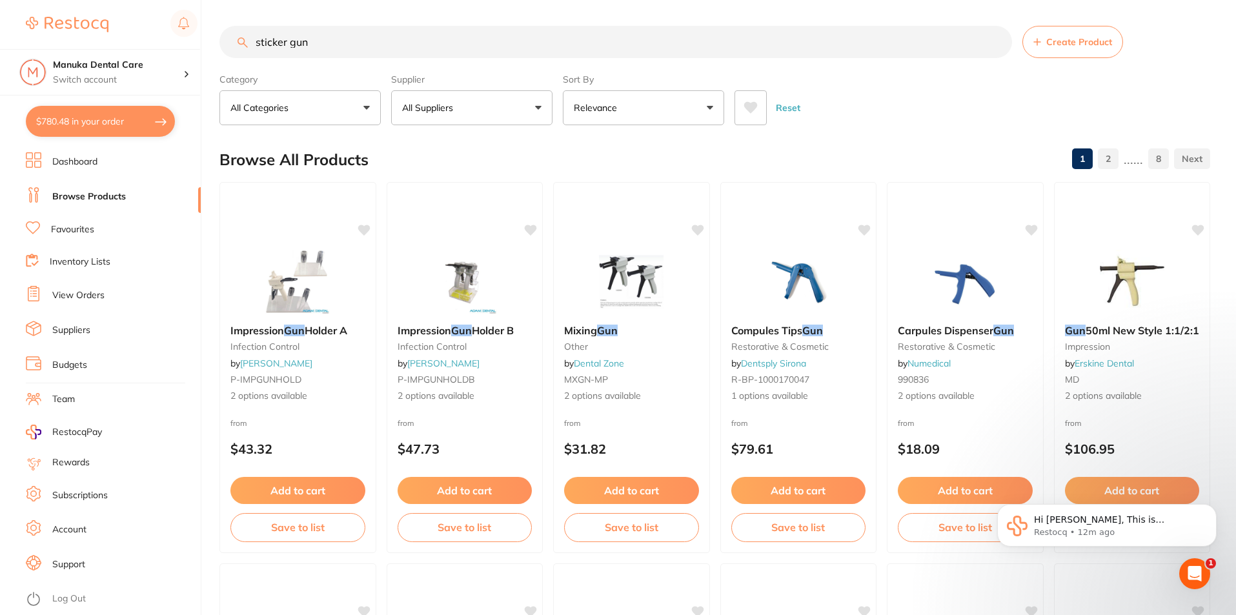
drag, startPoint x: 411, startPoint y: 40, endPoint x: 411, endPoint y: 50, distance: 9.7
click at [411, 46] on input "sticker gun" at bounding box center [615, 42] width 793 height 32
click at [411, 50] on input "sticker gun" at bounding box center [615, 42] width 793 height 32
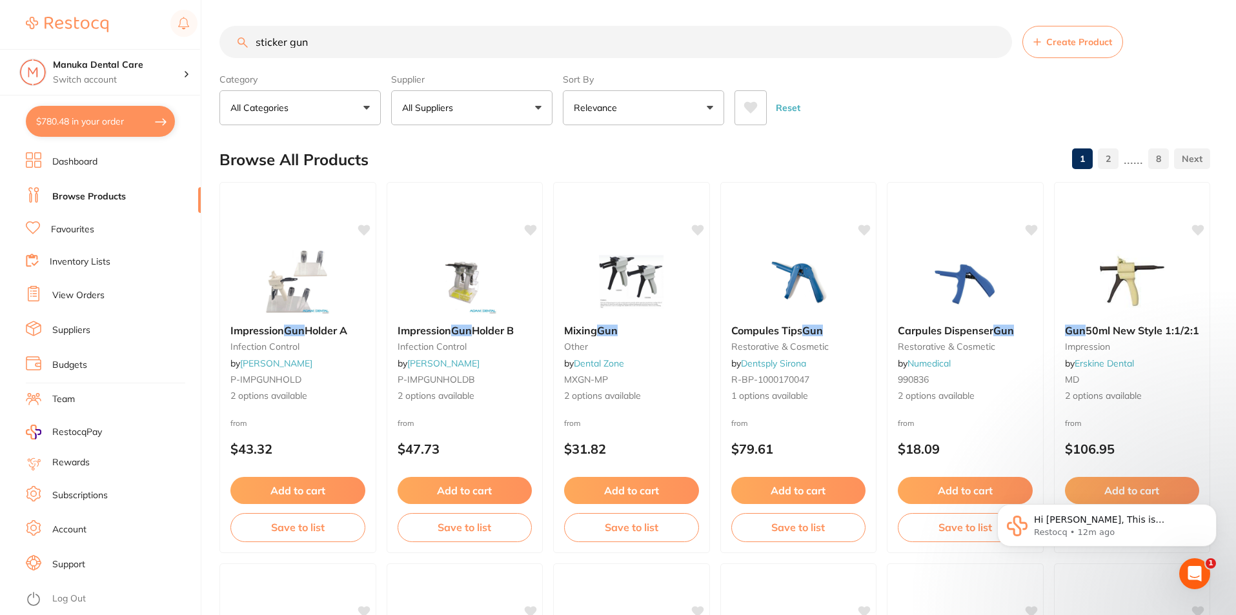
type input "l"
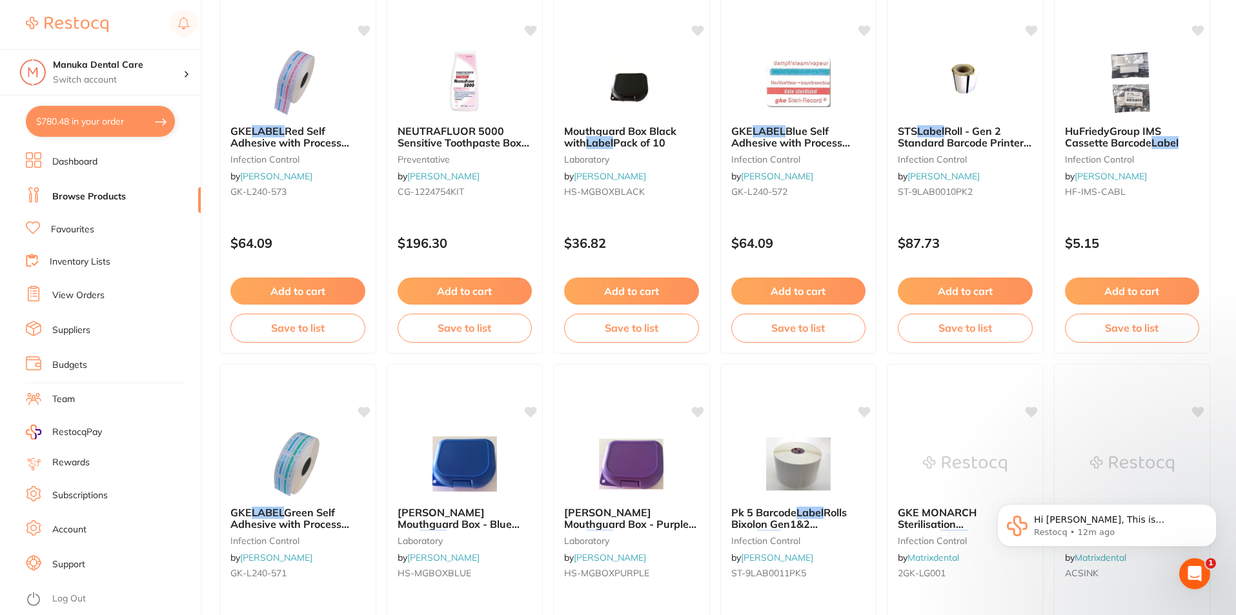
scroll to position [452, 0]
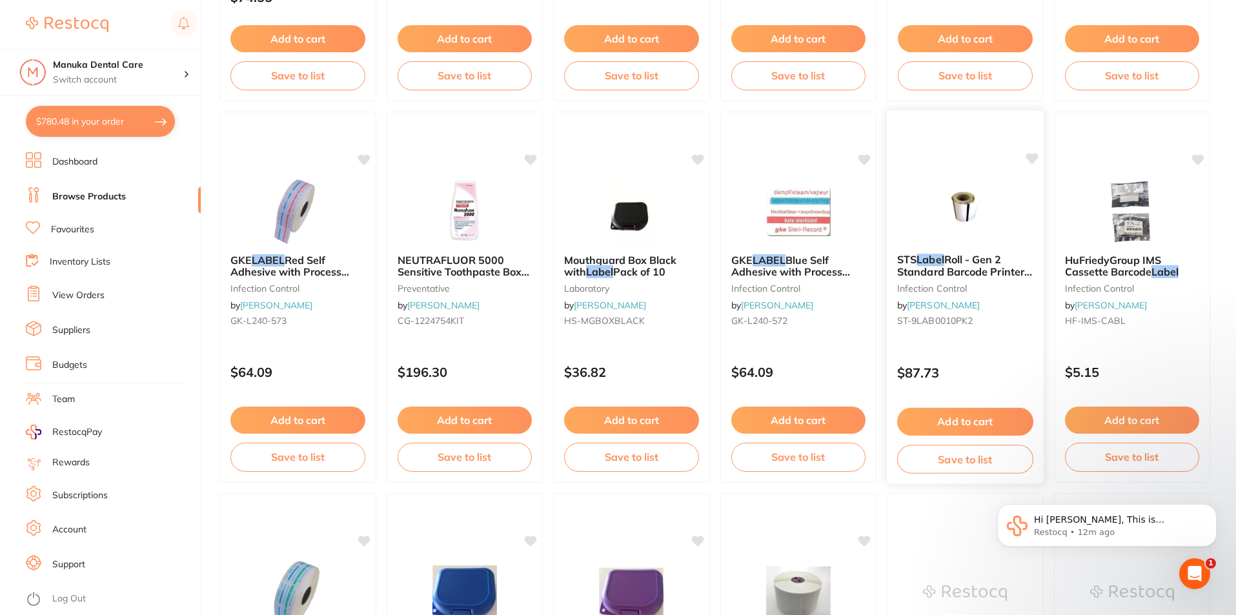
type input "label"
click at [918, 271] on span "Roll - Gen 2 Standard Barcode Printer, 2-Pack" at bounding box center [964, 271] width 135 height 37
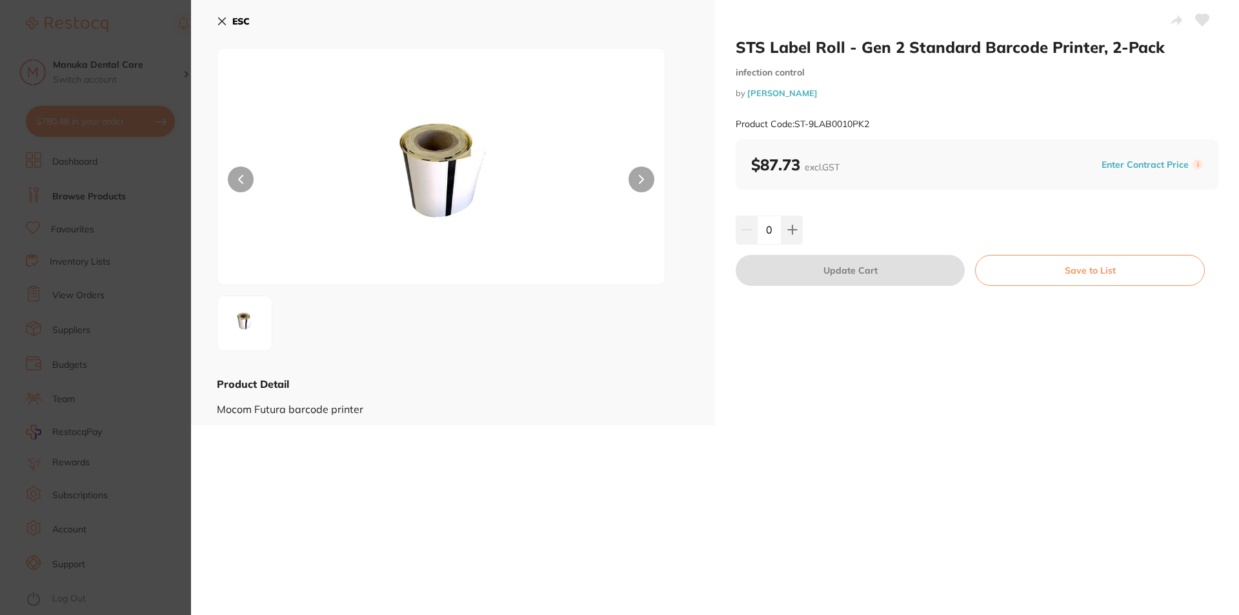
click at [828, 40] on h2 "STS Label Roll - Gen 2 Standard Barcode Printer, 2-Pack" at bounding box center [977, 46] width 483 height 19
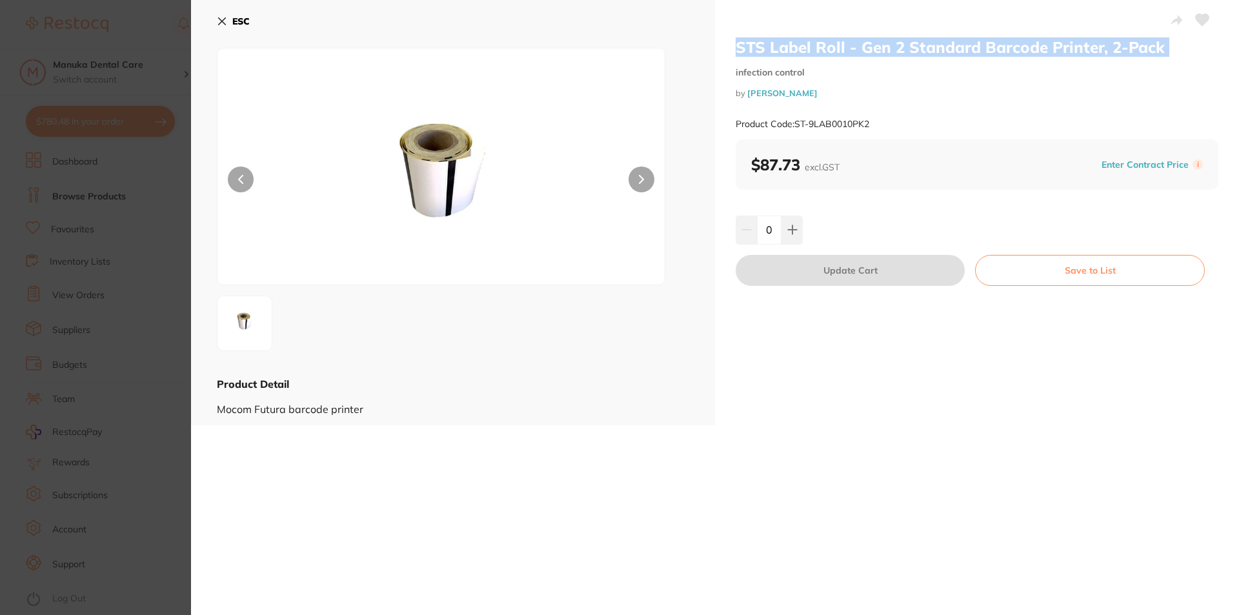
click at [828, 40] on h2 "STS Label Roll - Gen 2 Standard Barcode Printer, 2-Pack" at bounding box center [977, 46] width 483 height 19
copy h2 "STS Label Roll - Gen 2 Standard Barcode Printer, 2-Pack"
click at [241, 26] on b "ESC" at bounding box center [240, 21] width 17 height 12
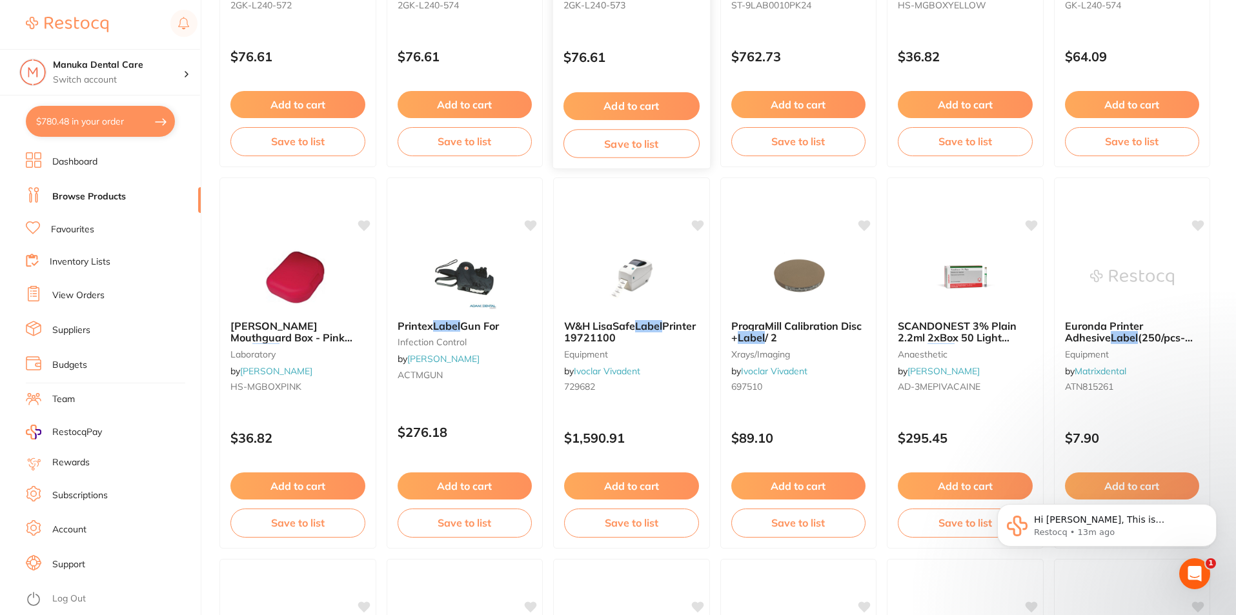
scroll to position [1551, 0]
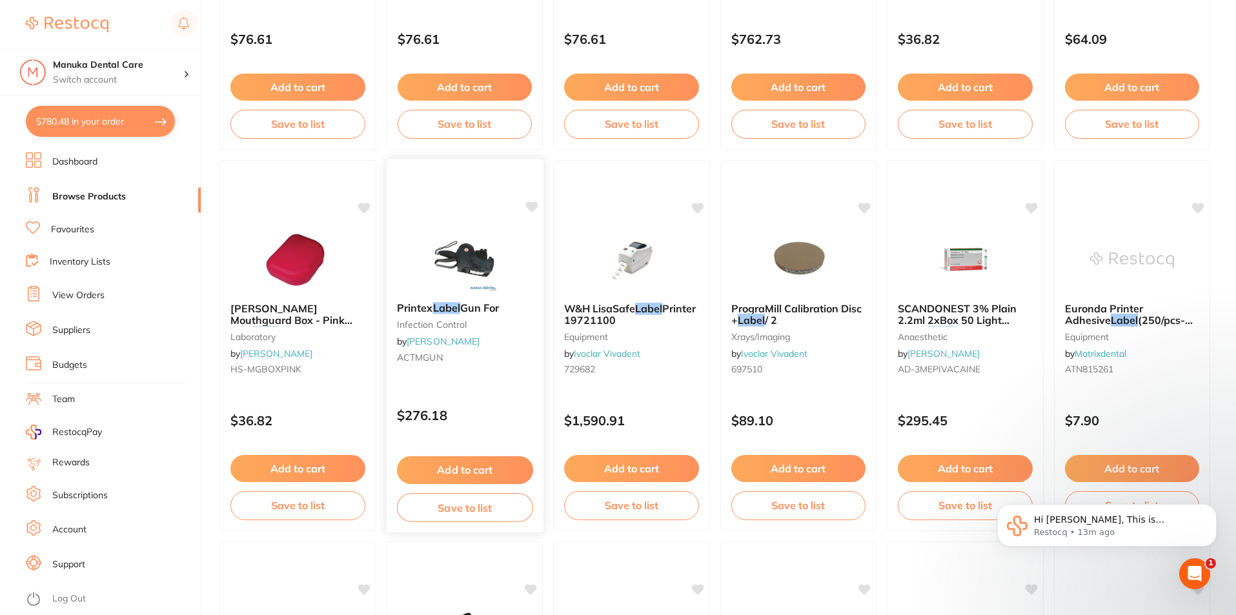
scroll to position [1549, 0]
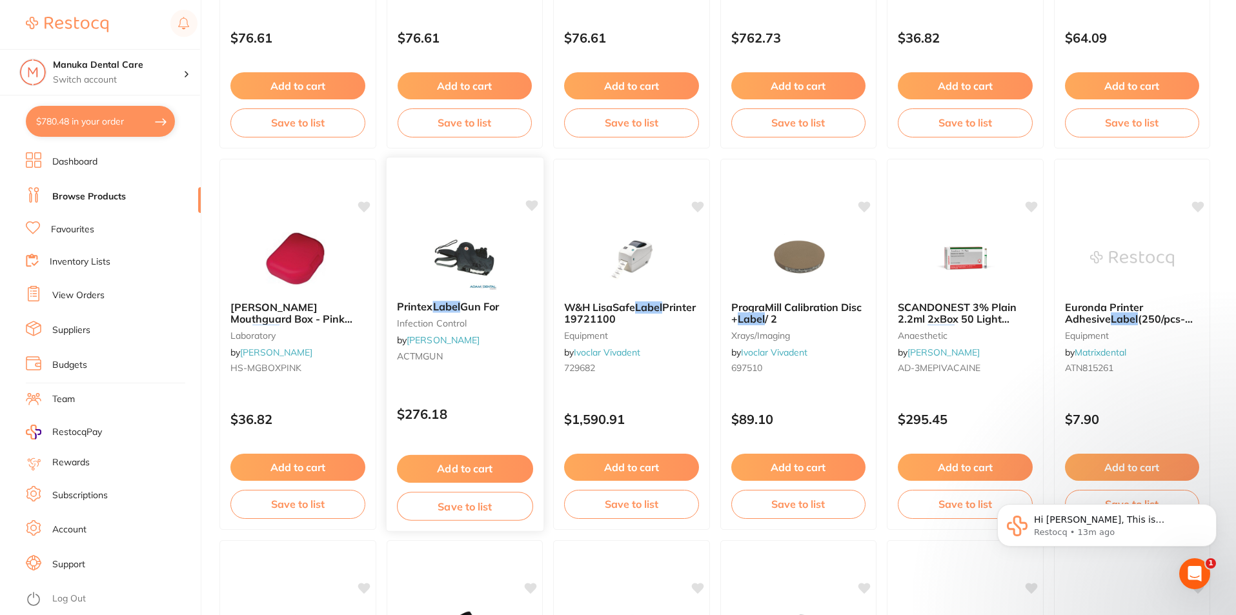
click at [465, 312] on span "Gun For" at bounding box center [479, 306] width 39 height 13
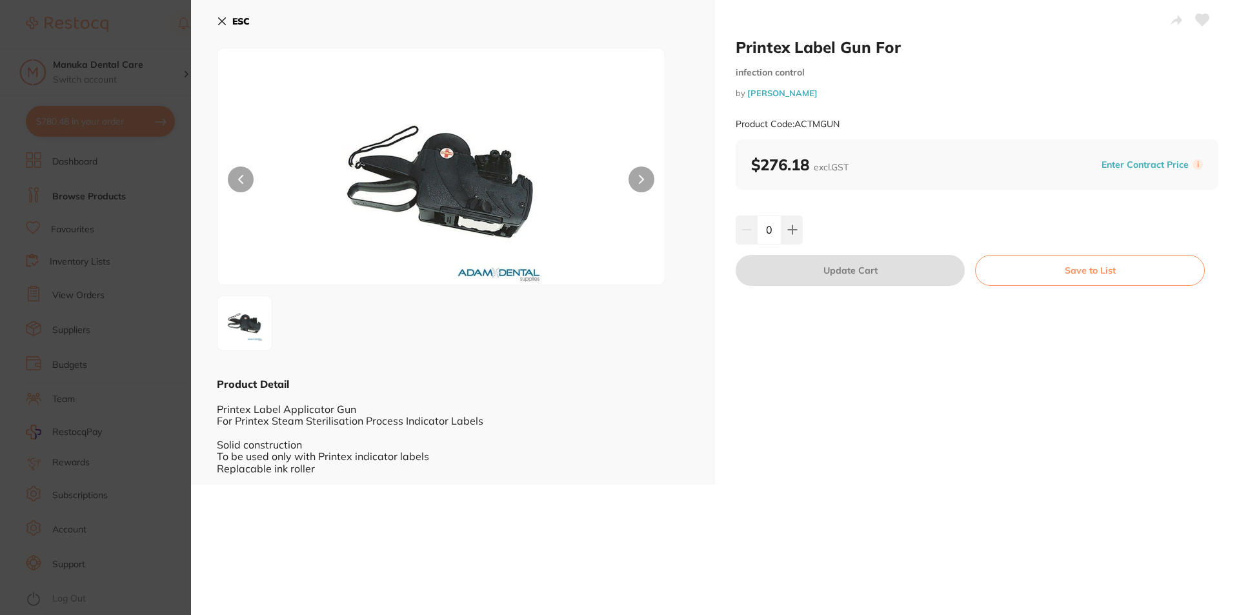
scroll to position [1, 0]
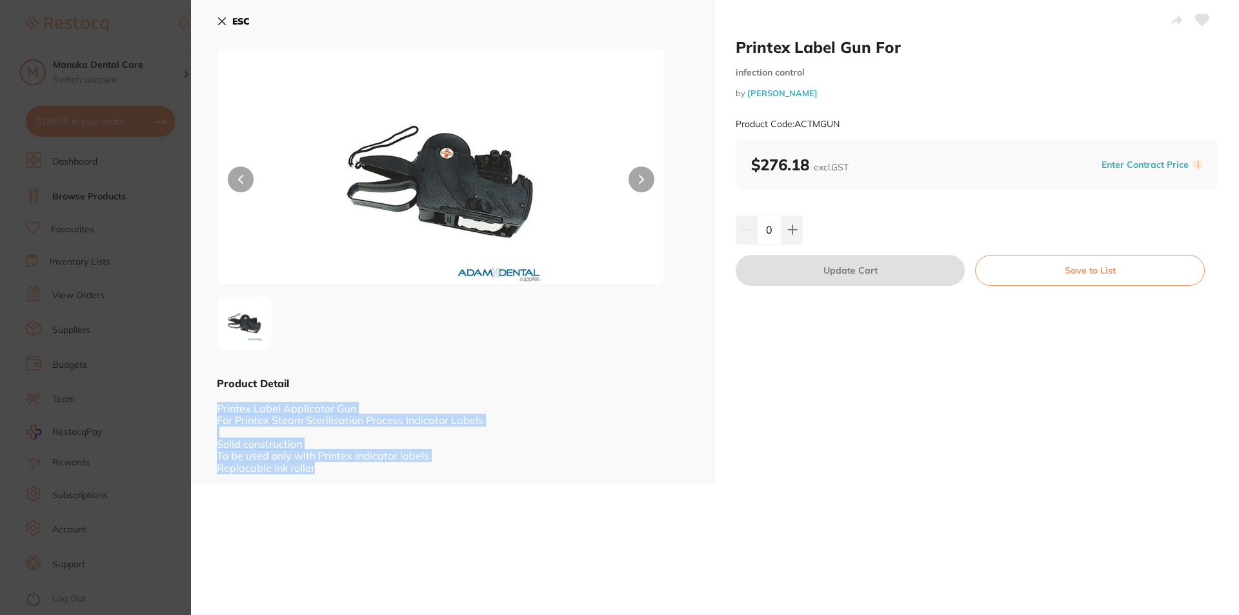
drag, startPoint x: 215, startPoint y: 411, endPoint x: 393, endPoint y: 476, distance: 189.7
click at [393, 476] on div "ESC Product Detail Printex Label Applicator Gun For Printex Steam Sterilisation…" at bounding box center [453, 242] width 524 height 485
click at [394, 473] on div "Printex Label Applicator Gun For Printex Steam Sterilisation Process Indicator …" at bounding box center [453, 432] width 473 height 83
drag, startPoint x: 341, startPoint y: 466, endPoint x: 190, endPoint y: 454, distance: 151.6
click at [190, 454] on section "Printex Label Gun For infection control by [PERSON_NAME] Product Code: ACTMGUN …" at bounding box center [619, 307] width 1239 height 615
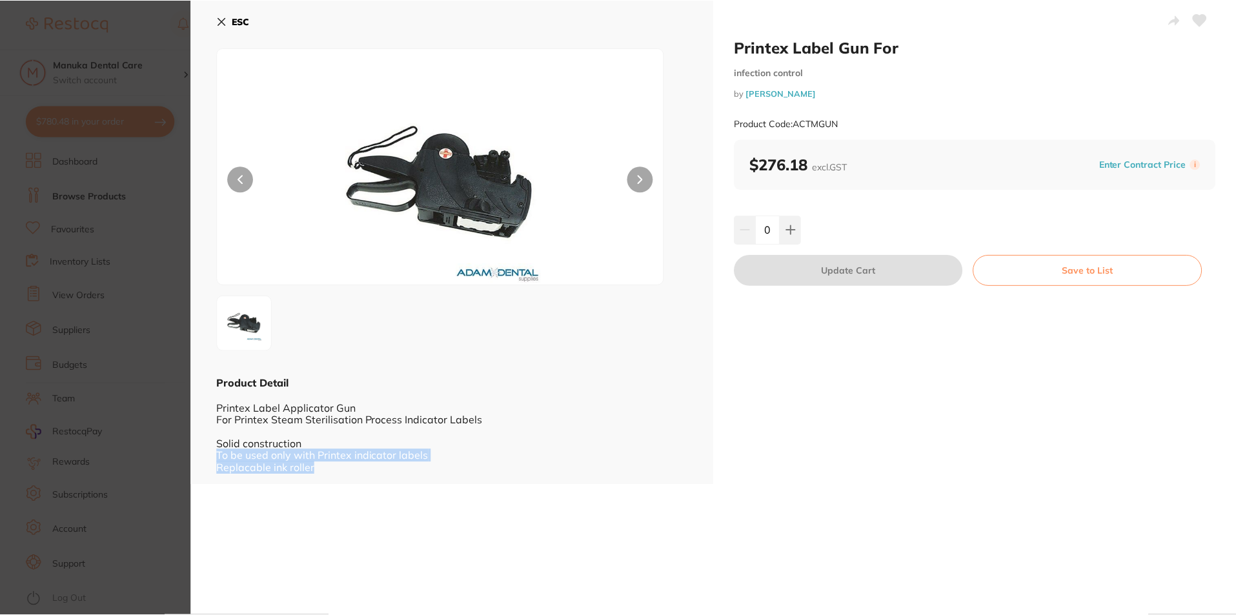
scroll to position [1549, 0]
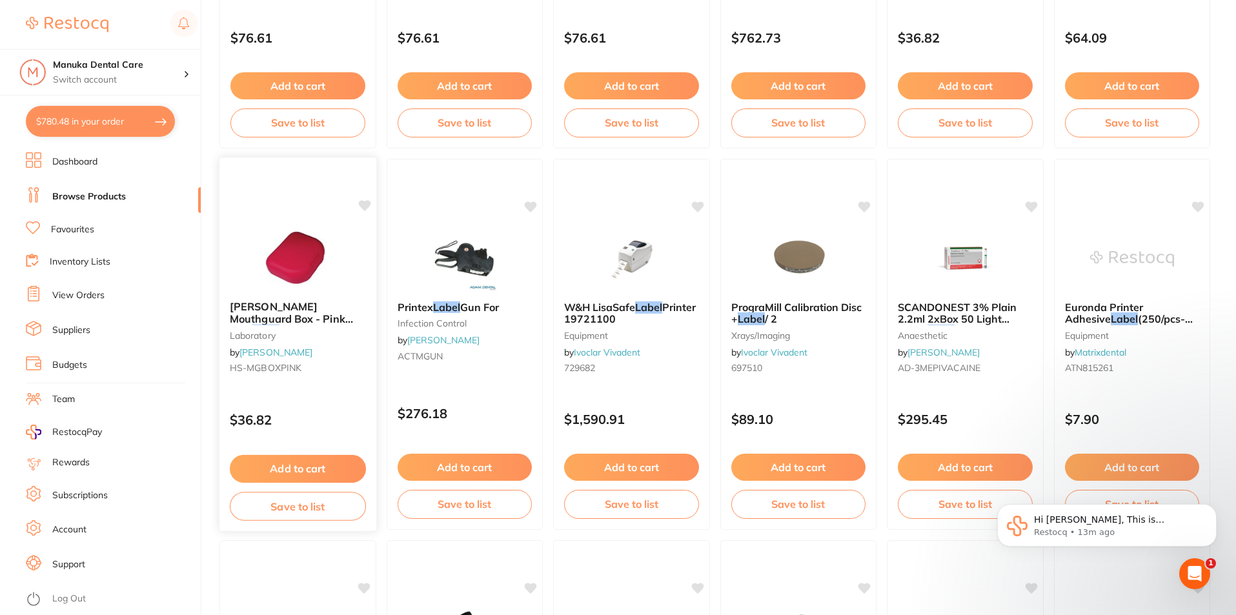
click at [283, 473] on button "Add to cart" at bounding box center [298, 469] width 136 height 28
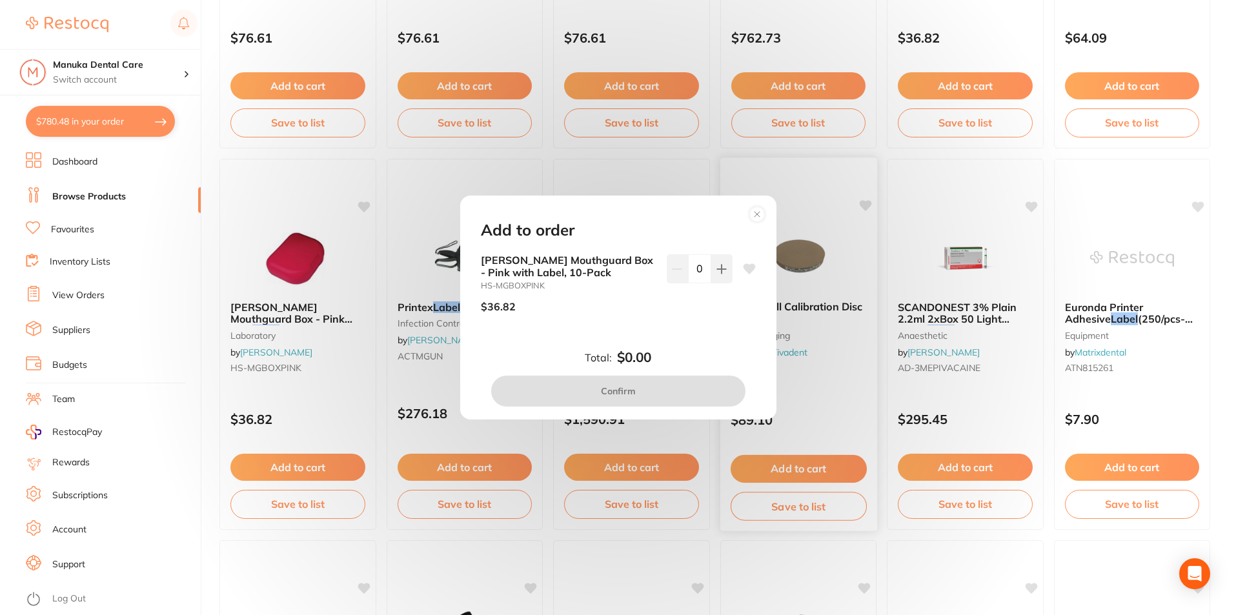
drag, startPoint x: 756, startPoint y: 213, endPoint x: 791, endPoint y: 327, distance: 119.6
click at [756, 218] on icon at bounding box center [757, 214] width 21 height 21
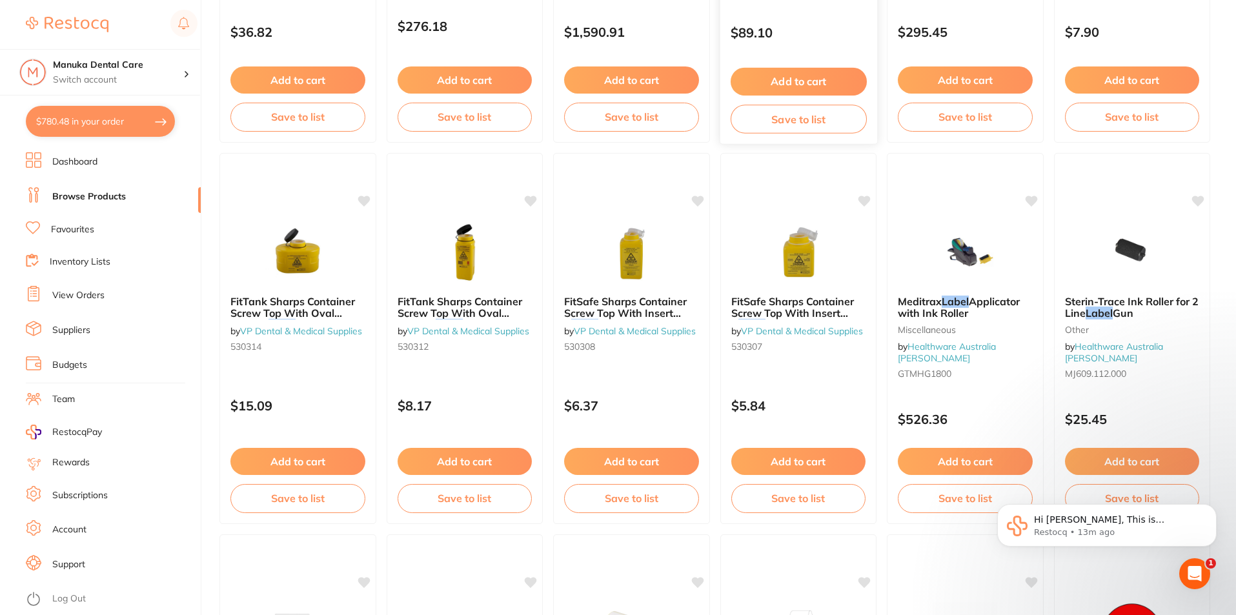
scroll to position [0, 0]
click at [1006, 298] on span "Applicator with Ink Roller" at bounding box center [958, 306] width 123 height 25
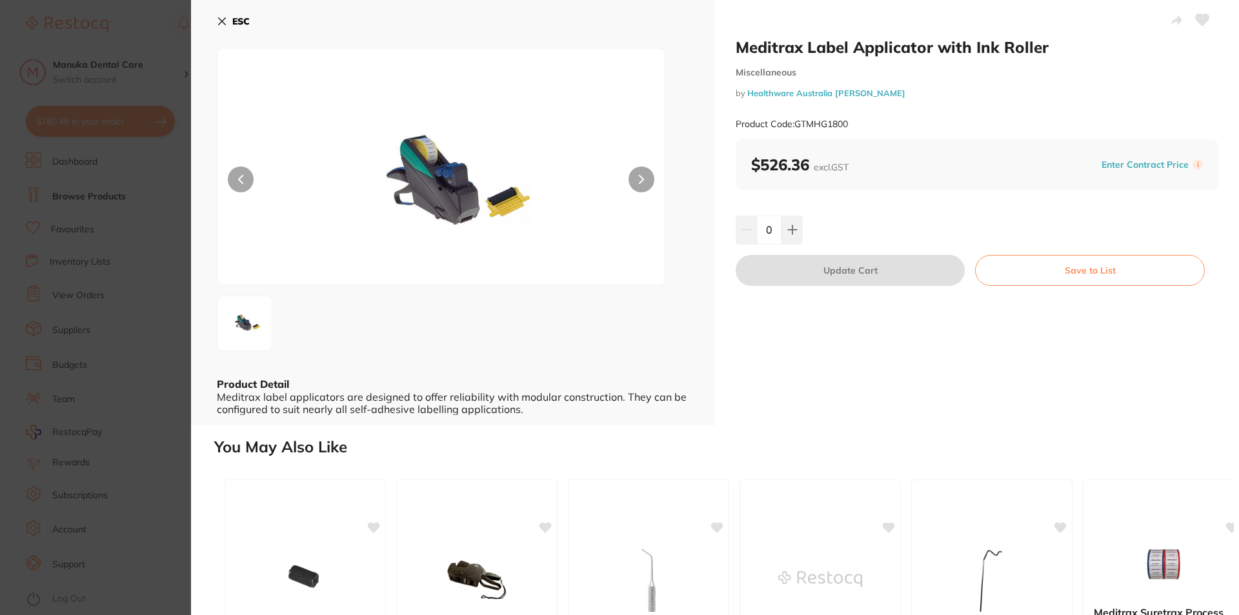
click at [237, 17] on b "ESC" at bounding box center [240, 21] width 17 height 12
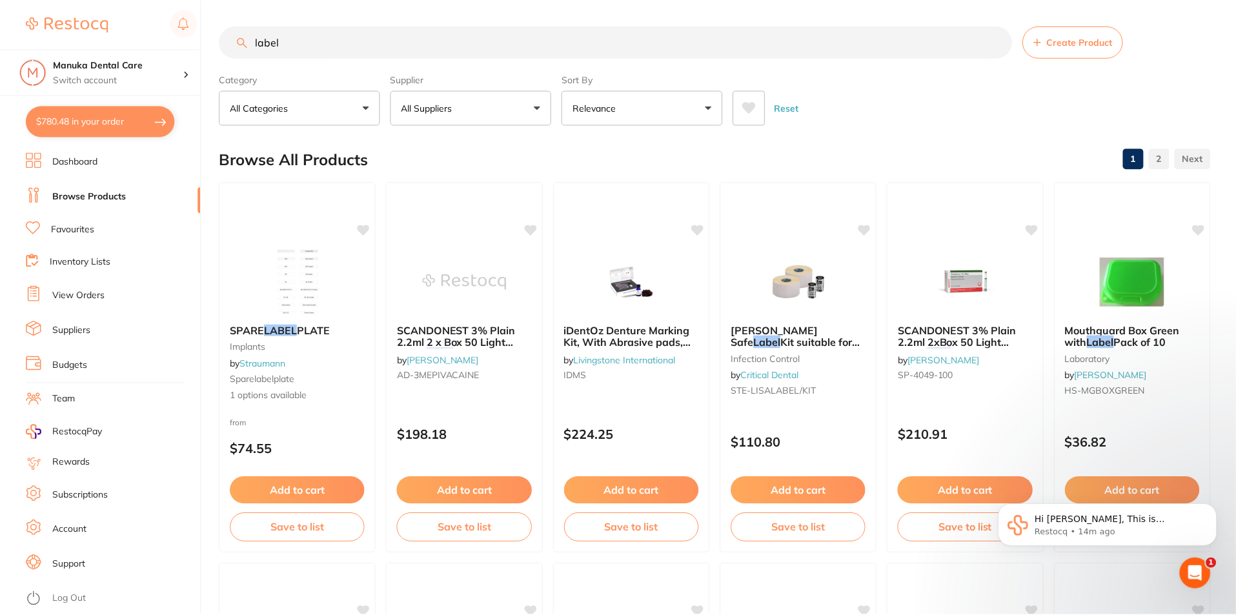
scroll to position [1937, 0]
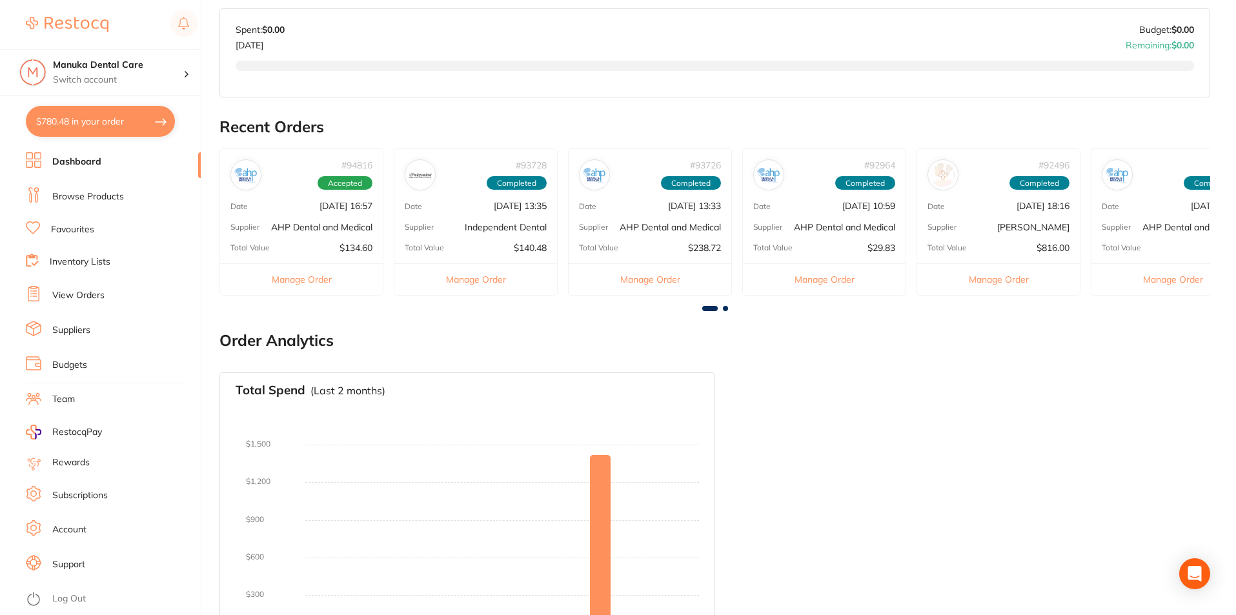
scroll to position [392, 0]
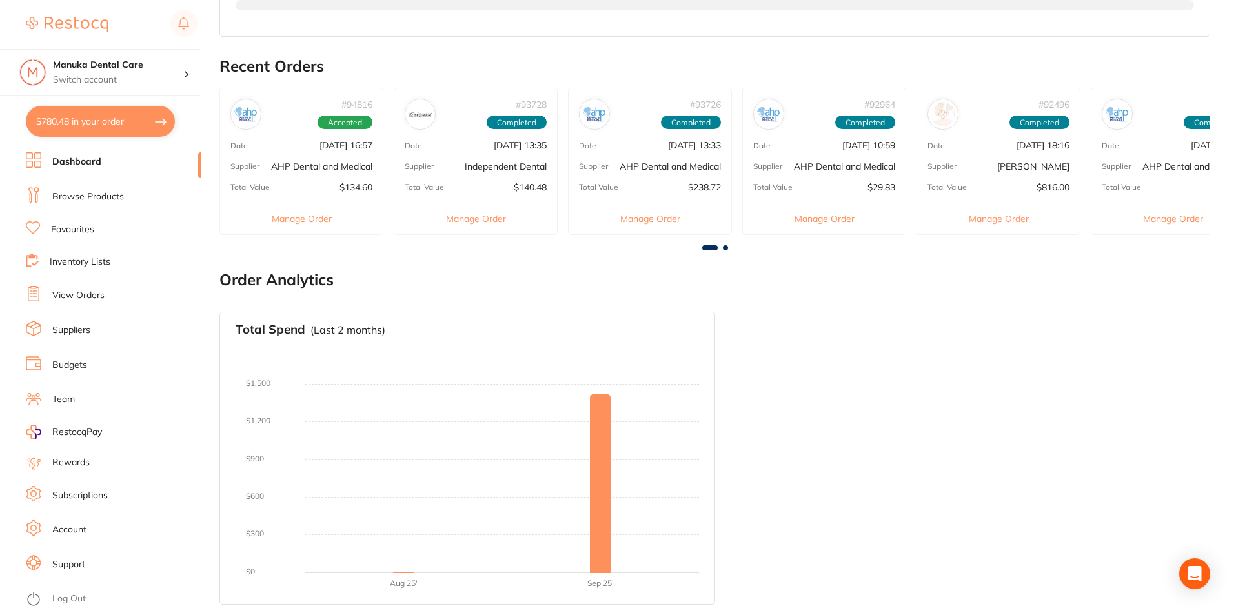
click at [72, 369] on link "Budgets" at bounding box center [69, 365] width 35 height 13
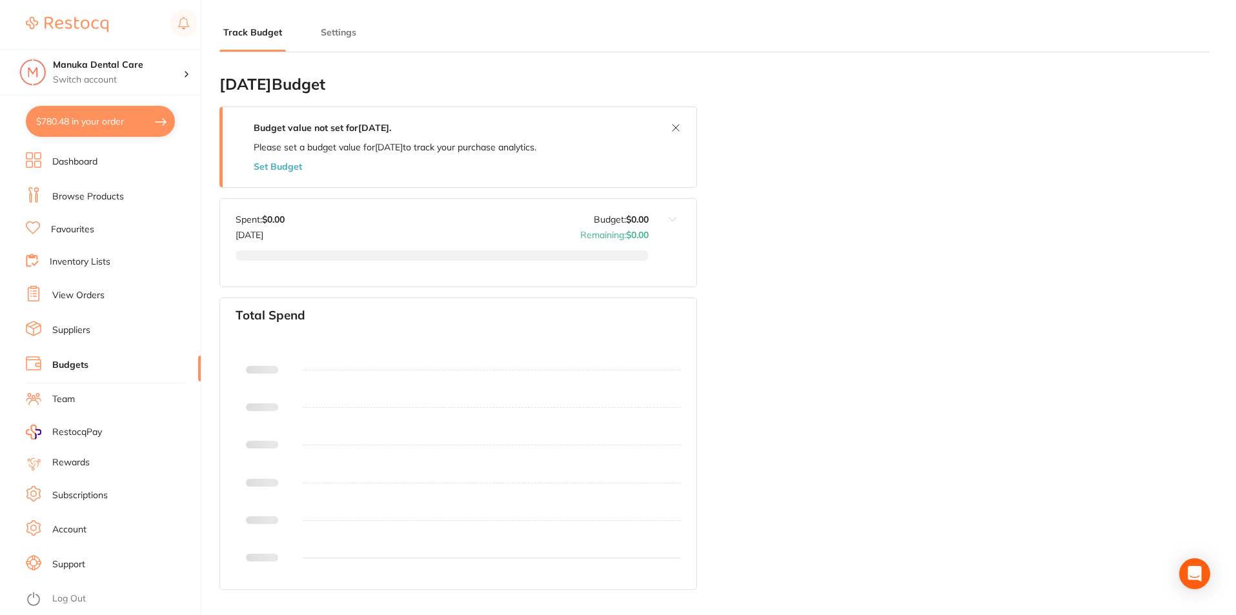
type input "0.0"
click at [81, 327] on link "Suppliers" at bounding box center [71, 330] width 38 height 13
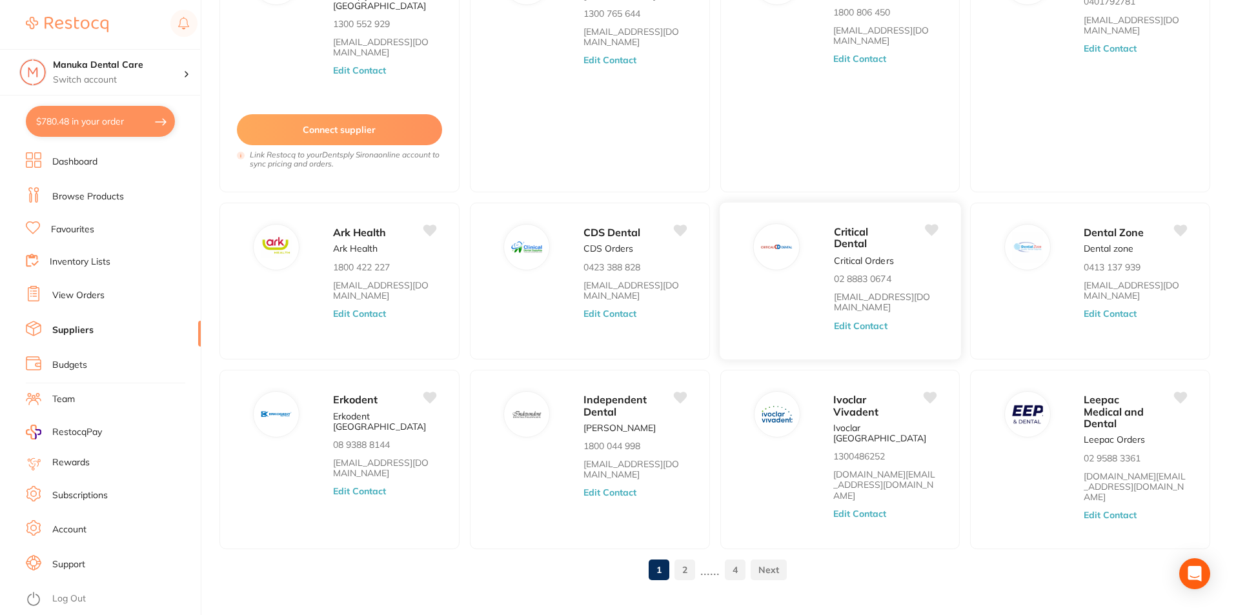
scroll to position [172, 0]
click at [684, 556] on link "2" at bounding box center [685, 569] width 21 height 26
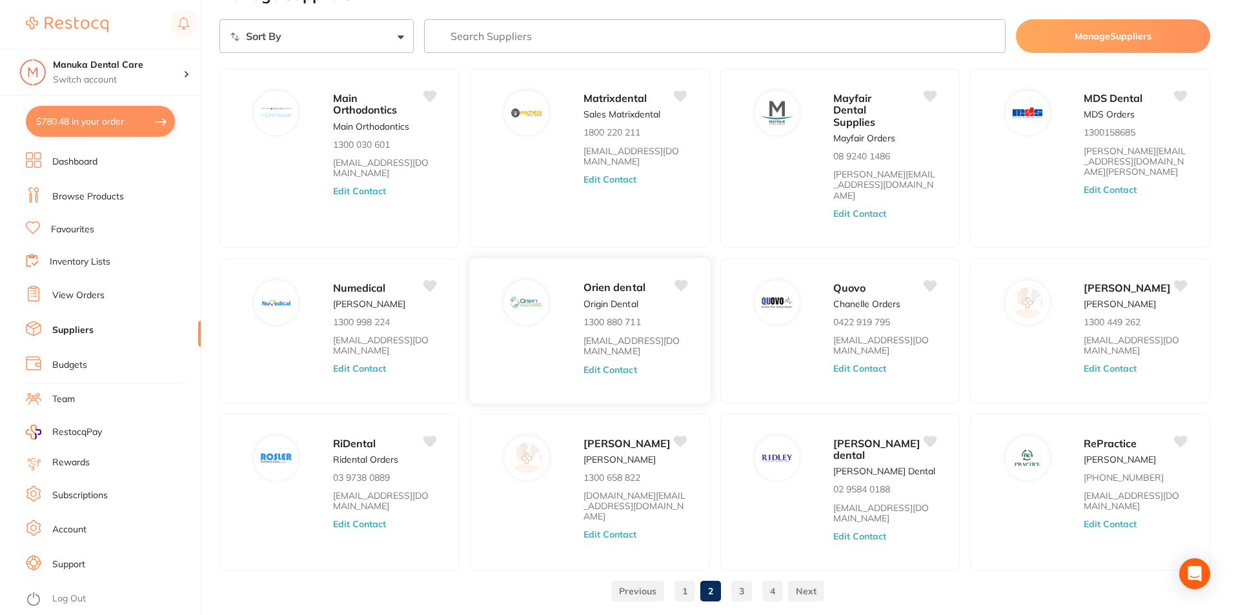
scroll to position [0, 0]
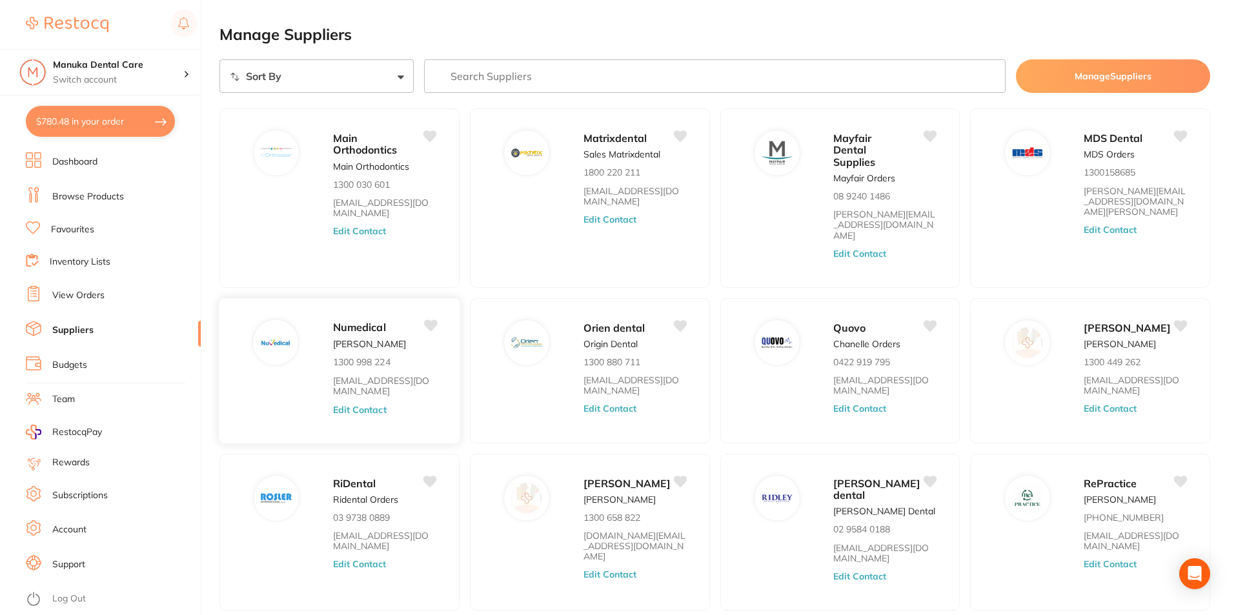
click at [373, 321] on span "Numedical" at bounding box center [359, 327] width 53 height 13
click at [687, 79] on input "search" at bounding box center [715, 76] width 582 height 34
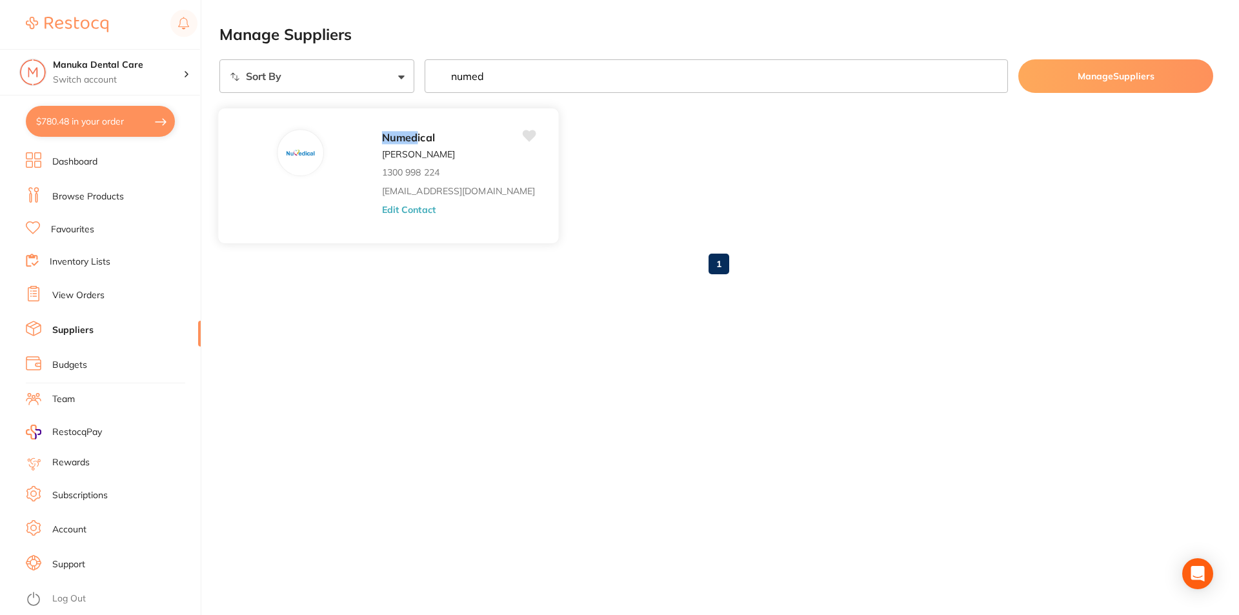
type input "numed"
click at [382, 137] on em "Numed" at bounding box center [400, 137] width 36 height 13
click at [382, 210] on button "Edit Contact" at bounding box center [409, 209] width 54 height 10
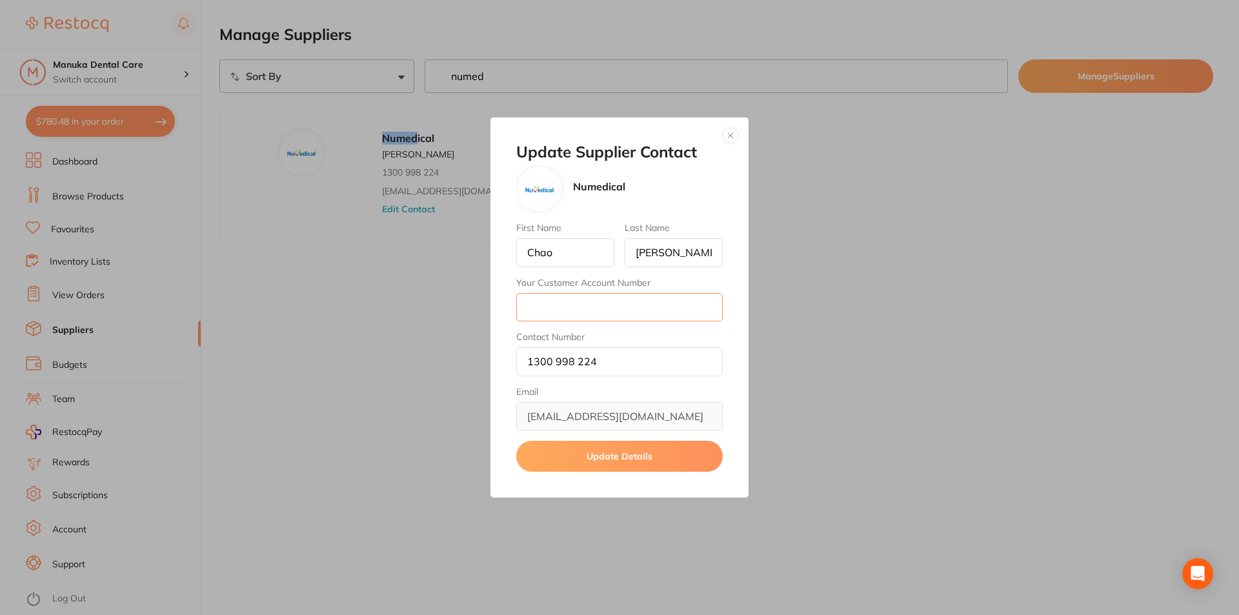
click at [598, 303] on input "Your Customer Account Number" at bounding box center [619, 307] width 207 height 28
type input "[EMAIL_ADDRESS][DOMAIN_NAME]"
click at [621, 453] on button "Update Details" at bounding box center [619, 456] width 207 height 31
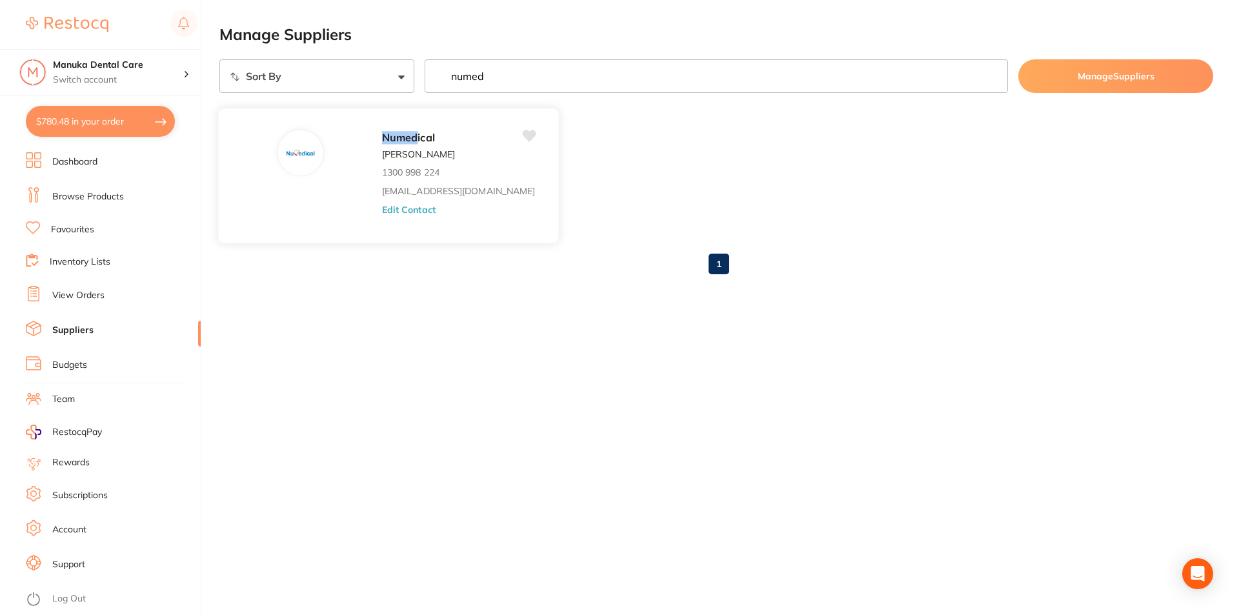
click at [382, 139] on em "Numed" at bounding box center [400, 137] width 36 height 13
click at [382, 208] on button "Edit Contact" at bounding box center [409, 209] width 54 height 10
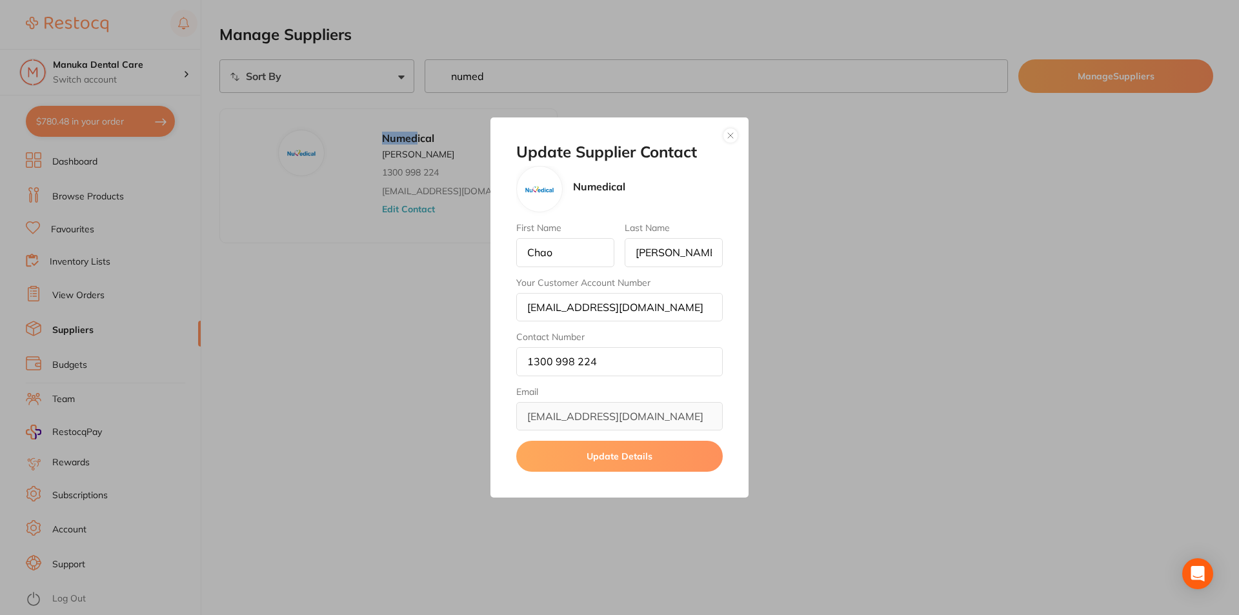
click at [729, 131] on button "button" at bounding box center [730, 135] width 15 height 15
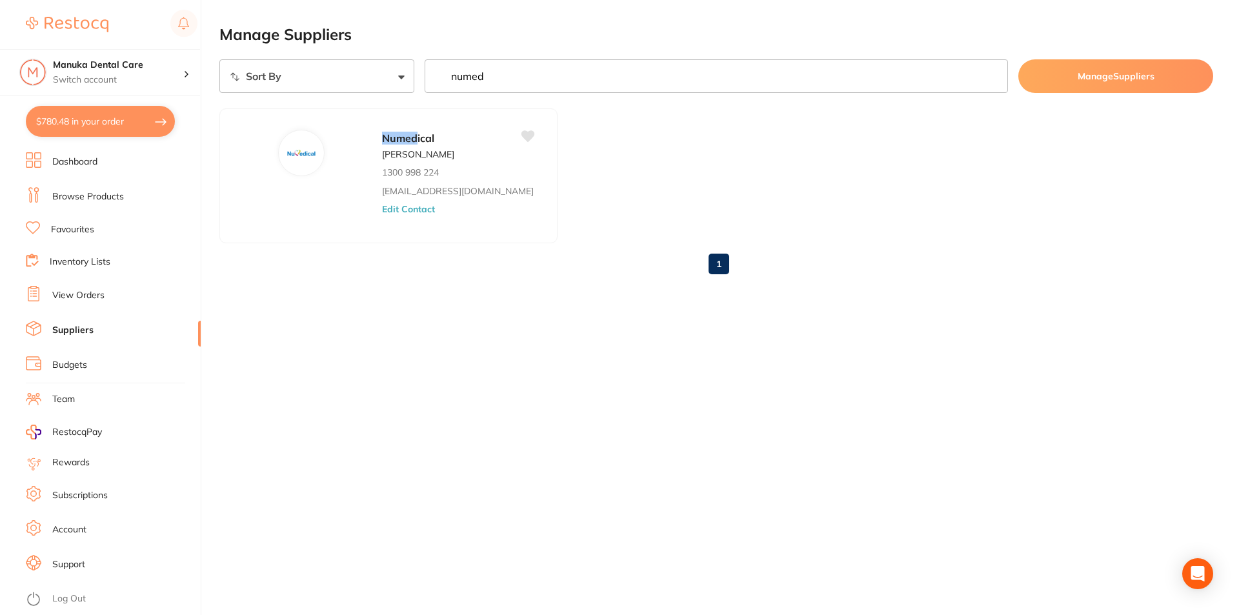
click at [103, 163] on li "Dashboard" at bounding box center [113, 161] width 175 height 19
